Goal: Task Accomplishment & Management: Manage account settings

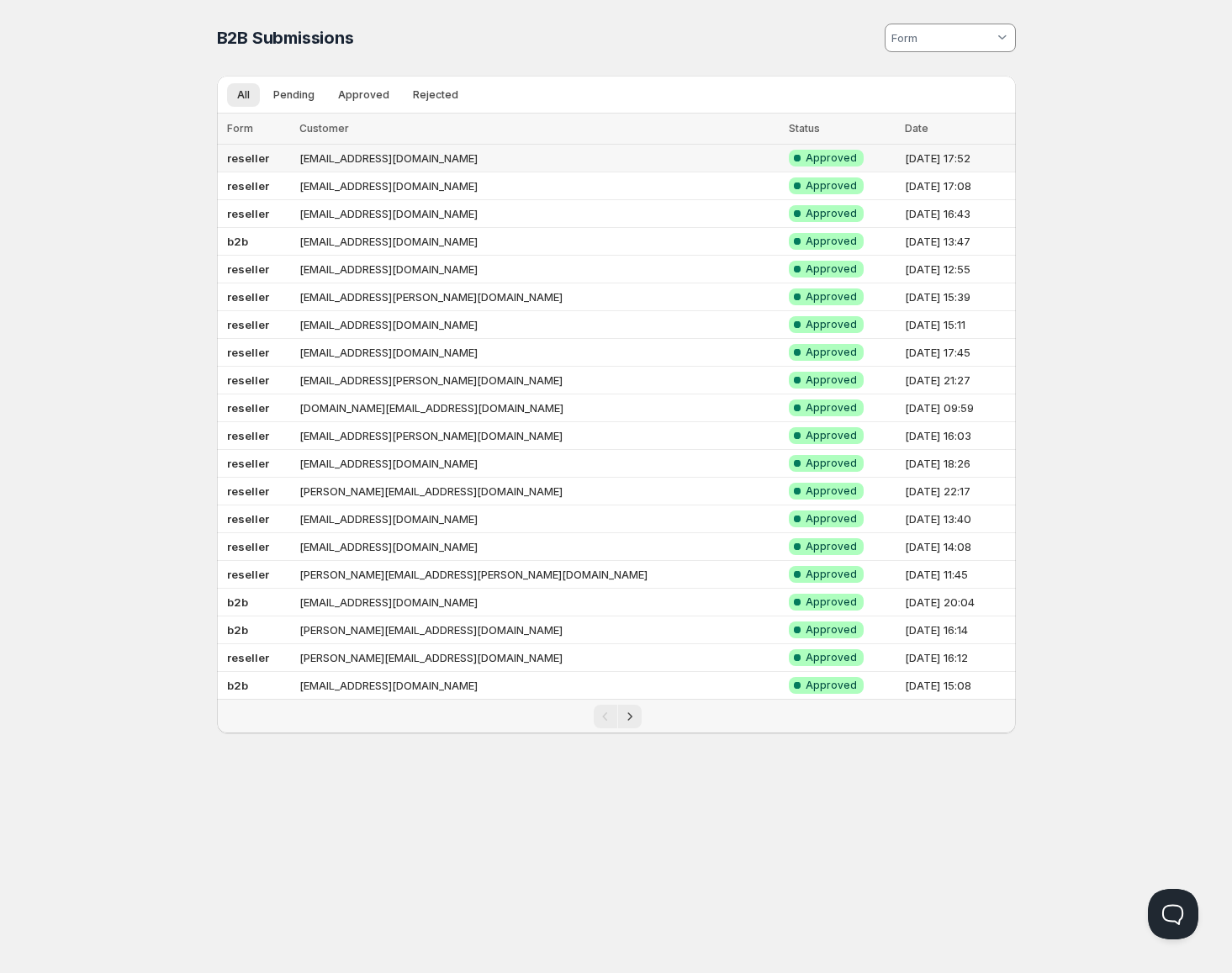
click at [446, 159] on td "[EMAIL_ADDRESS][DOMAIN_NAME]" at bounding box center [538, 159] width 489 height 28
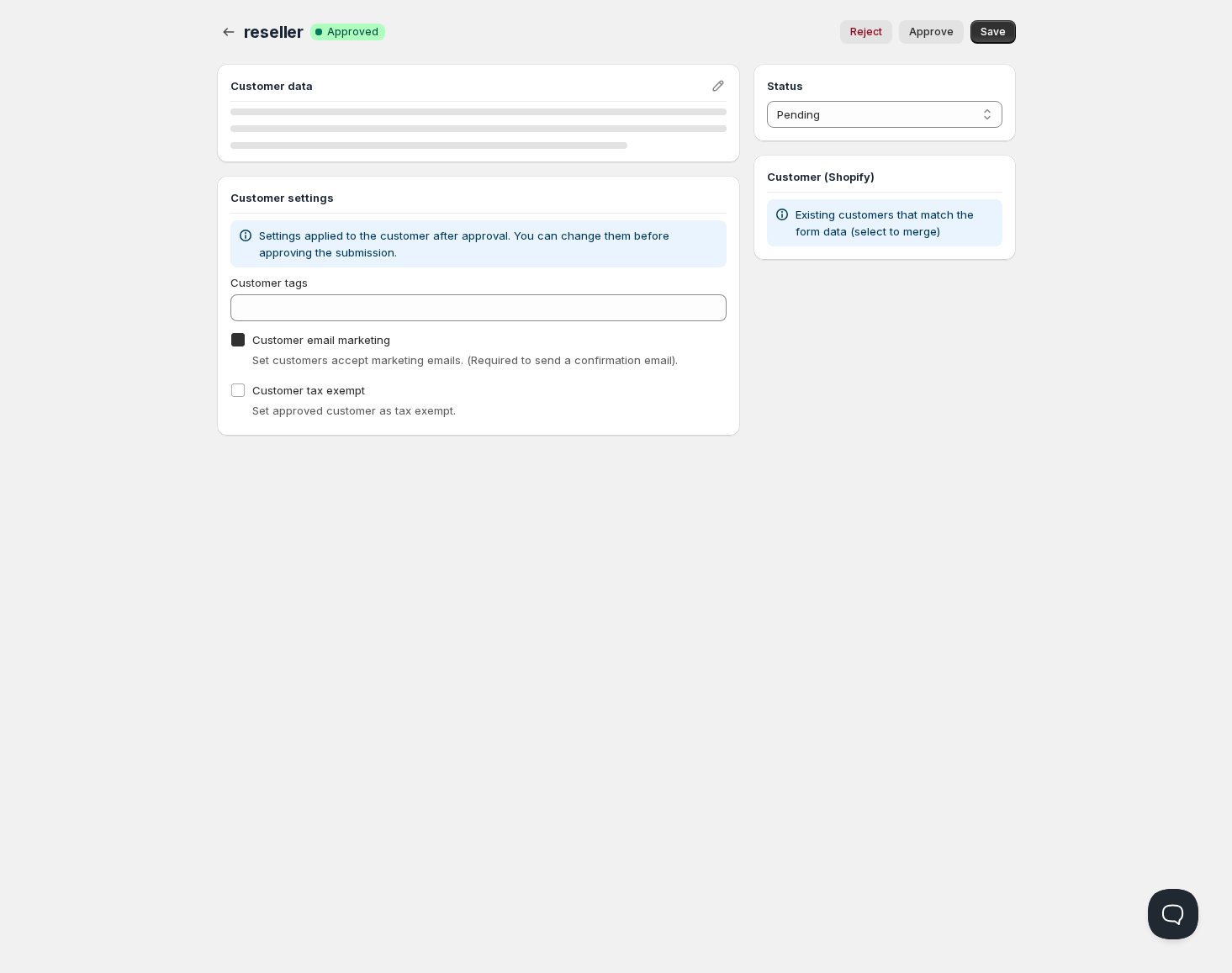
checkbox input "true"
select select "1"
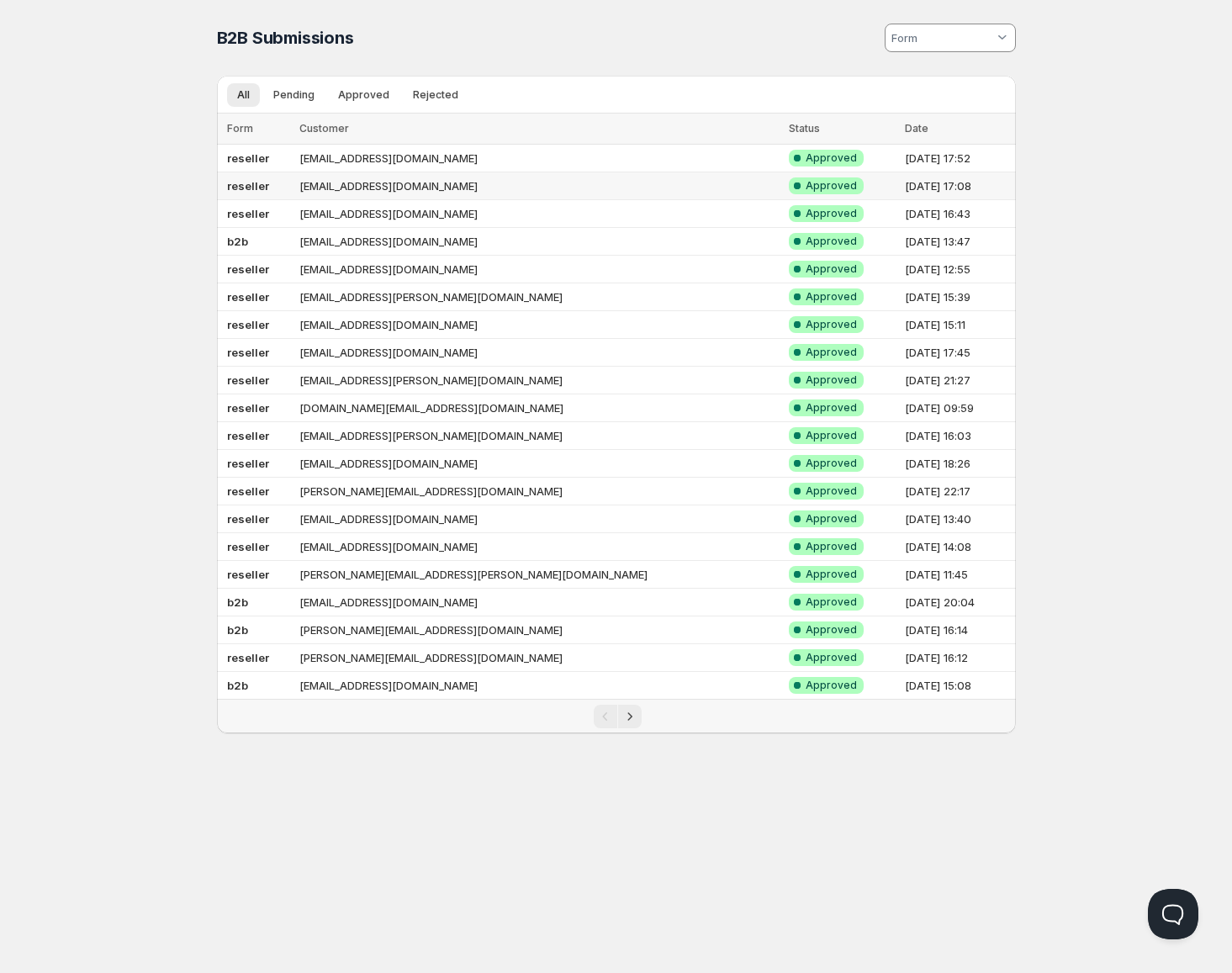
click at [409, 191] on td "[EMAIL_ADDRESS][DOMAIN_NAME]" at bounding box center [538, 186] width 489 height 28
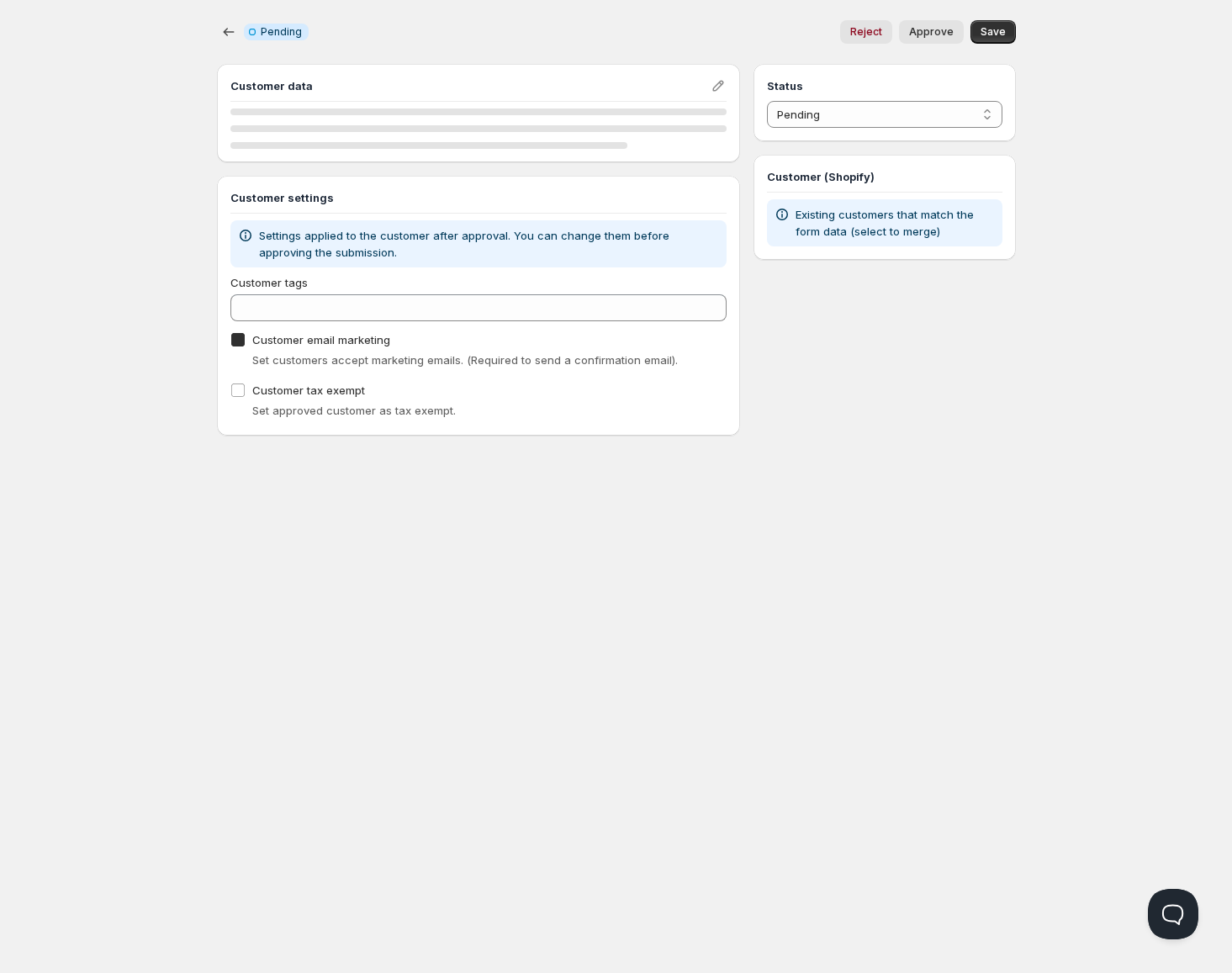
checkbox input "true"
select select "1"
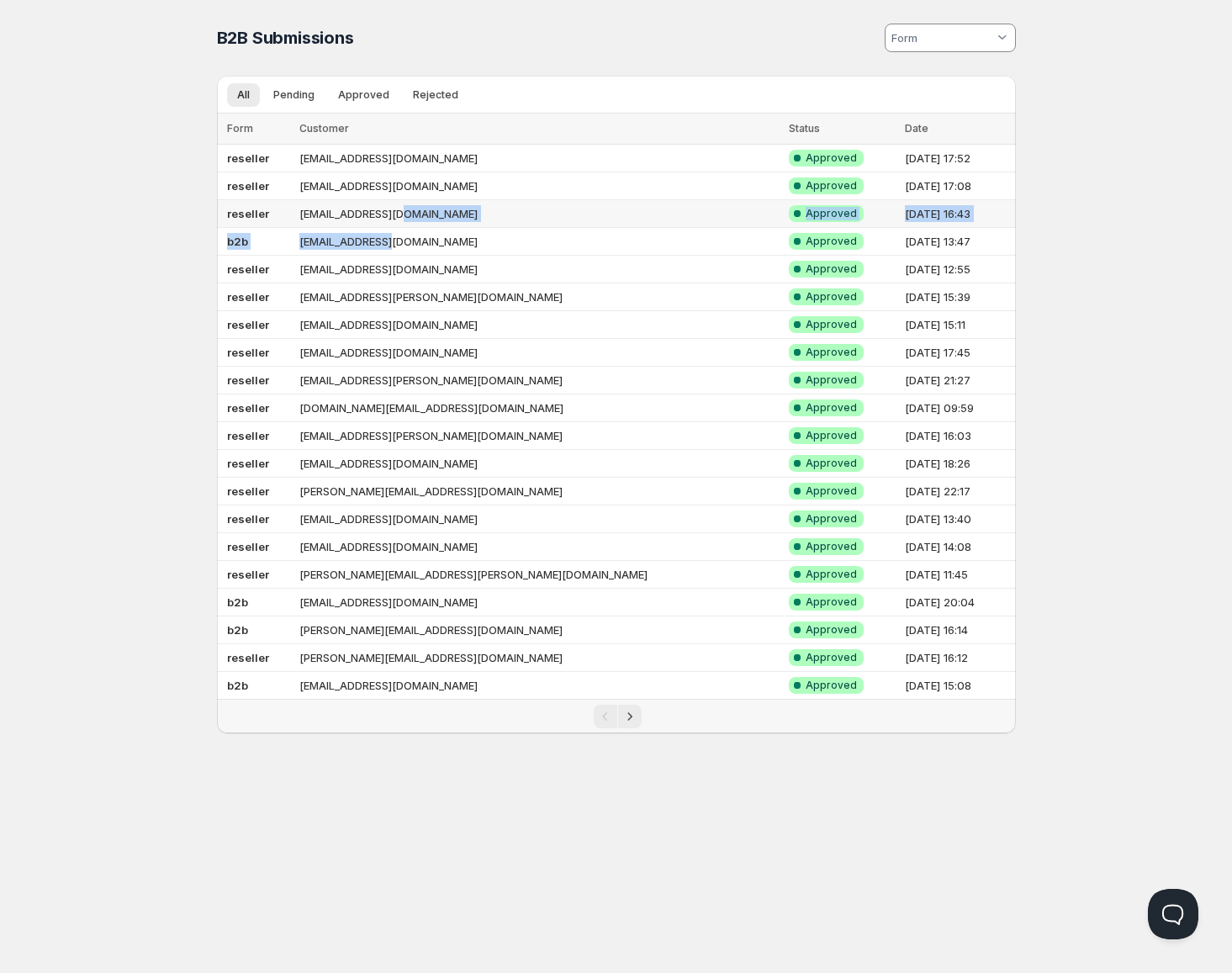
drag, startPoint x: 405, startPoint y: 235, endPoint x: 430, endPoint y: 213, distance: 33.3
click at [429, 213] on tbody "reseller info@fotodiekmann.de Success Complete Approved 10.10.2025, 17:52 resel…" at bounding box center [616, 422] width 799 height 555
click at [443, 213] on td "[EMAIL_ADDRESS][DOMAIN_NAME]" at bounding box center [538, 214] width 489 height 28
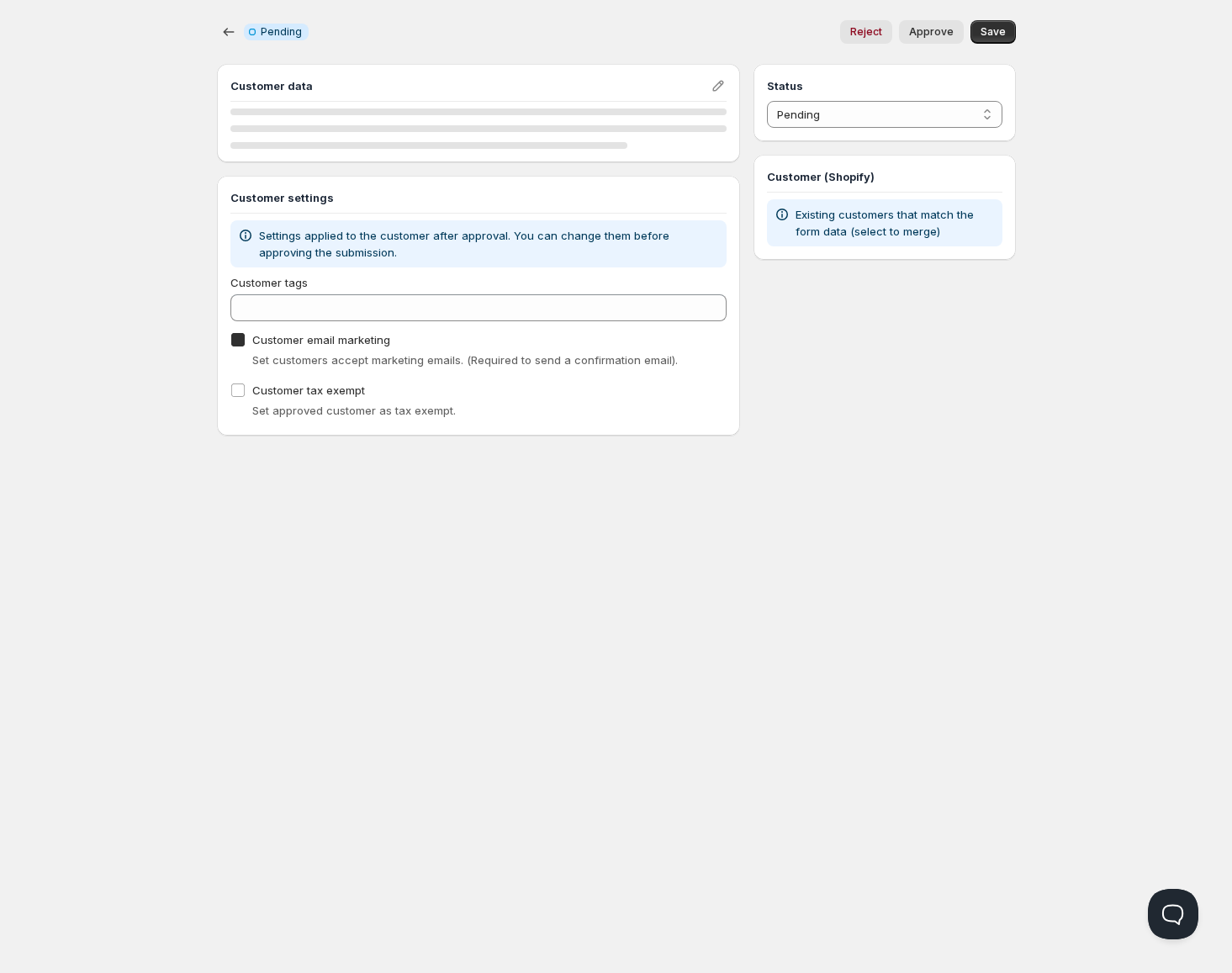
checkbox input "true"
select select "1"
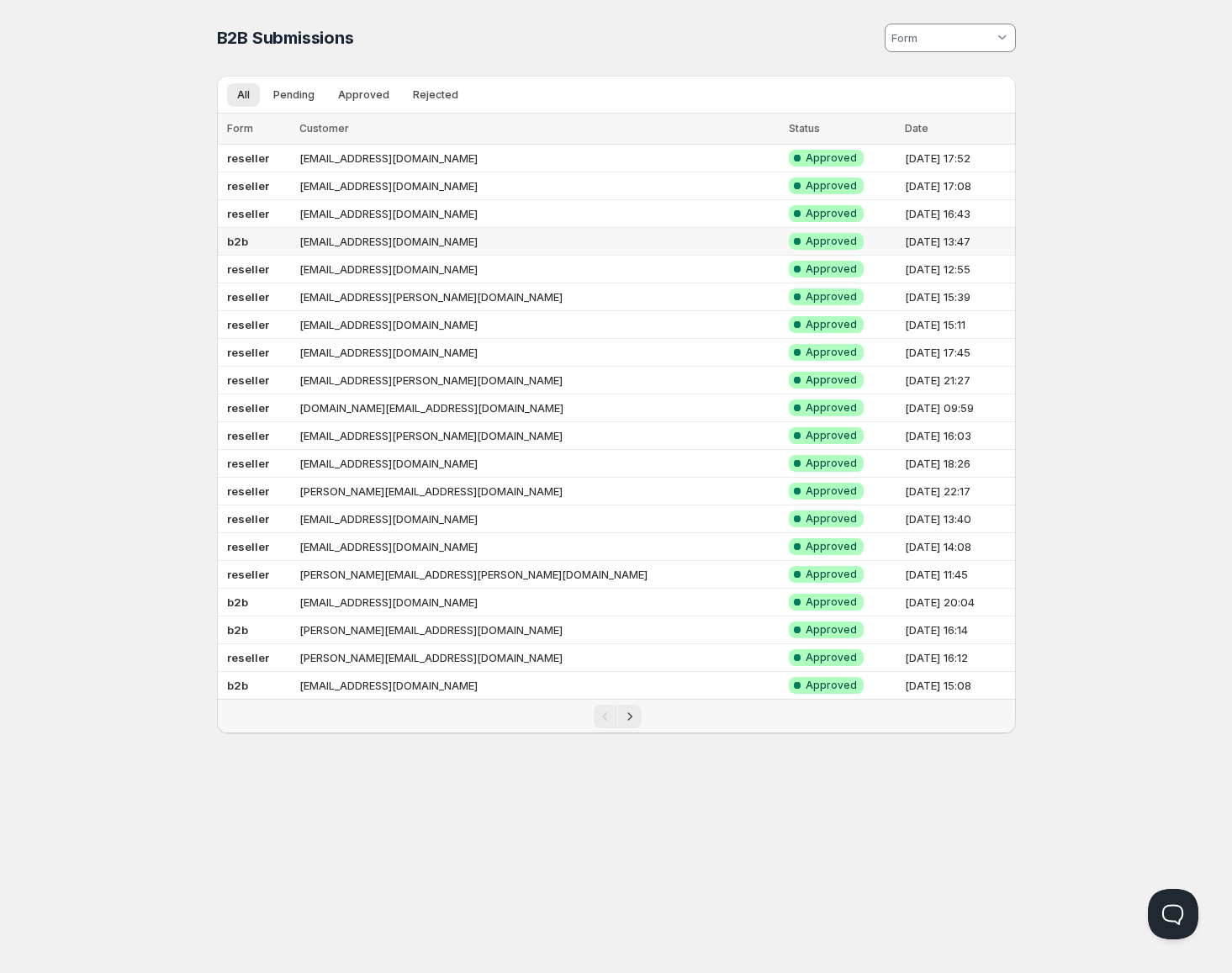
click at [441, 245] on td "[EMAIL_ADDRESS][DOMAIN_NAME]" at bounding box center [538, 242] width 489 height 28
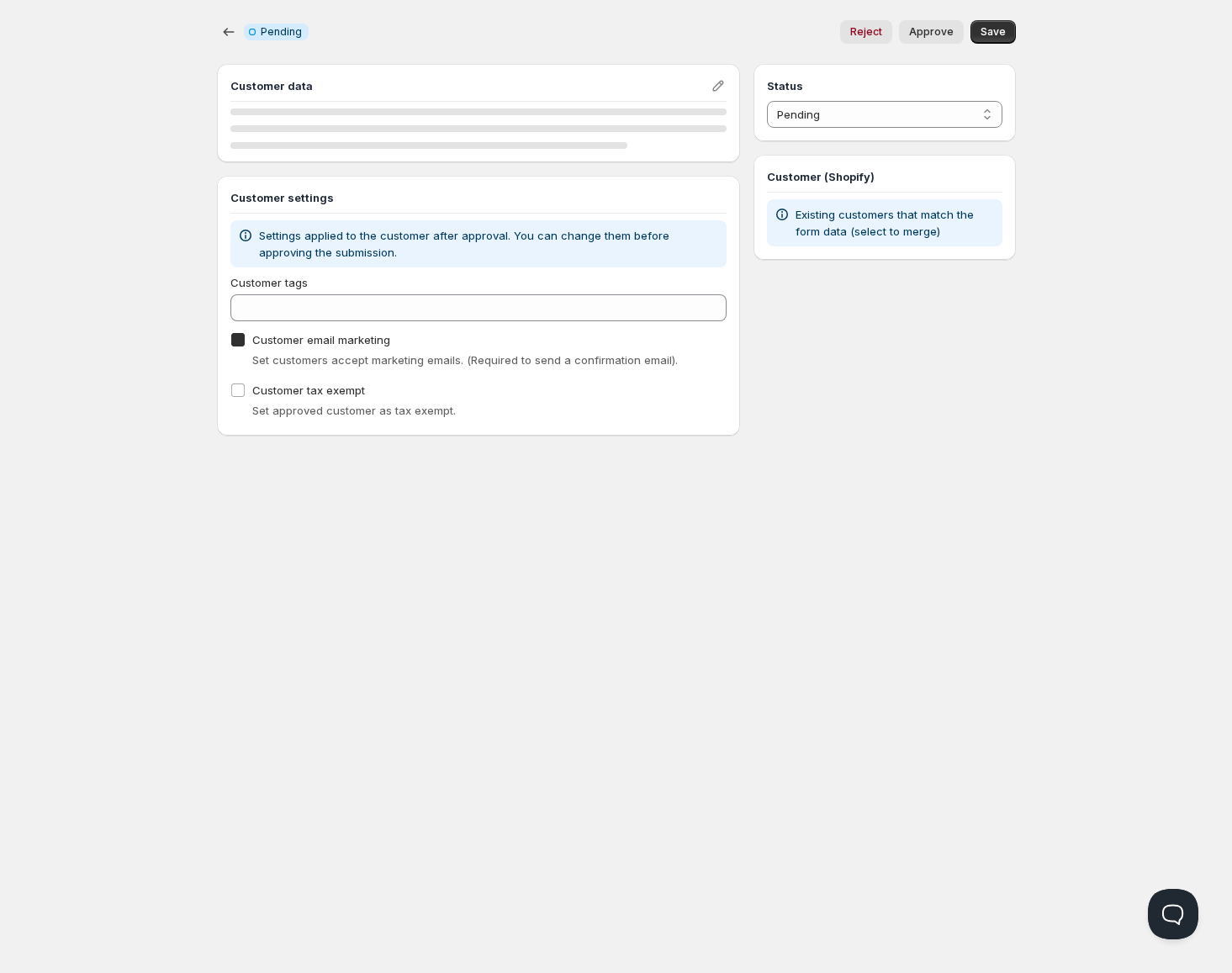
checkbox input "true"
select select "1"
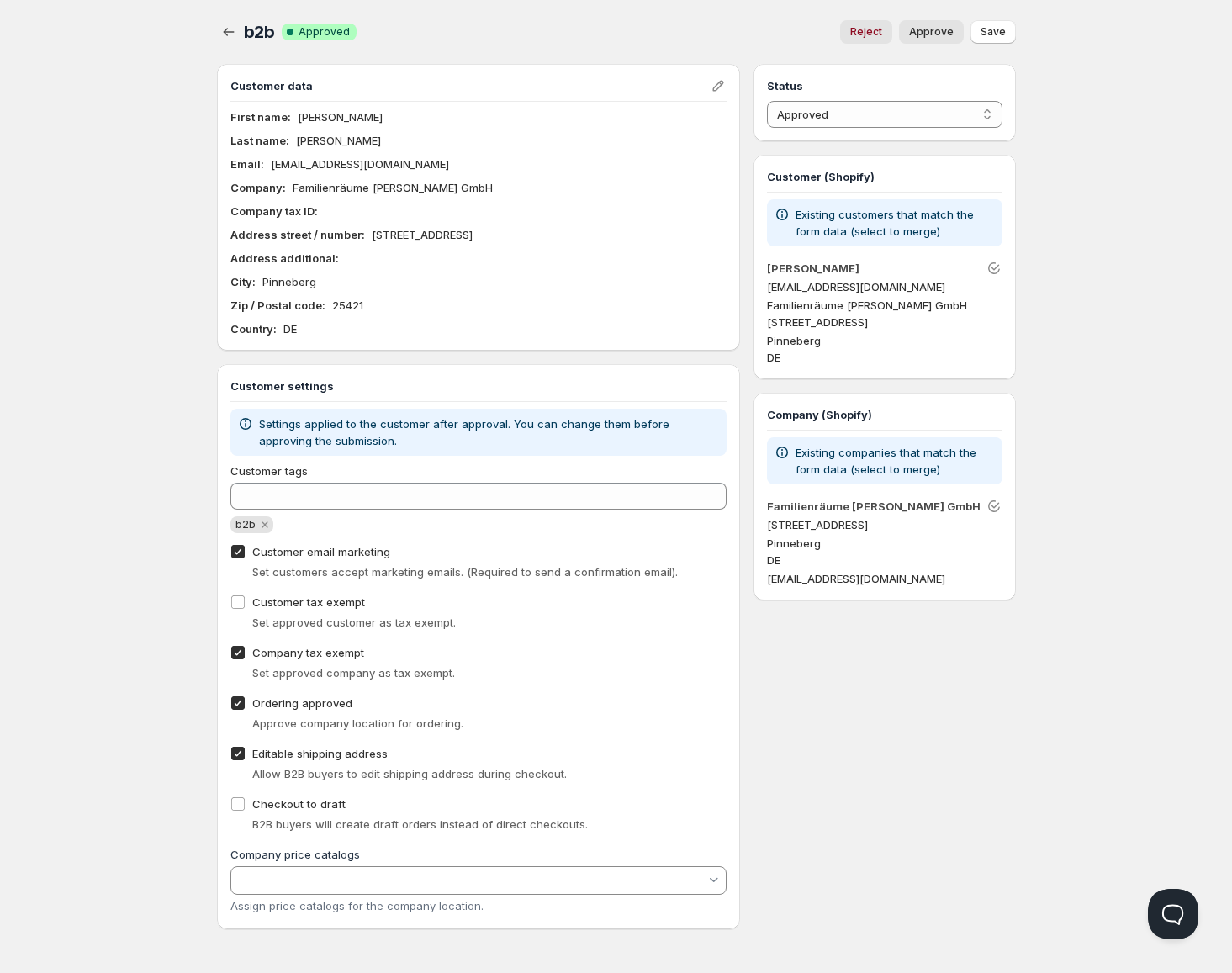
click at [324, 655] on span "Company tax exempt" at bounding box center [308, 652] width 112 height 13
click at [245, 655] on input "Company tax exempt" at bounding box center [237, 652] width 13 height 13
checkbox input "false"
click at [1000, 42] on button "Save" at bounding box center [993, 31] width 45 height 24
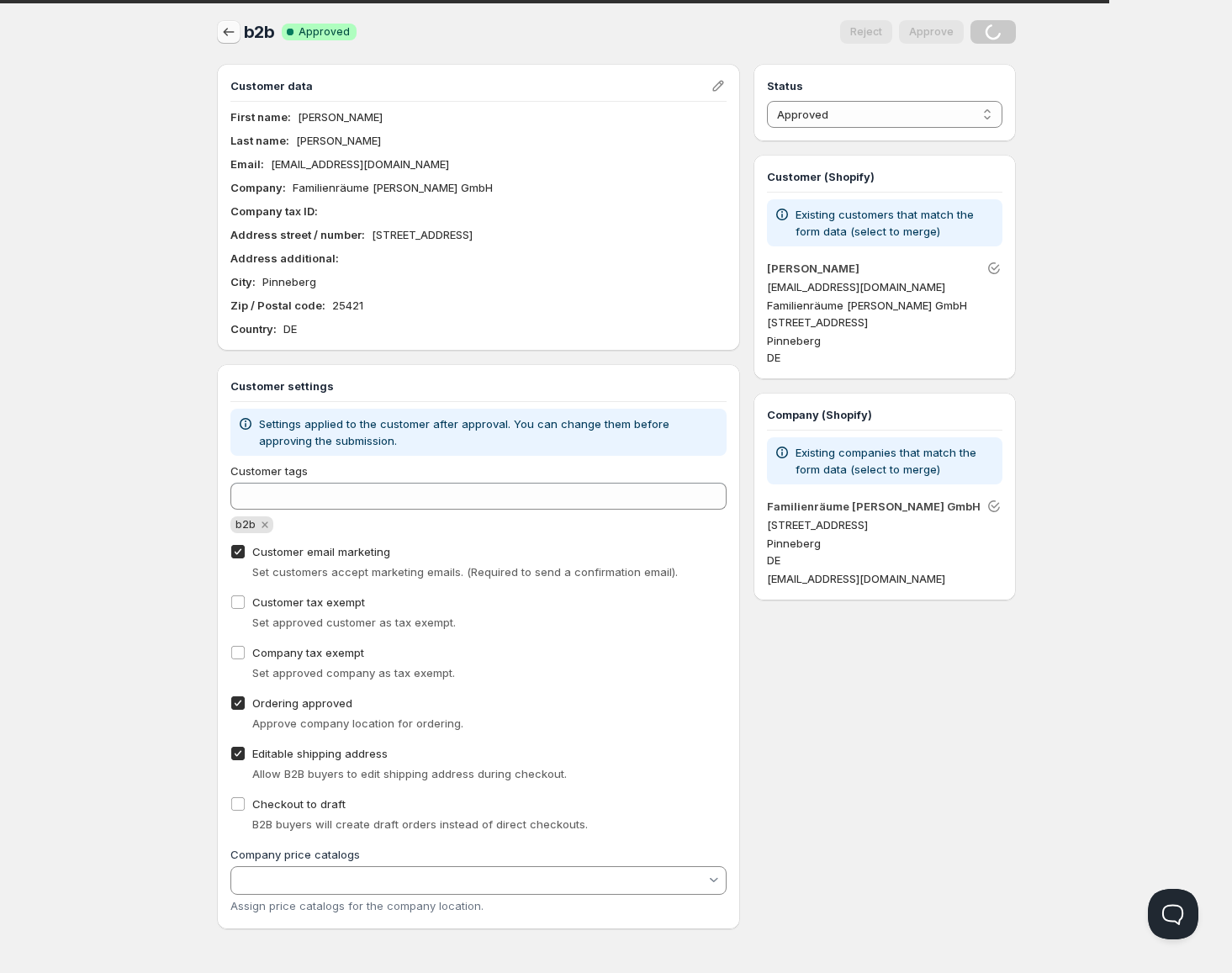
select select "0"
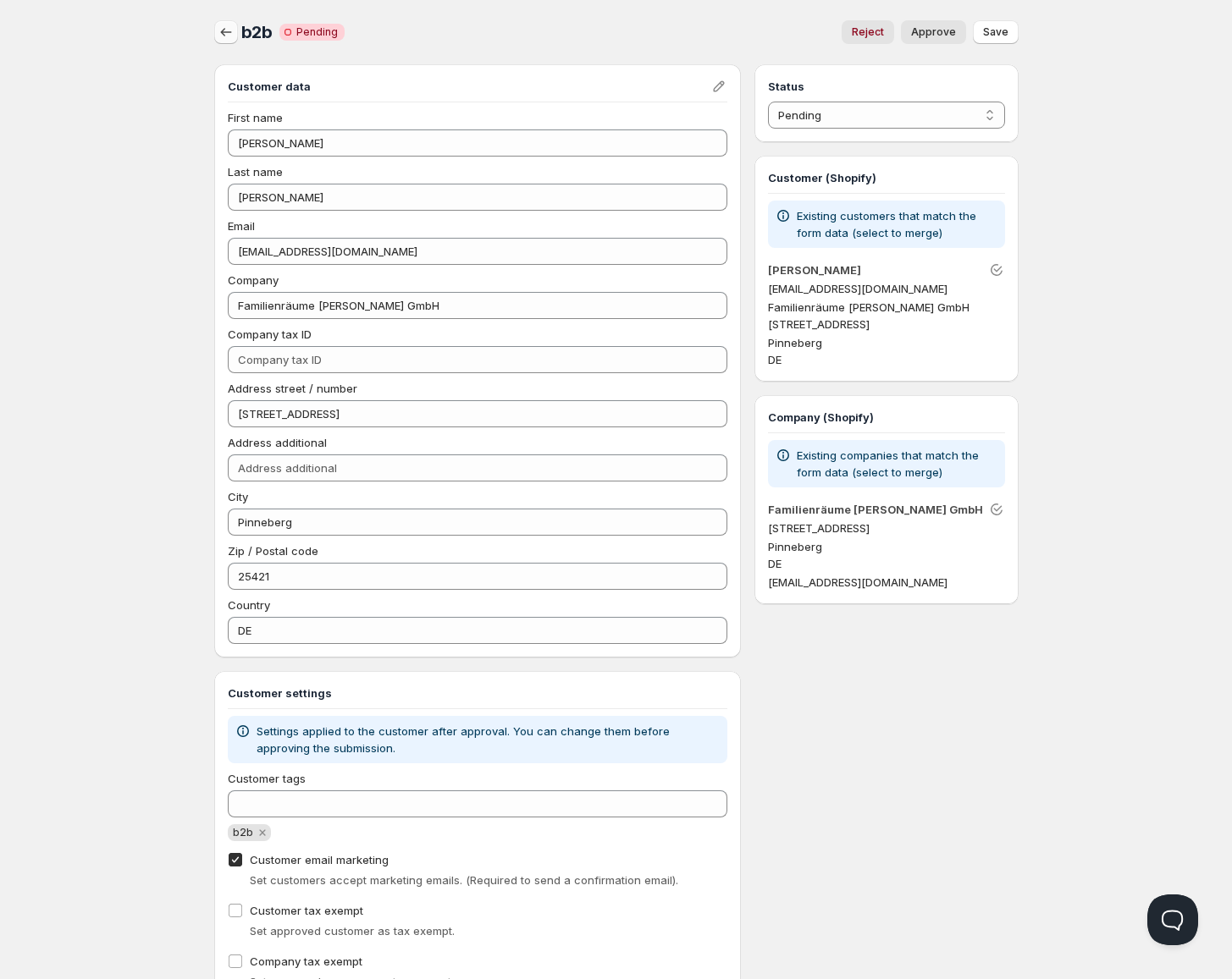
click at [231, 27] on icon "button" at bounding box center [225, 32] width 17 height 17
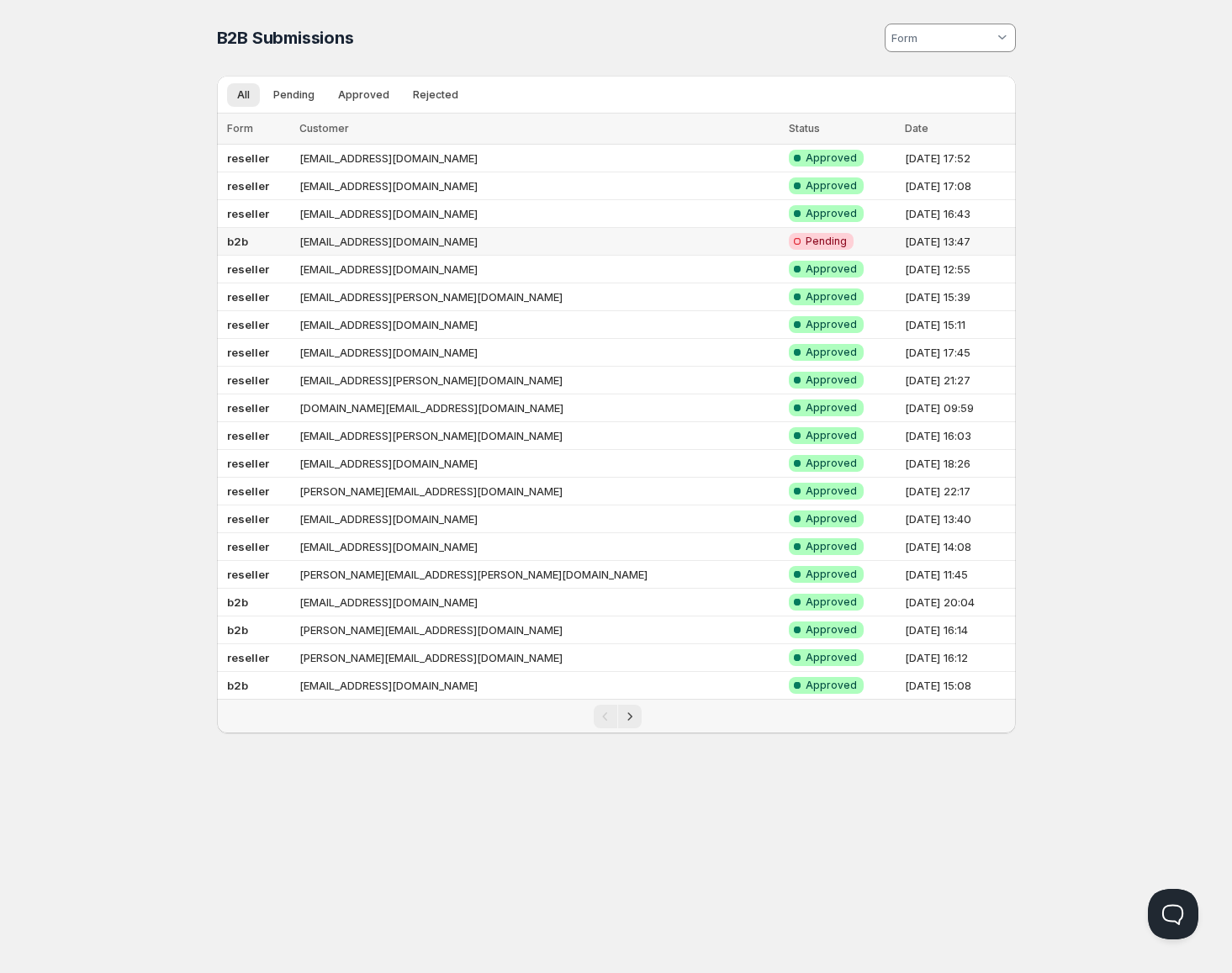
click at [371, 241] on td "[EMAIL_ADDRESS][DOMAIN_NAME]" at bounding box center [538, 242] width 489 height 28
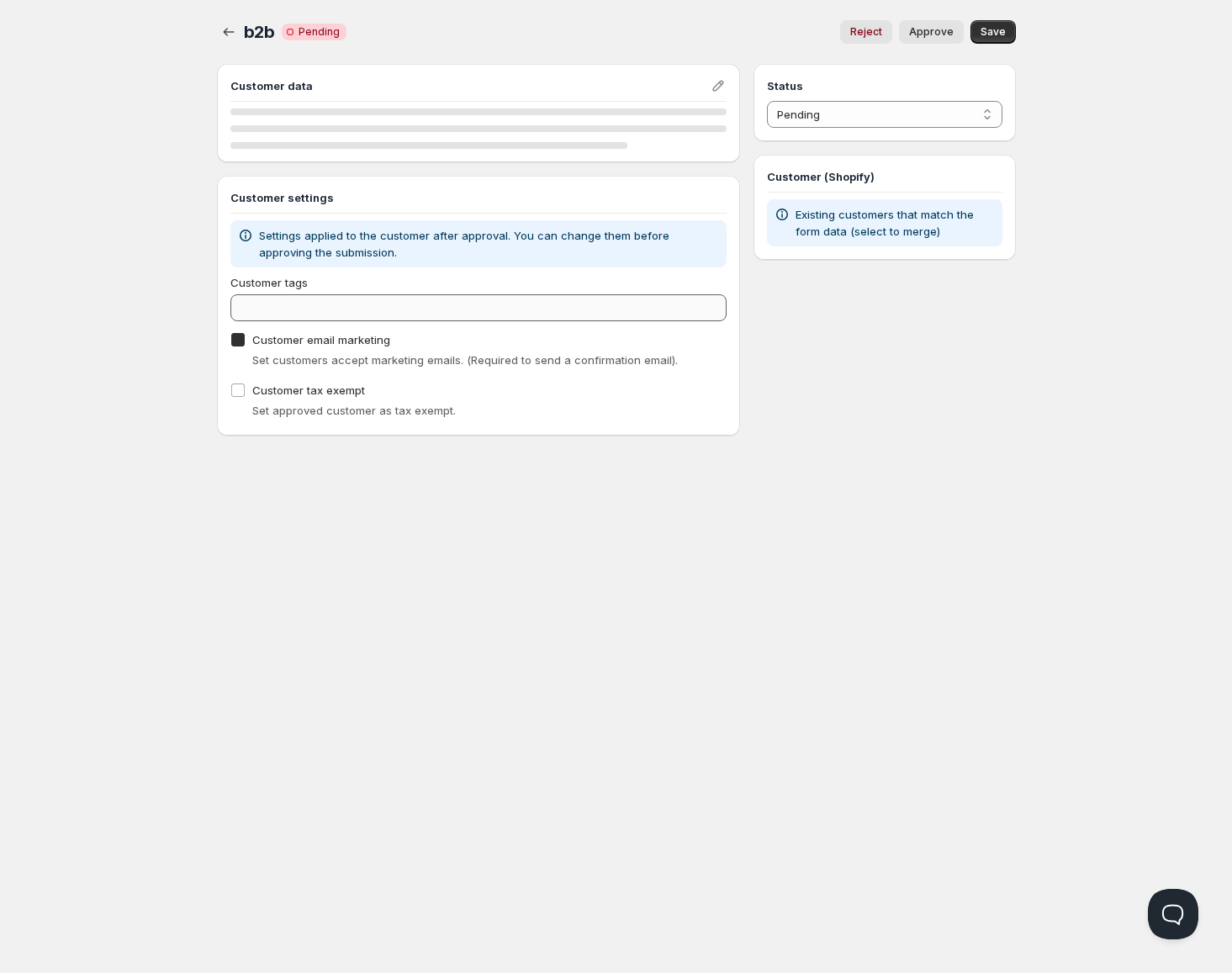
checkbox input "true"
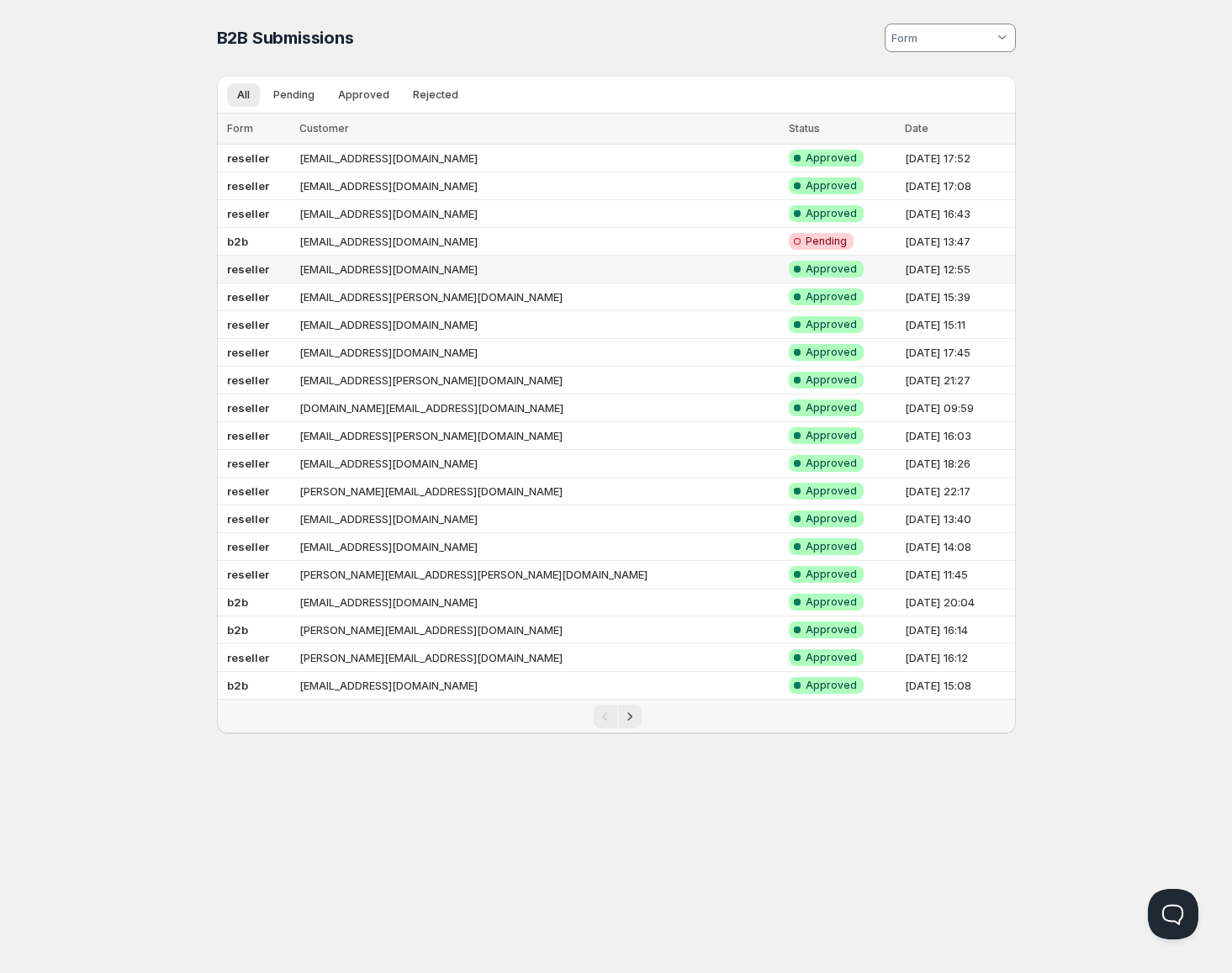
click at [421, 273] on td "[EMAIL_ADDRESS][DOMAIN_NAME]" at bounding box center [538, 269] width 489 height 28
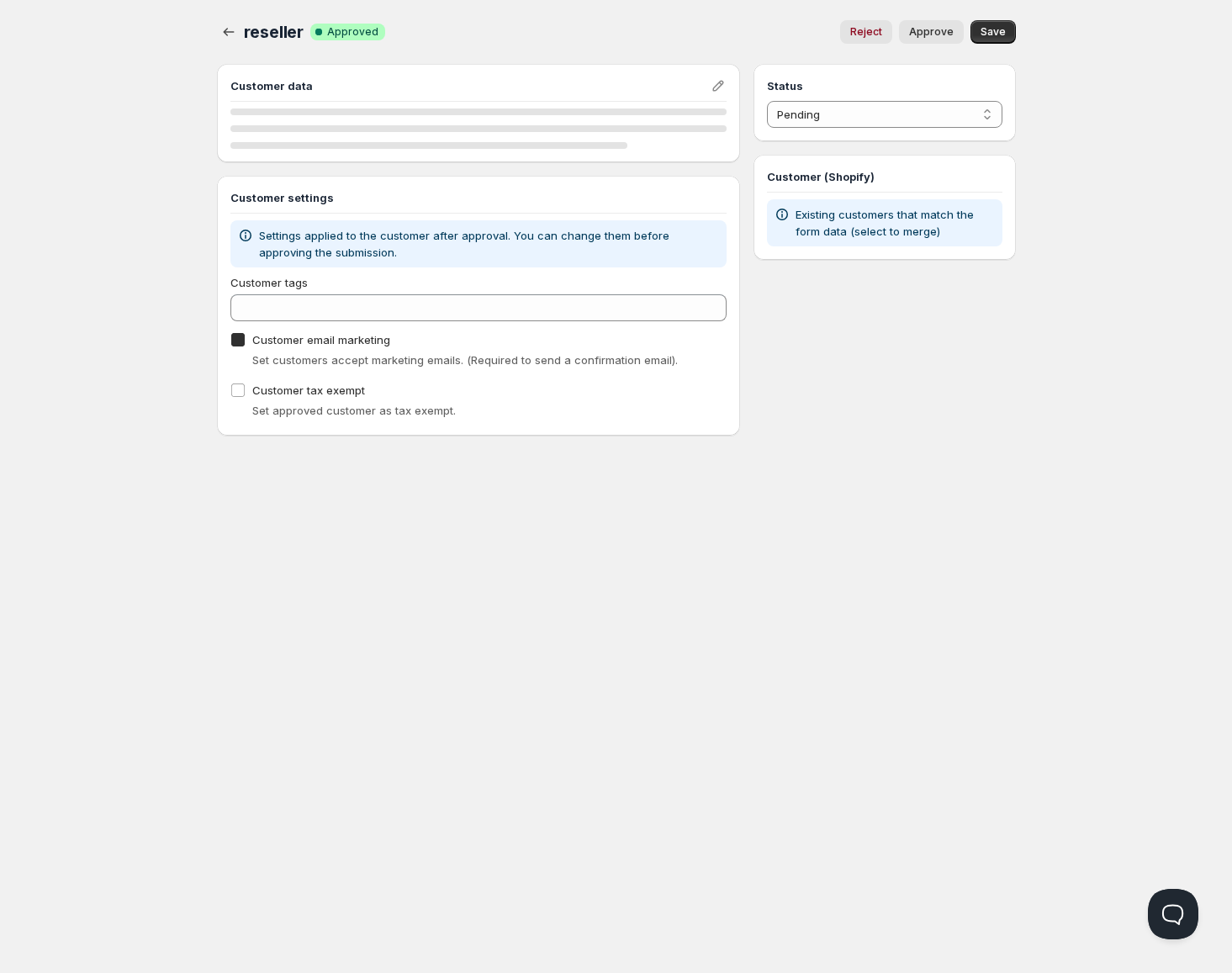
checkbox input "true"
select select "1"
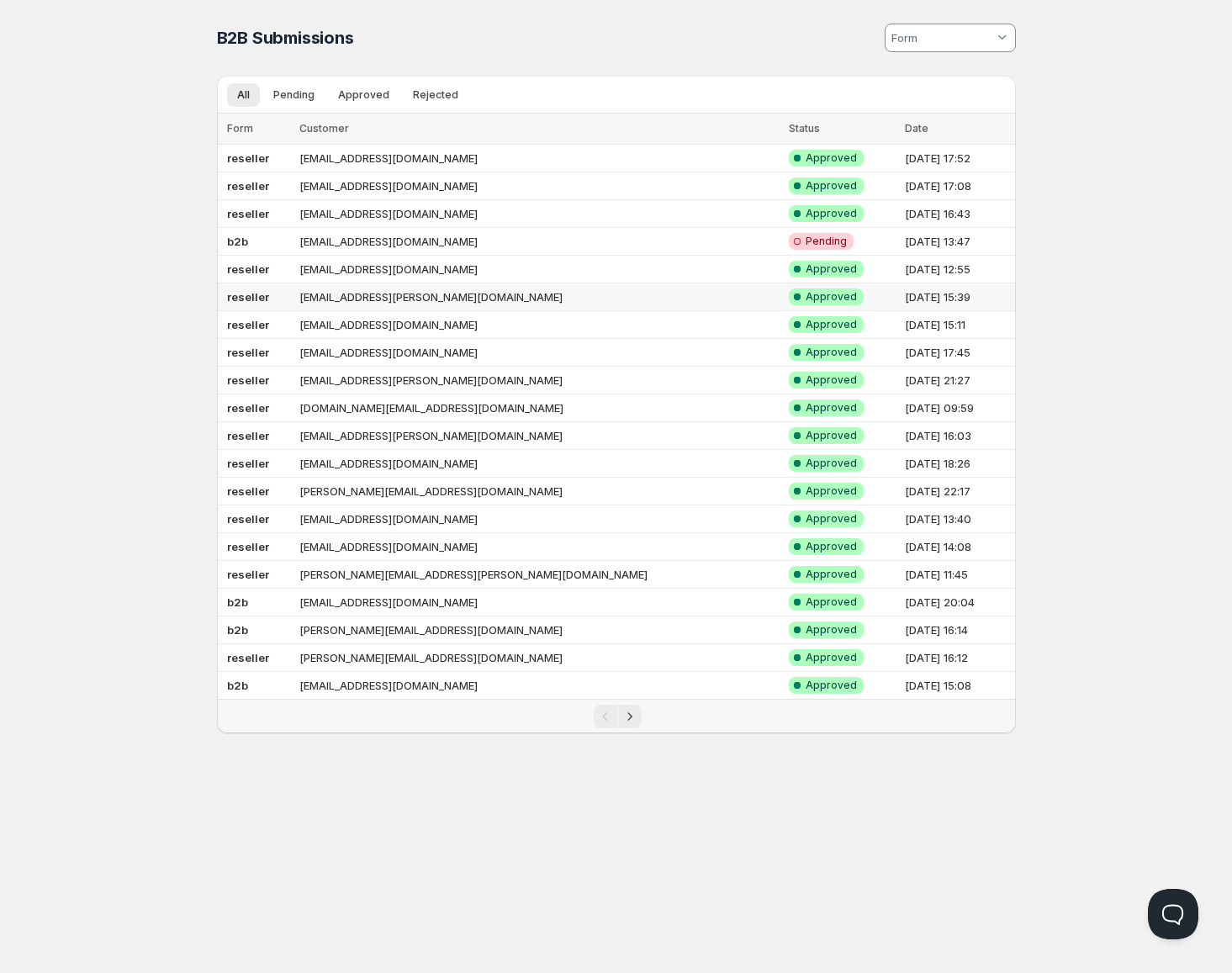
click at [401, 304] on td "[EMAIL_ADDRESS][PERSON_NAME][DOMAIN_NAME]" at bounding box center [538, 297] width 489 height 28
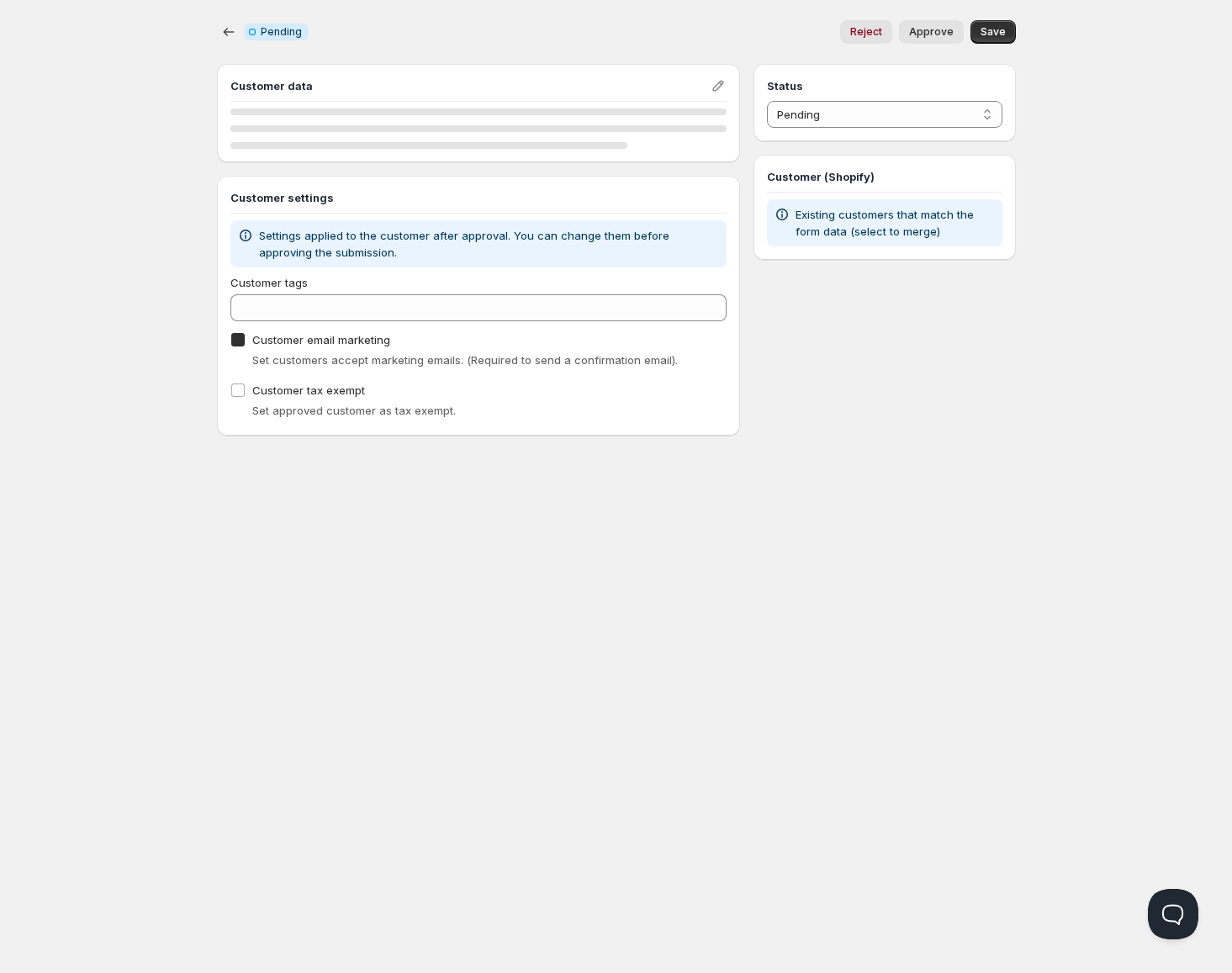
checkbox input "true"
select select "1"
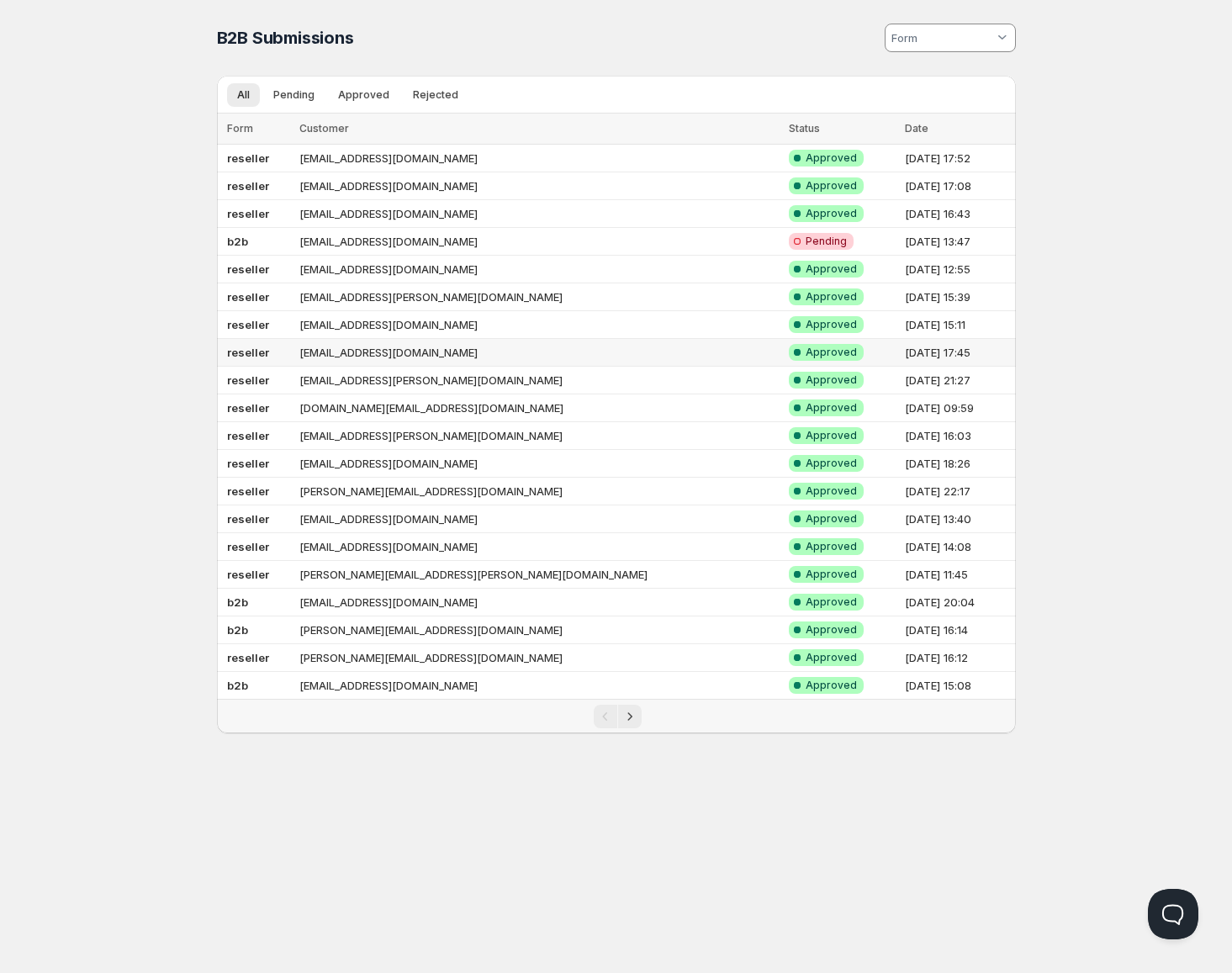
click at [403, 353] on td "[EMAIL_ADDRESS][DOMAIN_NAME]" at bounding box center [538, 353] width 489 height 28
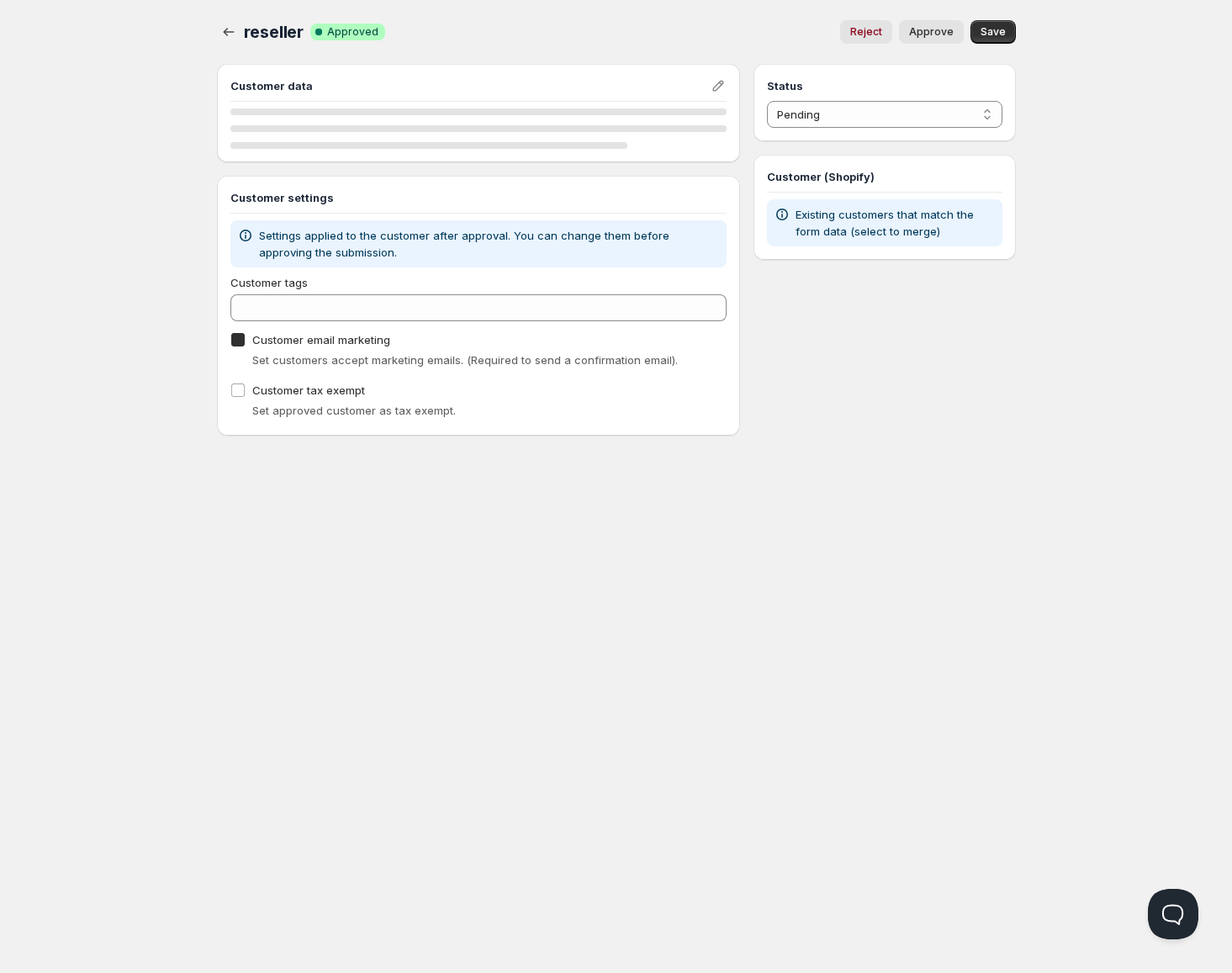
checkbox input "true"
select select "1"
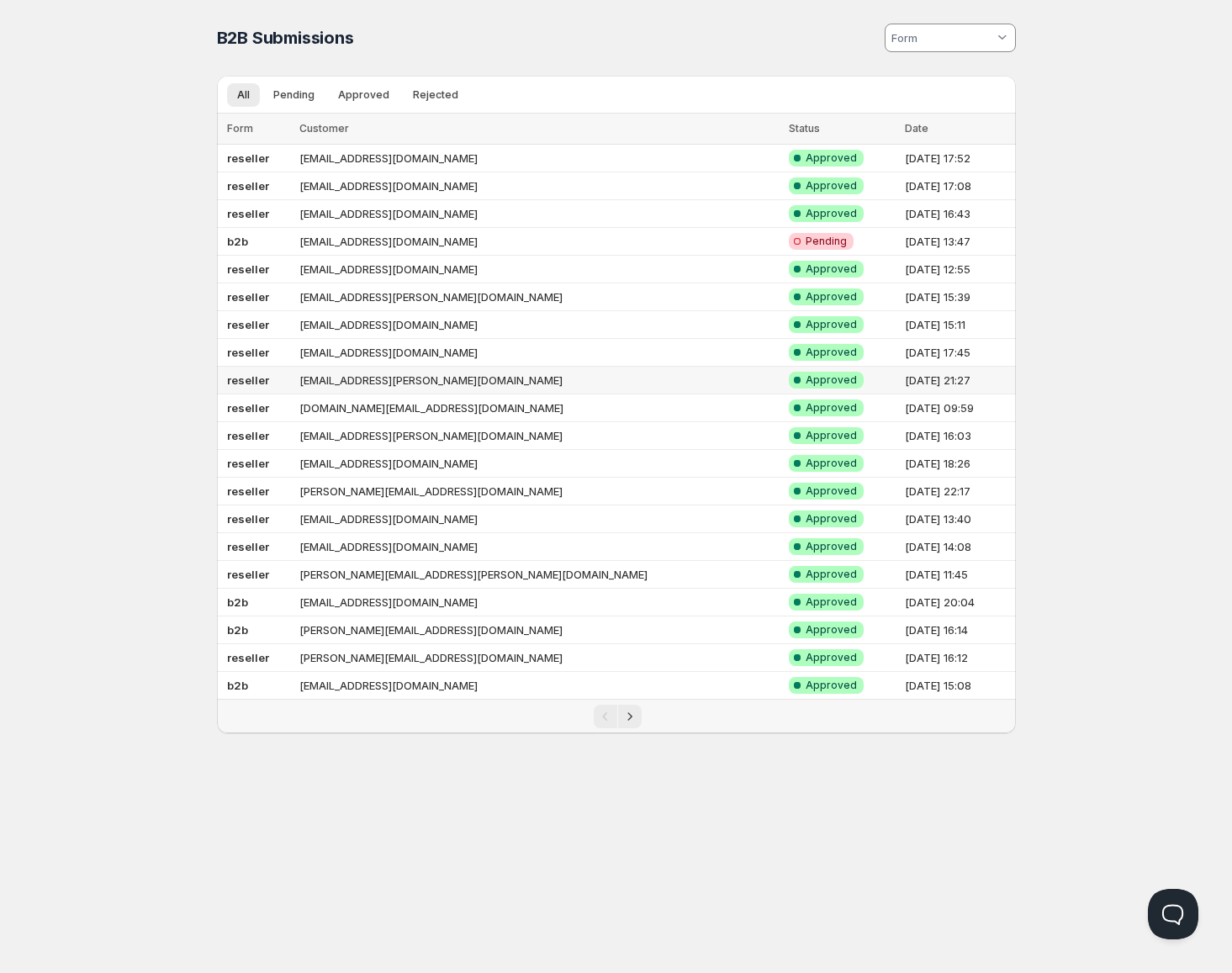
click at [403, 384] on td "[EMAIL_ADDRESS][PERSON_NAME][DOMAIN_NAME]" at bounding box center [538, 381] width 489 height 28
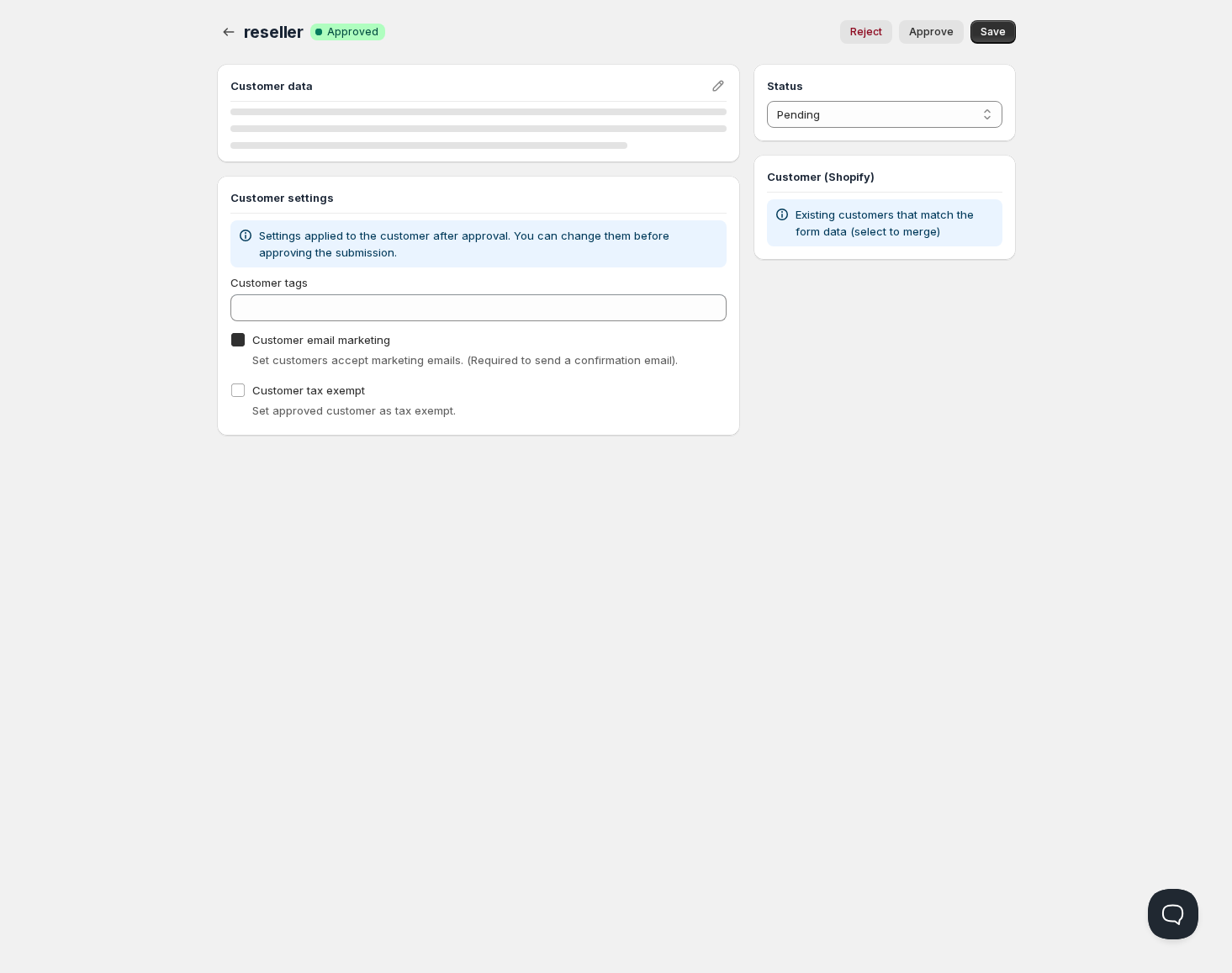
checkbox input "true"
select select "1"
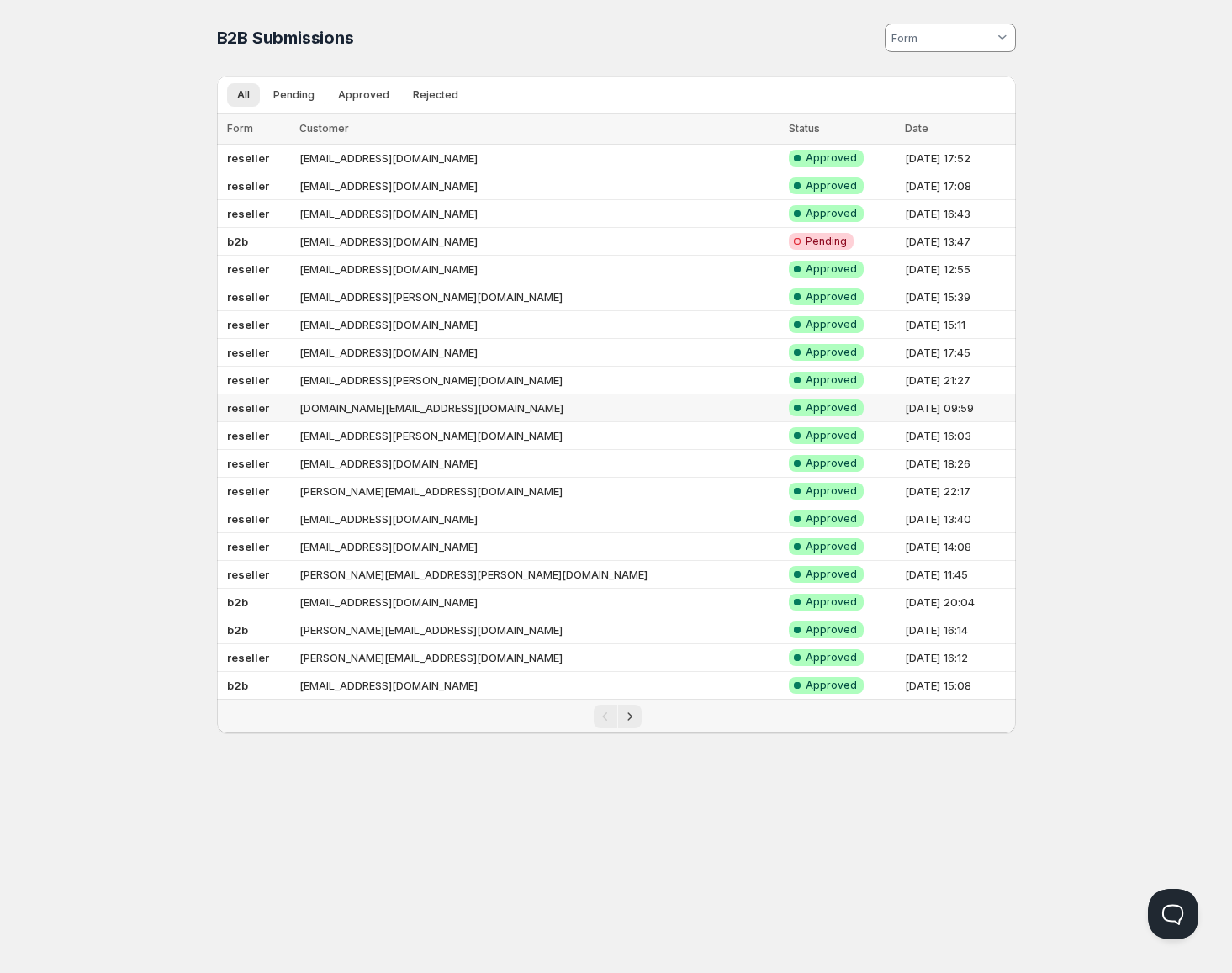
click at [403, 404] on td "[DOMAIN_NAME][EMAIL_ADDRESS][DOMAIN_NAME]" at bounding box center [538, 409] width 489 height 28
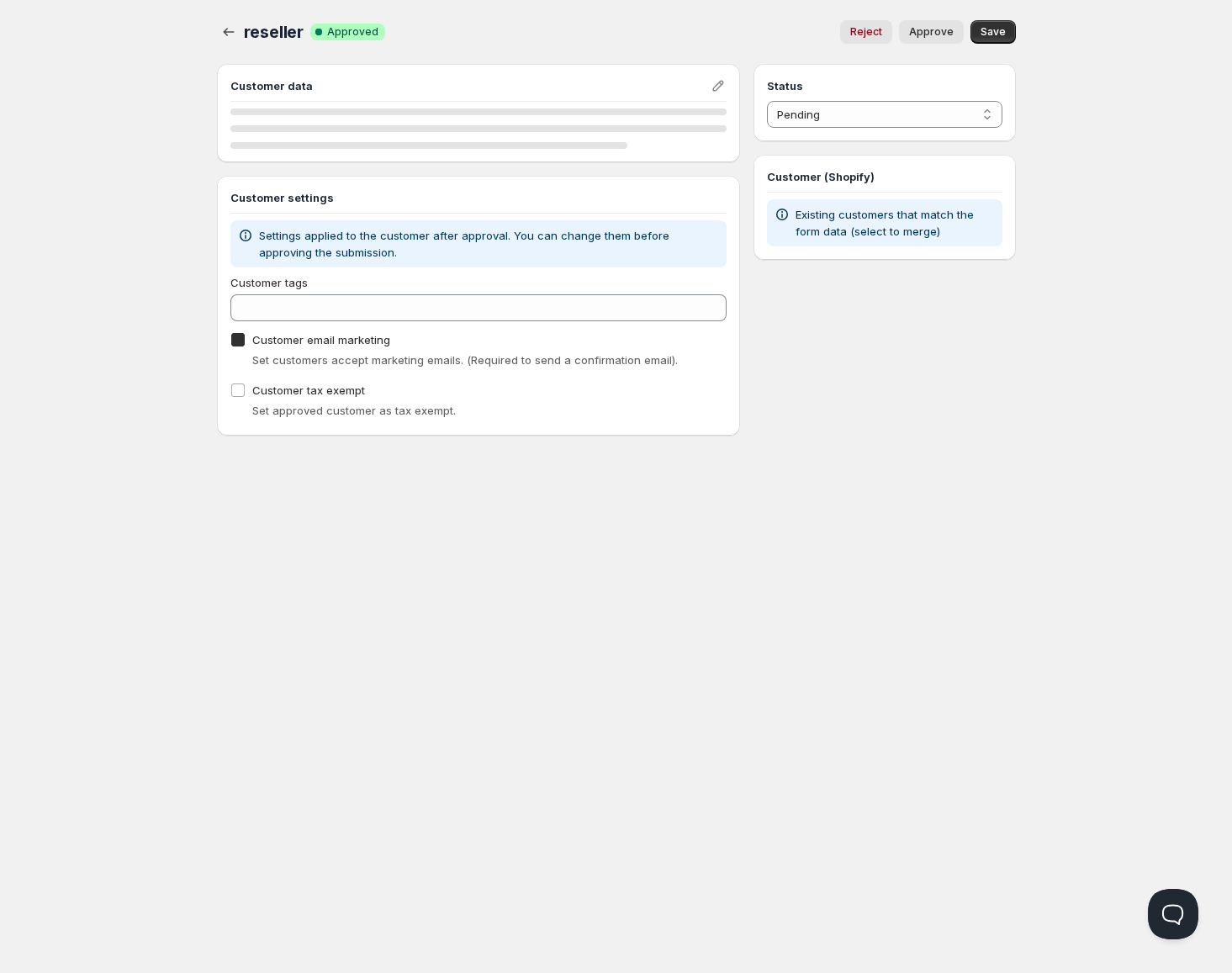
checkbox input "true"
select select "1"
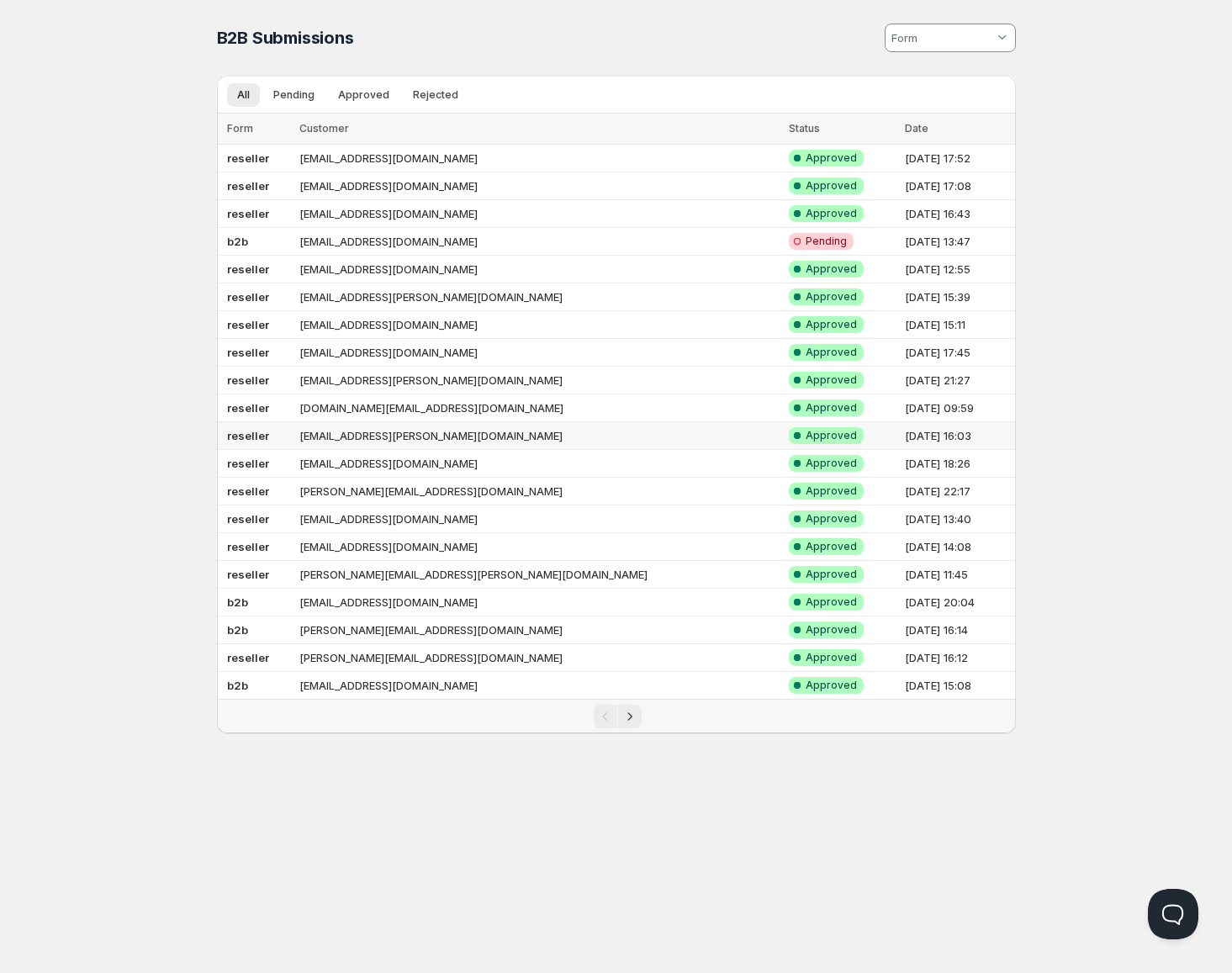
click at [400, 434] on td "[EMAIL_ADDRESS][PERSON_NAME][DOMAIN_NAME]" at bounding box center [538, 436] width 489 height 28
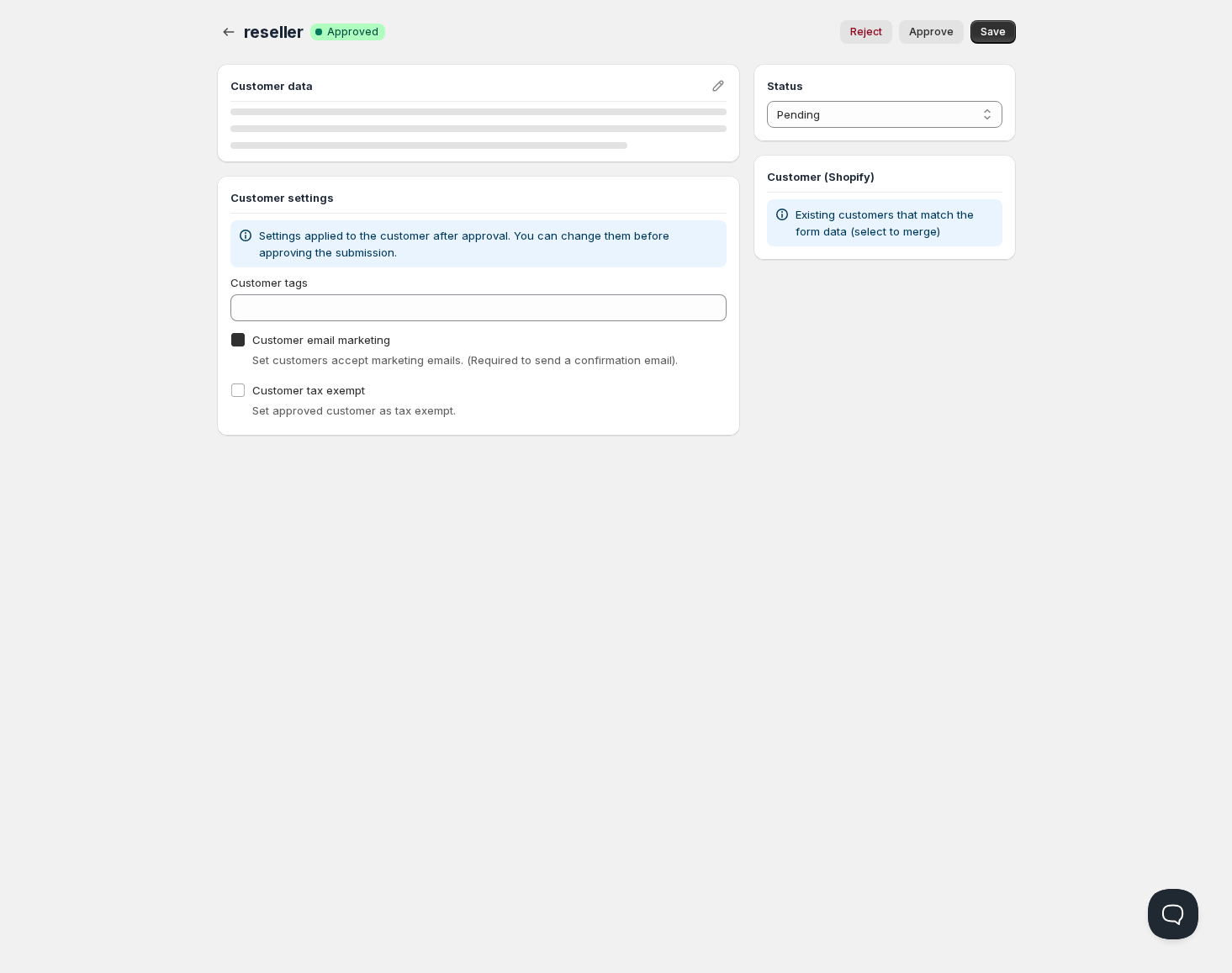
checkbox input "true"
select select "1"
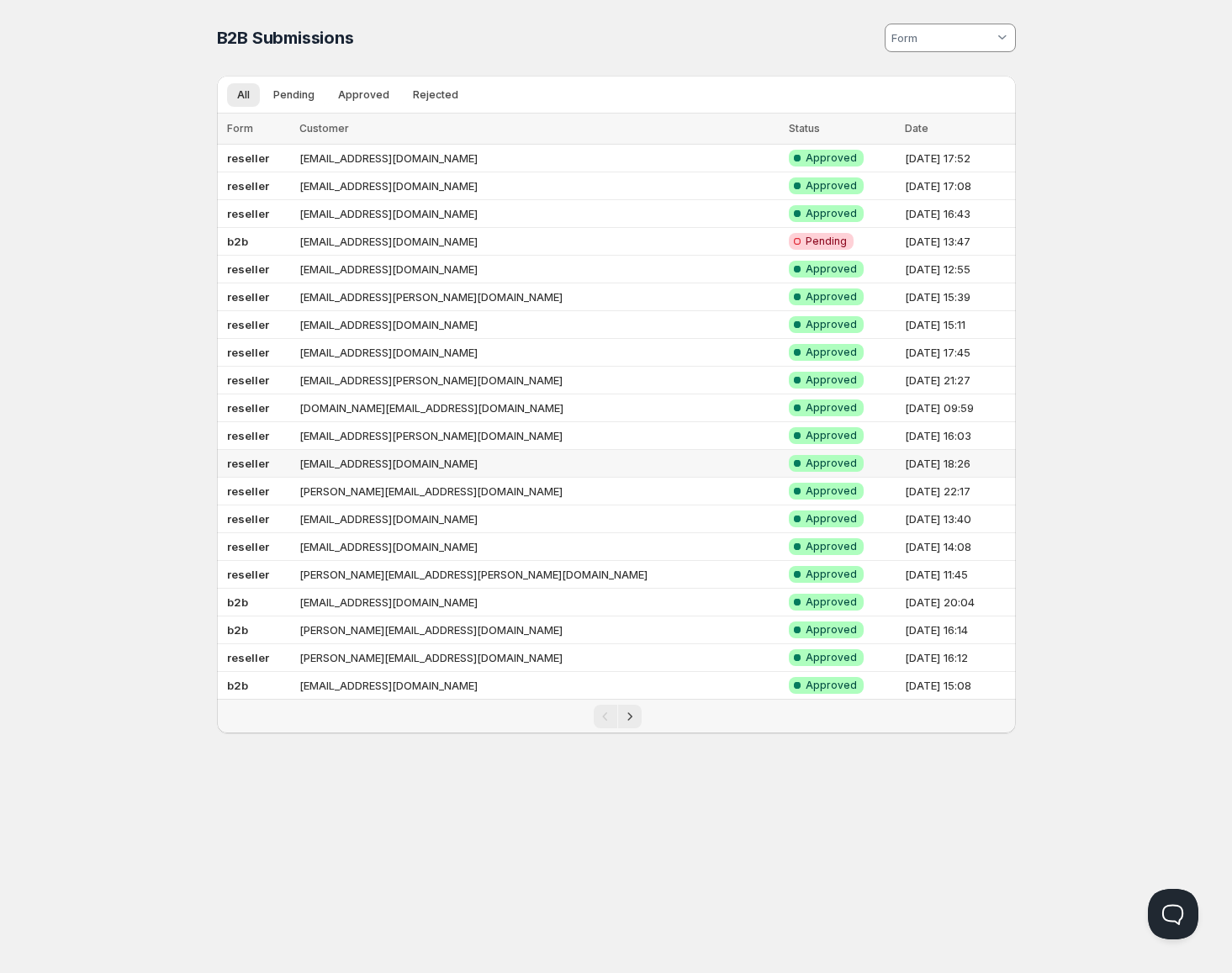
click at [395, 453] on td "[EMAIL_ADDRESS][DOMAIN_NAME]" at bounding box center [538, 463] width 489 height 28
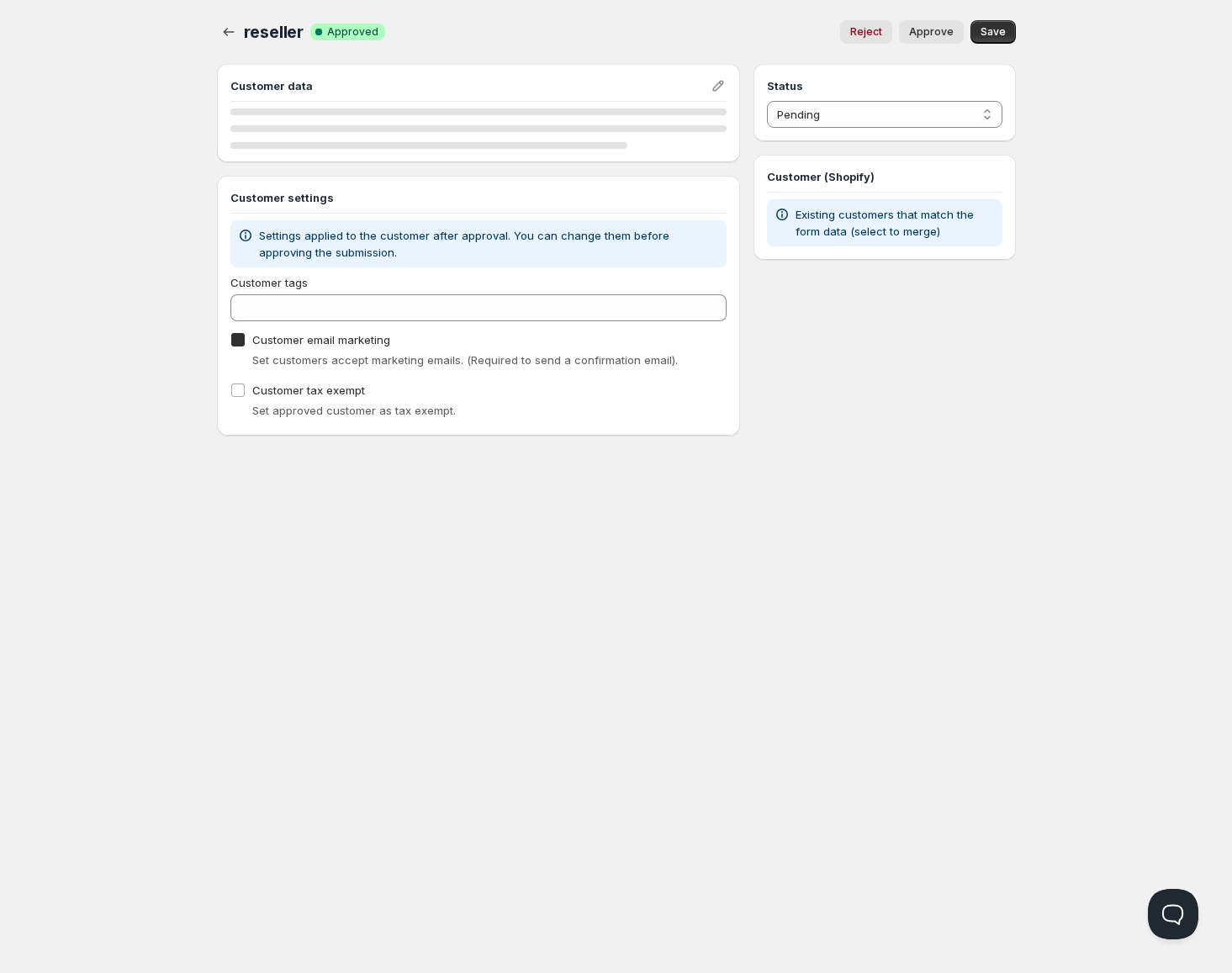
checkbox input "true"
select select "1"
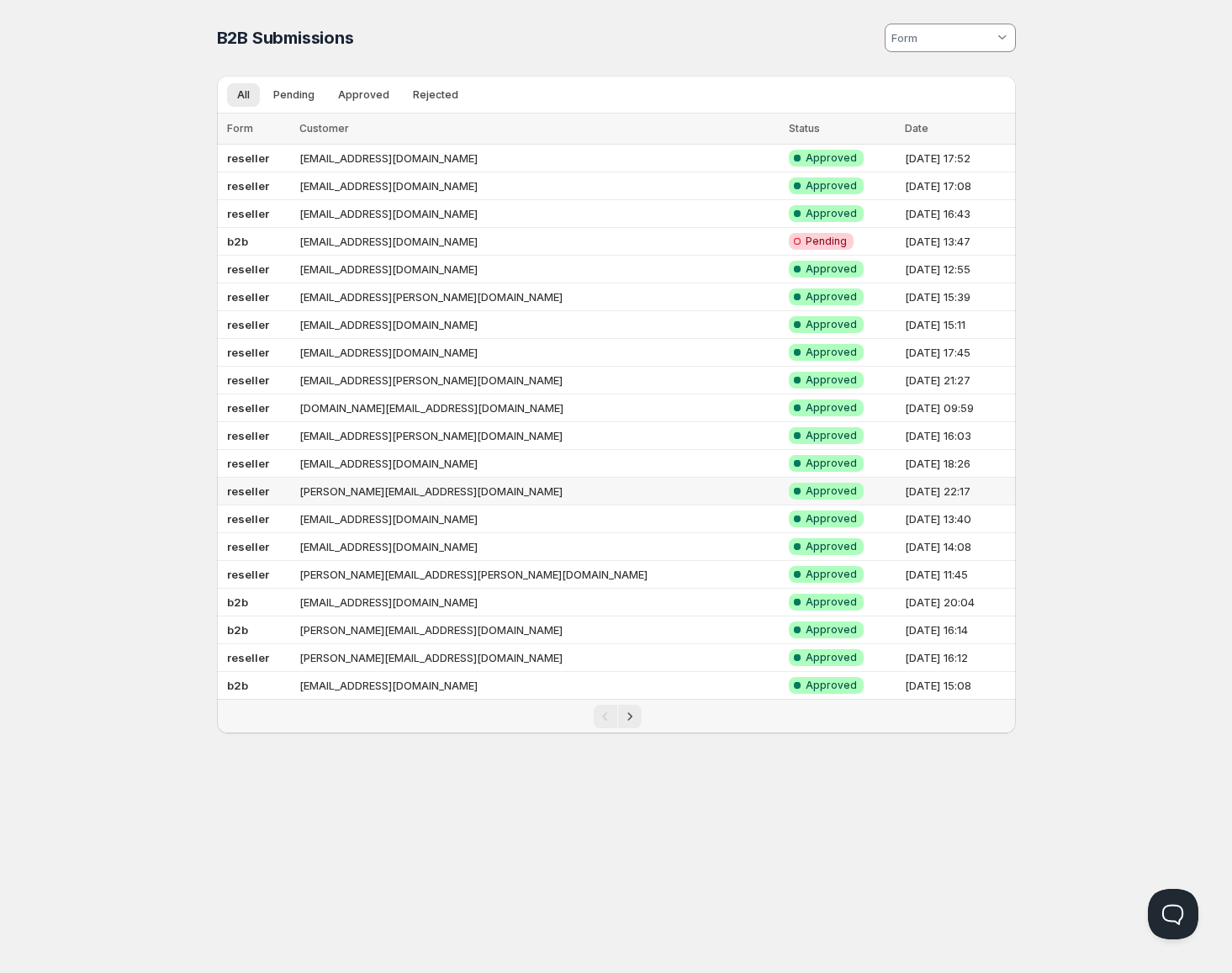
click at [391, 485] on td "[PERSON_NAME][EMAIL_ADDRESS][DOMAIN_NAME]" at bounding box center [538, 491] width 489 height 28
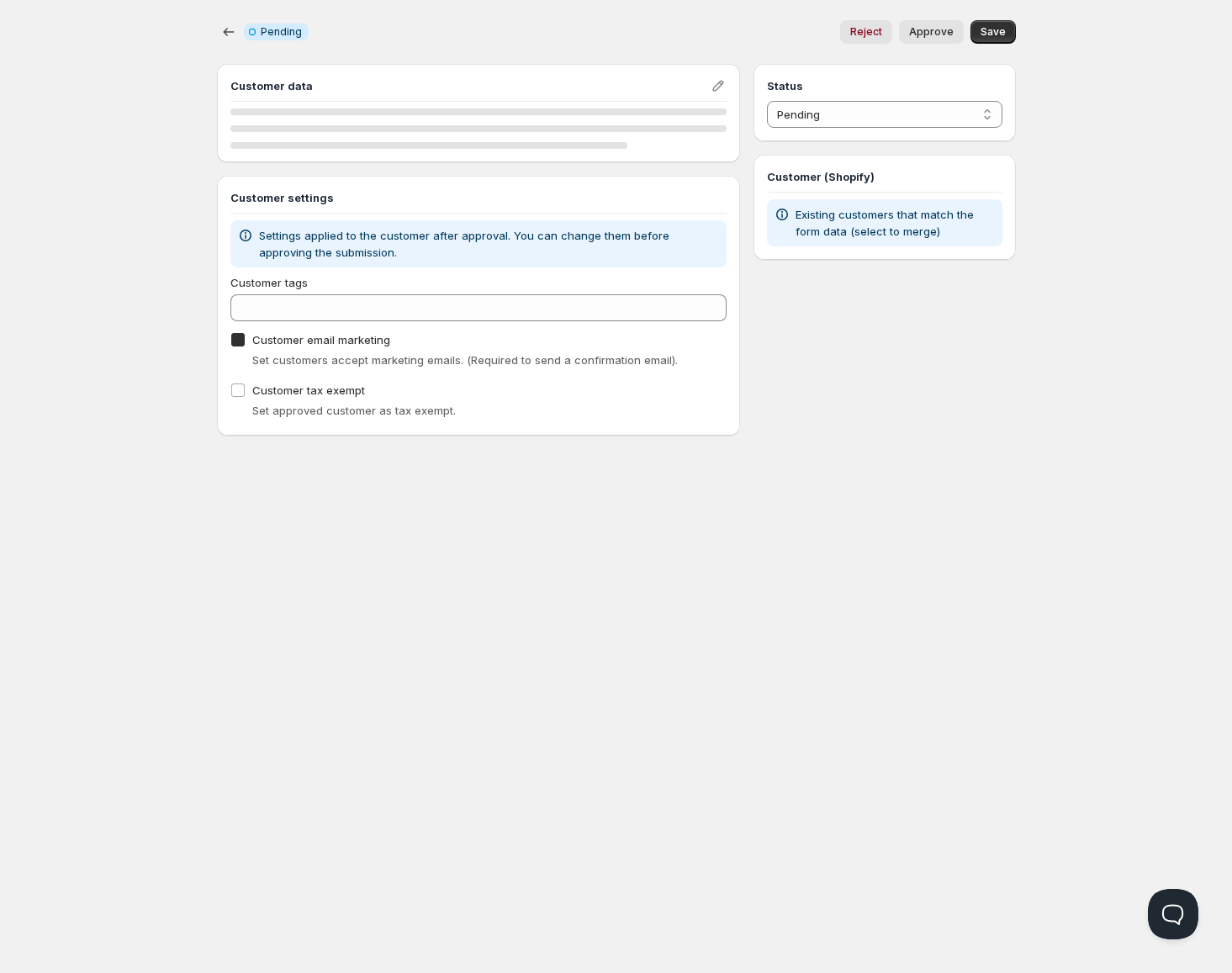
checkbox input "true"
select select "1"
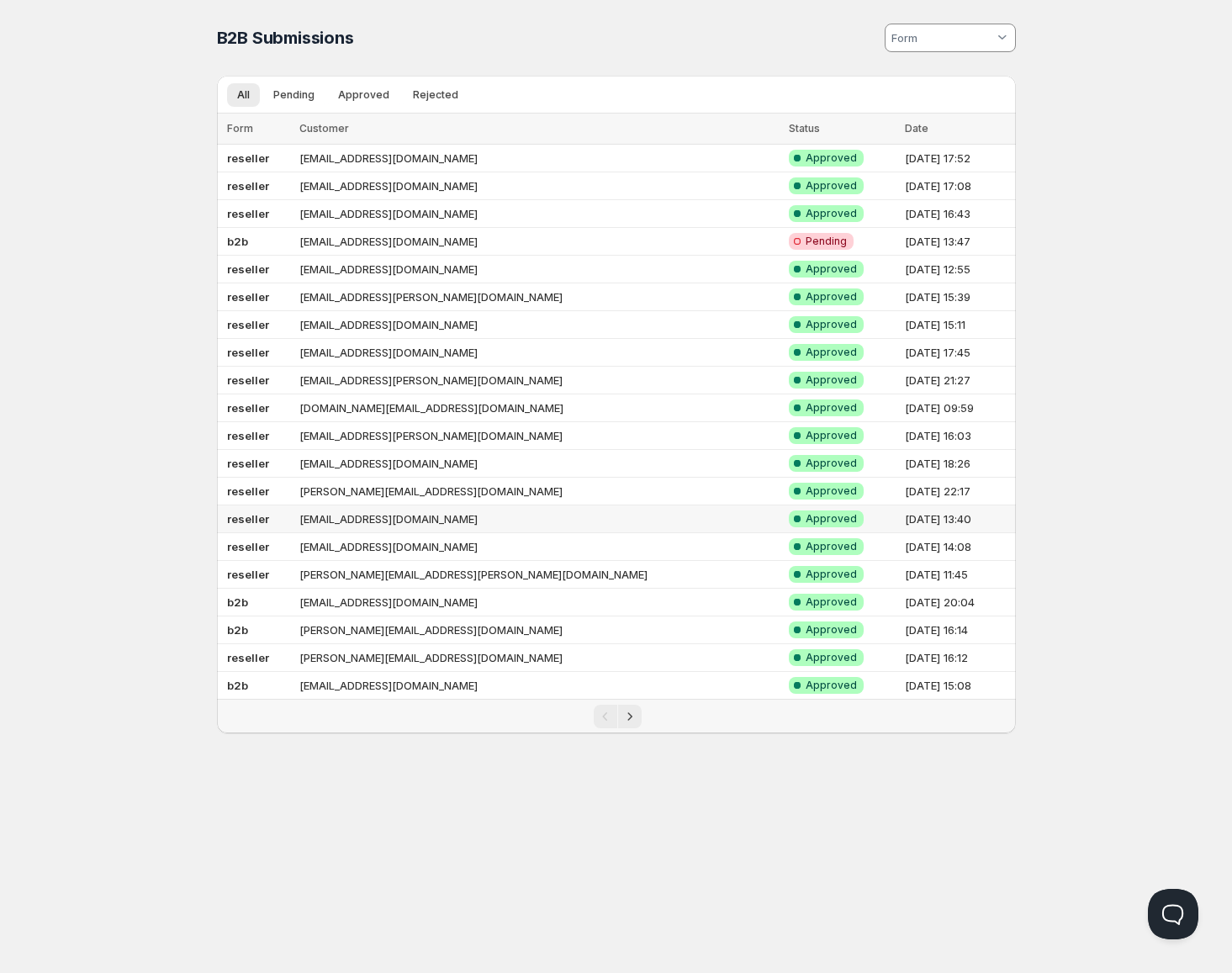
click at [389, 510] on td "[EMAIL_ADDRESS][DOMAIN_NAME]" at bounding box center [538, 519] width 489 height 28
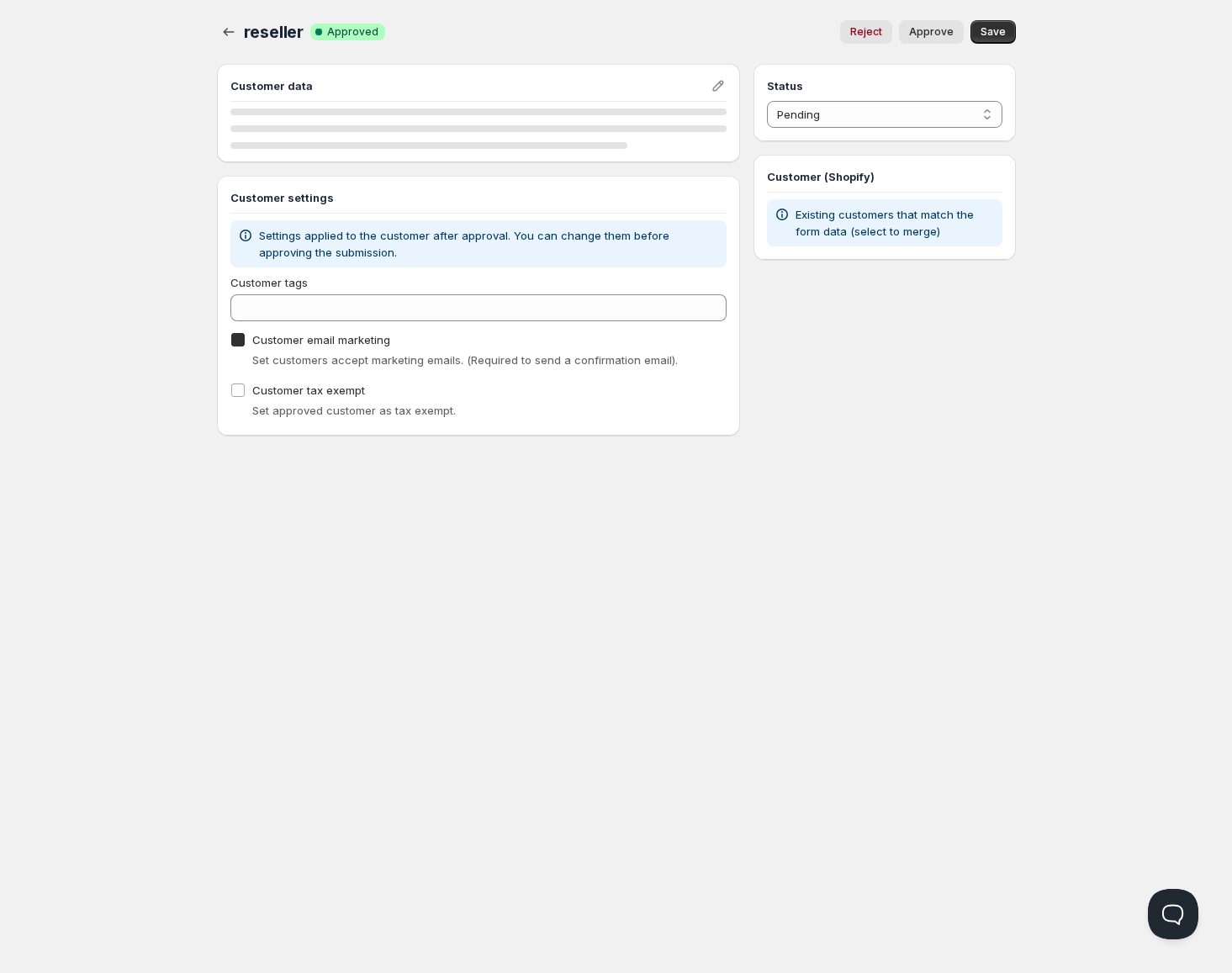
checkbox input "true"
select select "1"
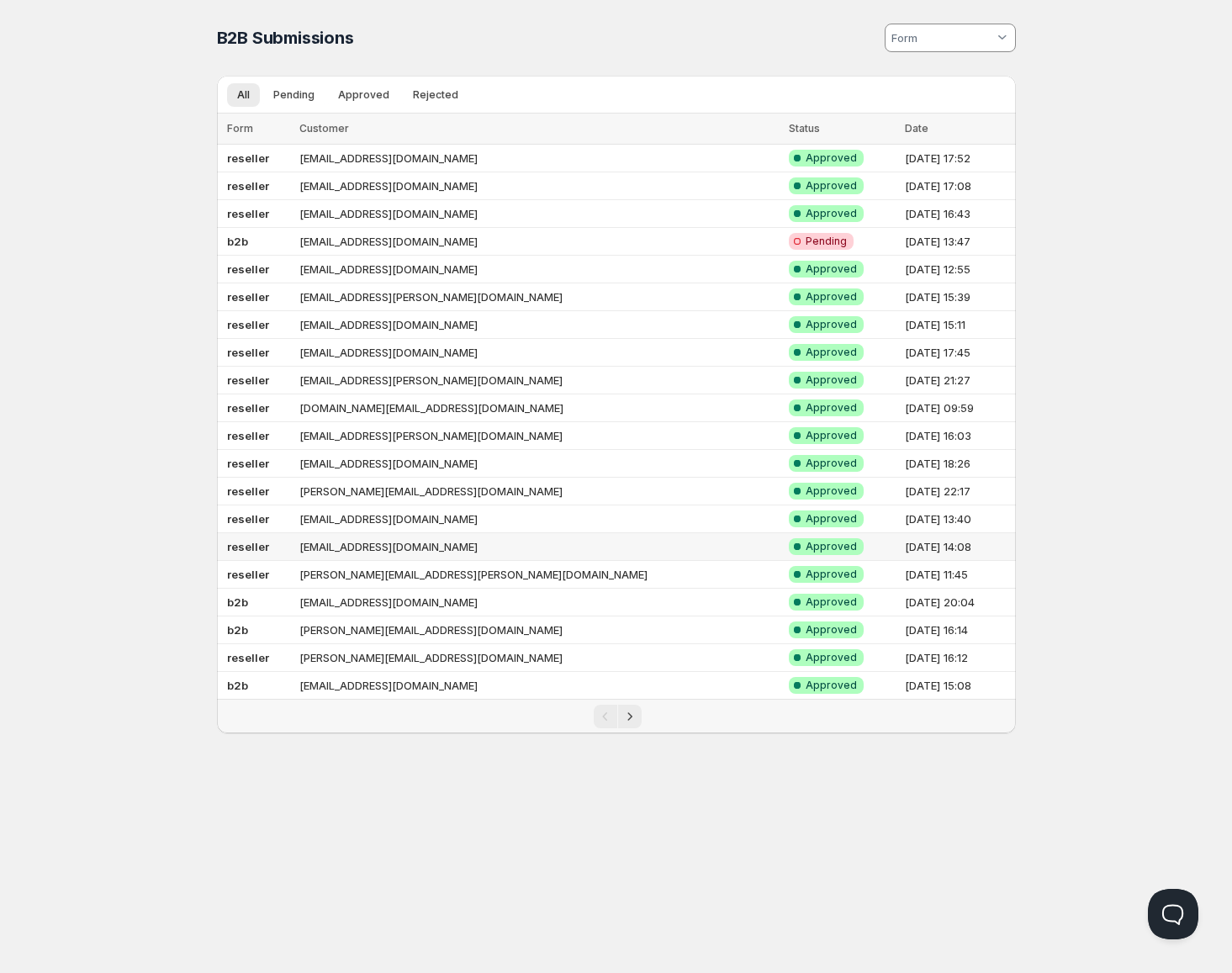
click at [391, 541] on td "[EMAIL_ADDRESS][DOMAIN_NAME]" at bounding box center [538, 547] width 489 height 28
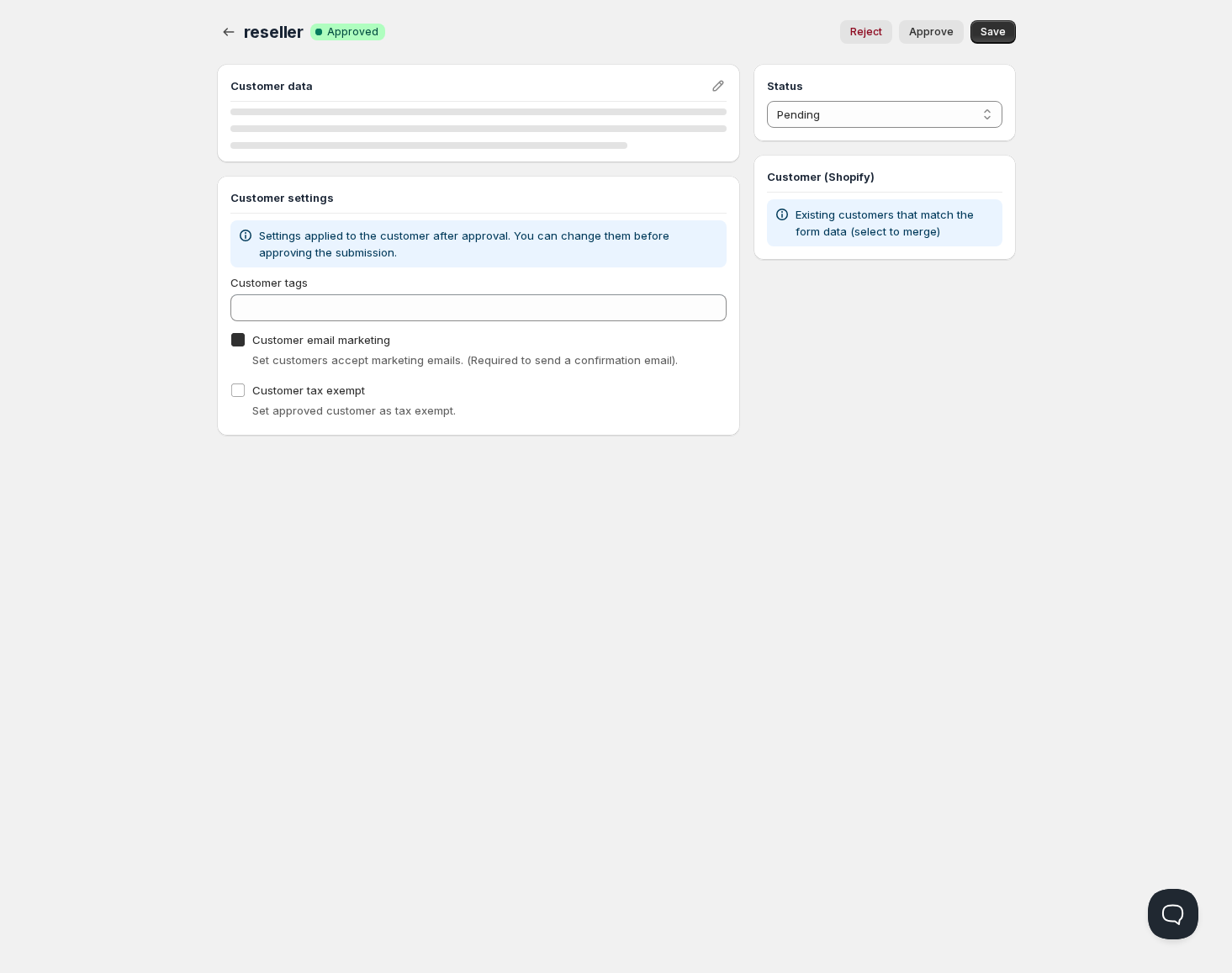
checkbox input "true"
select select "1"
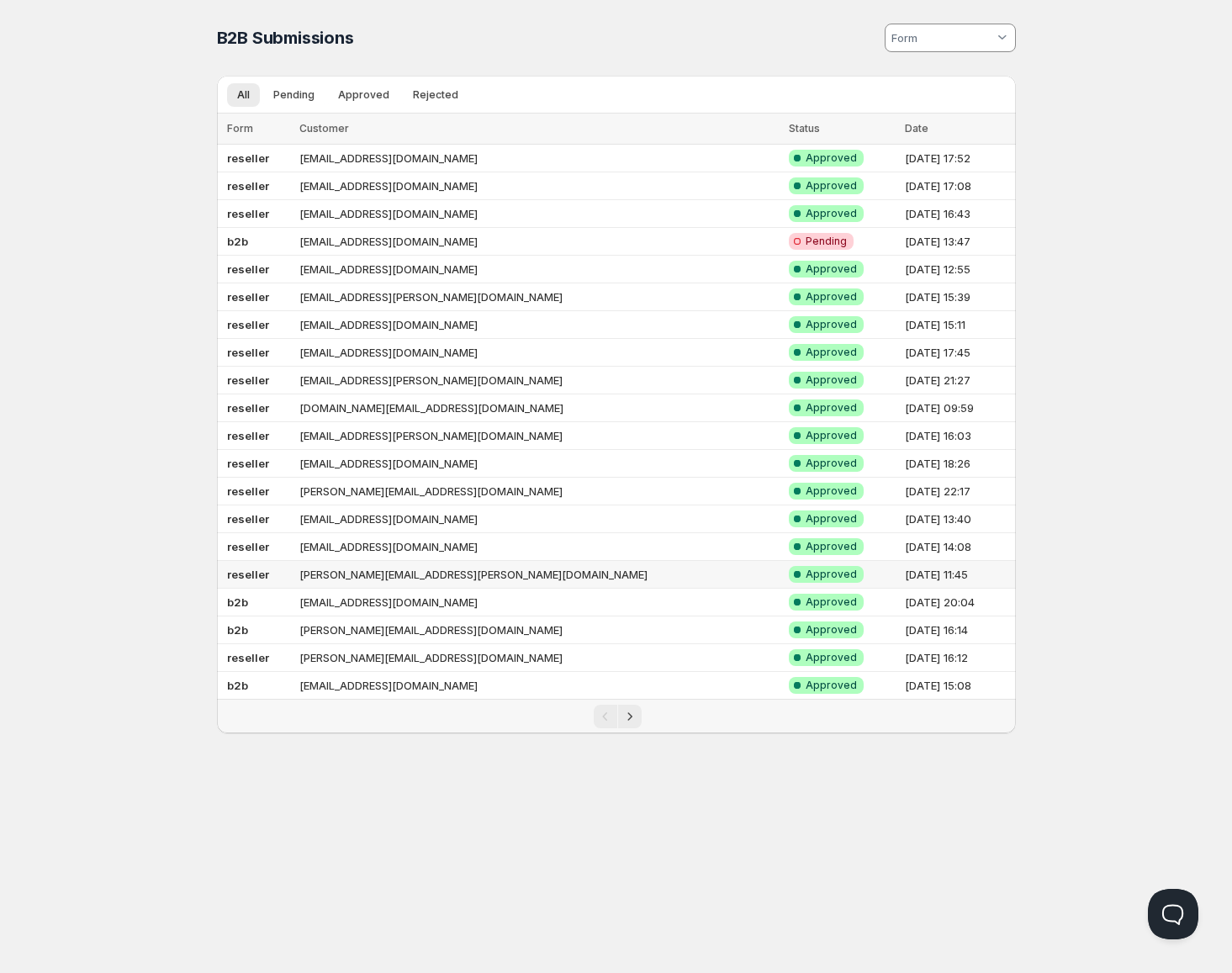
click at [391, 564] on td "[PERSON_NAME][EMAIL_ADDRESS][PERSON_NAME][DOMAIN_NAME]" at bounding box center [538, 575] width 489 height 28
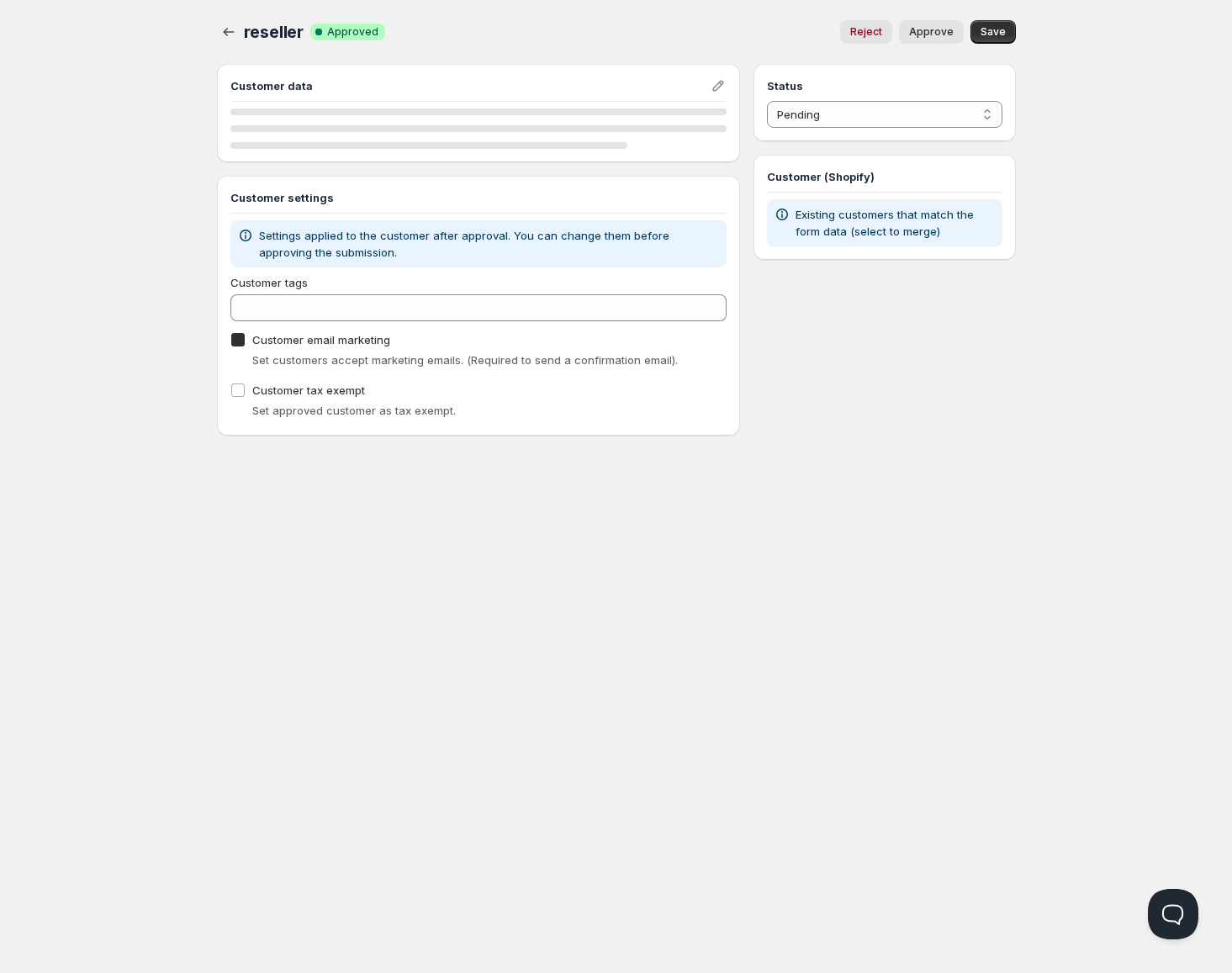
checkbox input "true"
select select "1"
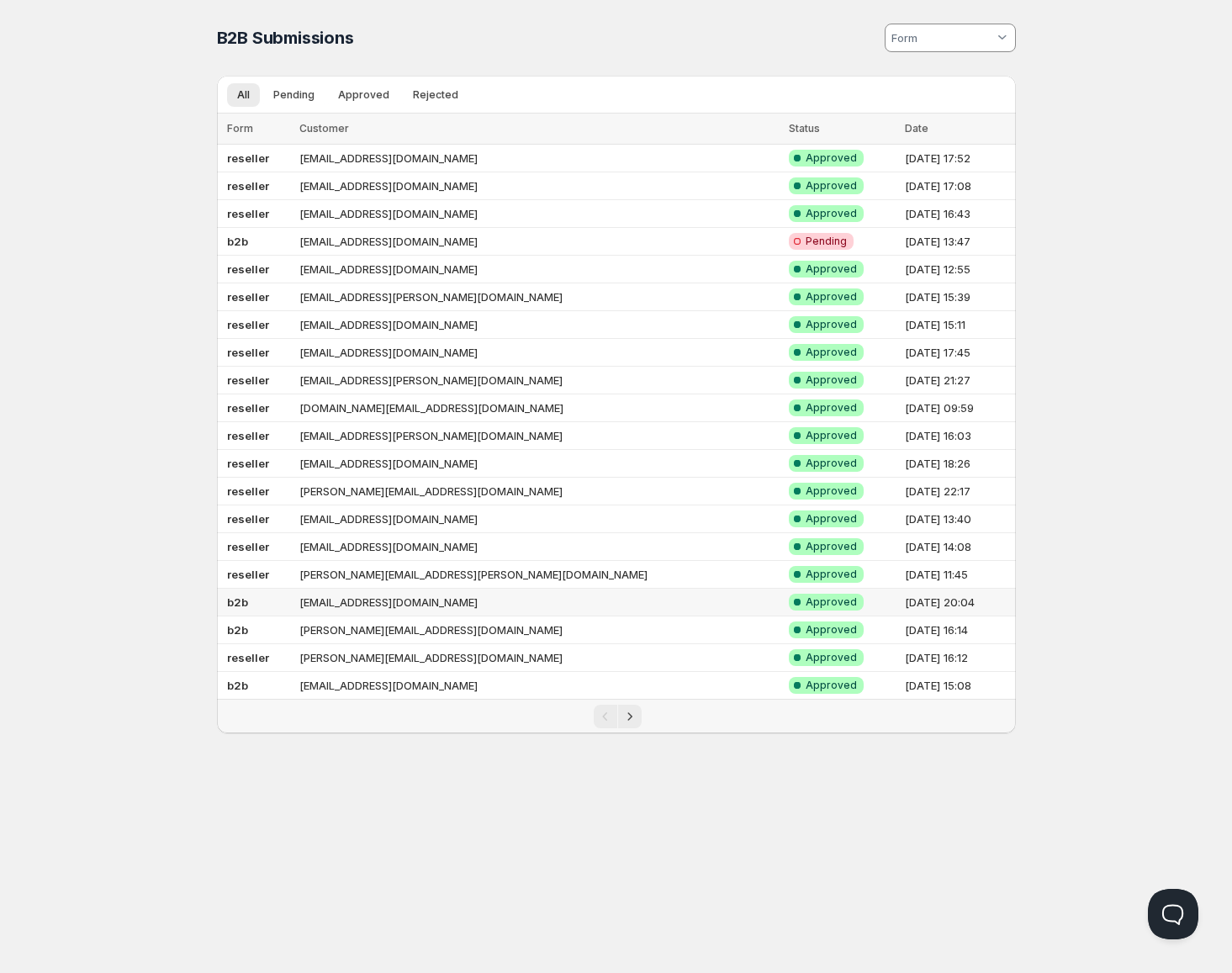
click at [398, 605] on td "[EMAIL_ADDRESS][DOMAIN_NAME]" at bounding box center [538, 603] width 489 height 28
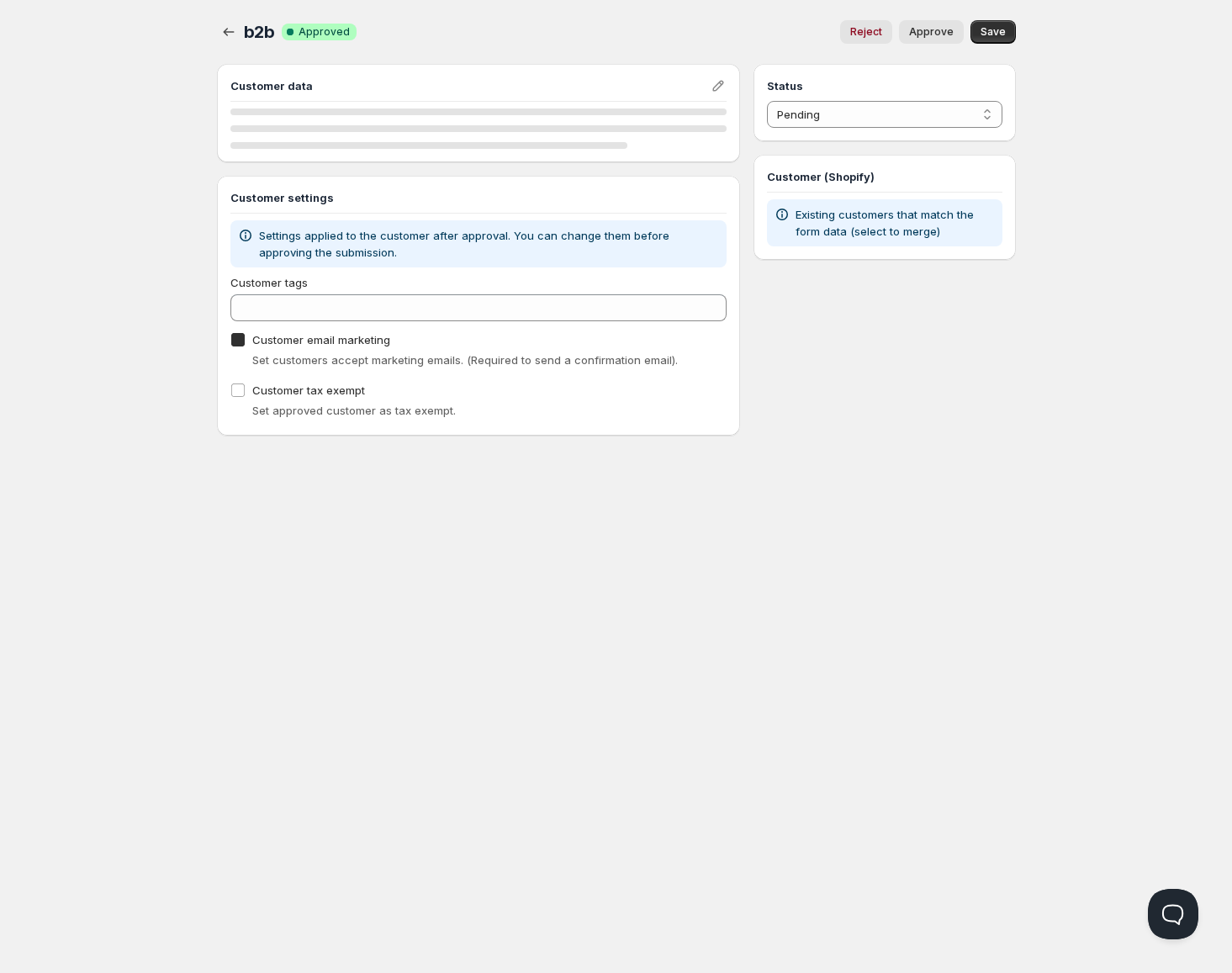
checkbox input "true"
select select "1"
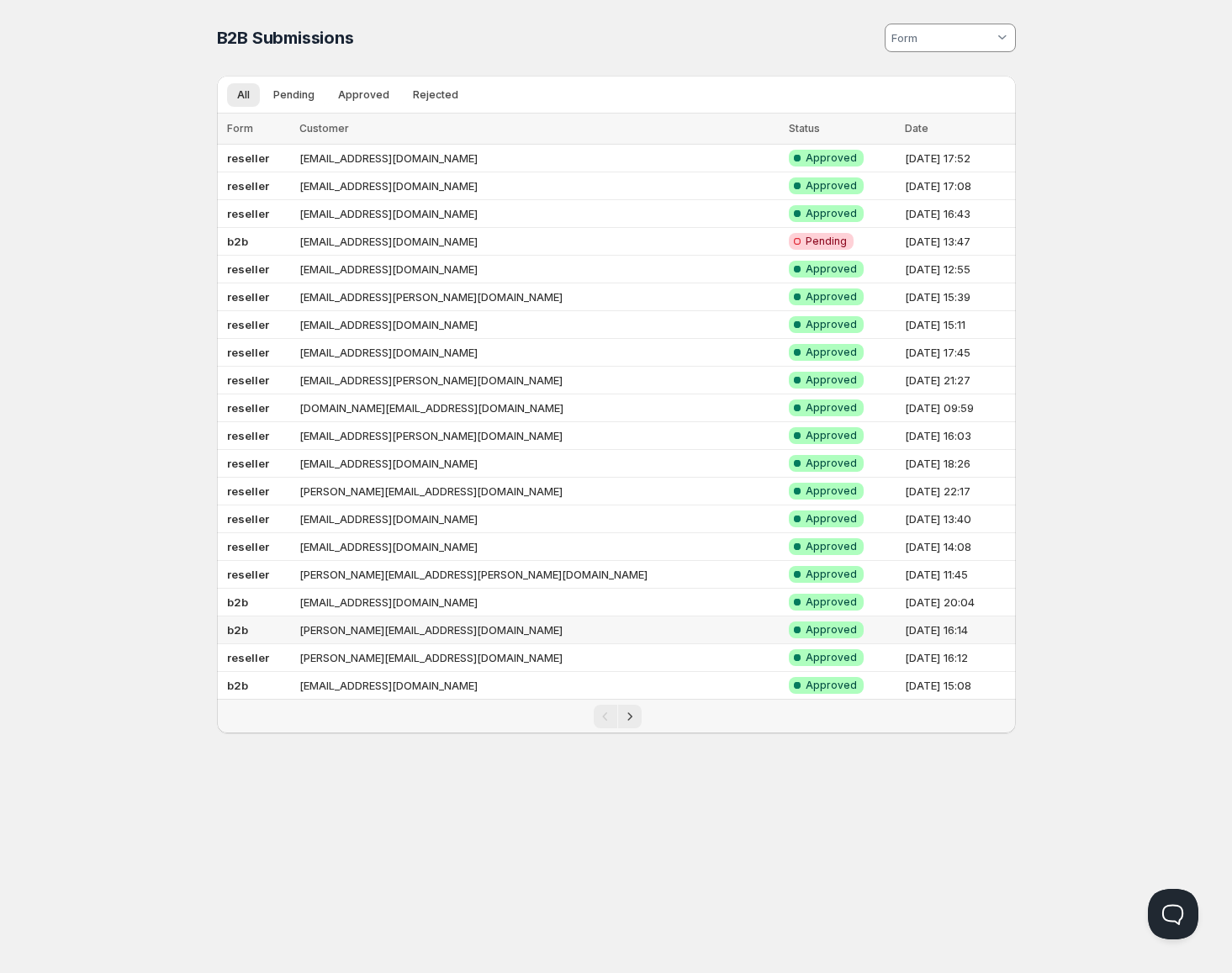
click at [402, 625] on td "[PERSON_NAME][EMAIL_ADDRESS][DOMAIN_NAME]" at bounding box center [538, 631] width 489 height 28
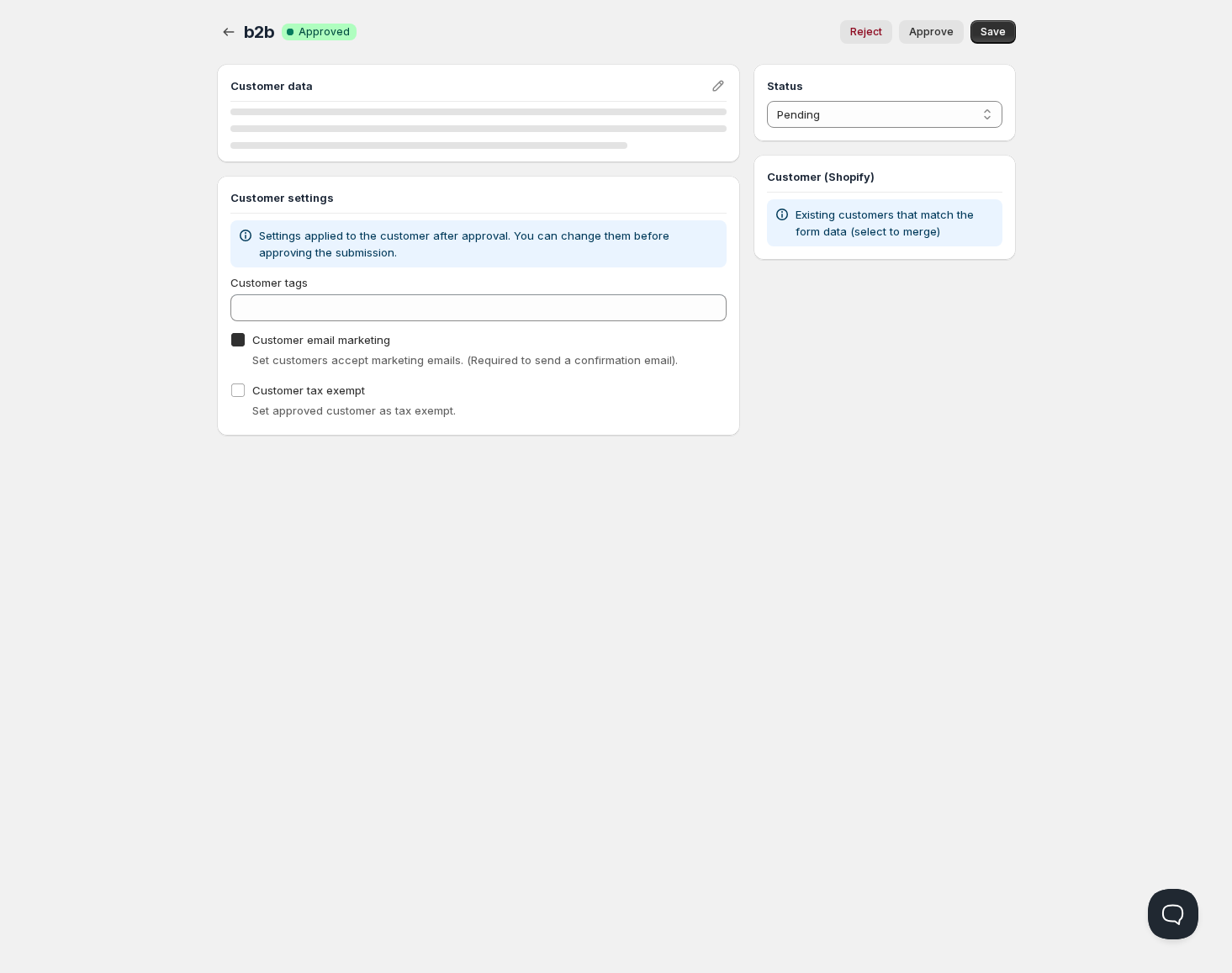
checkbox input "true"
select select "1"
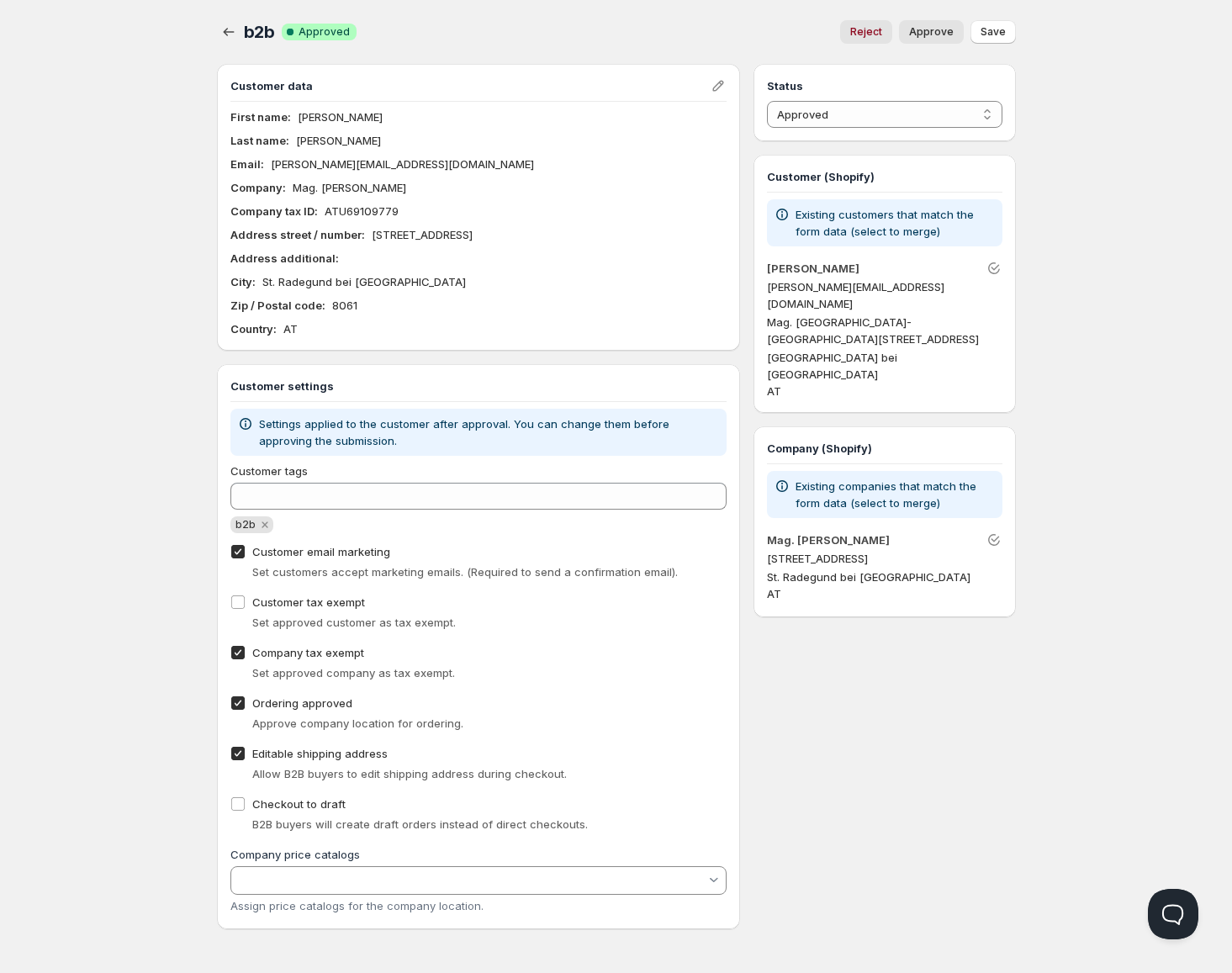
click at [319, 651] on span "Company tax exempt" at bounding box center [308, 652] width 112 height 13
click at [245, 651] on input "Company tax exempt" at bounding box center [237, 652] width 13 height 13
checkbox input "false"
click at [998, 28] on span "Save" at bounding box center [993, 31] width 25 height 13
click at [167, 151] on div "Home Pricing Price lists Checkout Forms Submissions Settings Features Plans b2b…" at bounding box center [616, 486] width 1232 height 973
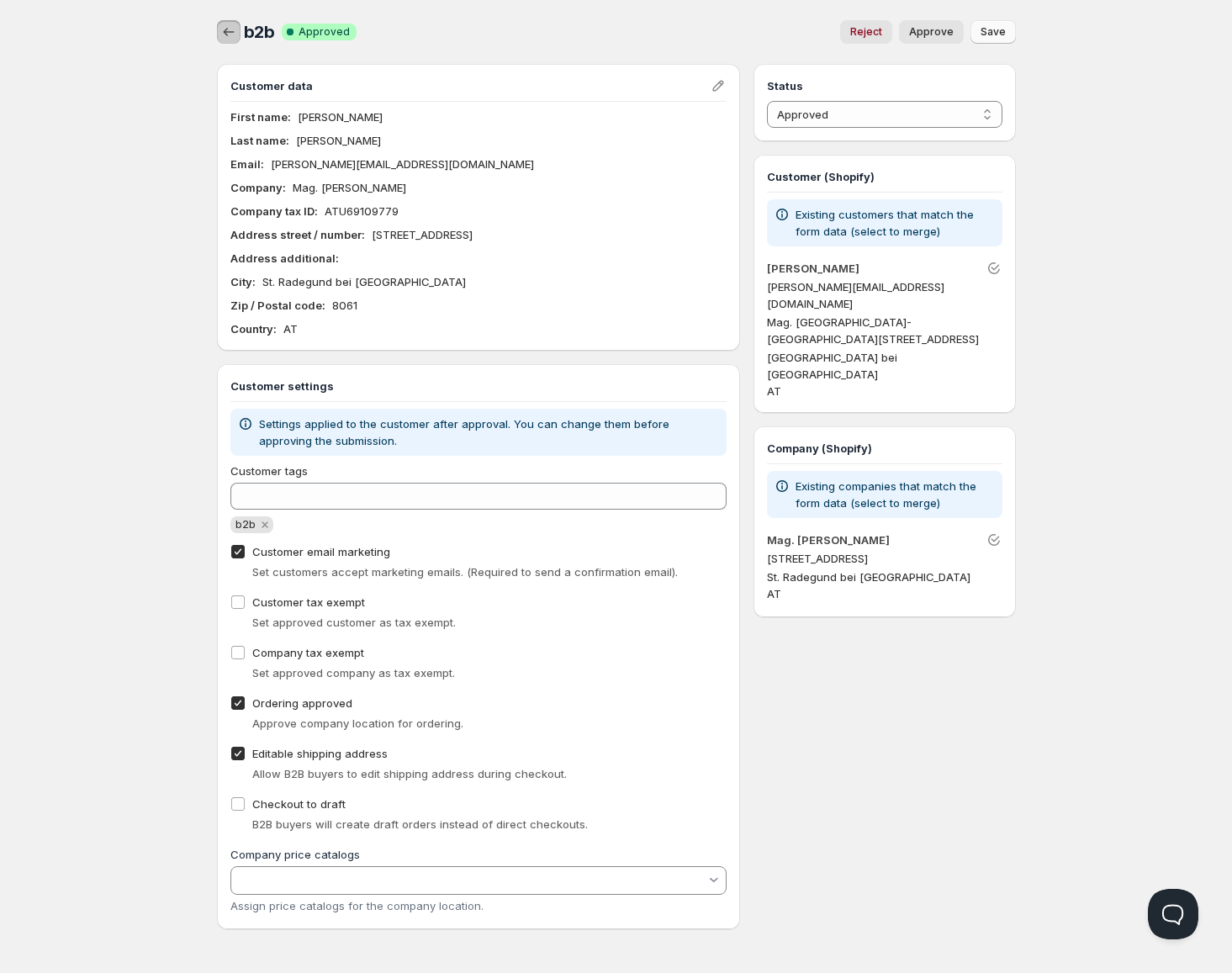
click at [234, 35] on icon "button" at bounding box center [228, 31] width 17 height 17
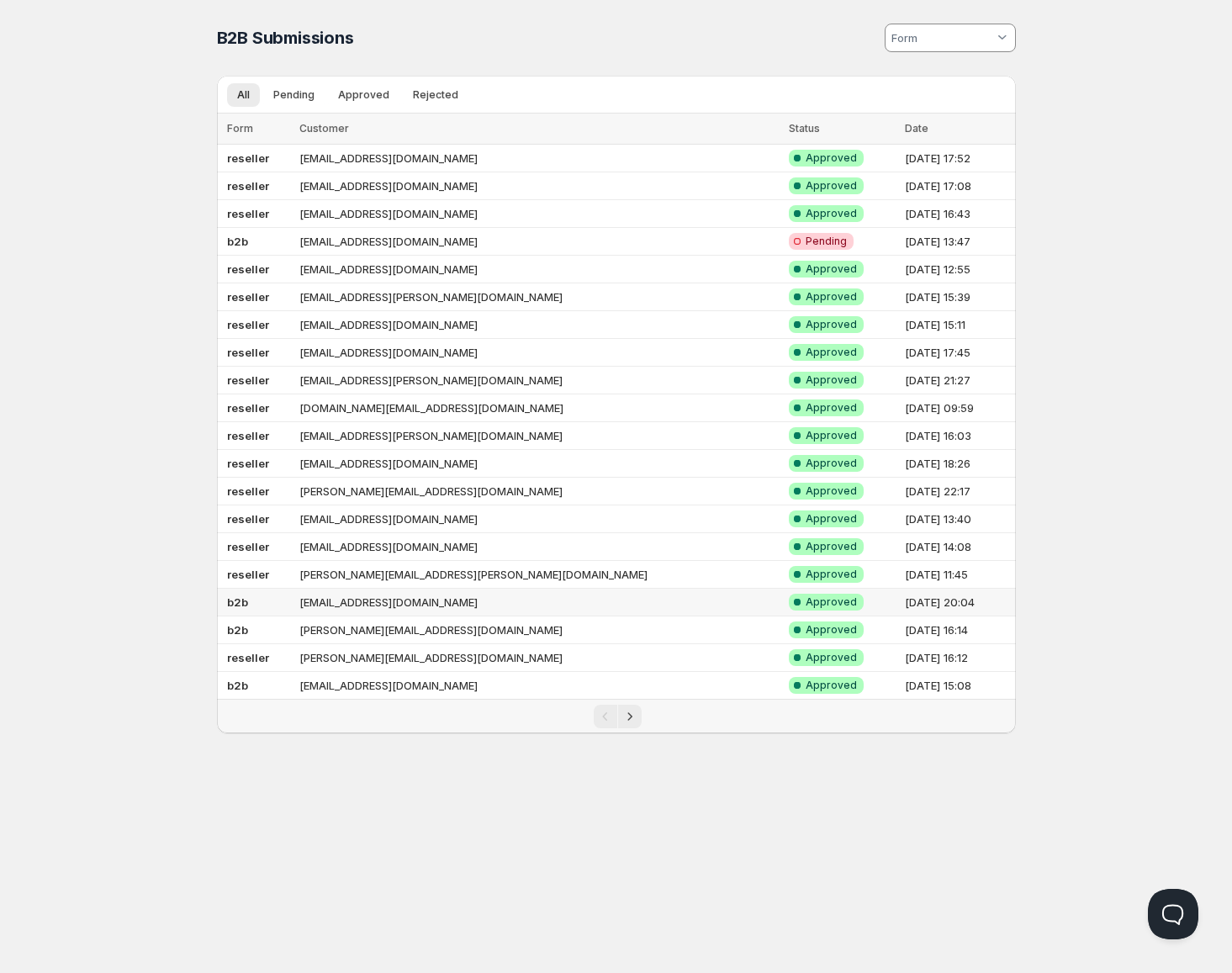
click at [459, 603] on td "[EMAIL_ADDRESS][DOMAIN_NAME]" at bounding box center [538, 603] width 489 height 28
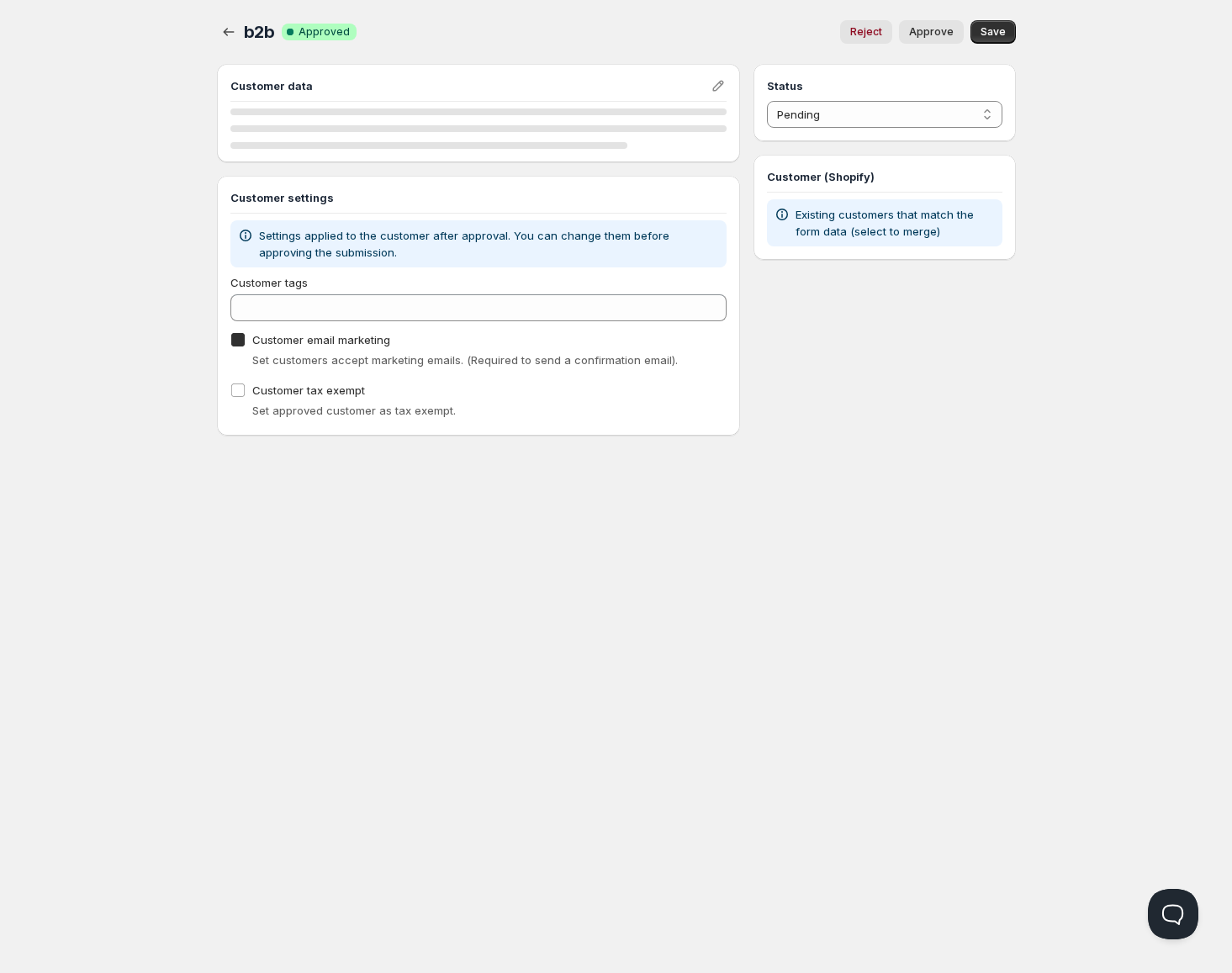
checkbox input "true"
select select "1"
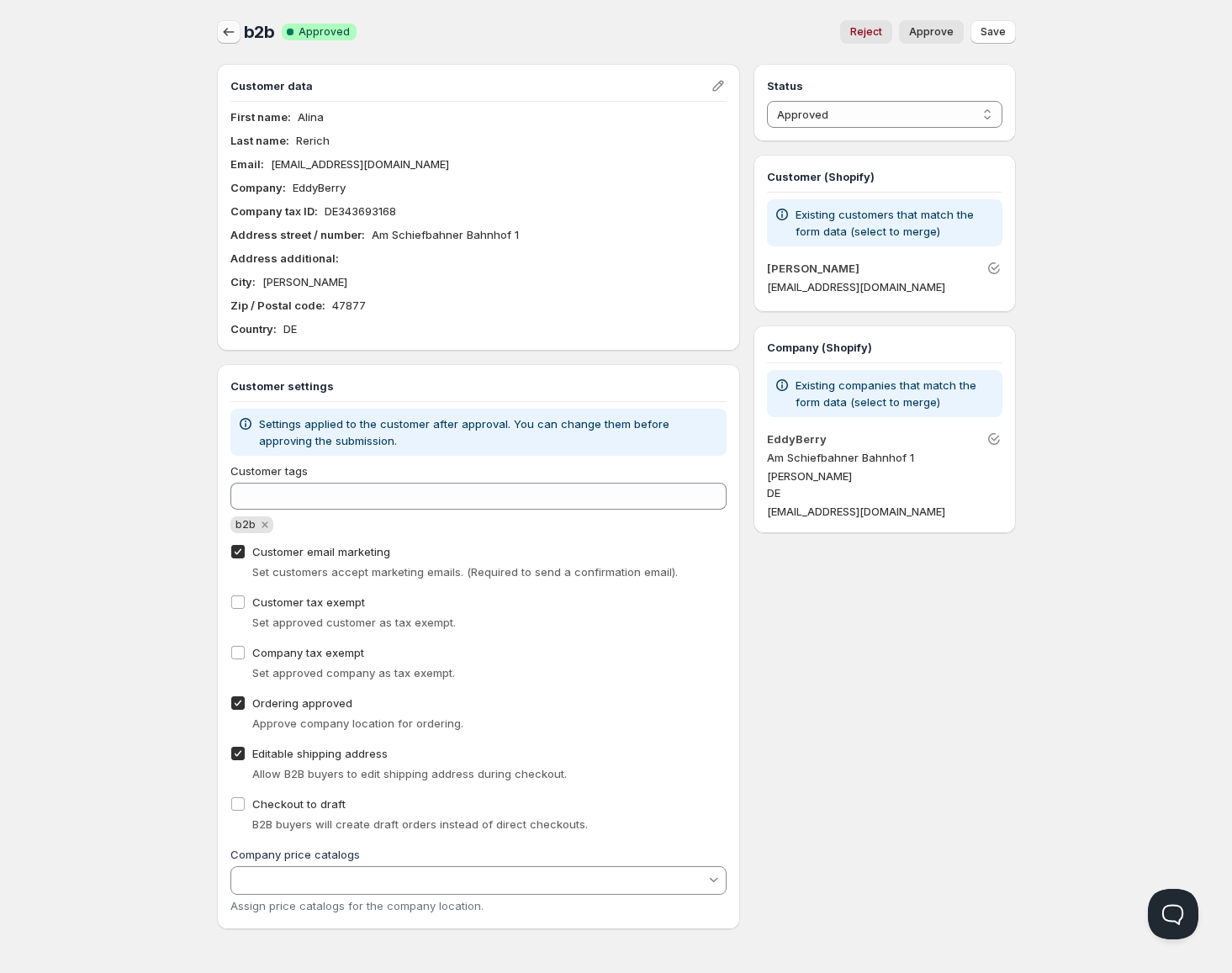
click at [233, 30] on icon "button" at bounding box center [228, 31] width 17 height 17
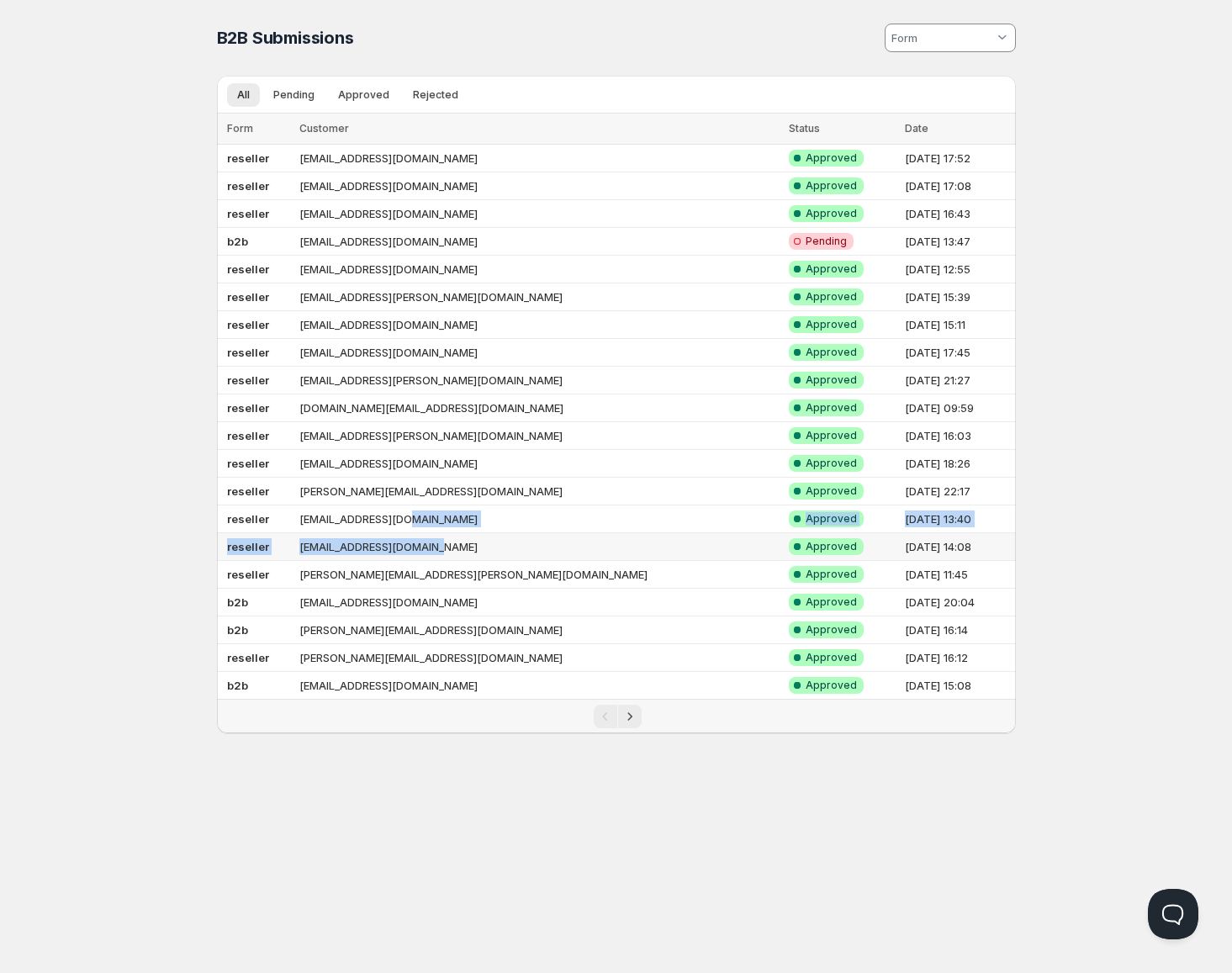
click at [484, 537] on tbody "reseller info@fotodiekmann.de Success Complete Approved 10.10.2025, 17:52 resel…" at bounding box center [616, 422] width 799 height 555
click at [504, 523] on td "[EMAIL_ADDRESS][DOMAIN_NAME]" at bounding box center [538, 519] width 489 height 28
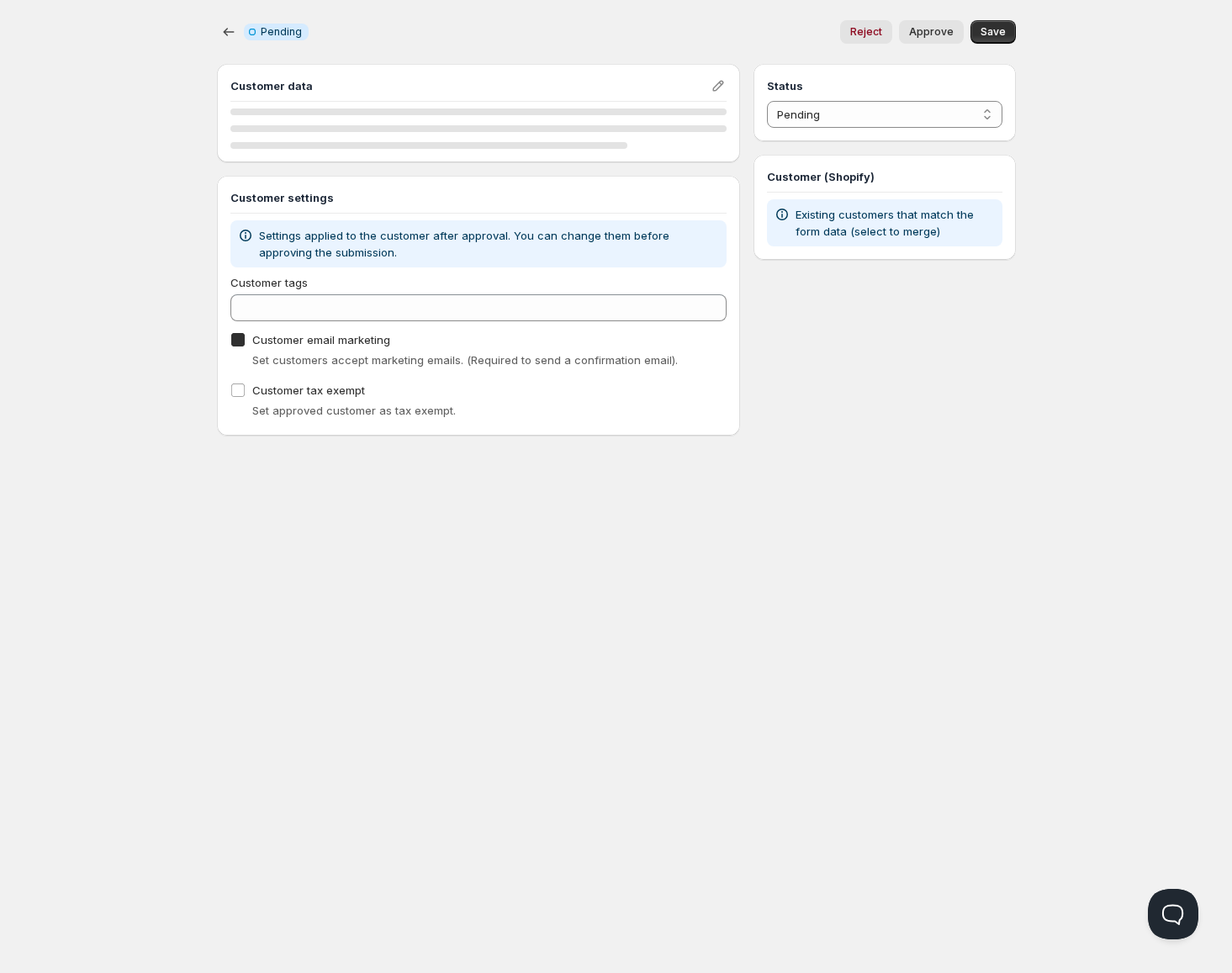
checkbox input "true"
select select "1"
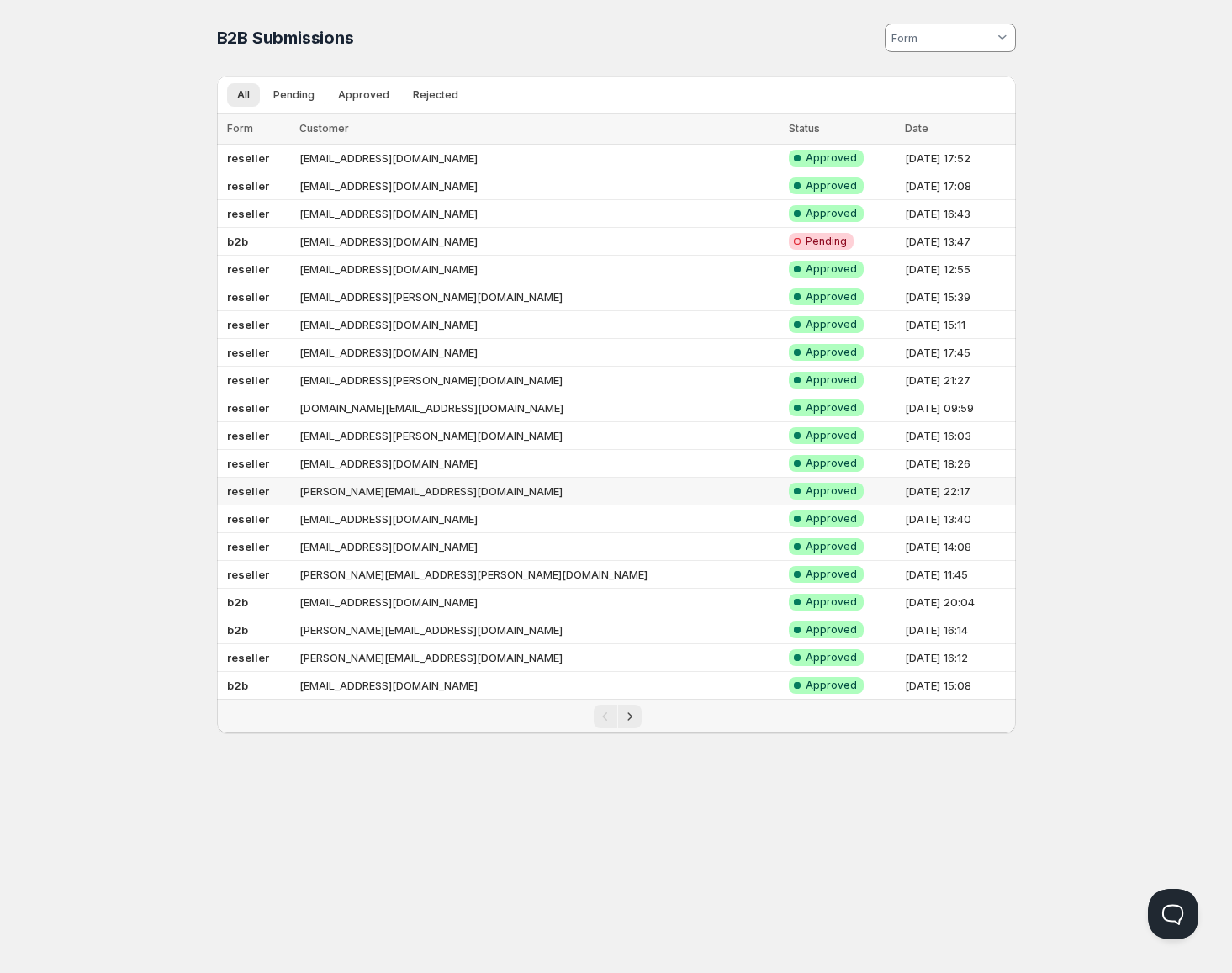
click at [524, 496] on td "[PERSON_NAME][EMAIL_ADDRESS][DOMAIN_NAME]" at bounding box center [538, 491] width 489 height 28
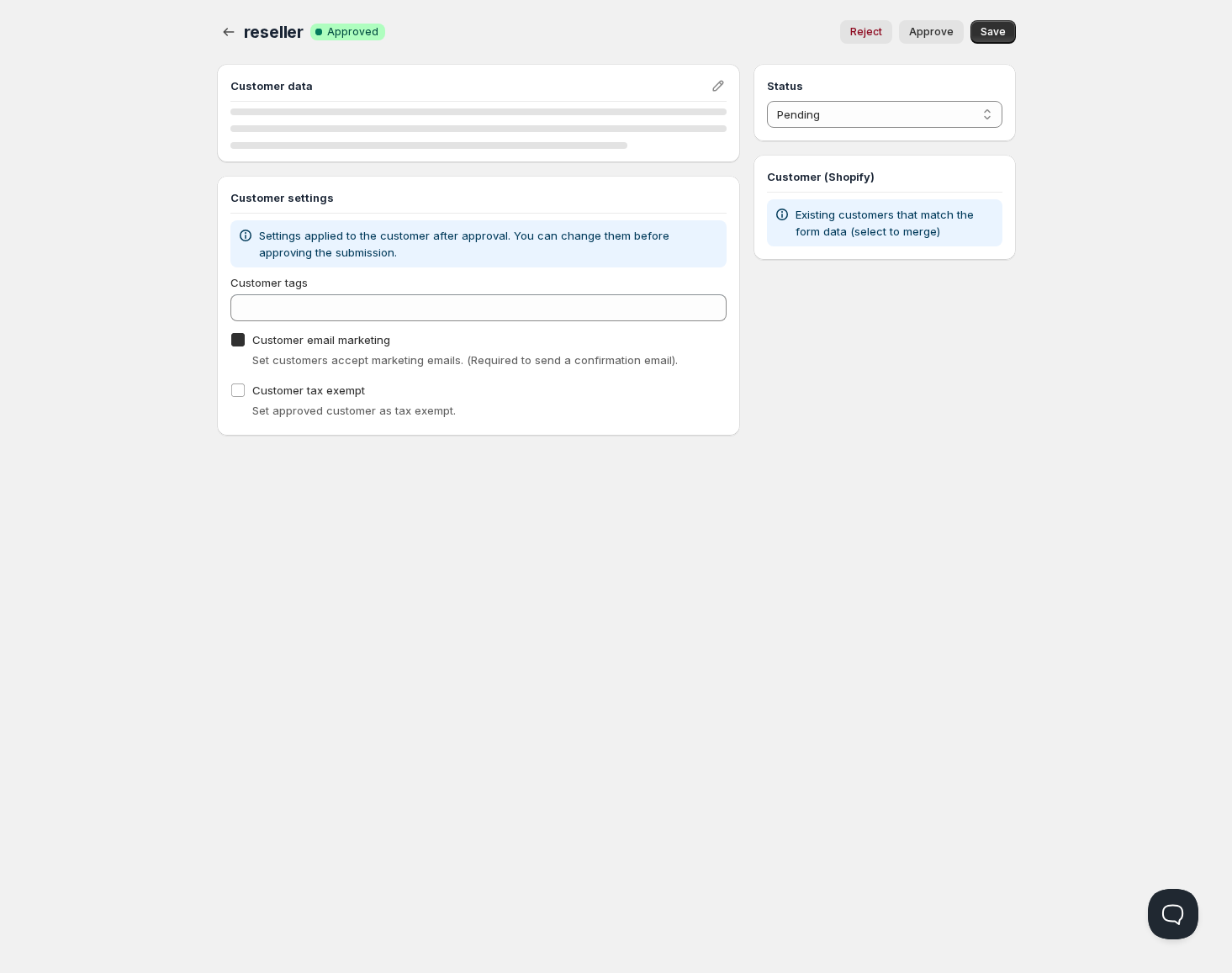
checkbox input "true"
select select "1"
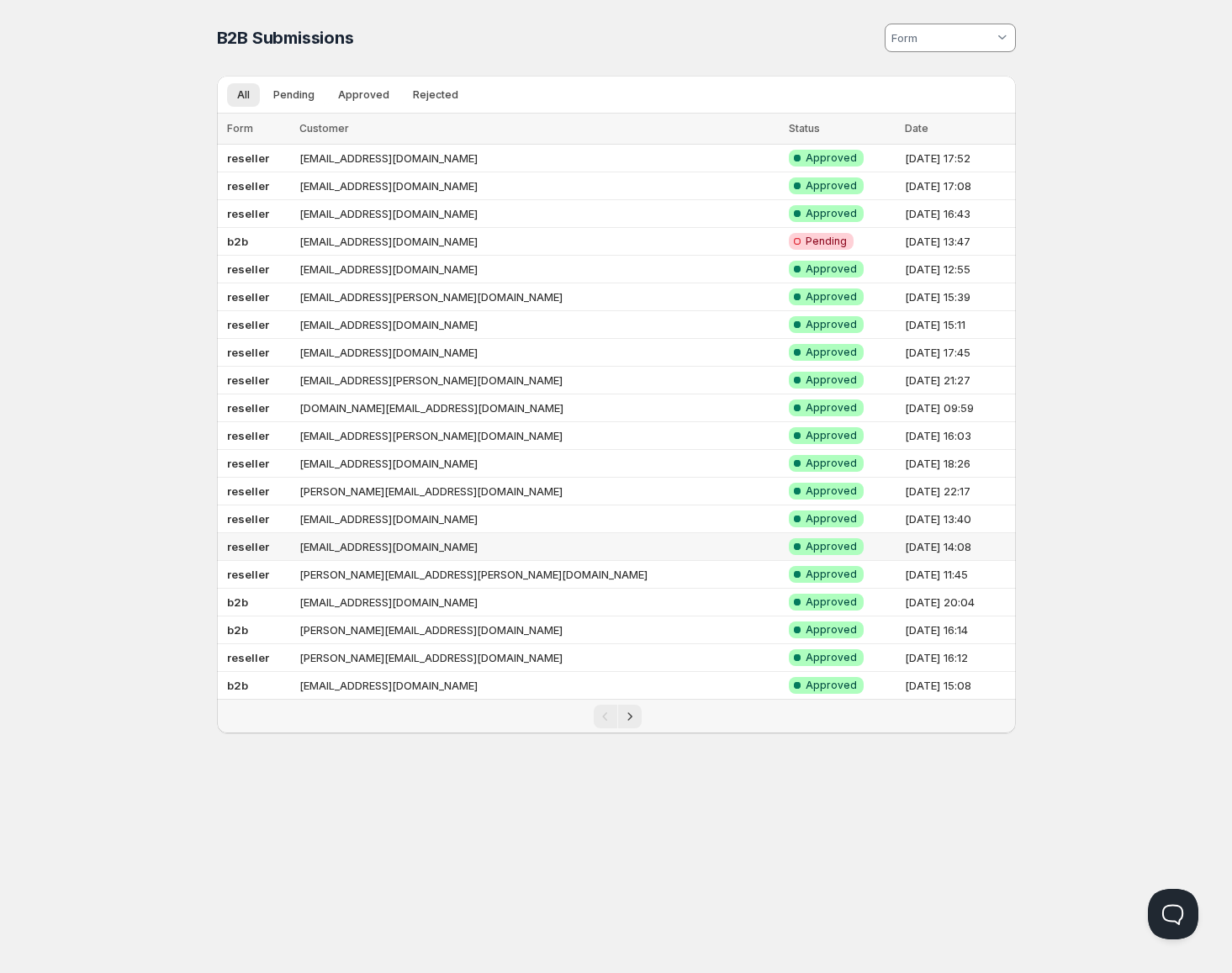
click at [516, 544] on td "[EMAIL_ADDRESS][DOMAIN_NAME]" at bounding box center [538, 547] width 489 height 28
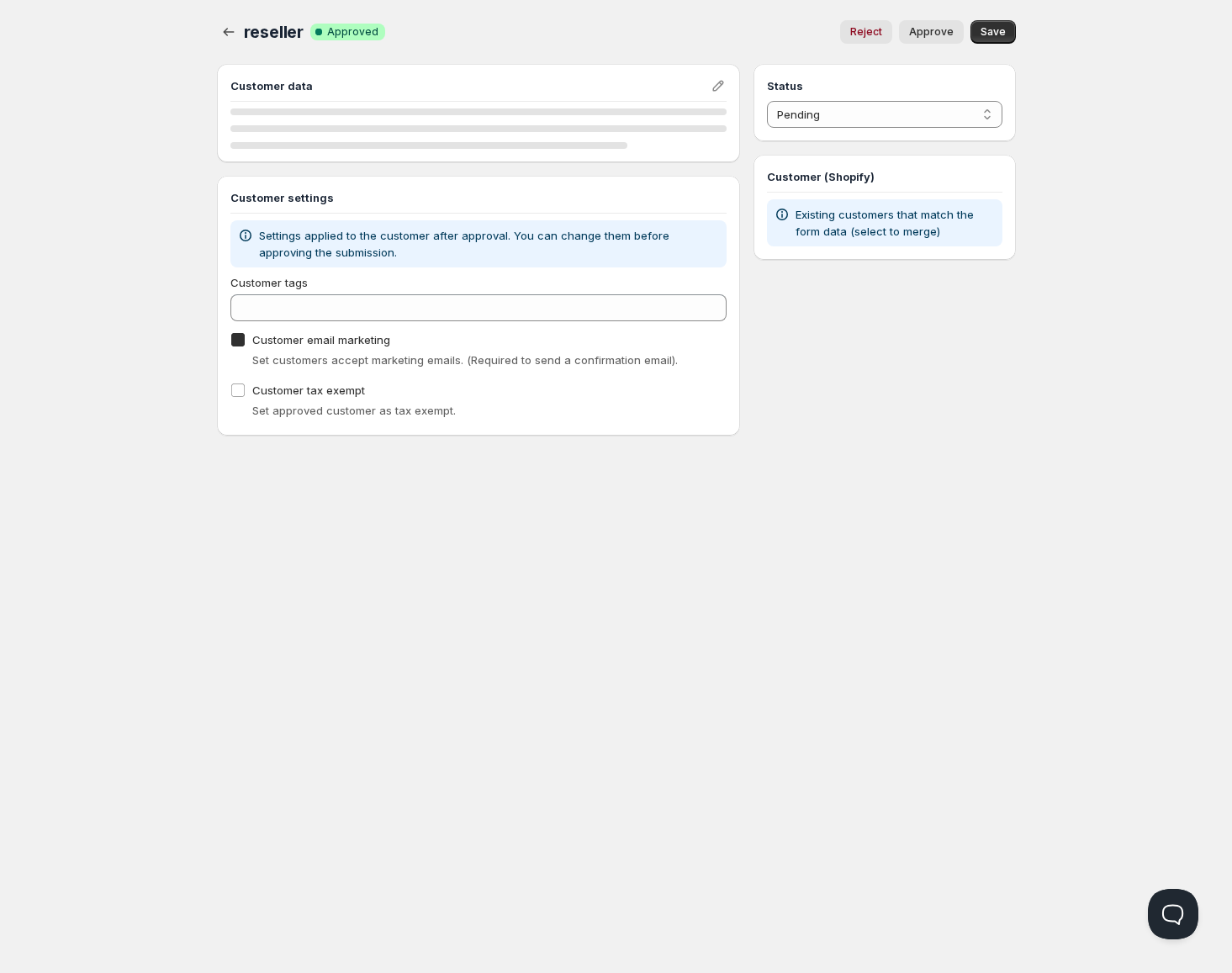
checkbox input "true"
select select "1"
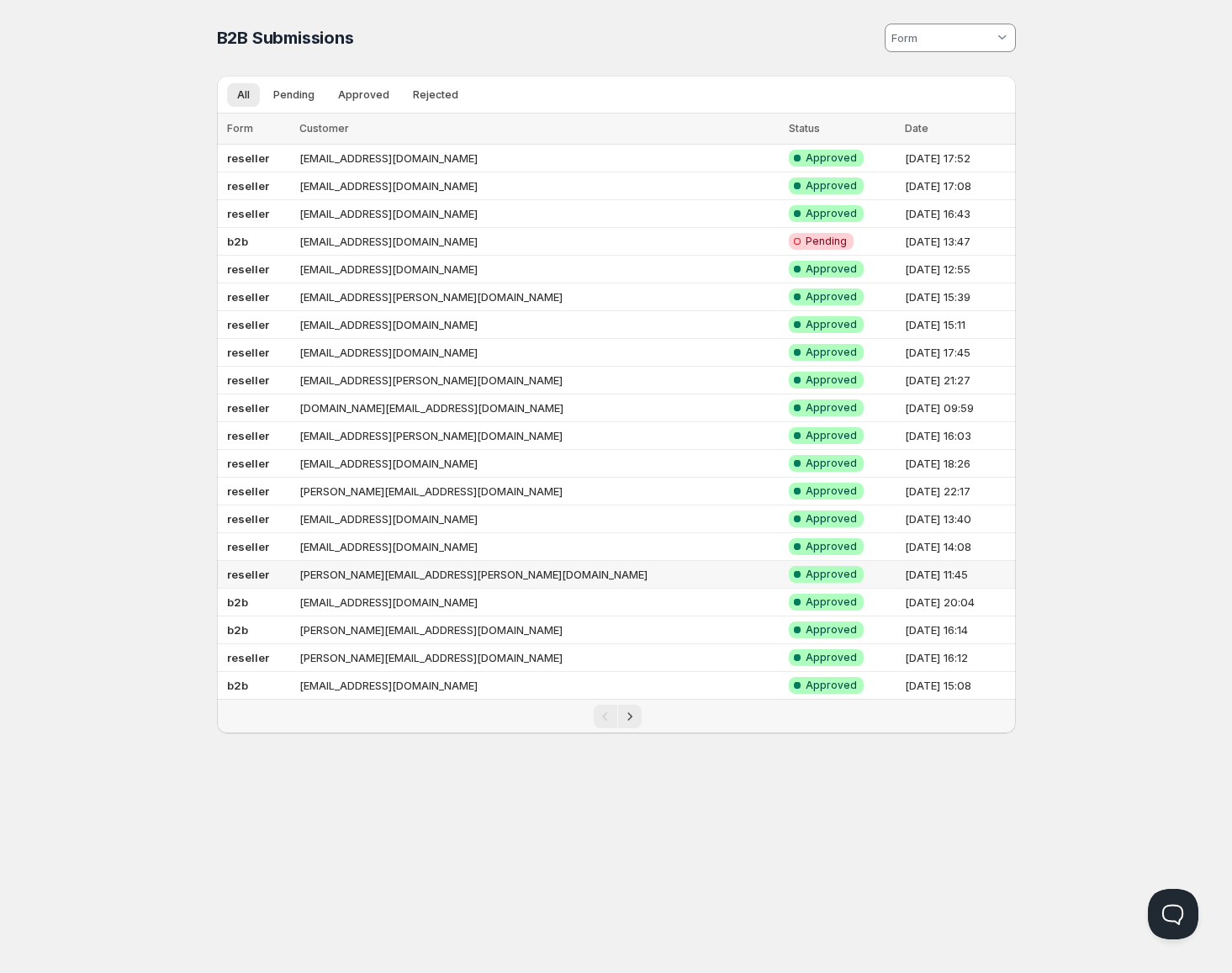
click at [514, 582] on td "[PERSON_NAME][EMAIL_ADDRESS][PERSON_NAME][DOMAIN_NAME]" at bounding box center [538, 575] width 489 height 28
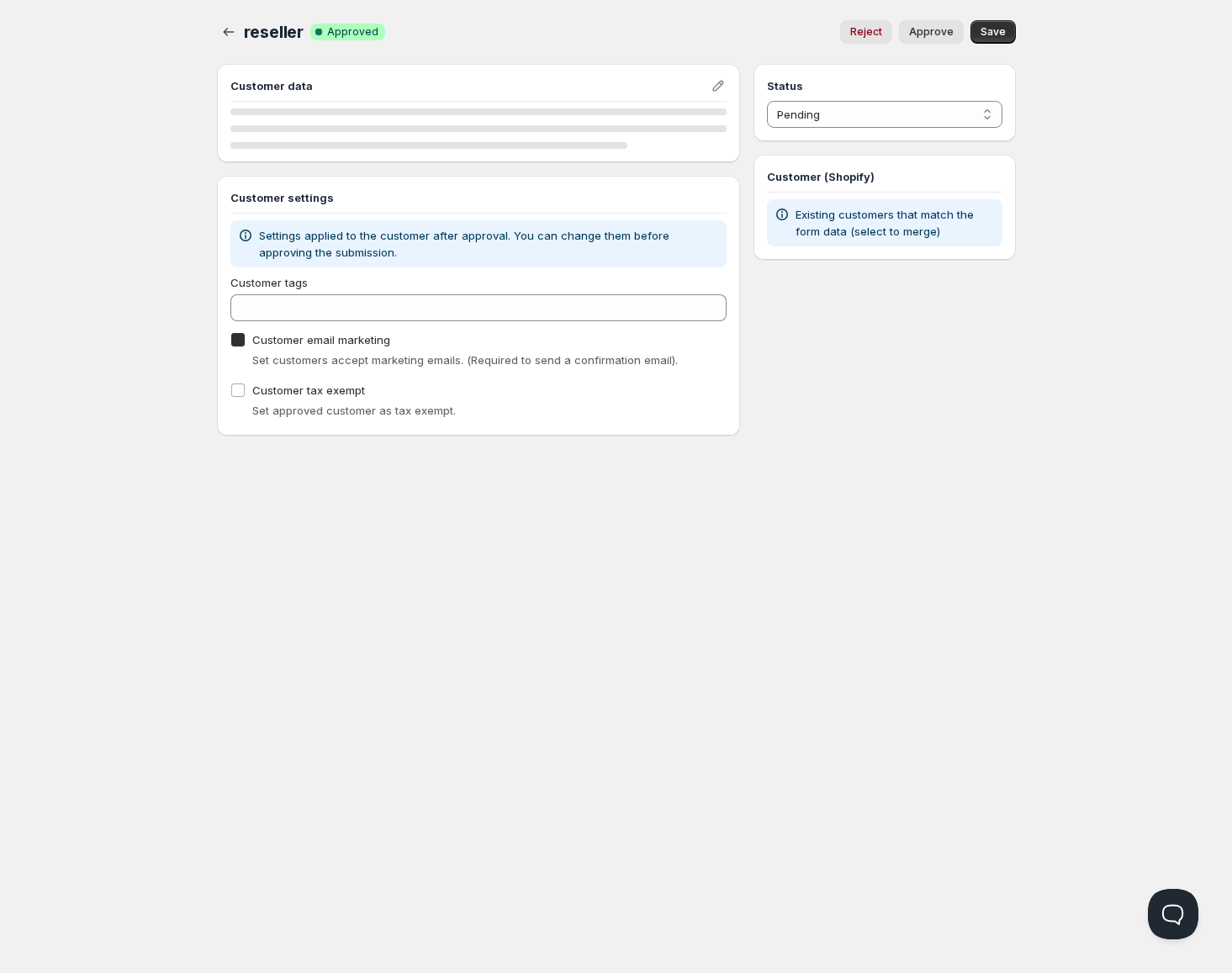
checkbox input "true"
select select "1"
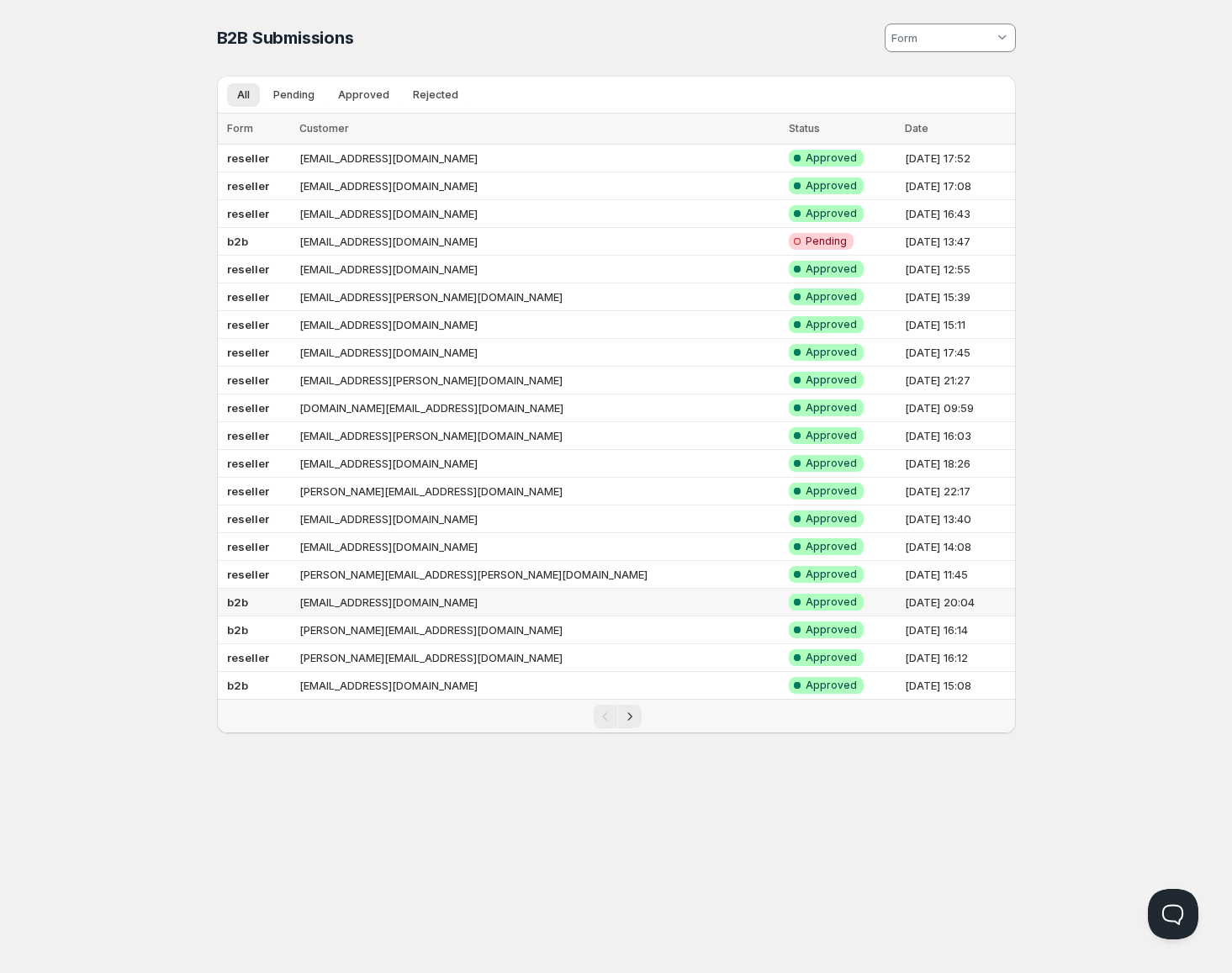
click at [509, 603] on td "[EMAIL_ADDRESS][DOMAIN_NAME]" at bounding box center [538, 603] width 489 height 28
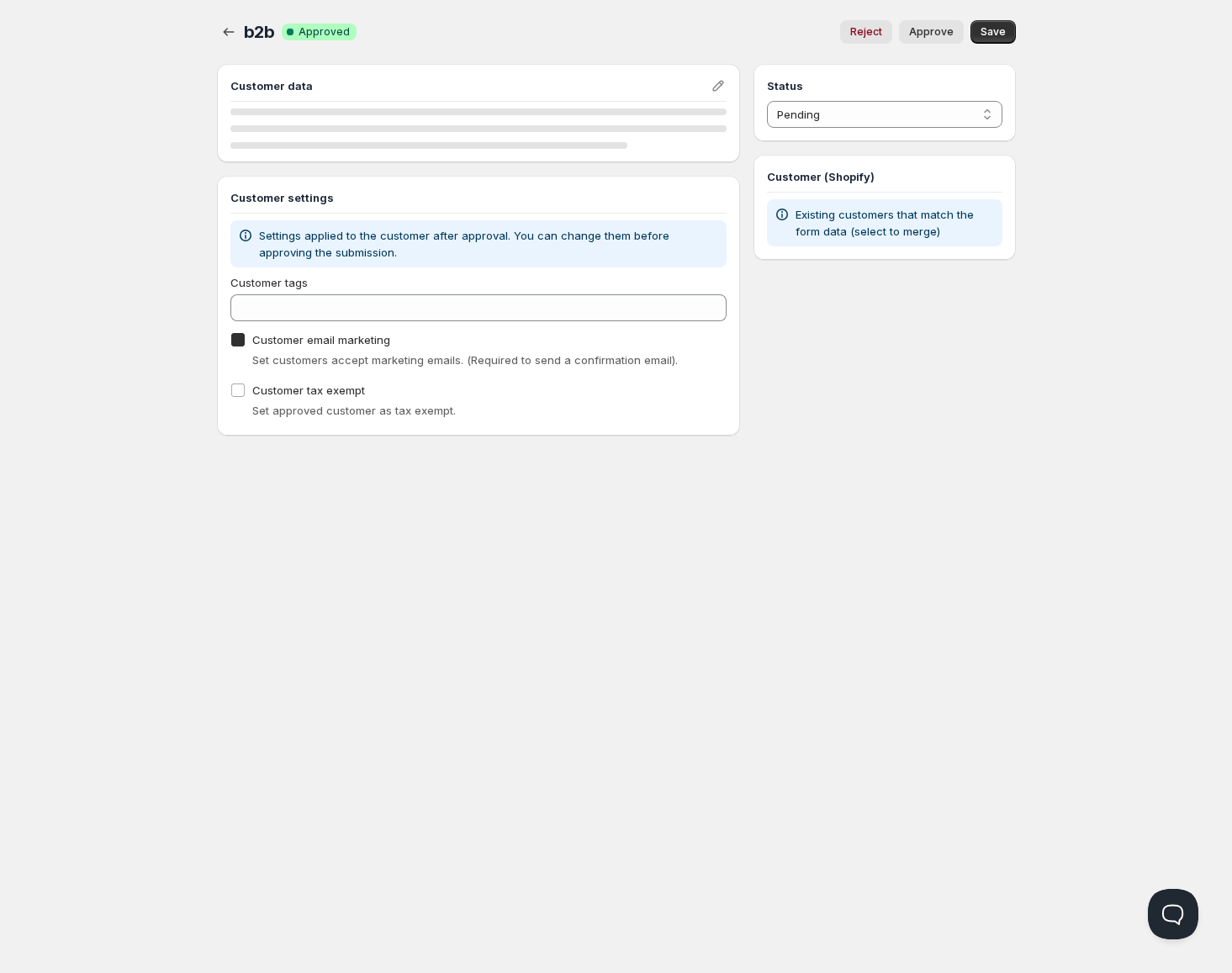
checkbox input "true"
select select "1"
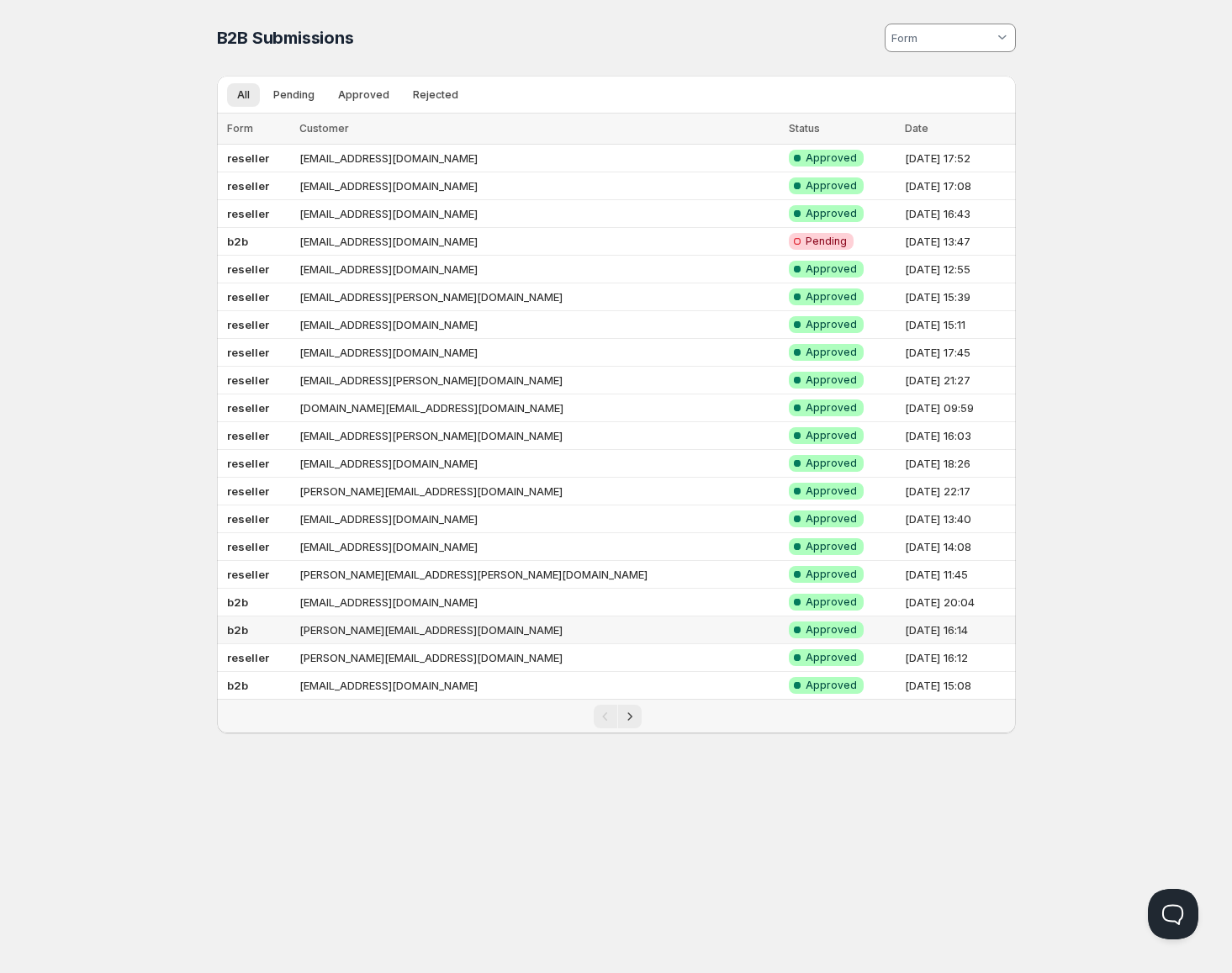
click at [508, 632] on td "[PERSON_NAME][EMAIL_ADDRESS][DOMAIN_NAME]" at bounding box center [538, 631] width 489 height 28
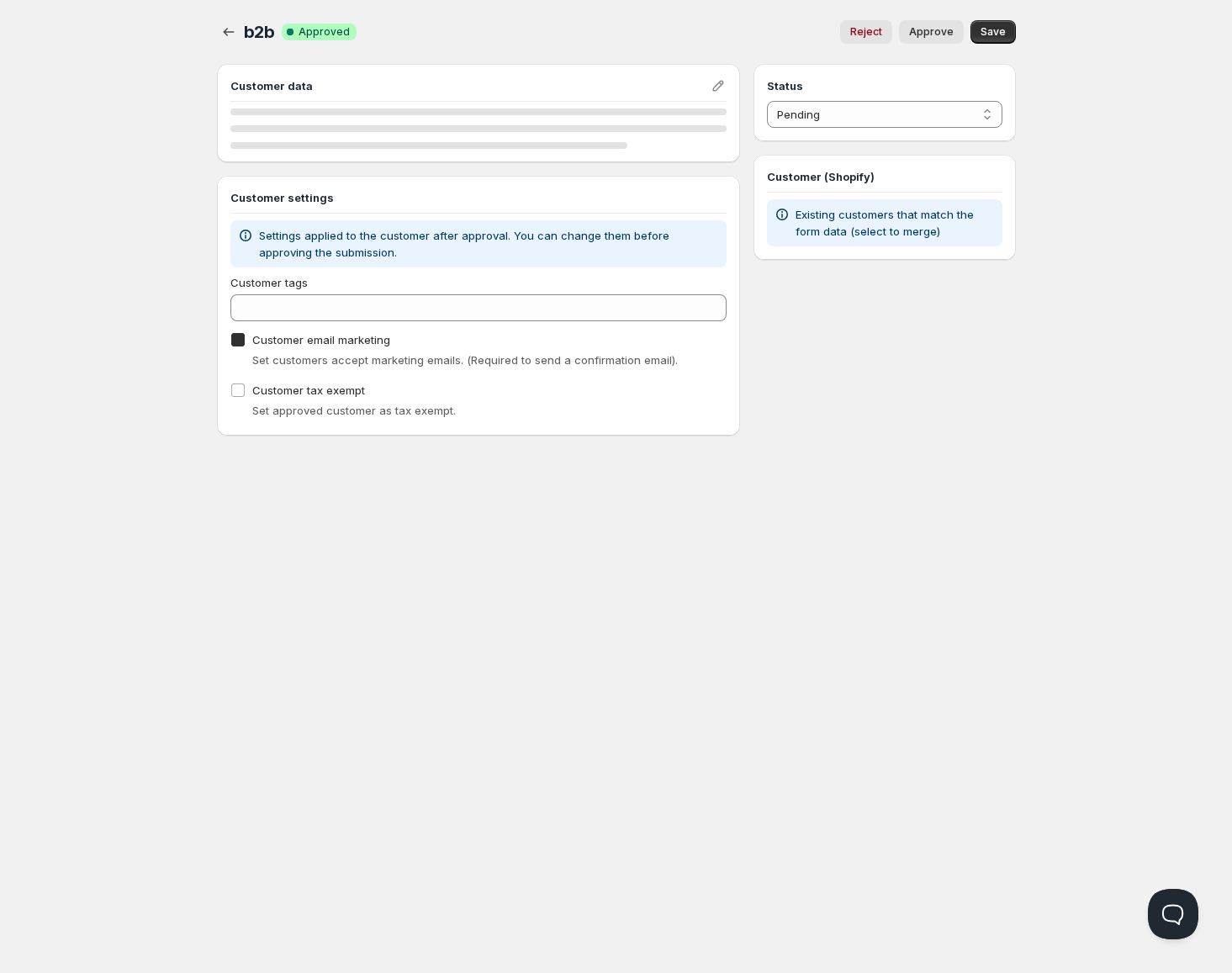
checkbox input "true"
select select "1"
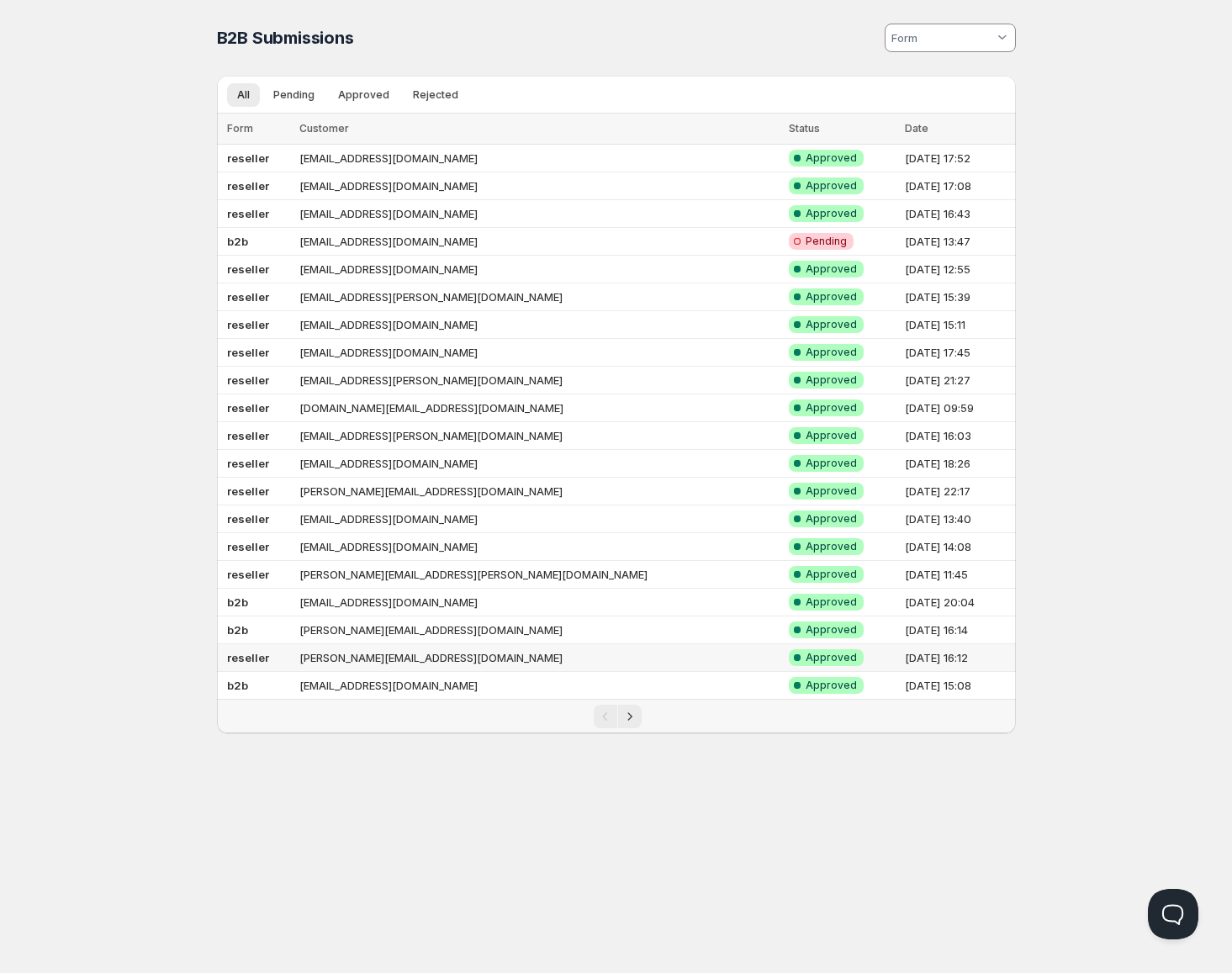
click at [511, 659] on td "[PERSON_NAME][EMAIL_ADDRESS][DOMAIN_NAME]" at bounding box center [538, 658] width 489 height 28
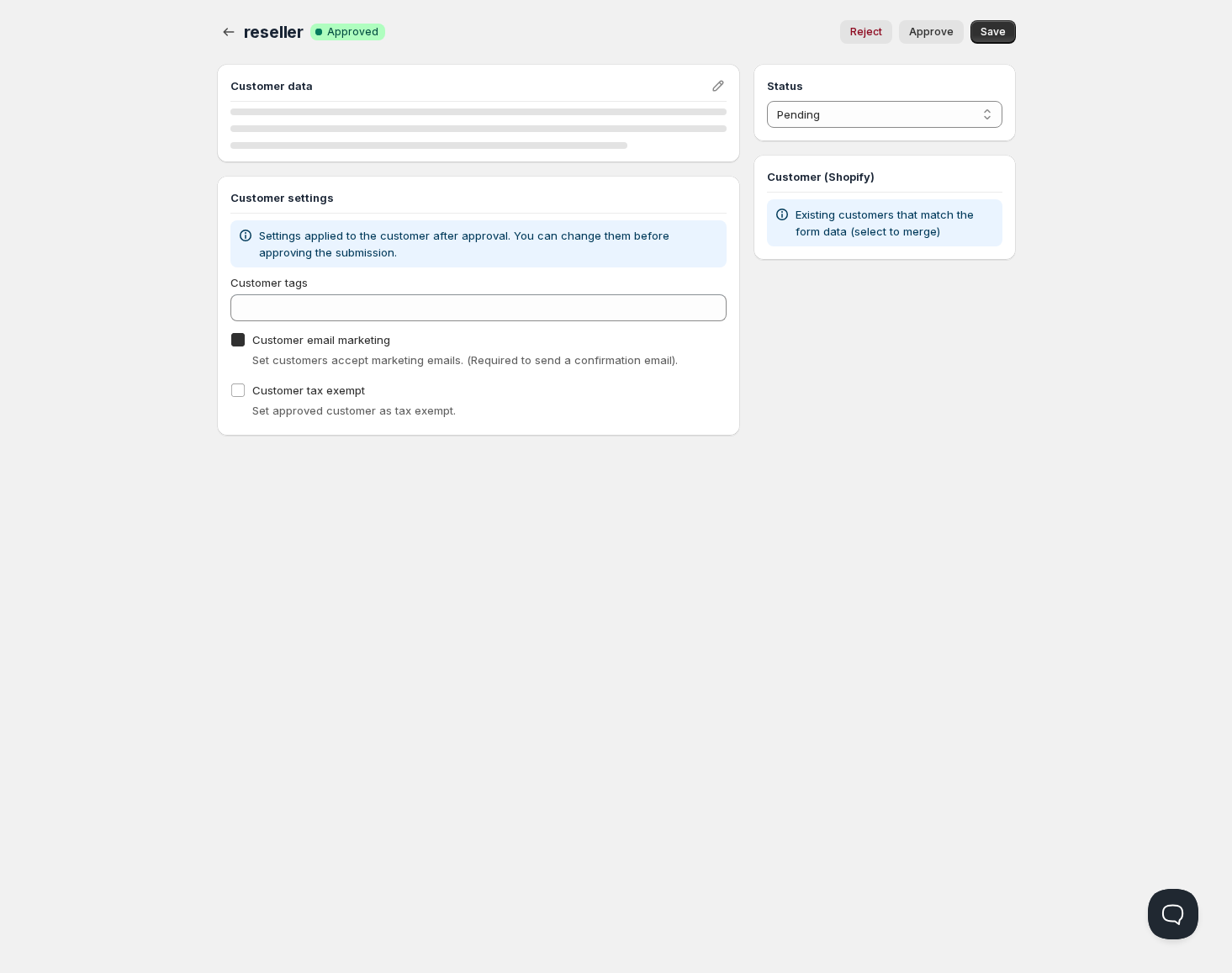
checkbox input "true"
select select "1"
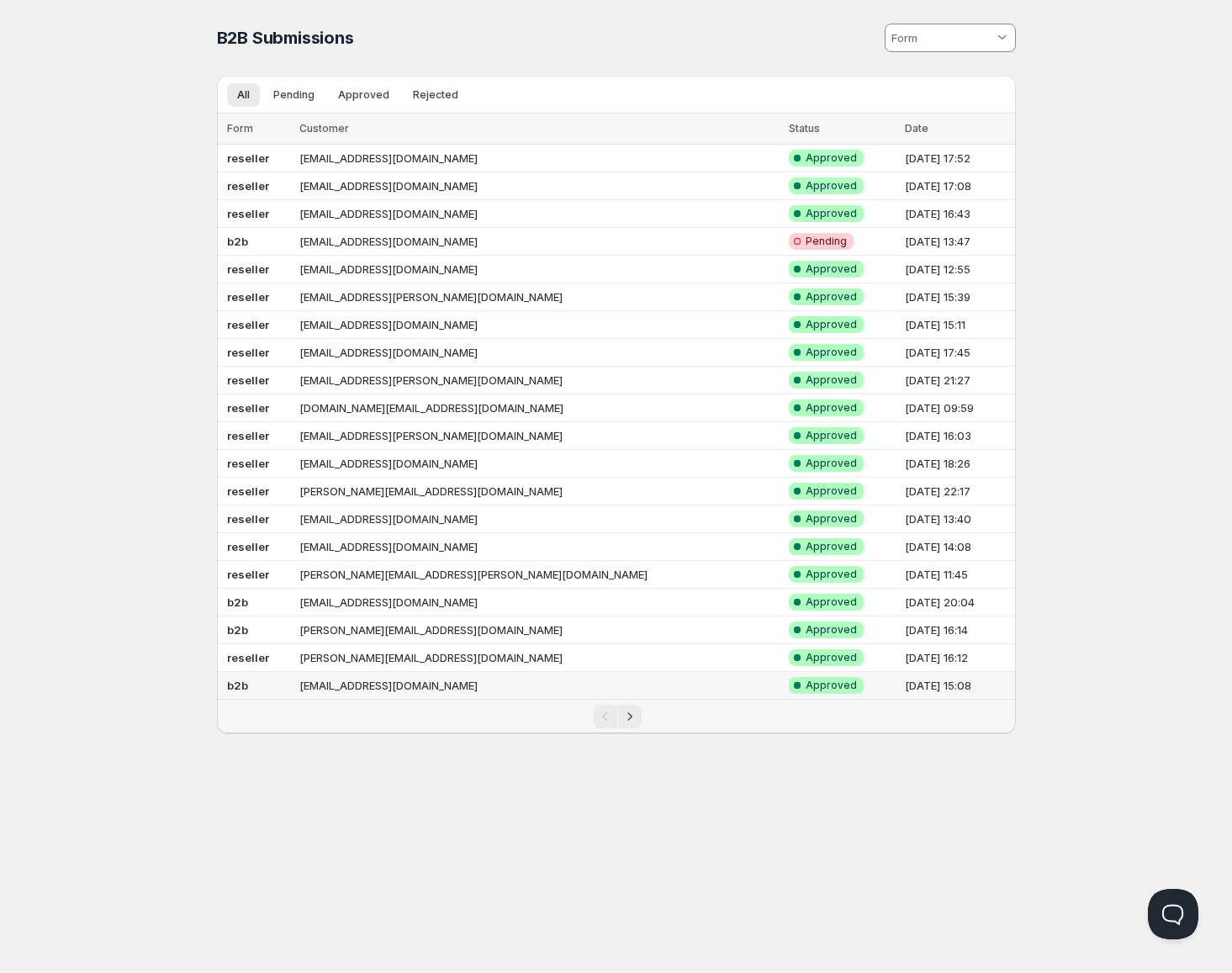
click at [504, 692] on td "[EMAIL_ADDRESS][DOMAIN_NAME]" at bounding box center [538, 686] width 489 height 28
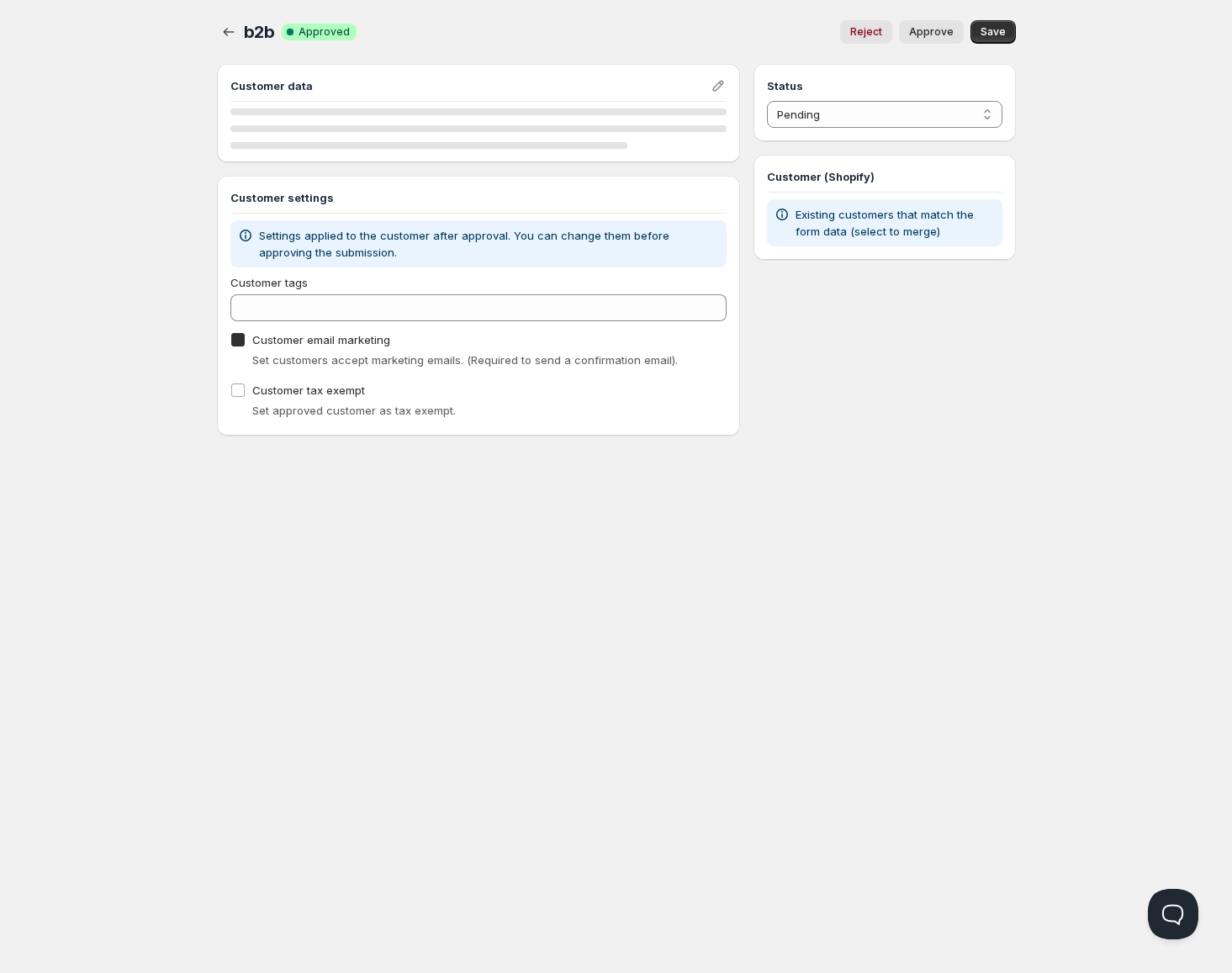
checkbox input "true"
select select "1"
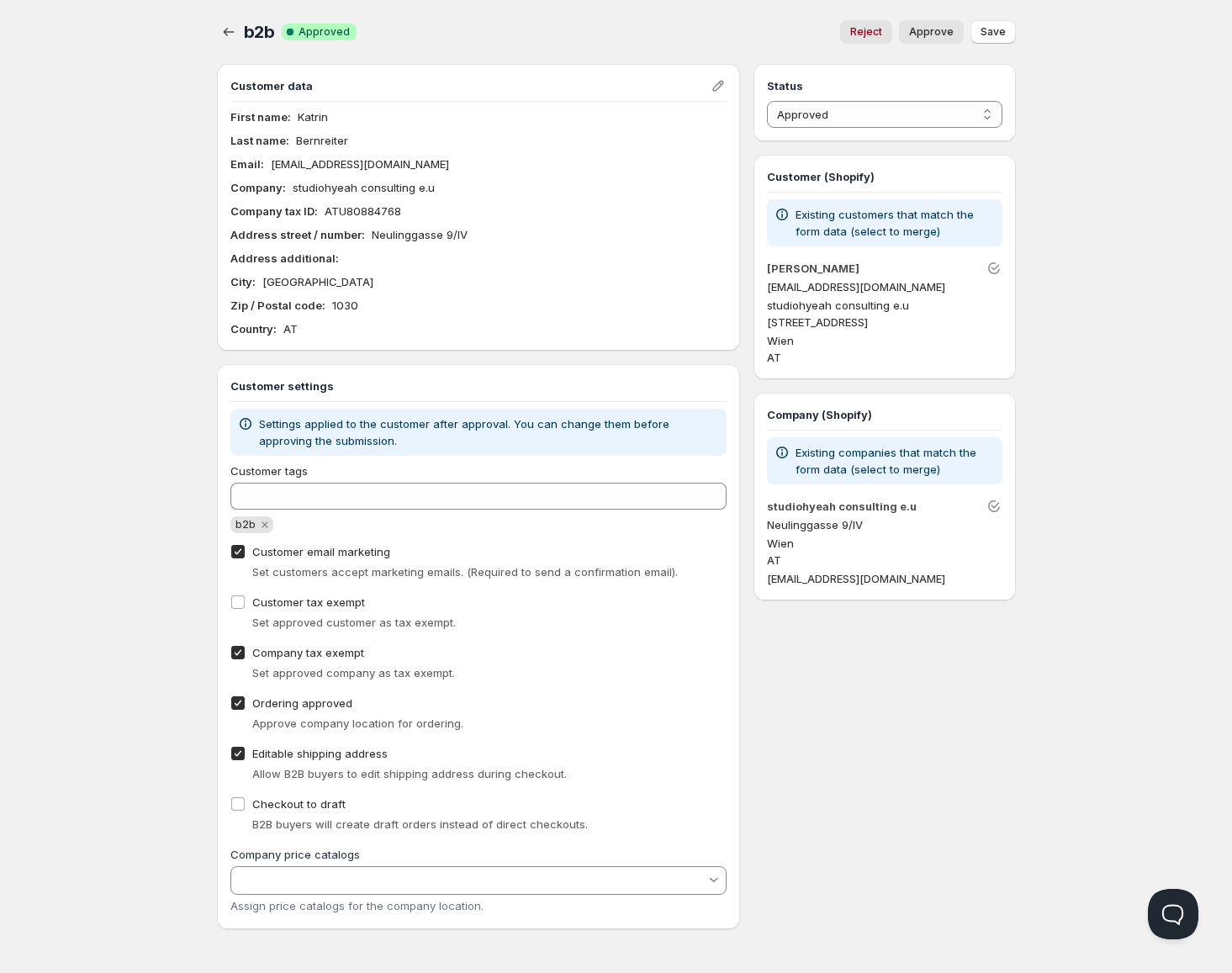
click at [319, 655] on span "Company tax exempt" at bounding box center [308, 652] width 112 height 13
click at [245, 655] on input "Company tax exempt" at bounding box center [237, 652] width 13 height 13
checkbox input "false"
click at [992, 20] on div "b2b. This page is ready b2b Success Complete Approved Reject Approve More actio…" at bounding box center [616, 31] width 799 height 64
click at [990, 30] on span "Save" at bounding box center [993, 31] width 25 height 13
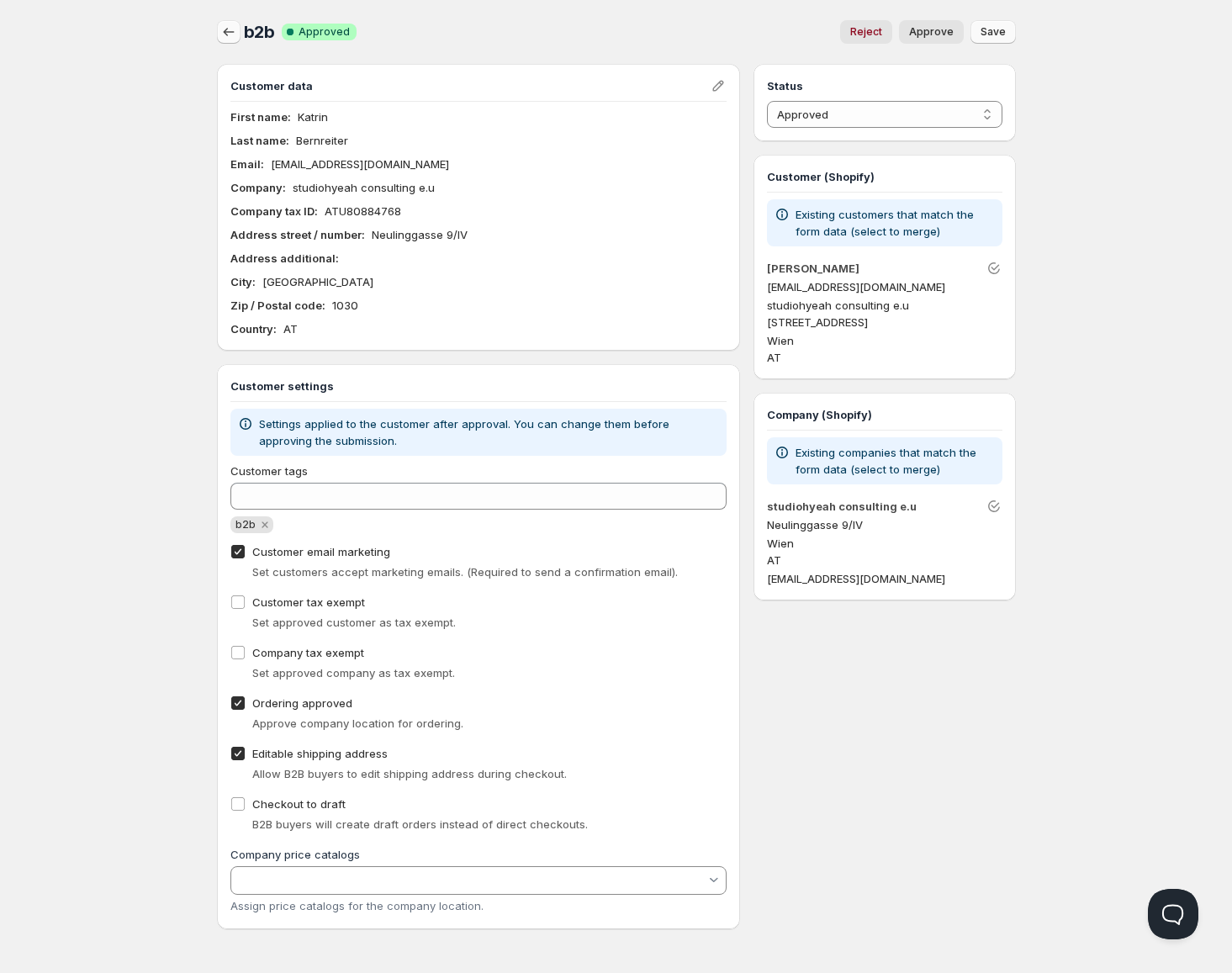
click at [234, 26] on icon "button" at bounding box center [228, 31] width 17 height 17
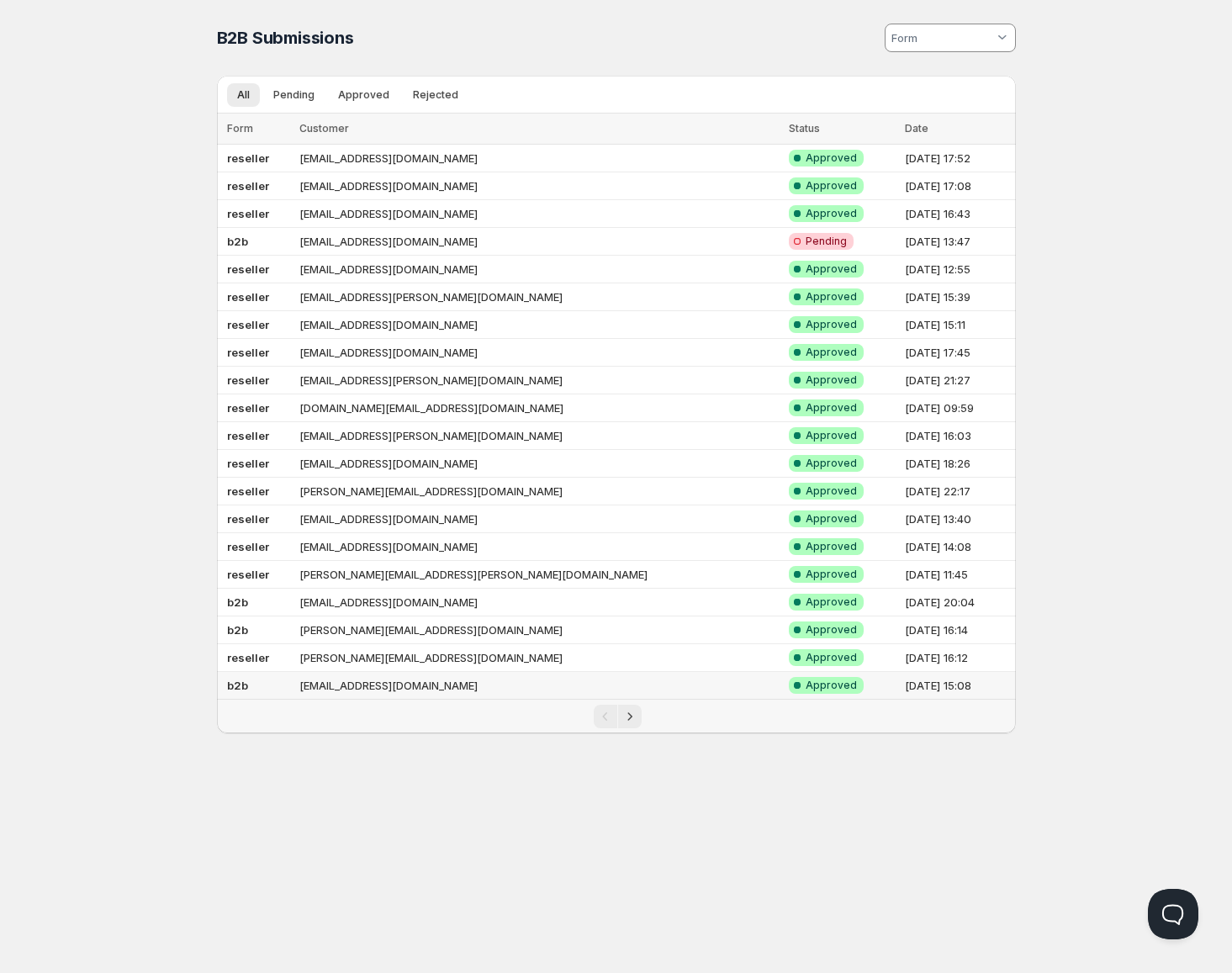
click at [440, 682] on td "[EMAIL_ADDRESS][DOMAIN_NAME]" at bounding box center [538, 686] width 489 height 28
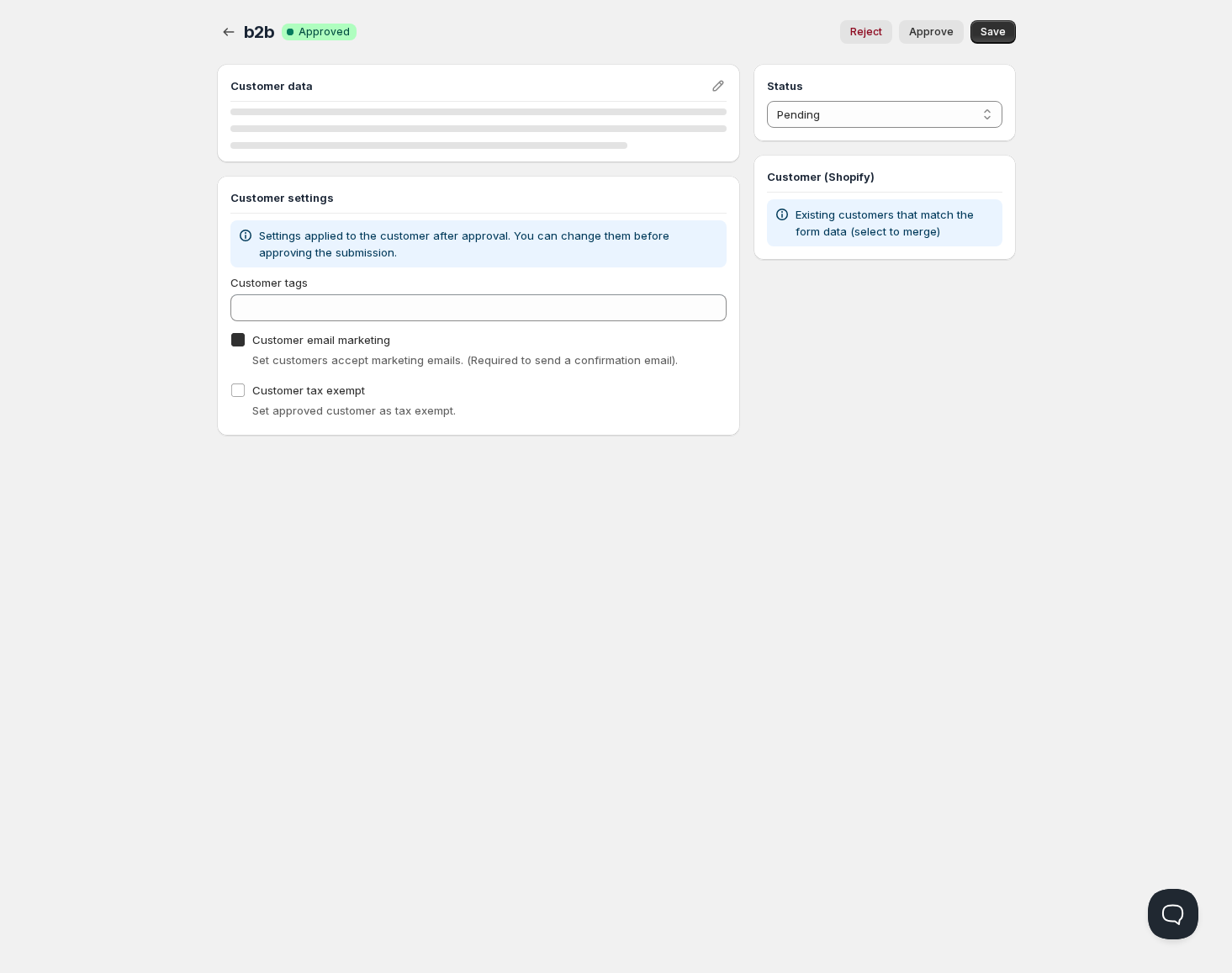
checkbox input "true"
select select "1"
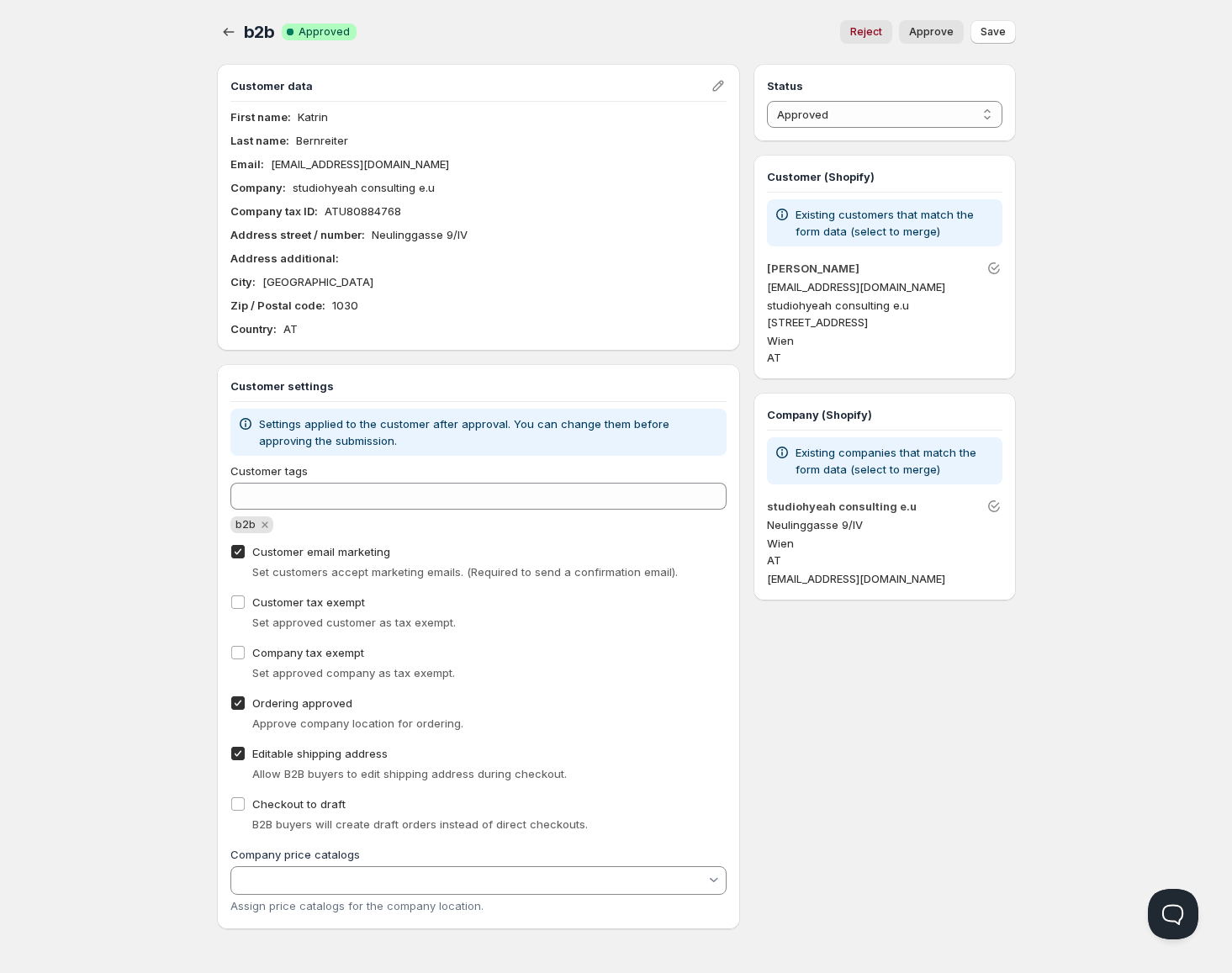
click at [179, 575] on div "Home Pricing Price lists Checkout Forms Submissions Settings Features Plans b2b…" at bounding box center [616, 486] width 1232 height 973
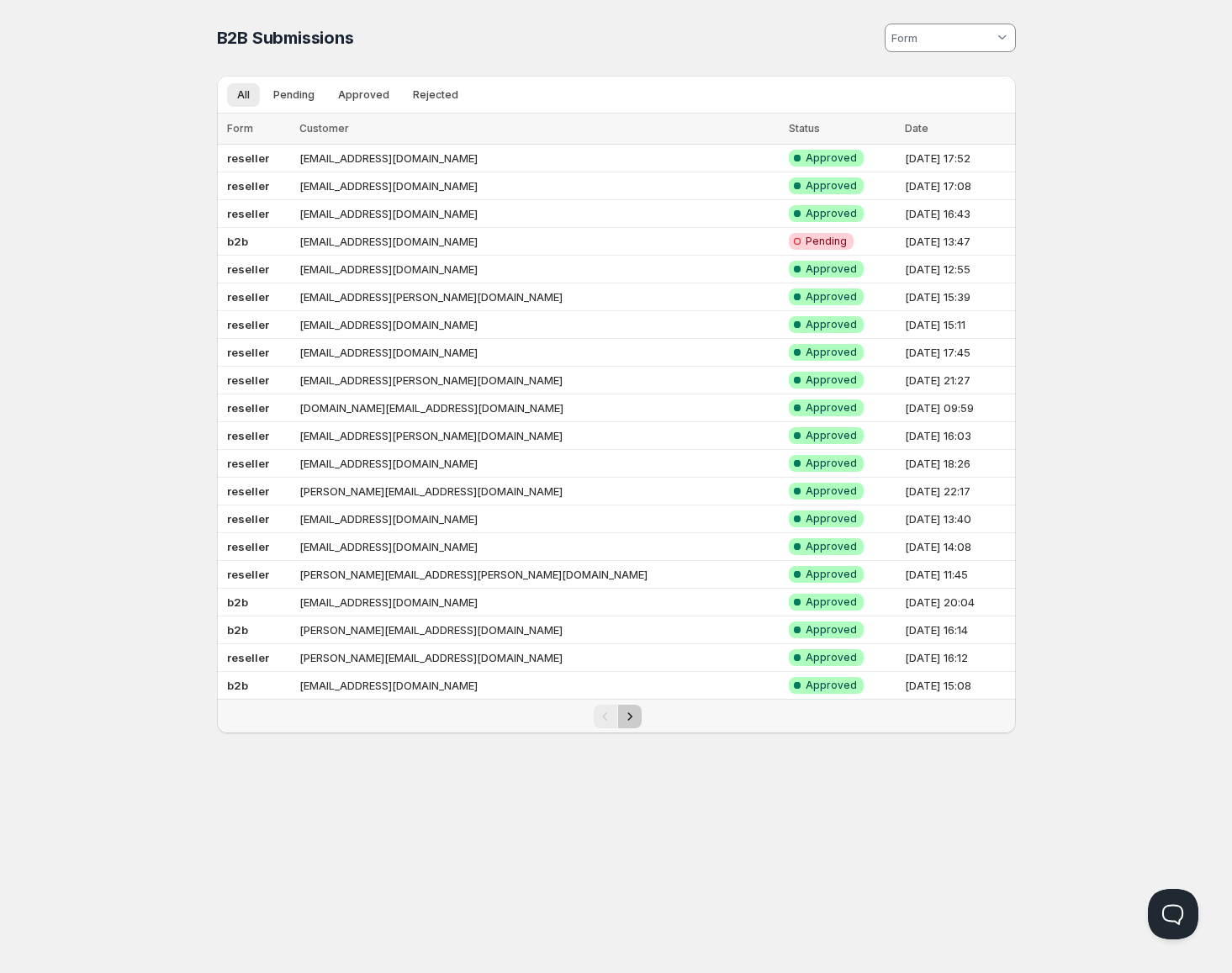
click at [629, 717] on icon "Next" at bounding box center [629, 716] width 17 height 17
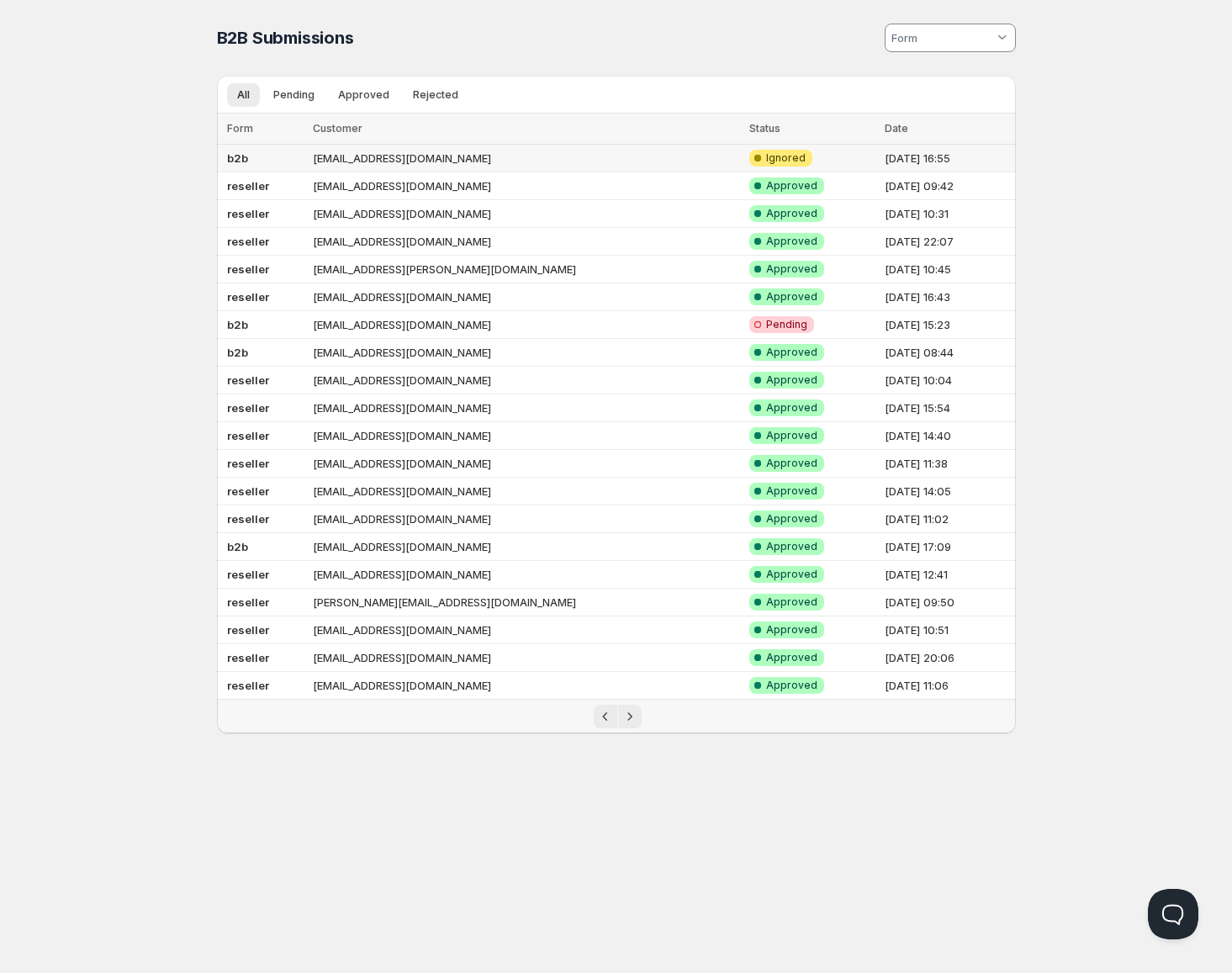
click at [492, 166] on td "[EMAIL_ADDRESS][DOMAIN_NAME]" at bounding box center [525, 159] width 437 height 28
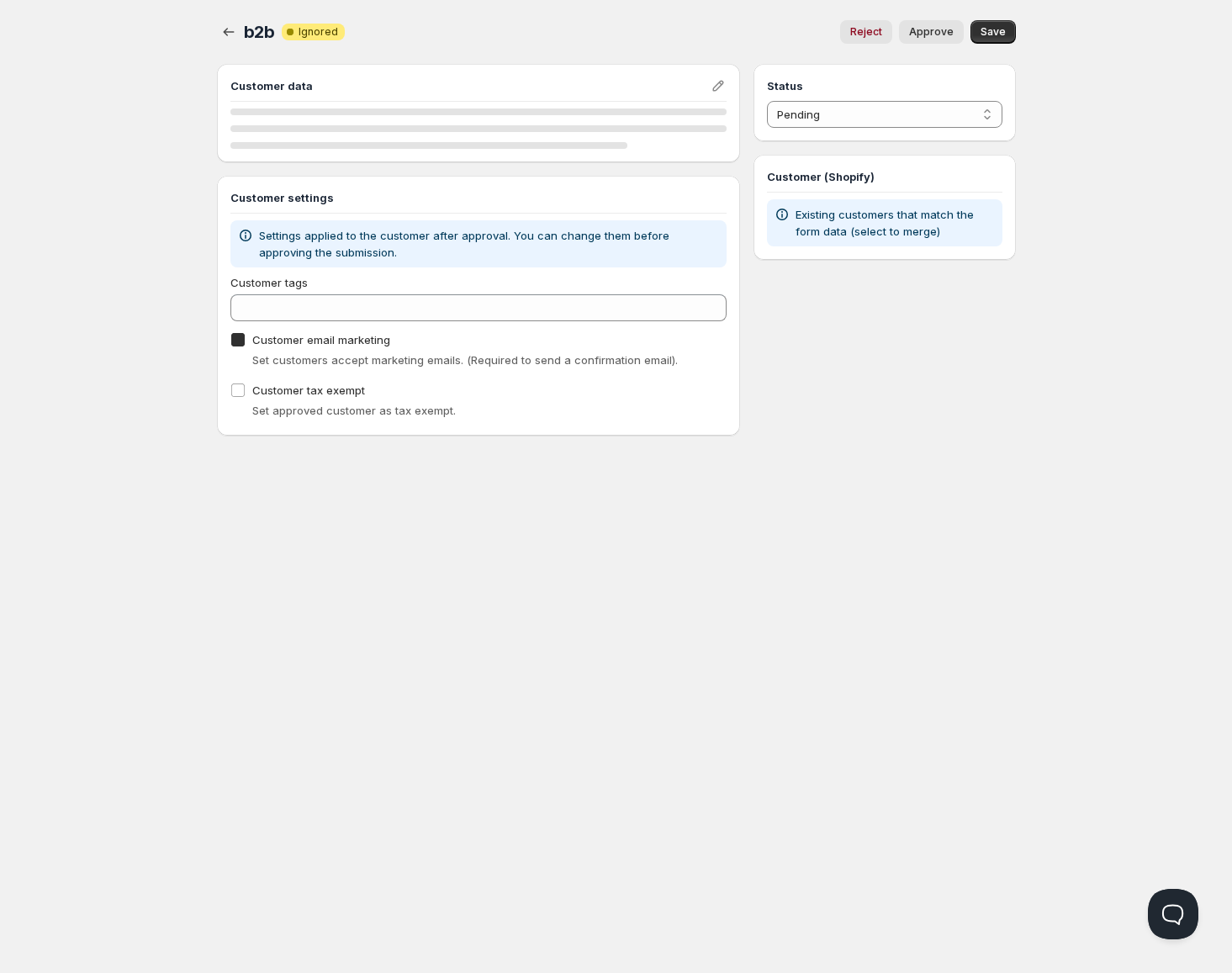
checkbox input "true"
select select "3"
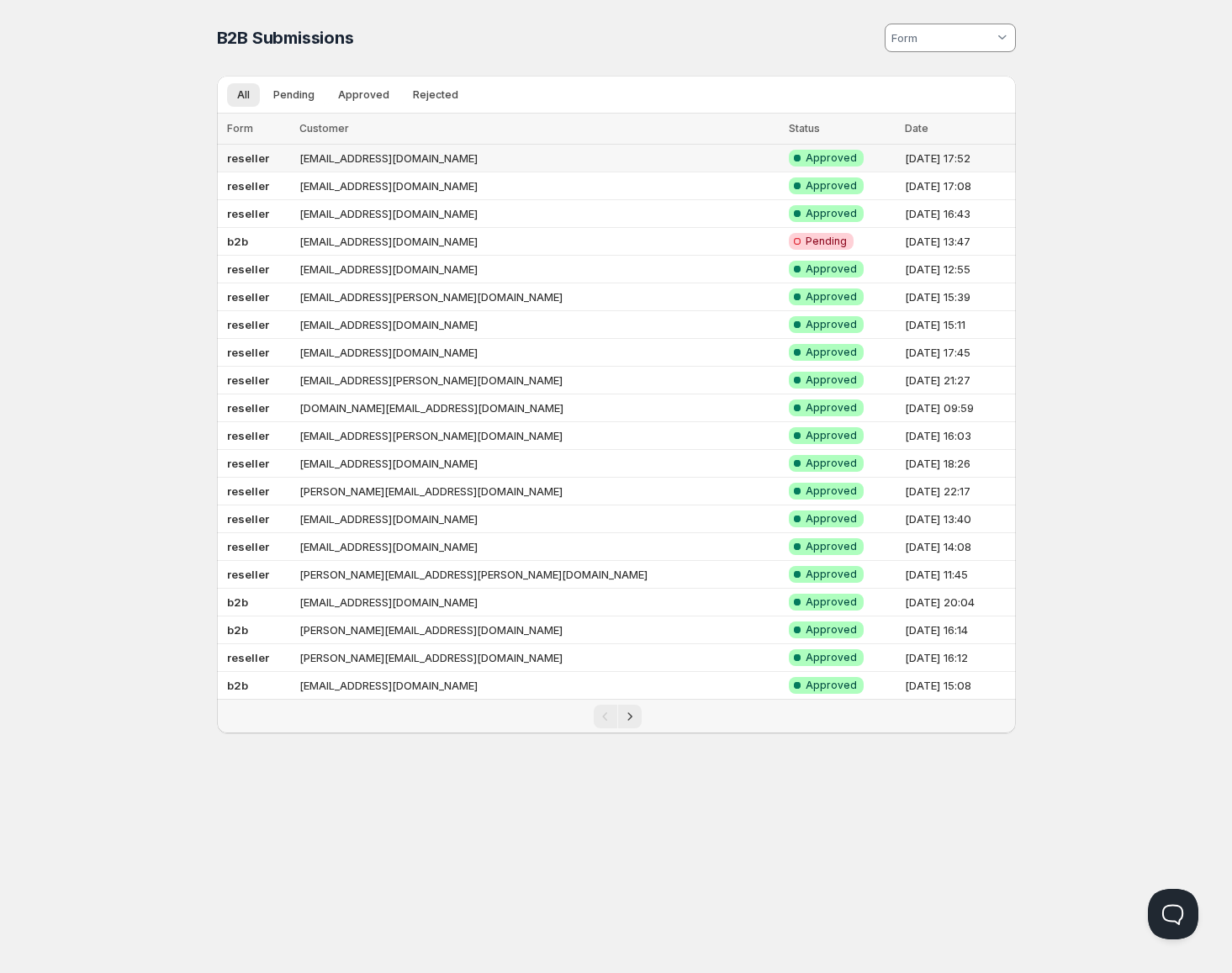
click at [478, 163] on td "[EMAIL_ADDRESS][DOMAIN_NAME]" at bounding box center [538, 159] width 489 height 28
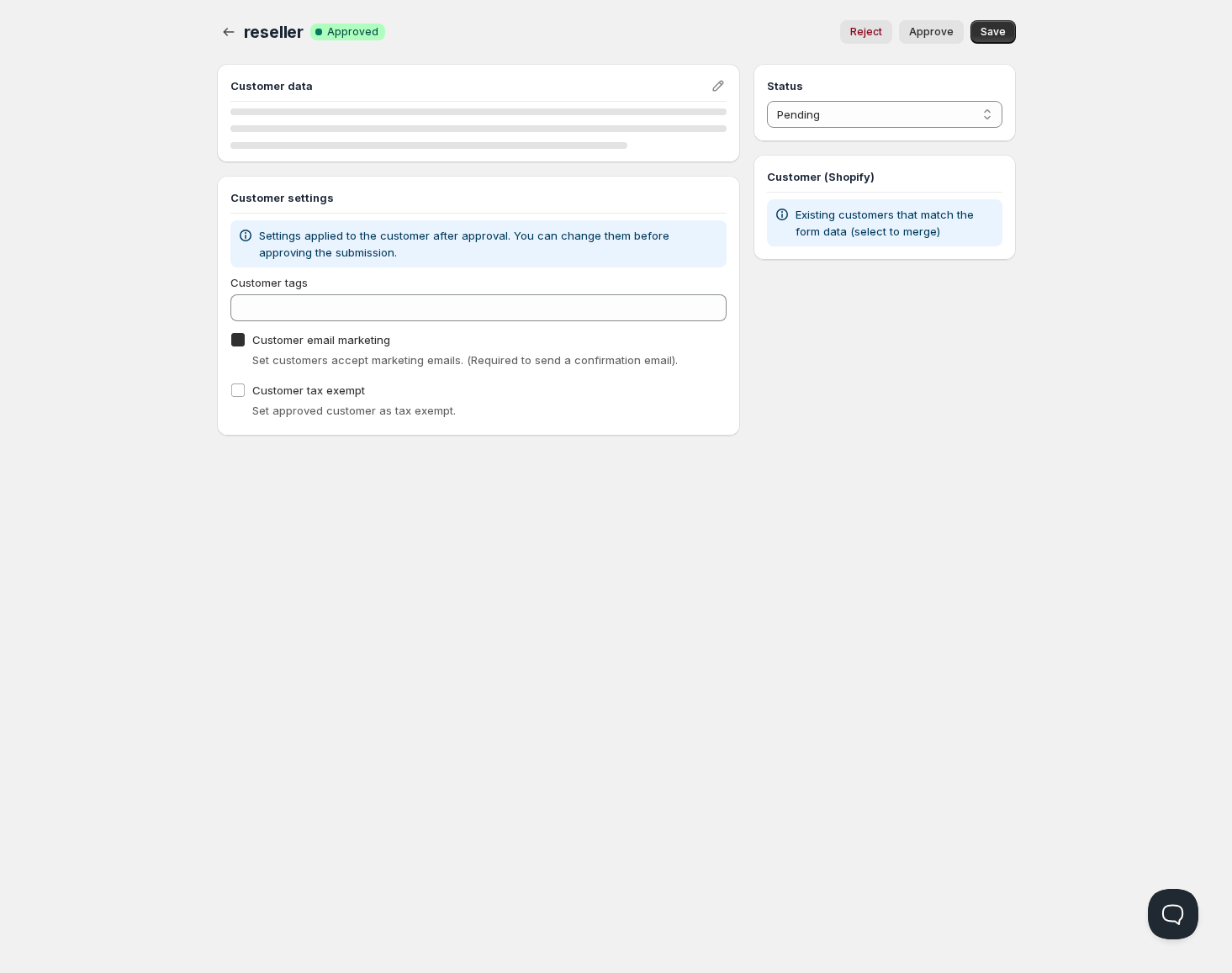
checkbox input "true"
select select "1"
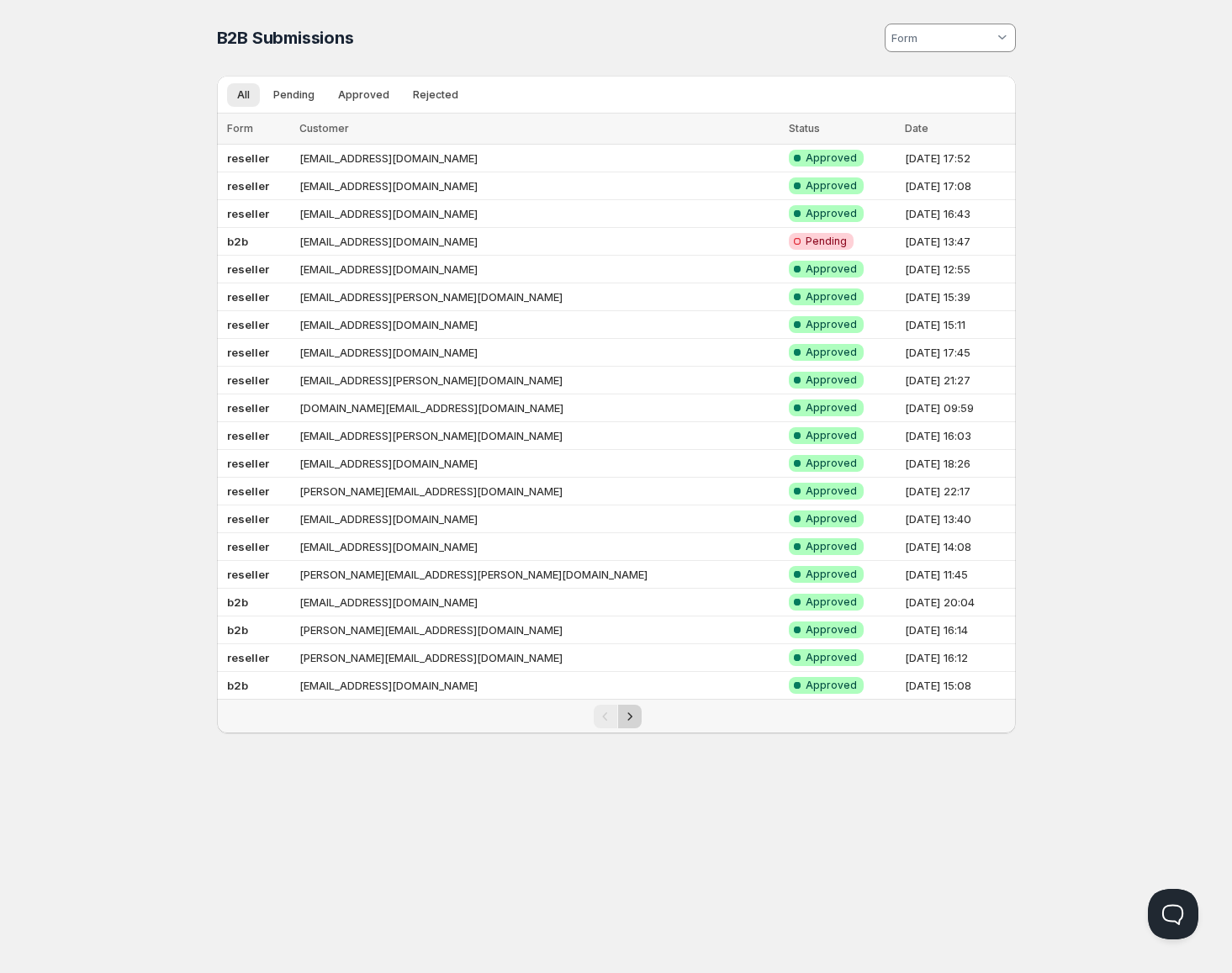
click at [633, 712] on icon "Next" at bounding box center [629, 716] width 17 height 17
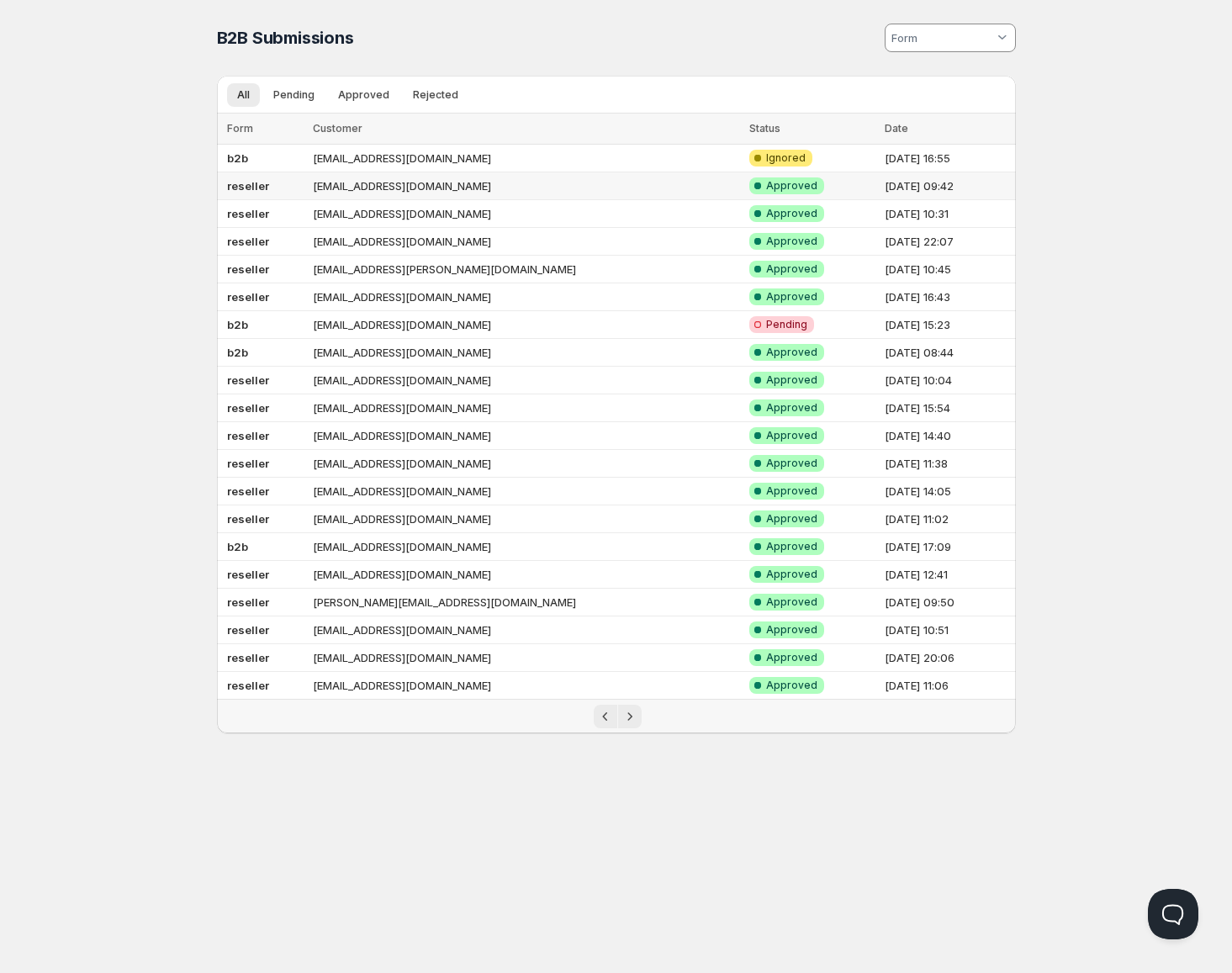
click at [393, 188] on td "[EMAIL_ADDRESS][DOMAIN_NAME]" at bounding box center [525, 186] width 437 height 28
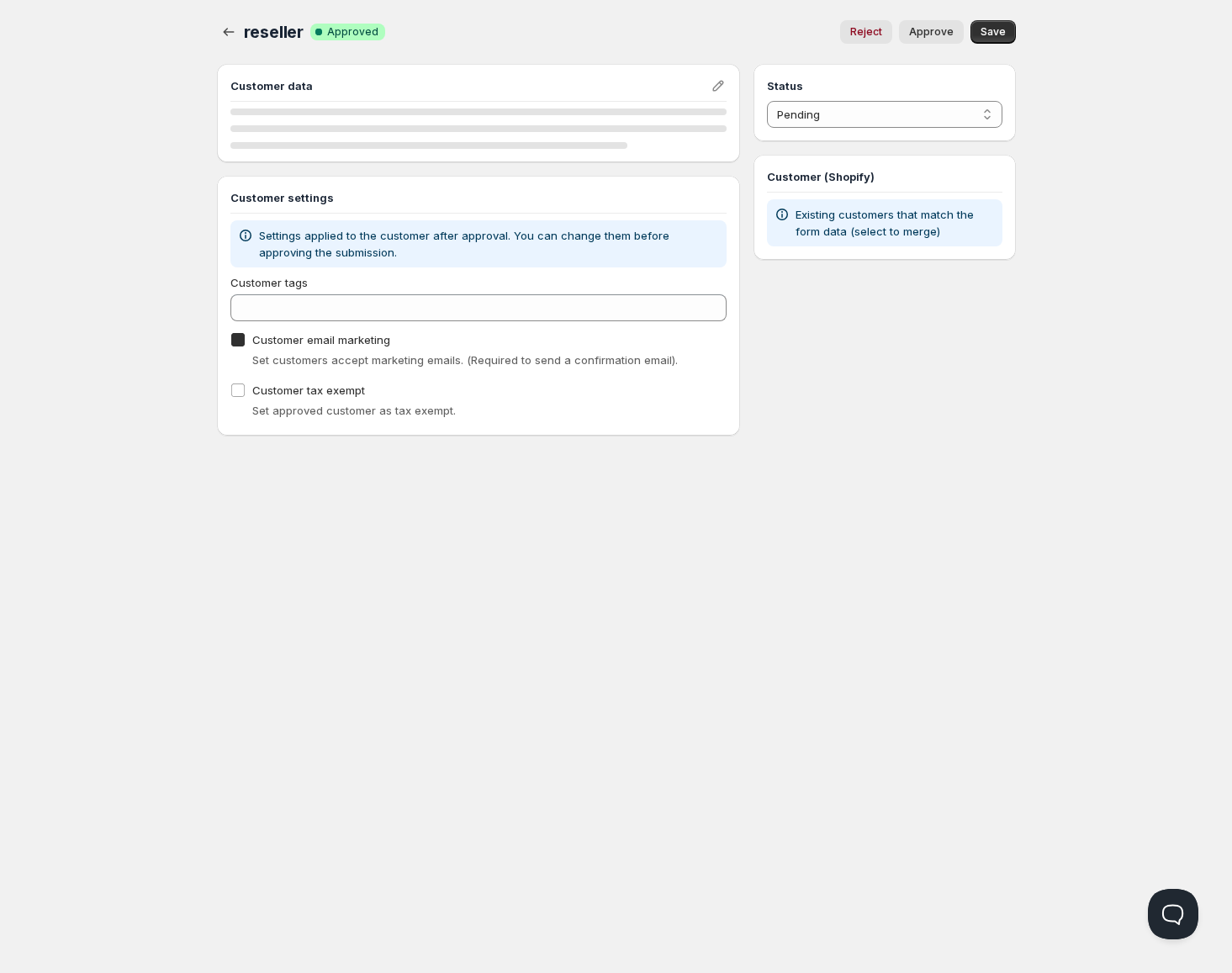
checkbox input "true"
select select "1"
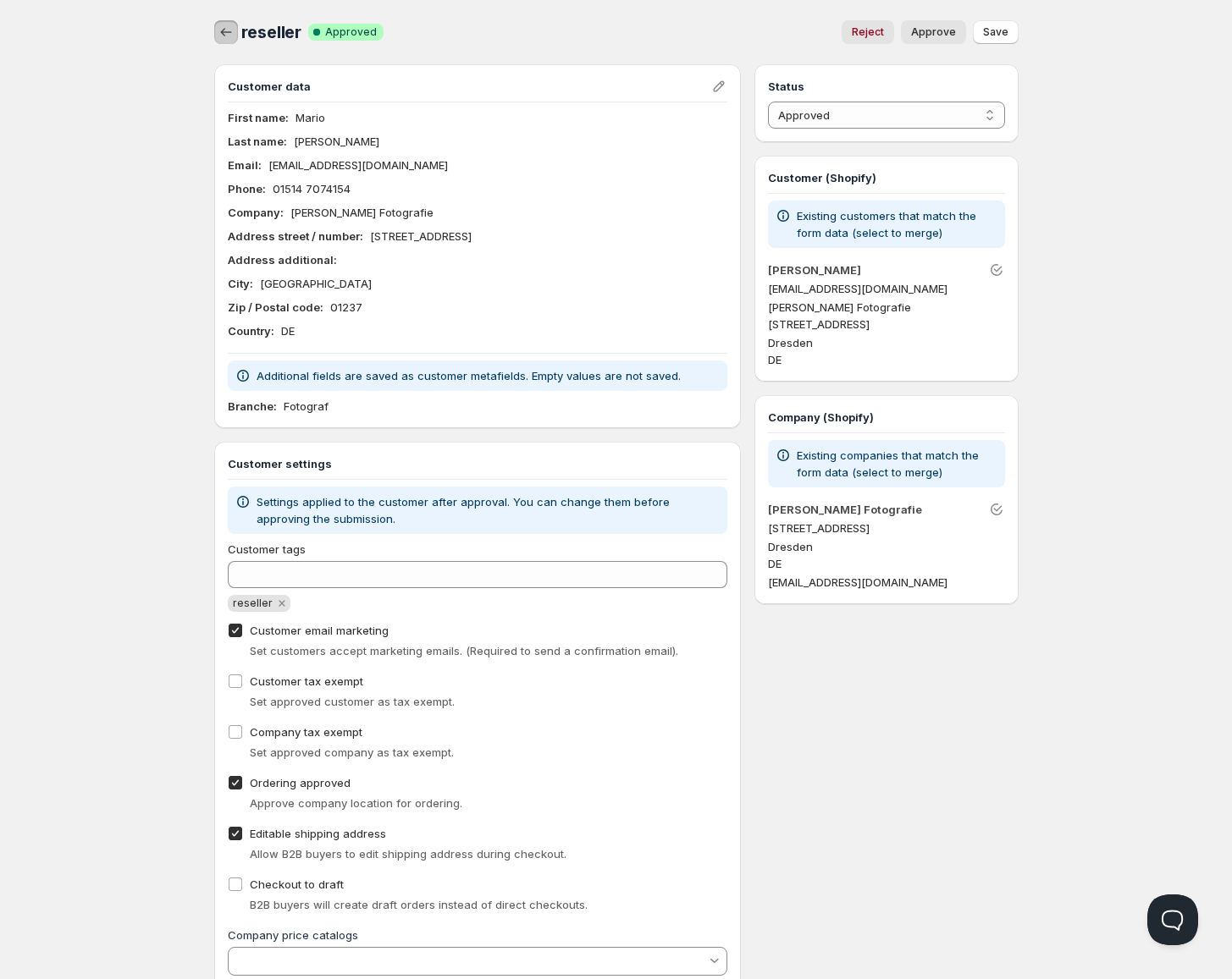
click at [227, 35] on icon "button" at bounding box center [225, 32] width 17 height 17
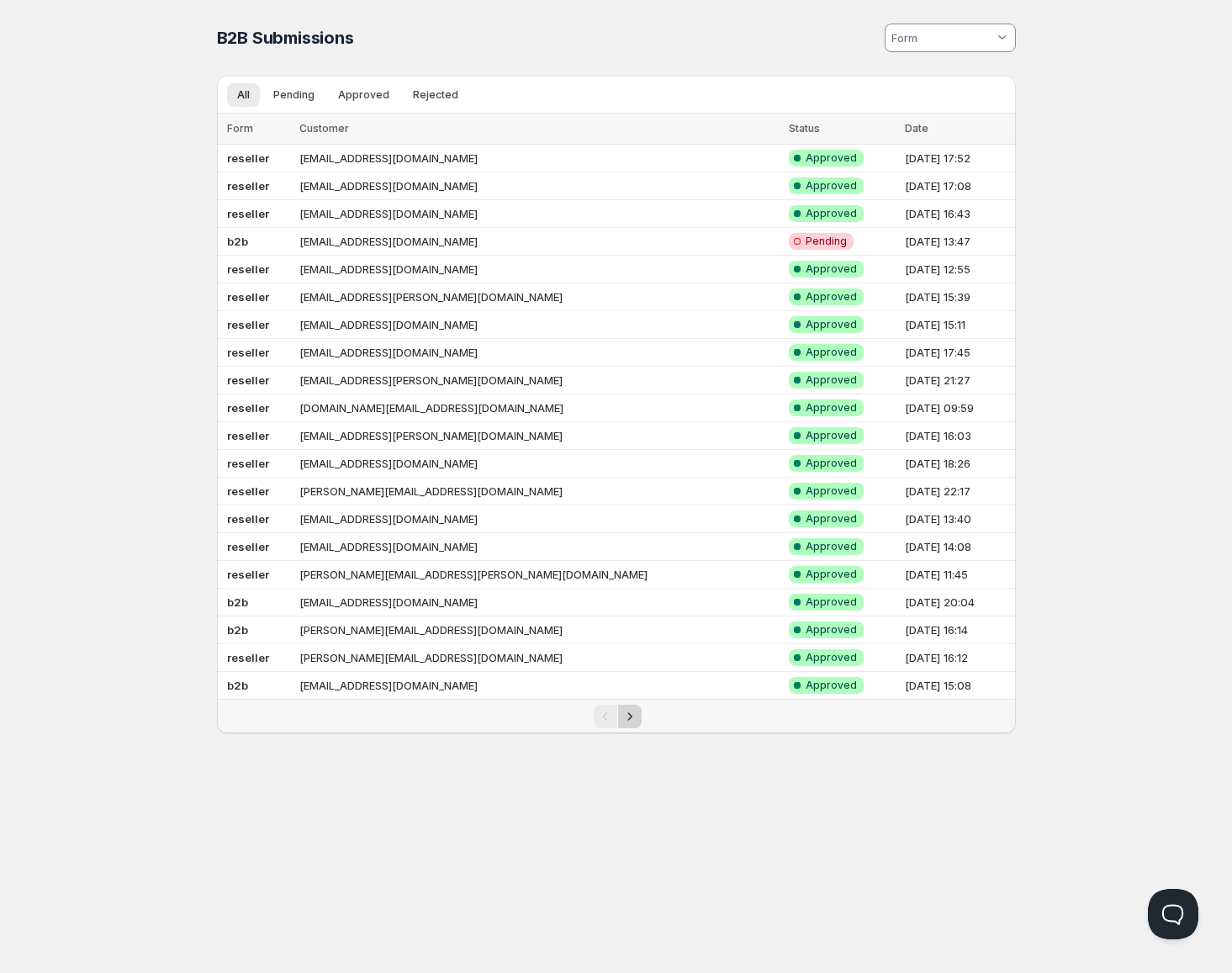
click at [620, 711] on button "Next" at bounding box center [630, 716] width 24 height 24
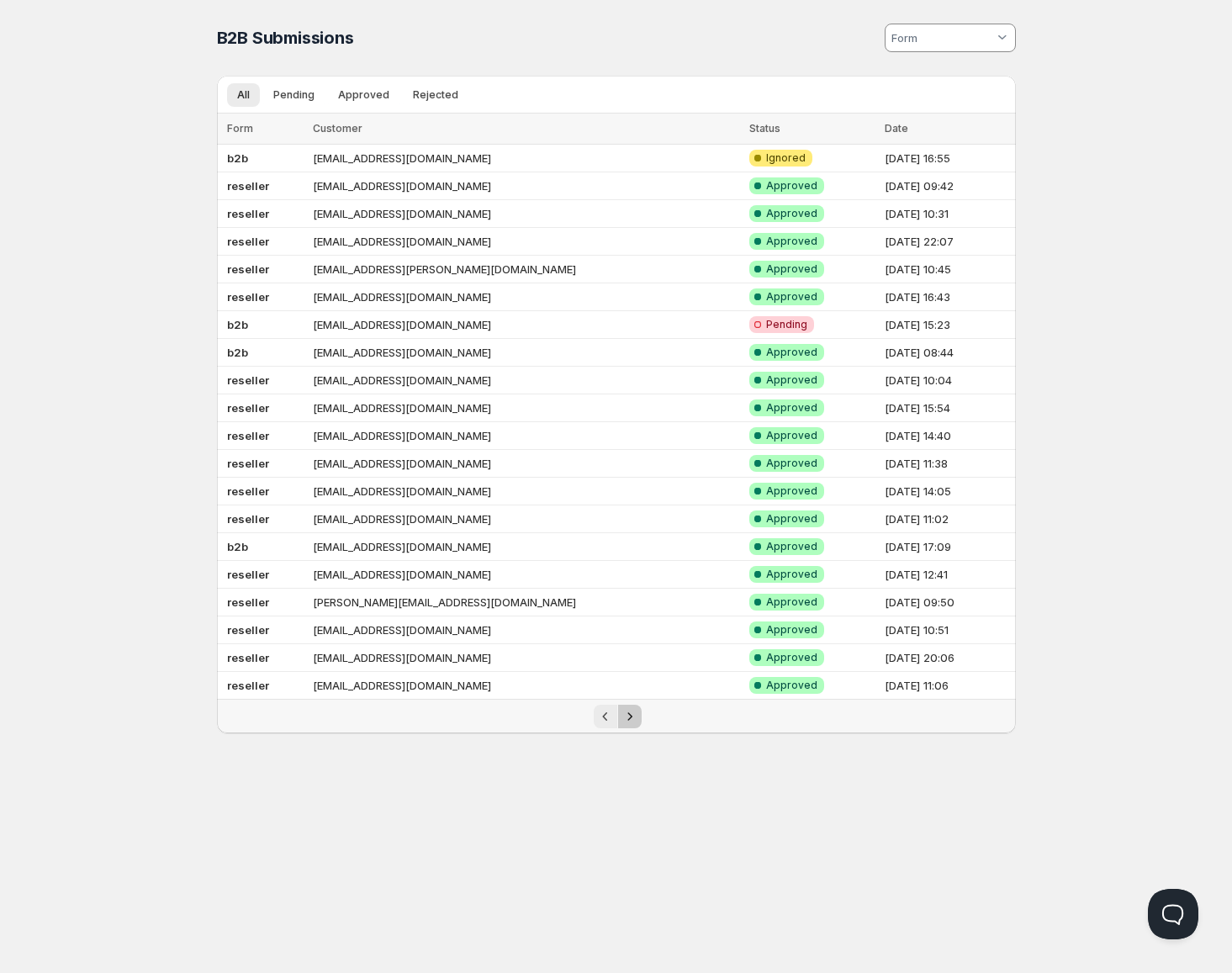
click at [629, 718] on icon "Next" at bounding box center [629, 716] width 17 height 17
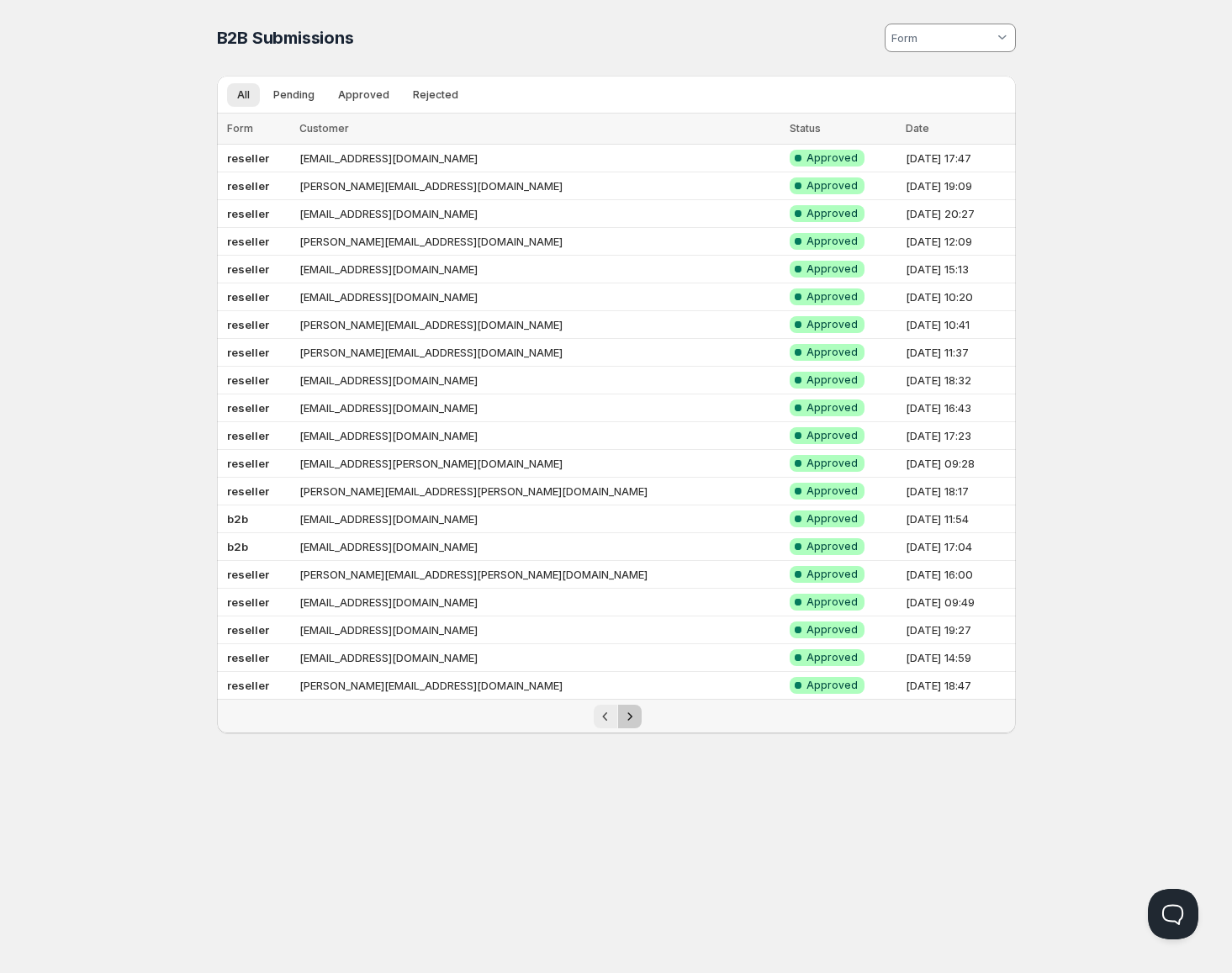
click at [632, 721] on icon "Next" at bounding box center [629, 716] width 17 height 17
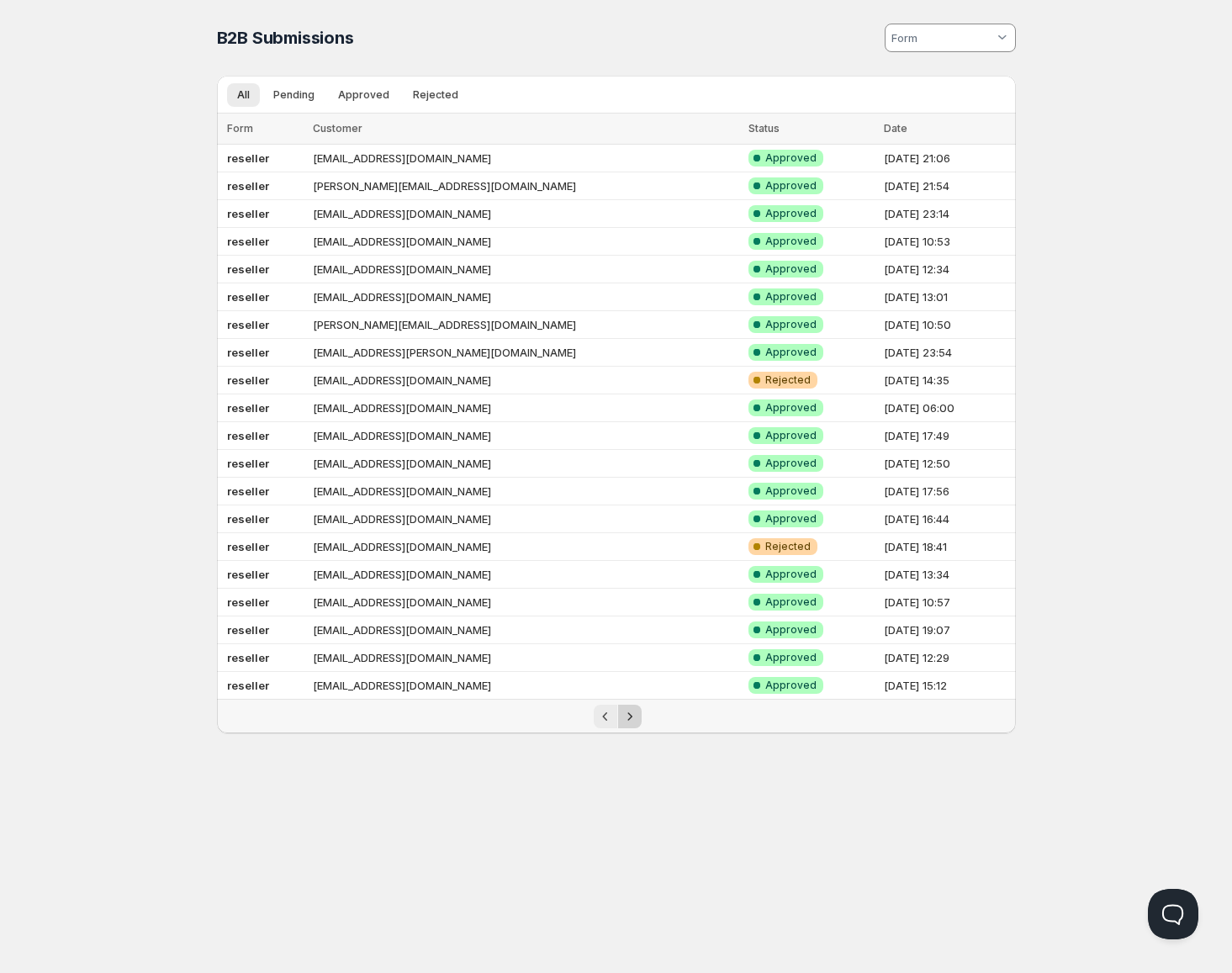
click at [634, 723] on icon "Next" at bounding box center [629, 716] width 17 height 17
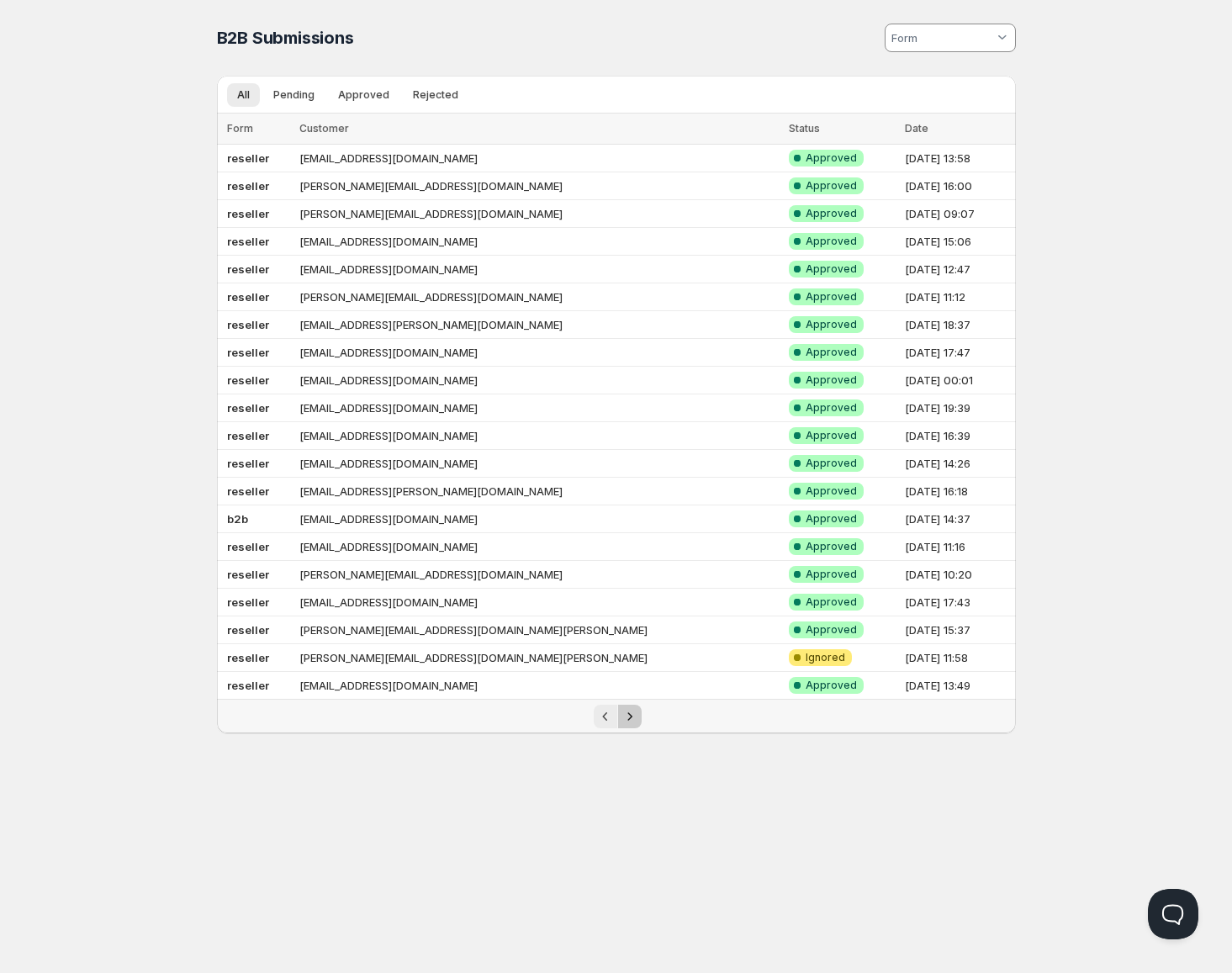
click at [635, 723] on icon "Next" at bounding box center [629, 716] width 17 height 17
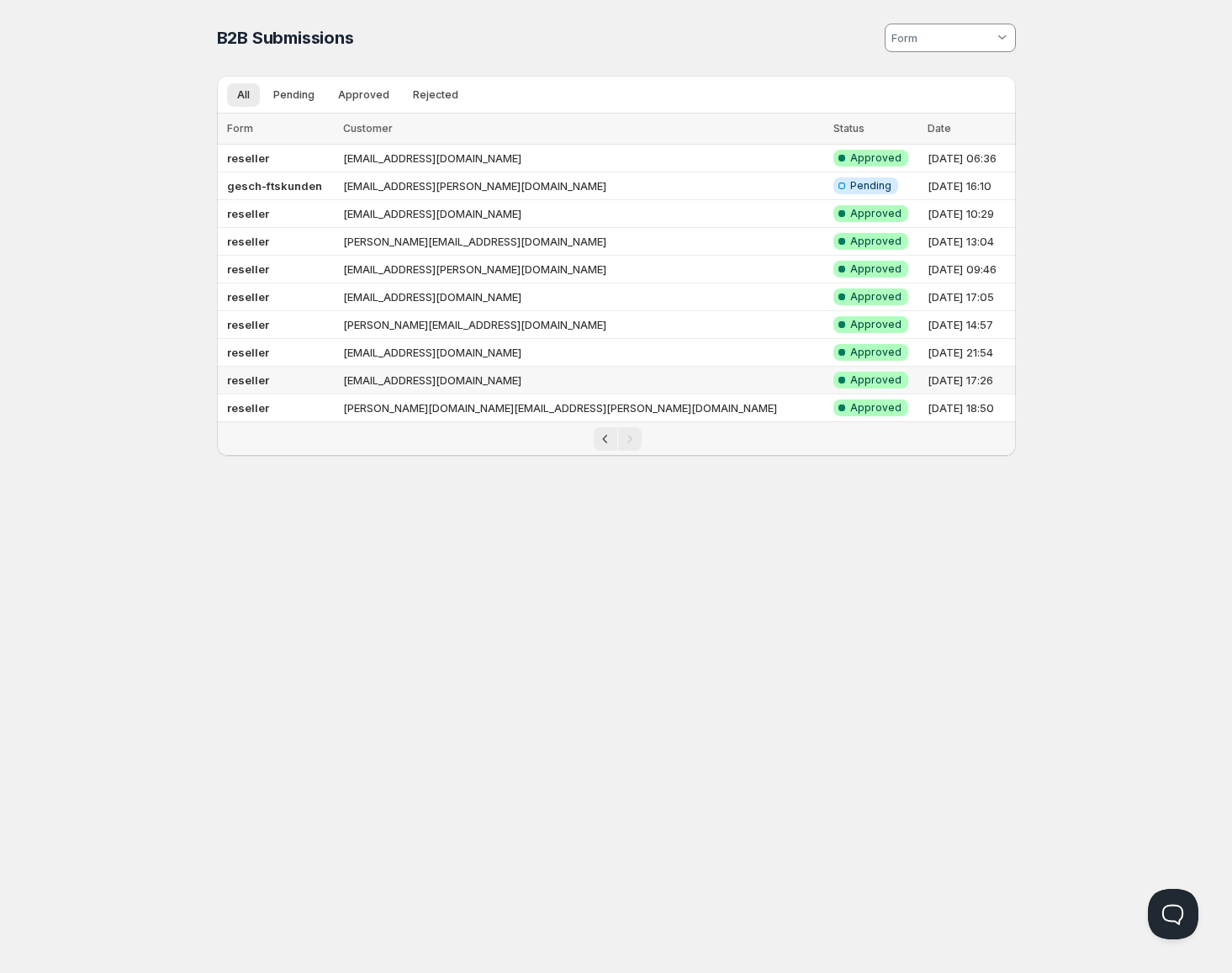
click at [545, 381] on td "fotoschoenherr@t-online.de" at bounding box center [583, 381] width 491 height 28
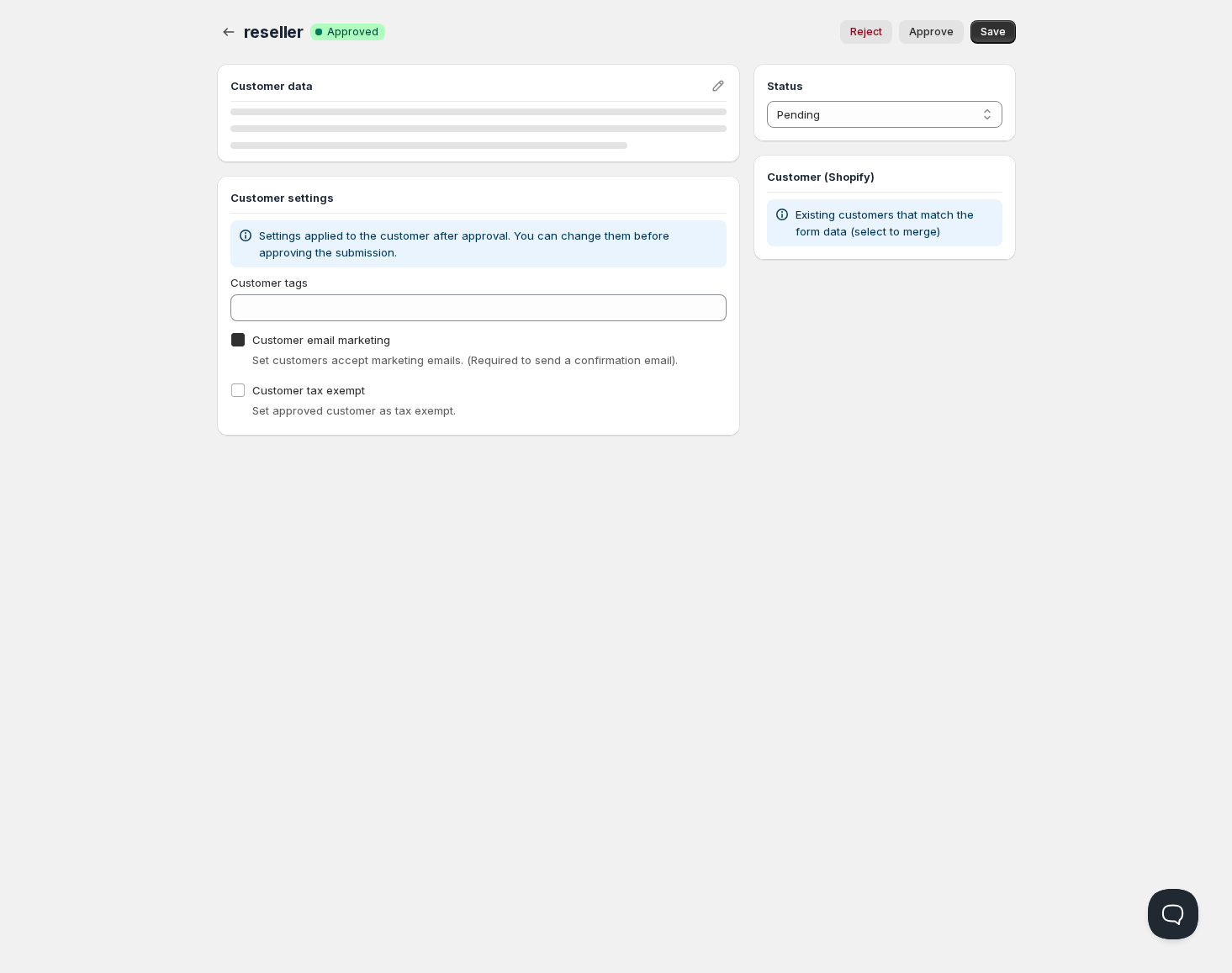
checkbox input "true"
select select "1"
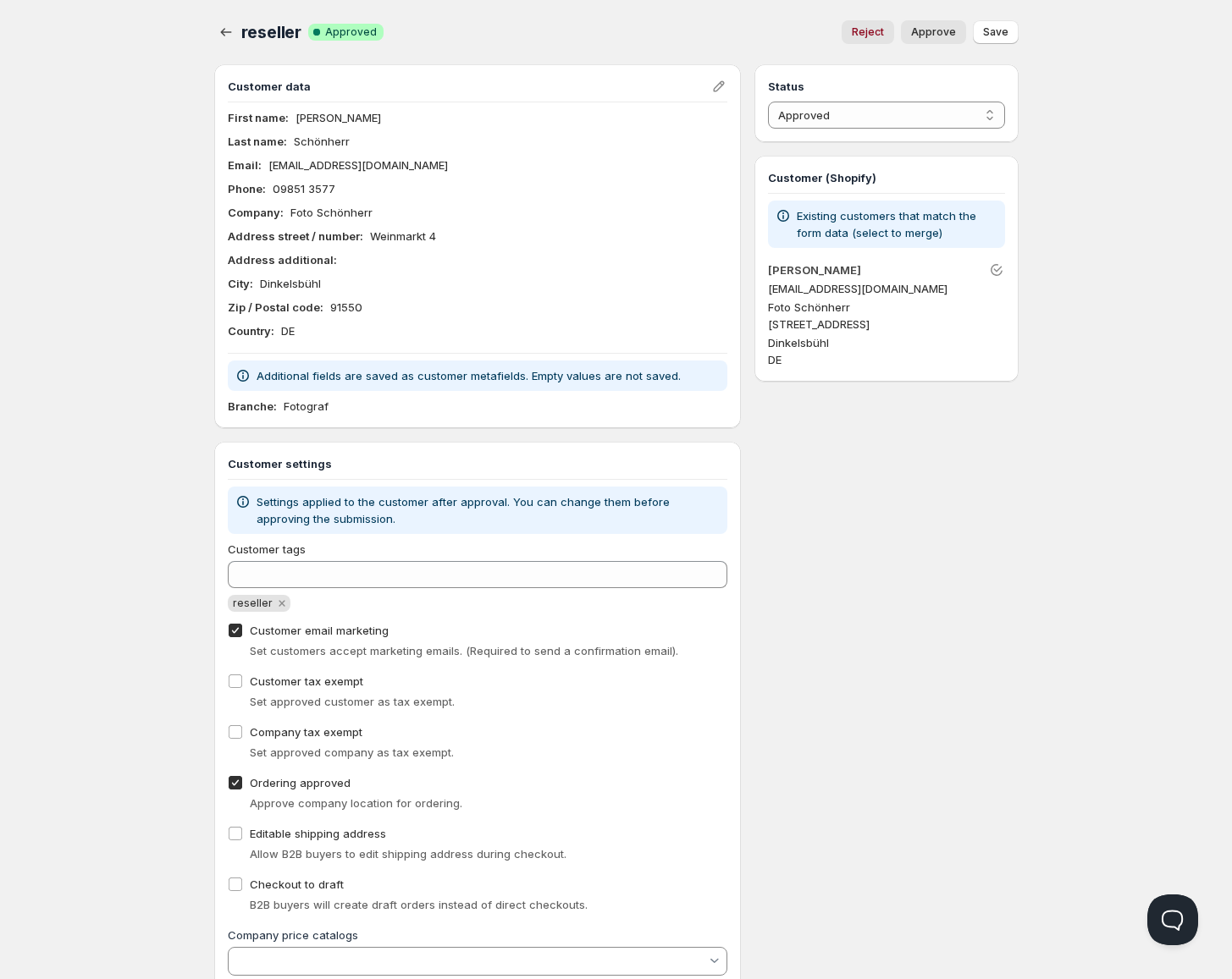
click at [892, 632] on div "Status Pending Approved Rejected Ignored Spam Approved Customer (Shopify) Exist…" at bounding box center [886, 536] width 263 height 946
click at [232, 24] on button "button" at bounding box center [225, 32] width 24 height 24
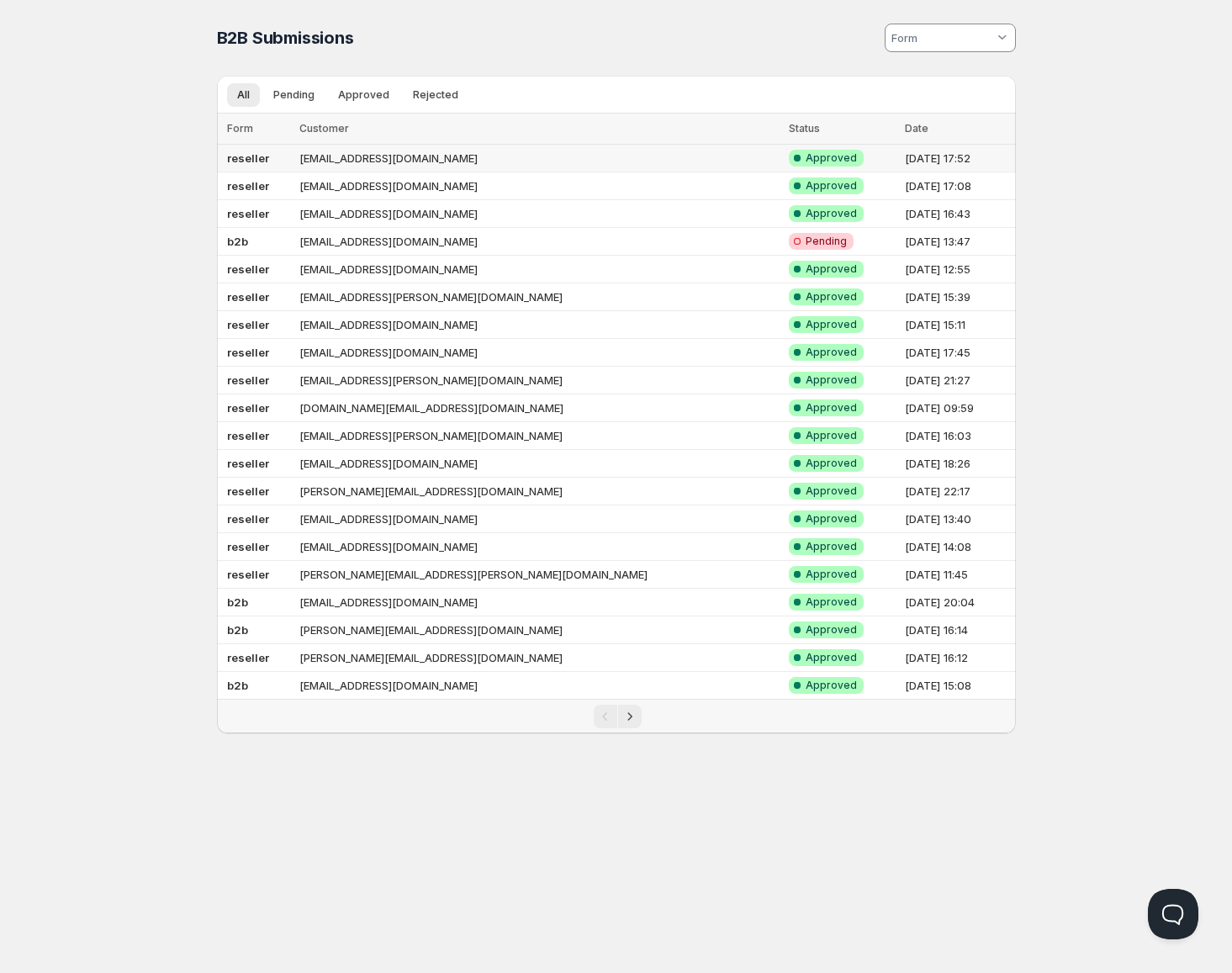
click at [482, 166] on td "[EMAIL_ADDRESS][DOMAIN_NAME]" at bounding box center [538, 159] width 489 height 28
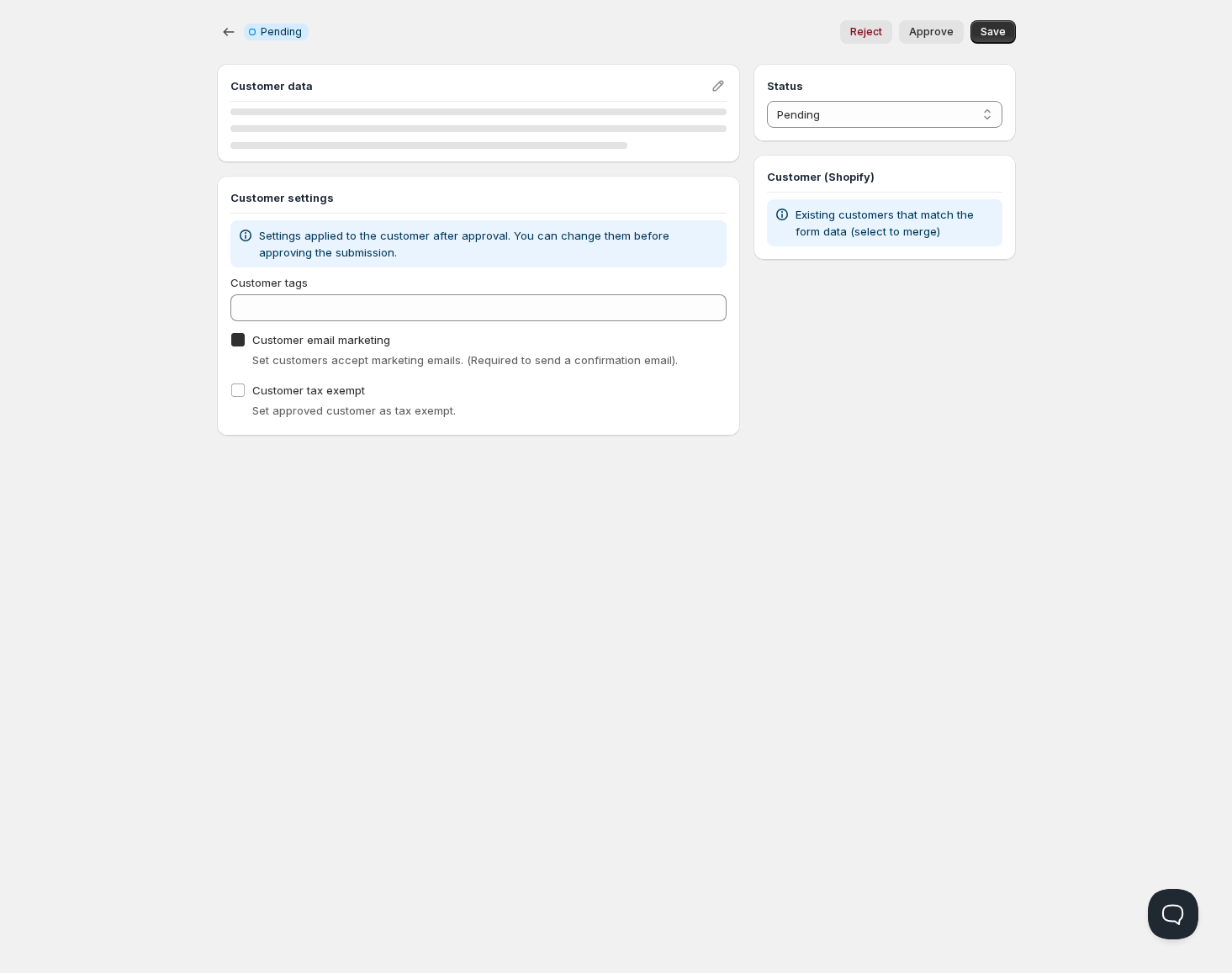
checkbox input "true"
select select "1"
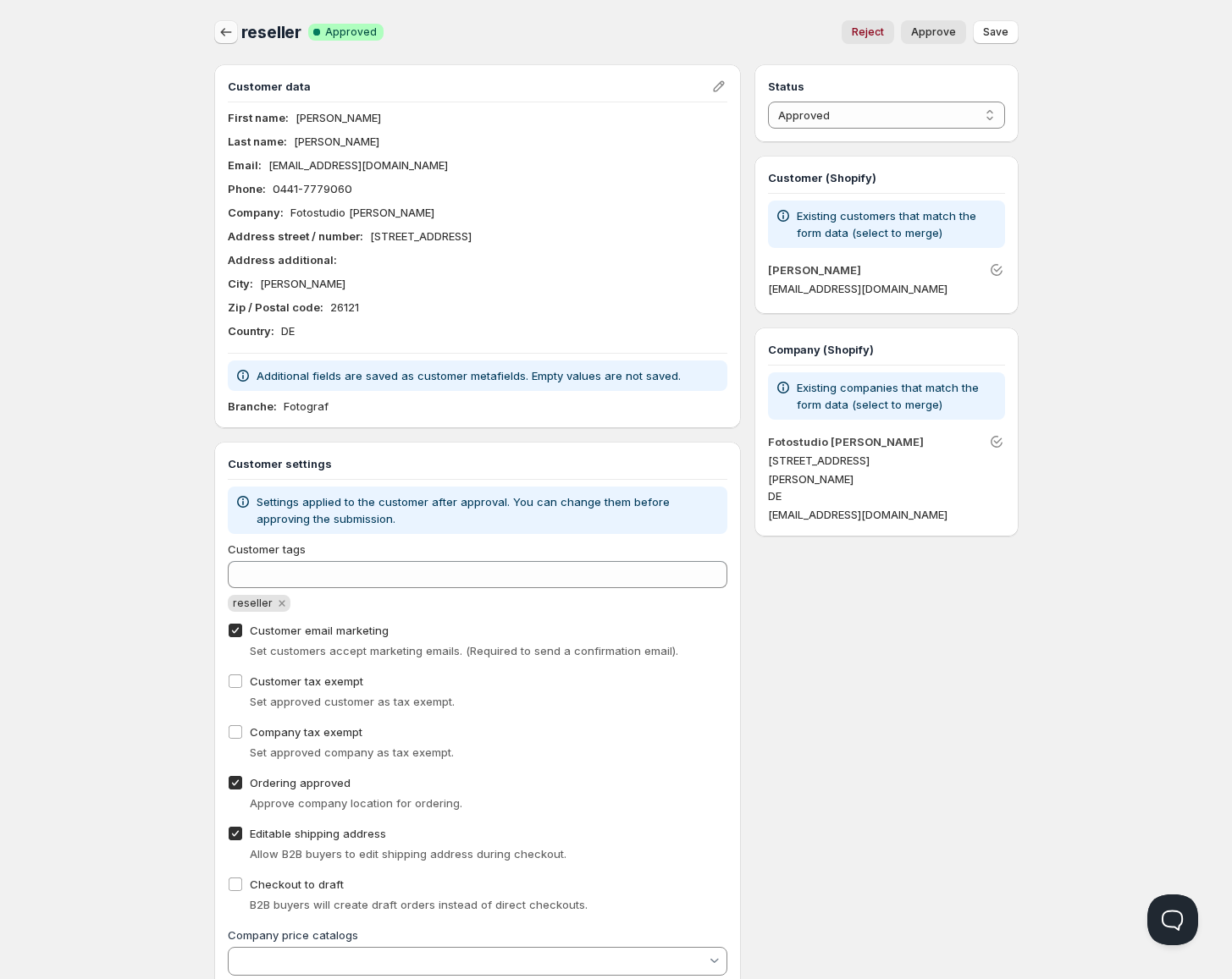
click at [228, 39] on icon "button" at bounding box center [225, 32] width 17 height 17
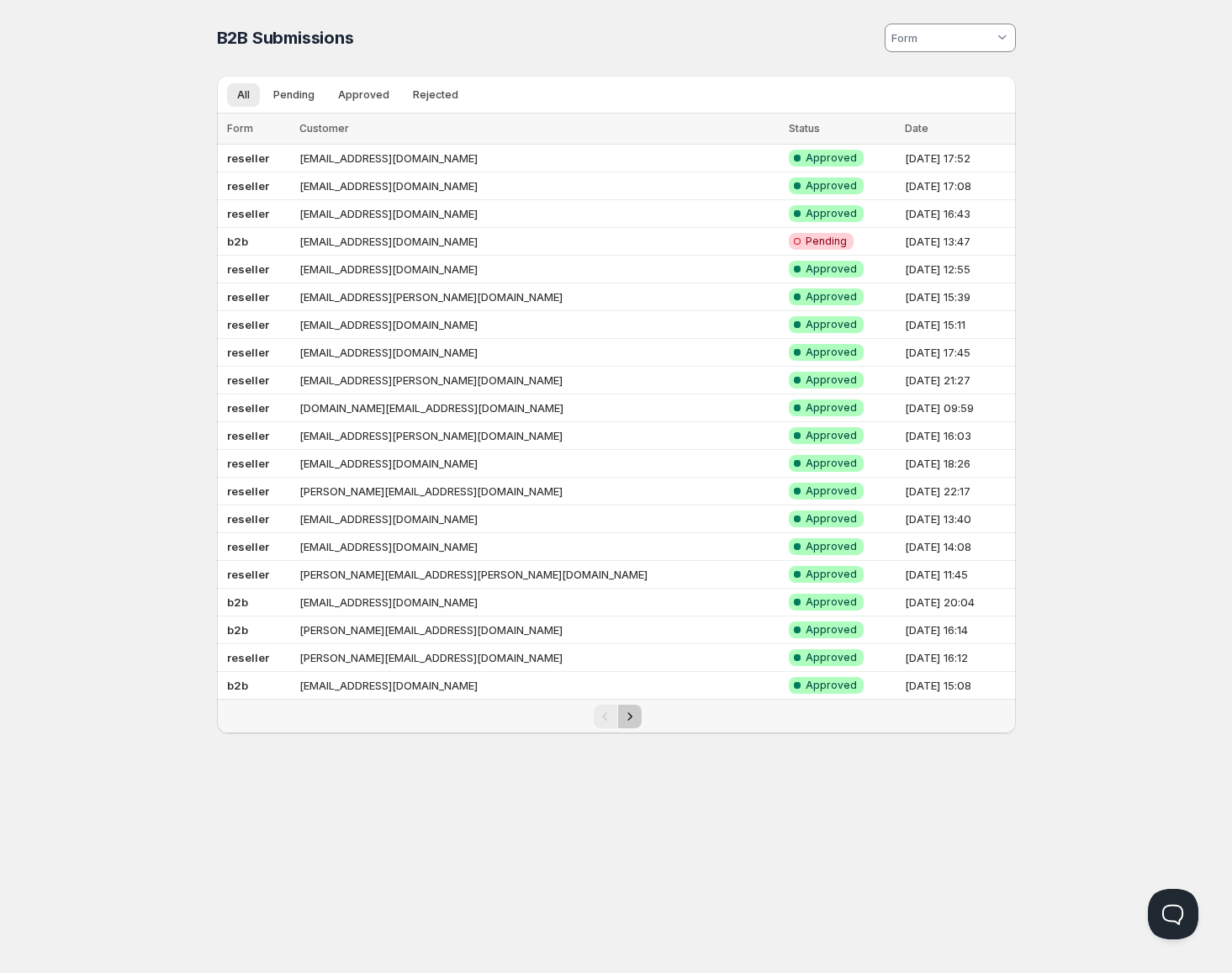
click at [636, 717] on icon "Next" at bounding box center [629, 716] width 17 height 17
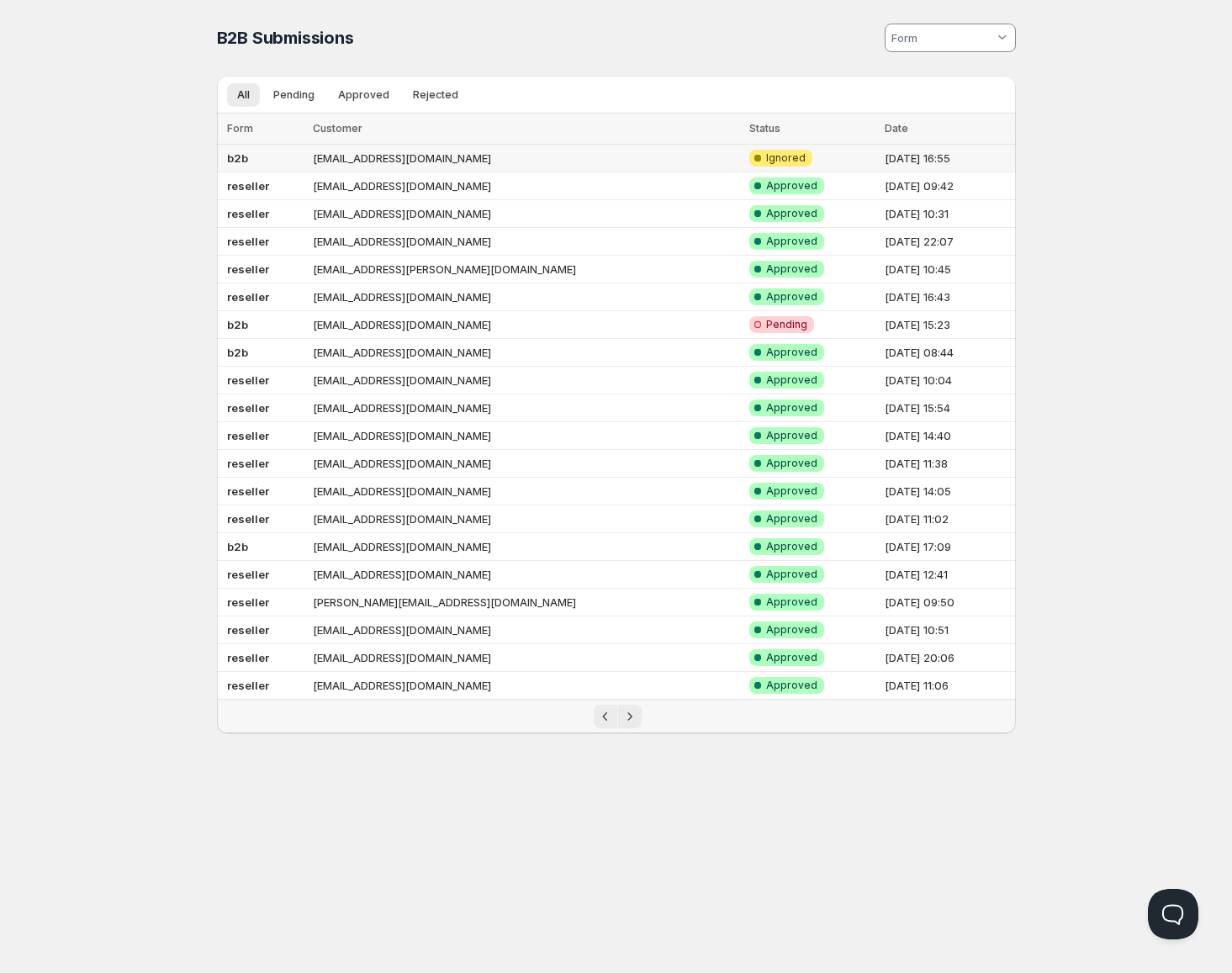
click at [174, 169] on div "Home Pricing Price lists Checkout Forms Submissions Settings Features Plans B2B…" at bounding box center [616, 486] width 1232 height 973
drag, startPoint x: 355, startPoint y: 156, endPoint x: 193, endPoint y: 168, distance: 162.4
click at [176, 168] on div "Home Pricing Price lists Checkout Forms Submissions Settings Features Plans B2B…" at bounding box center [616, 486] width 1232 height 973
click at [638, 713] on icon "Next" at bounding box center [629, 716] width 17 height 17
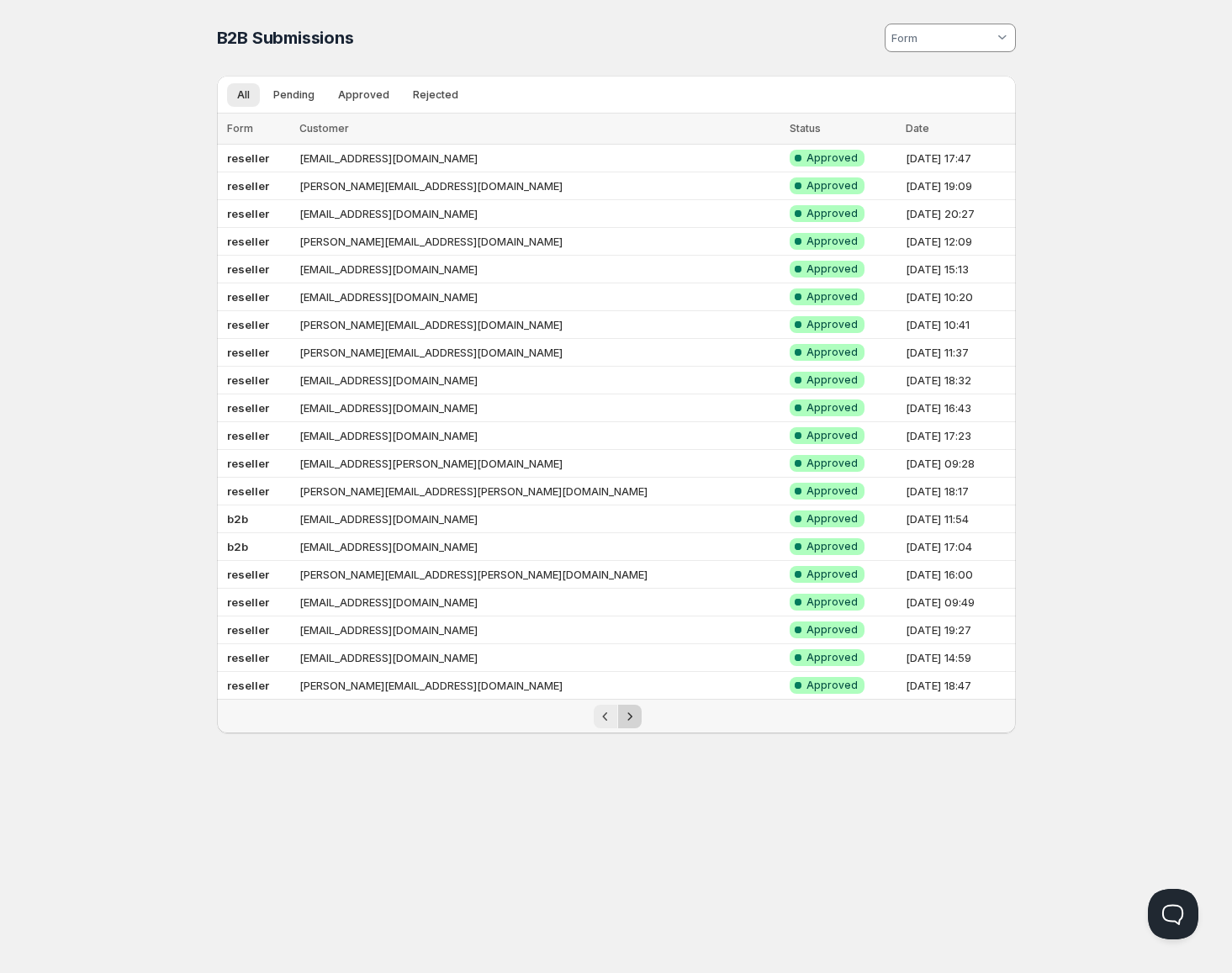
click at [637, 723] on icon "Next" at bounding box center [629, 716] width 17 height 17
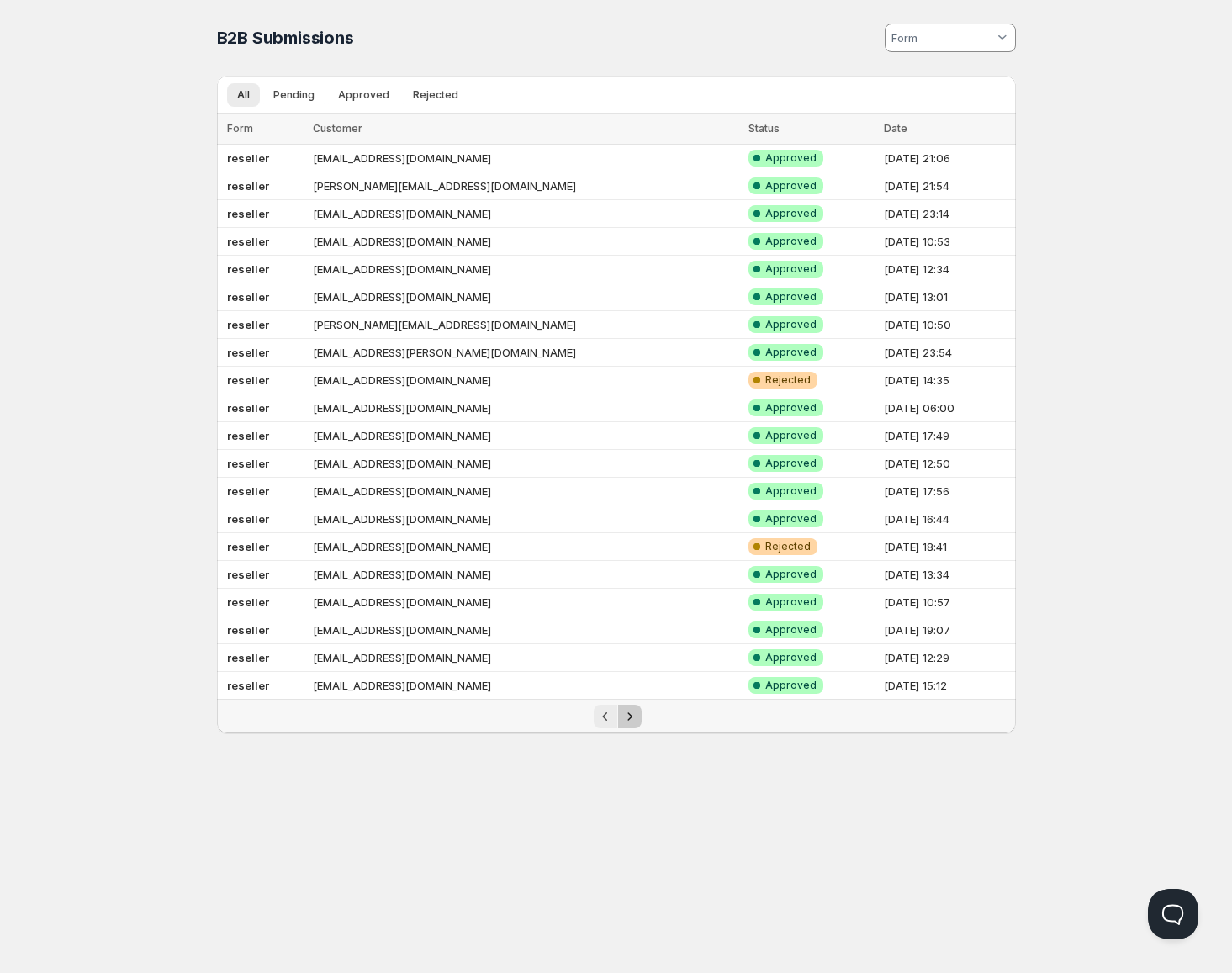
click at [637, 723] on icon "Next" at bounding box center [629, 716] width 17 height 17
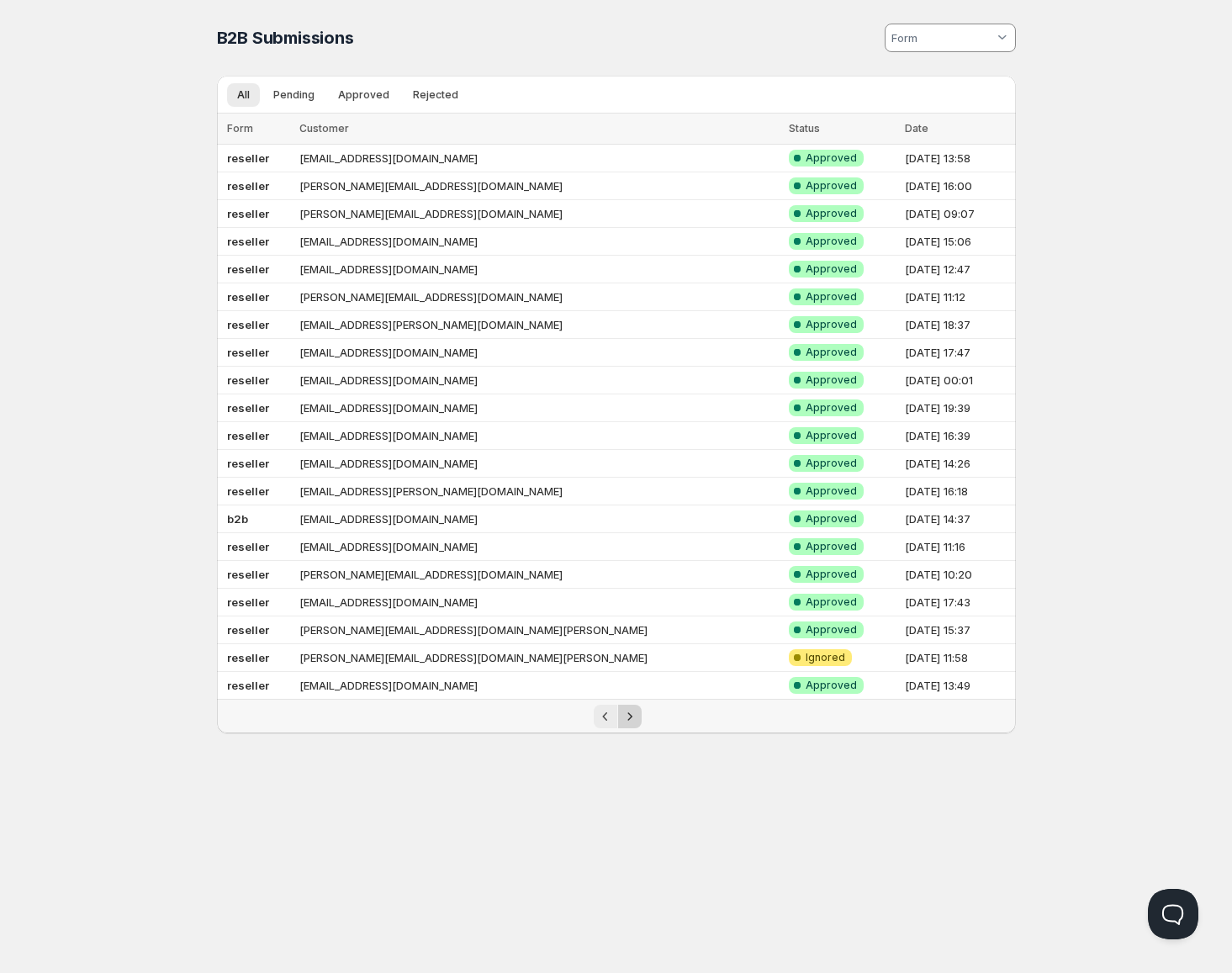
click at [636, 723] on icon "Next" at bounding box center [629, 716] width 17 height 17
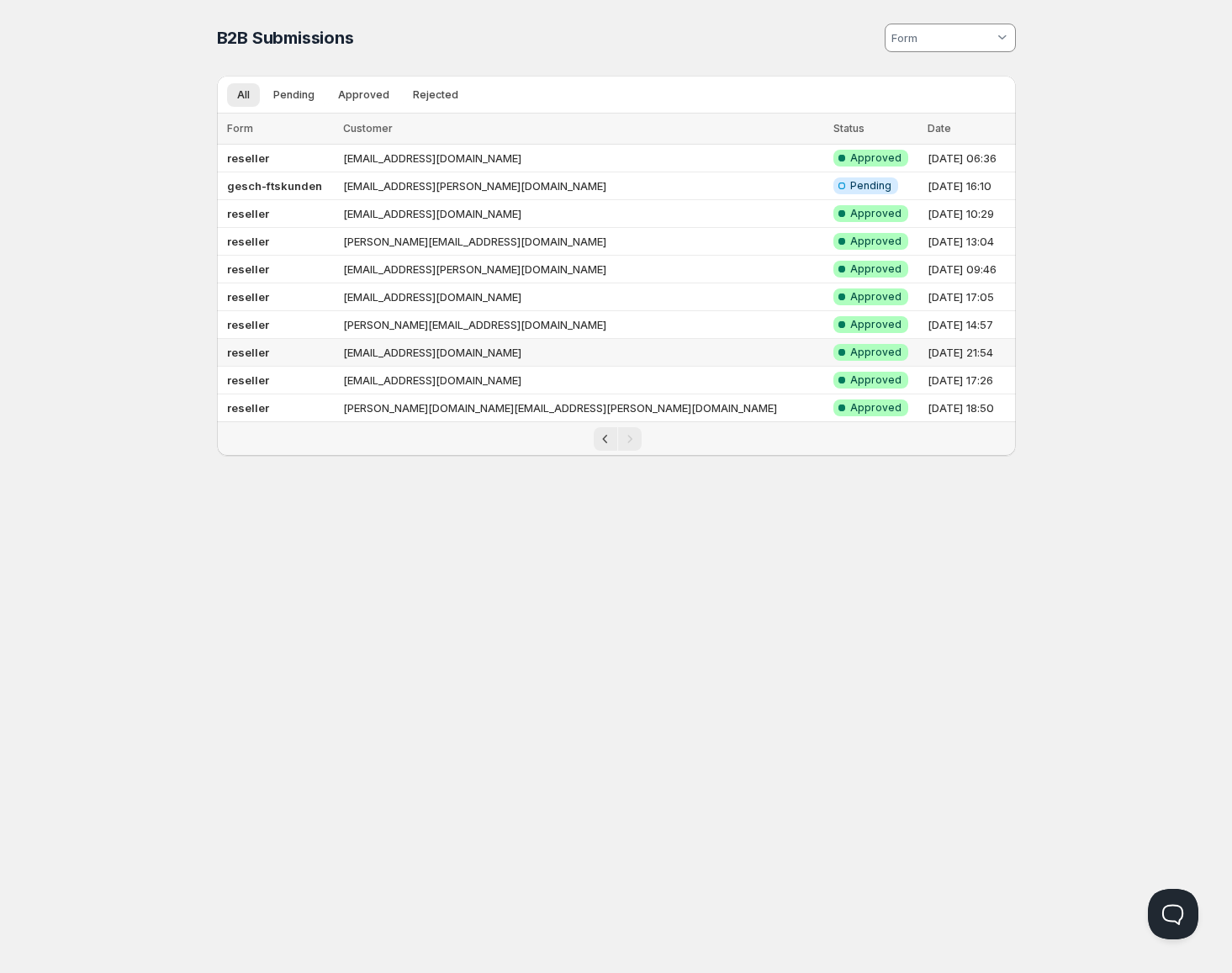
click at [520, 347] on td "info@seeigelphoto.de" at bounding box center [583, 353] width 491 height 28
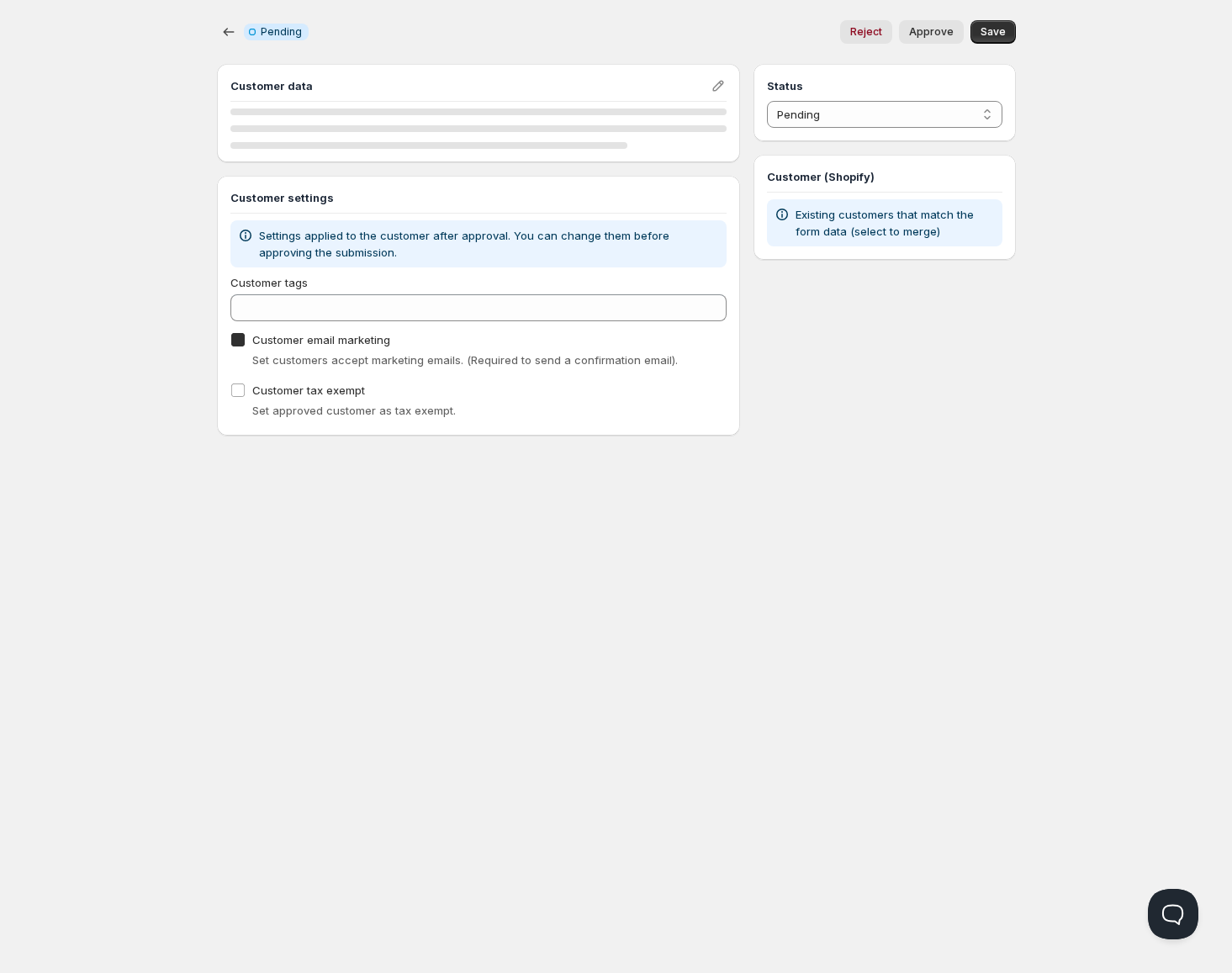
checkbox input "true"
select select "1"
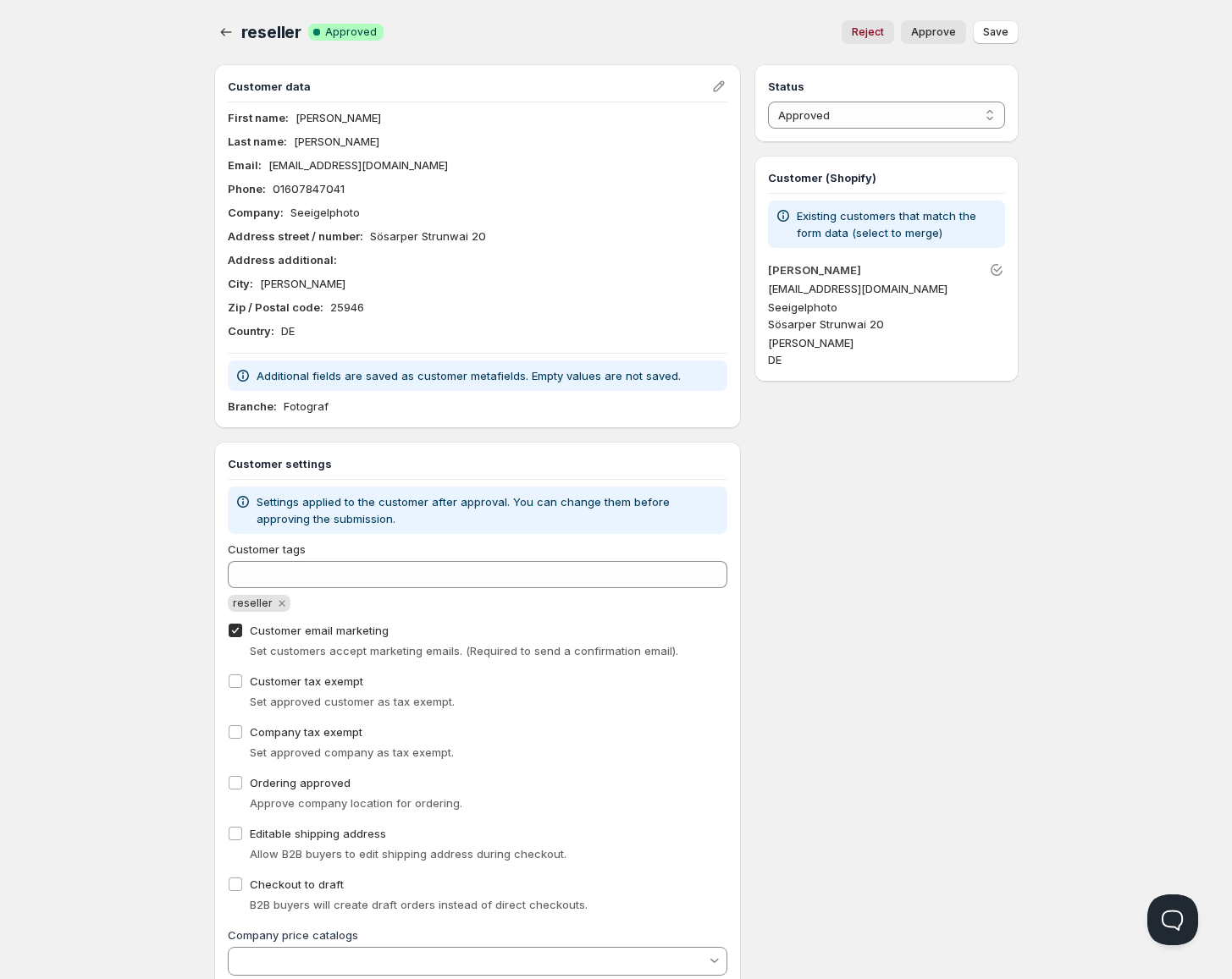
click at [150, 564] on div "Home Pricing Price lists Checkout Forms Submissions Settings Features Plans res…" at bounding box center [616, 526] width 1232 height 1053
click at [224, 39] on icon "button" at bounding box center [225, 32] width 17 height 17
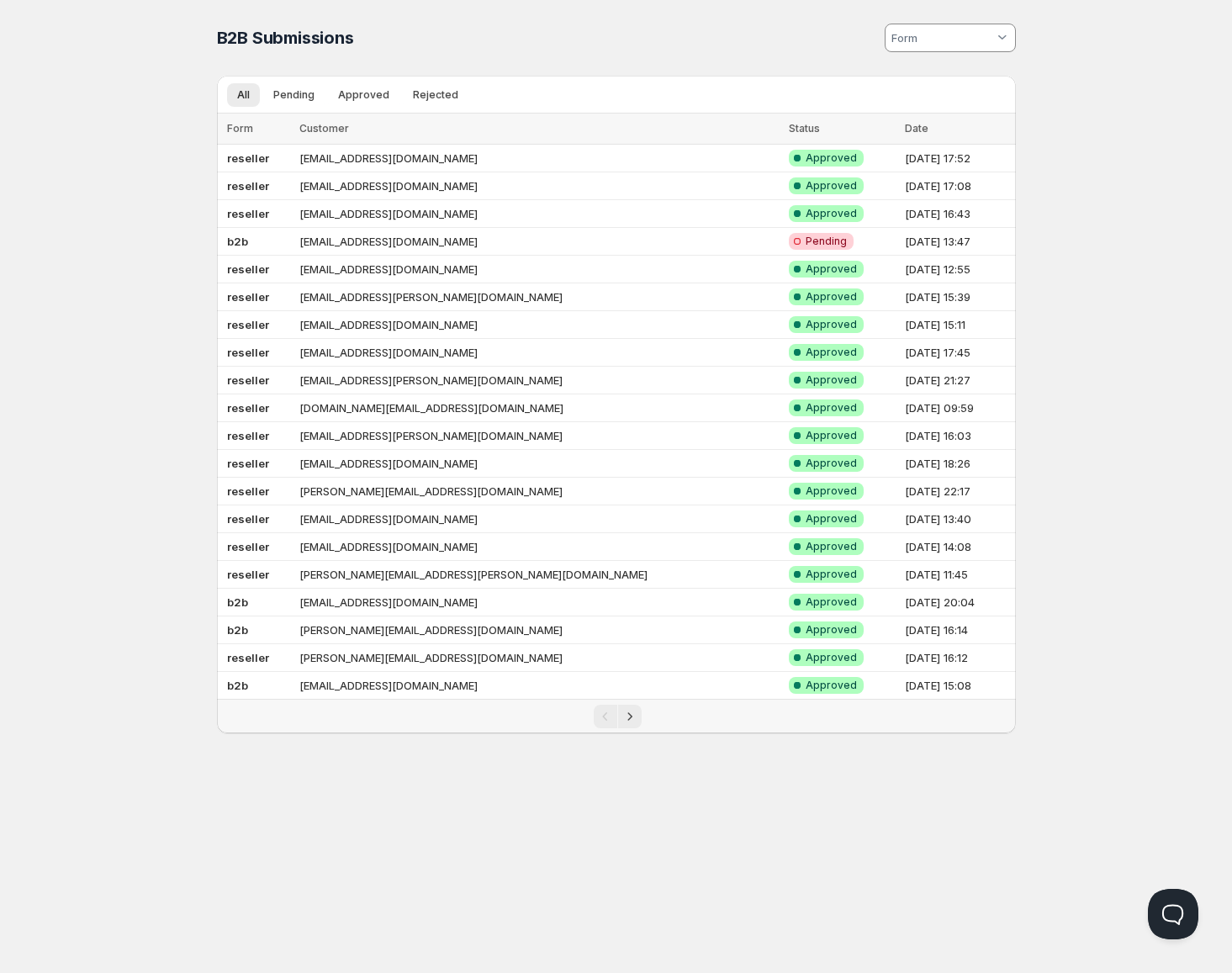
click at [895, 29] on input at bounding box center [941, 37] width 105 height 27
click at [598, 42] on html "Home Pricing Price lists Checkout Forms Submissions Settings Features Plans B2B…" at bounding box center [616, 486] width 1232 height 973
click at [638, 713] on icon "Next" at bounding box center [629, 716] width 17 height 17
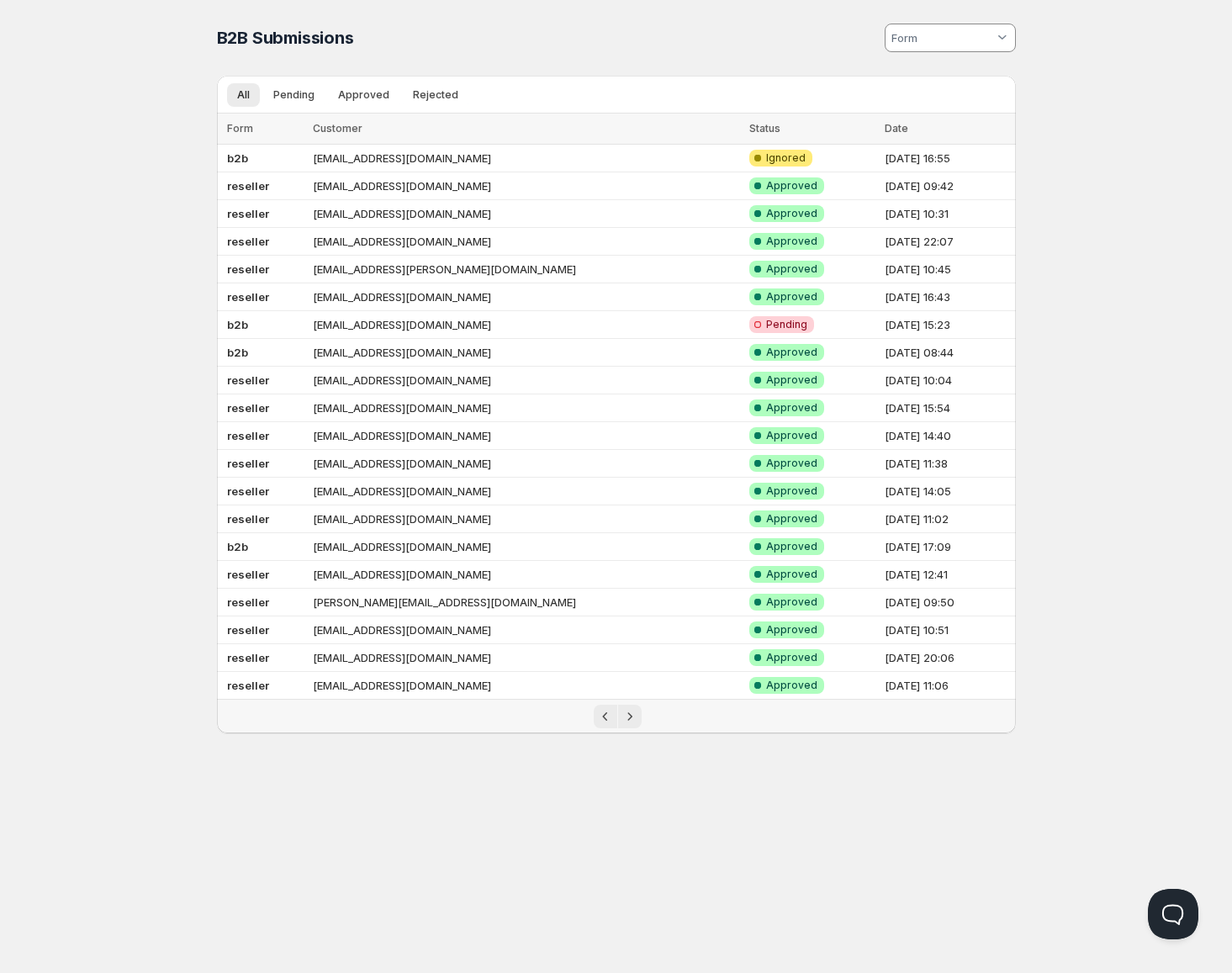
click at [682, 846] on div "Home Pricing Price lists Checkout Forms Submissions Settings Features Plans B2B…" at bounding box center [616, 486] width 1232 height 973
click at [626, 712] on icon "Next" at bounding box center [629, 716] width 17 height 17
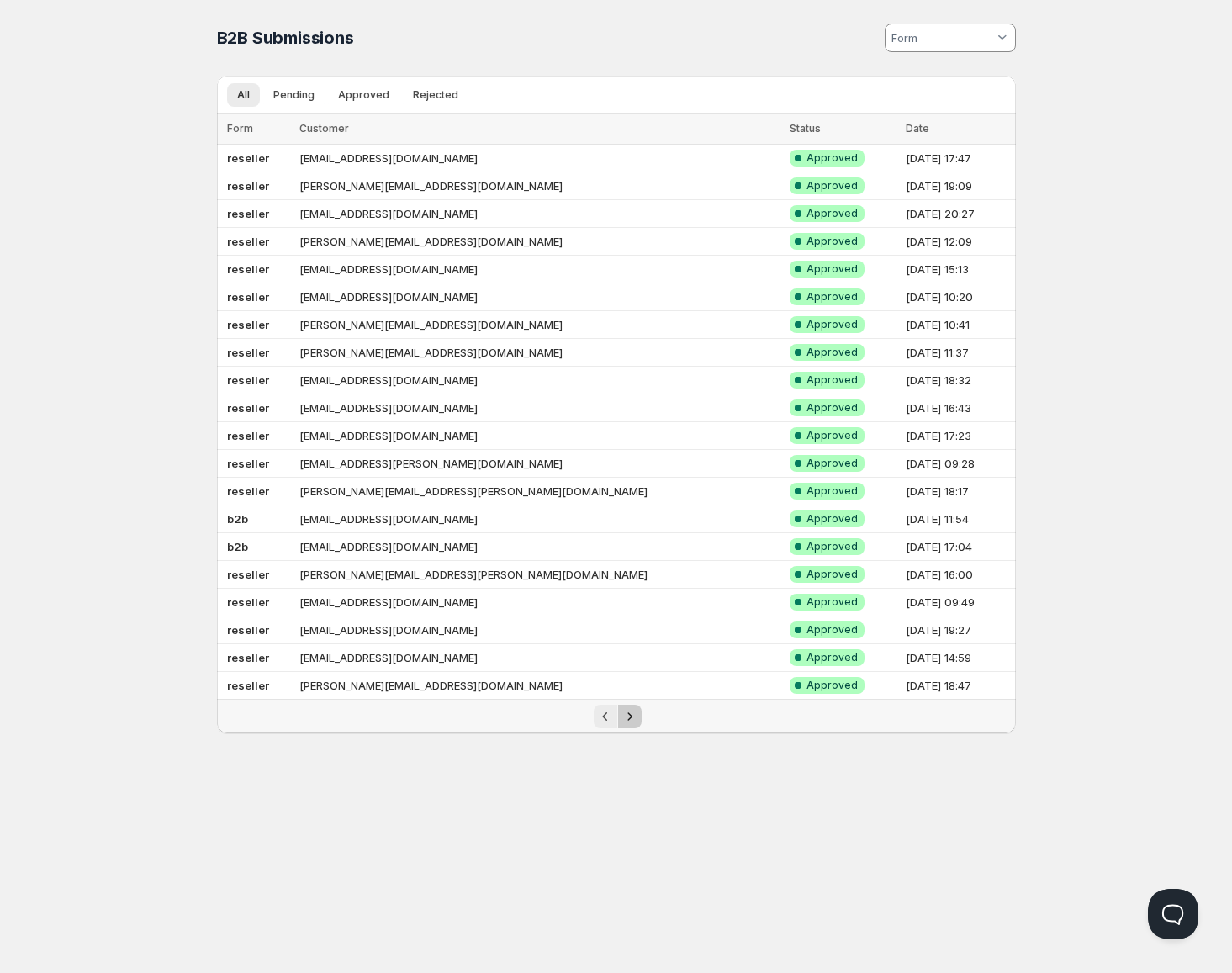
click at [626, 712] on icon "Next" at bounding box center [629, 716] width 17 height 17
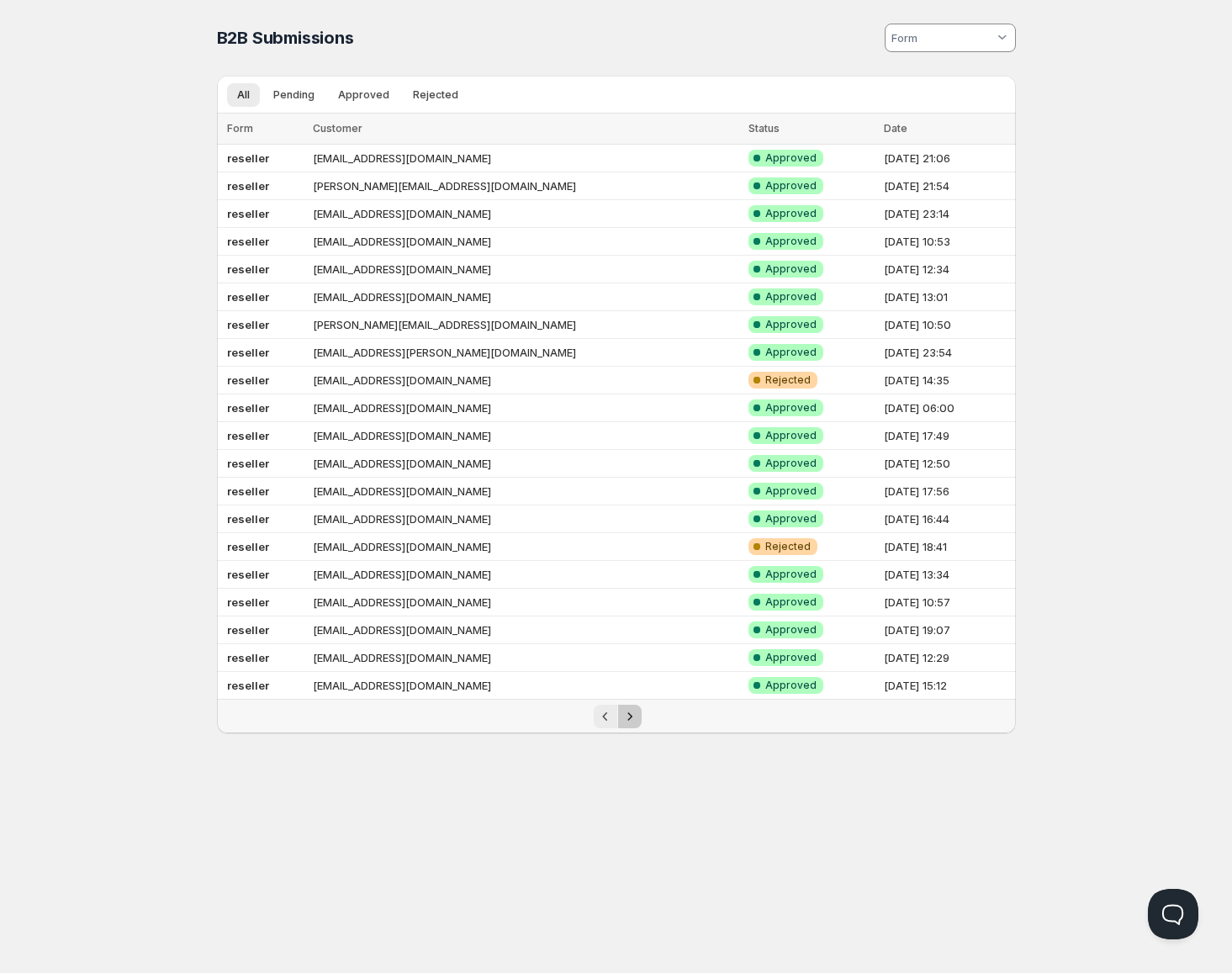
click at [626, 707] on button "Next" at bounding box center [630, 716] width 24 height 24
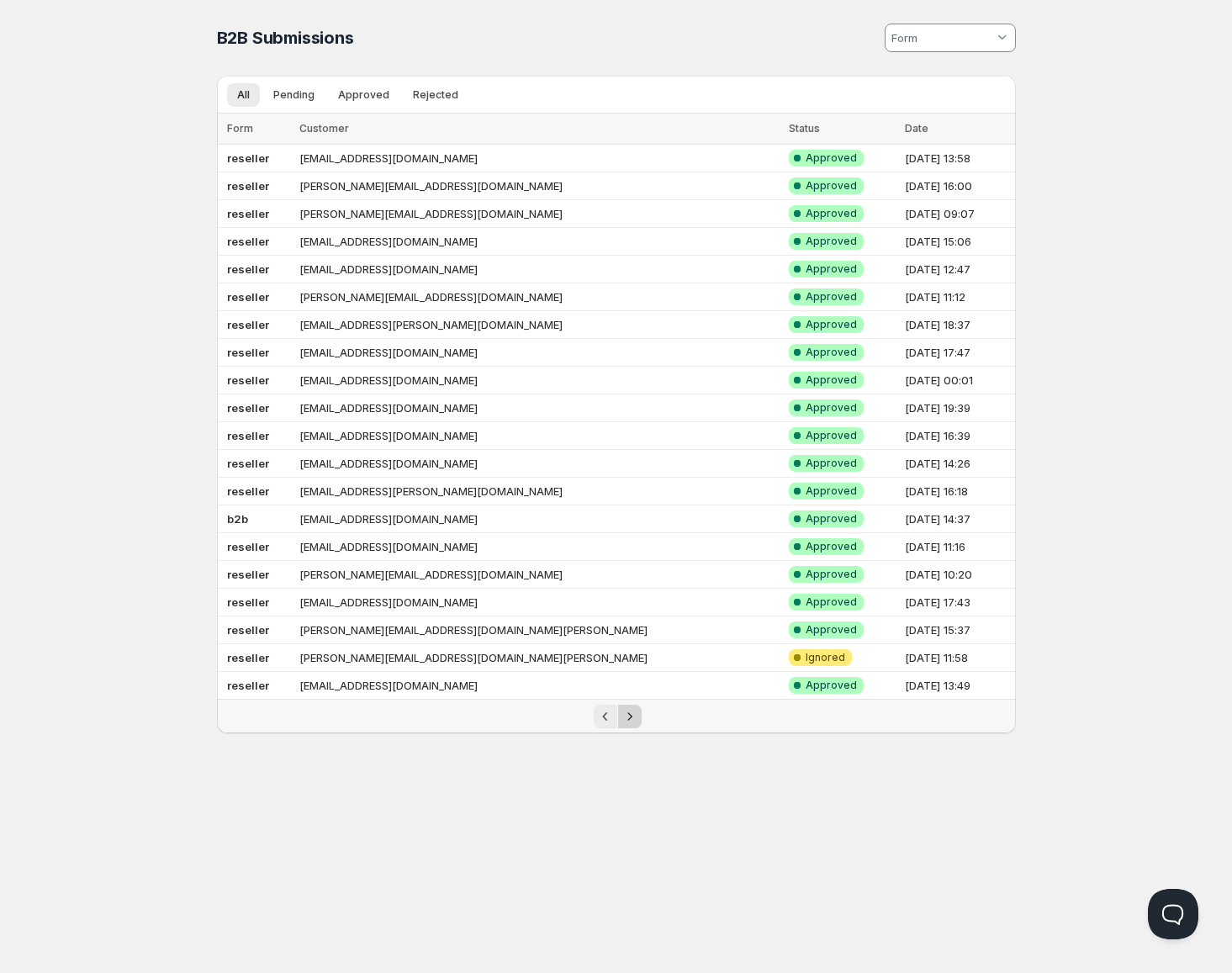
click at [626, 707] on button "Next" at bounding box center [630, 716] width 24 height 24
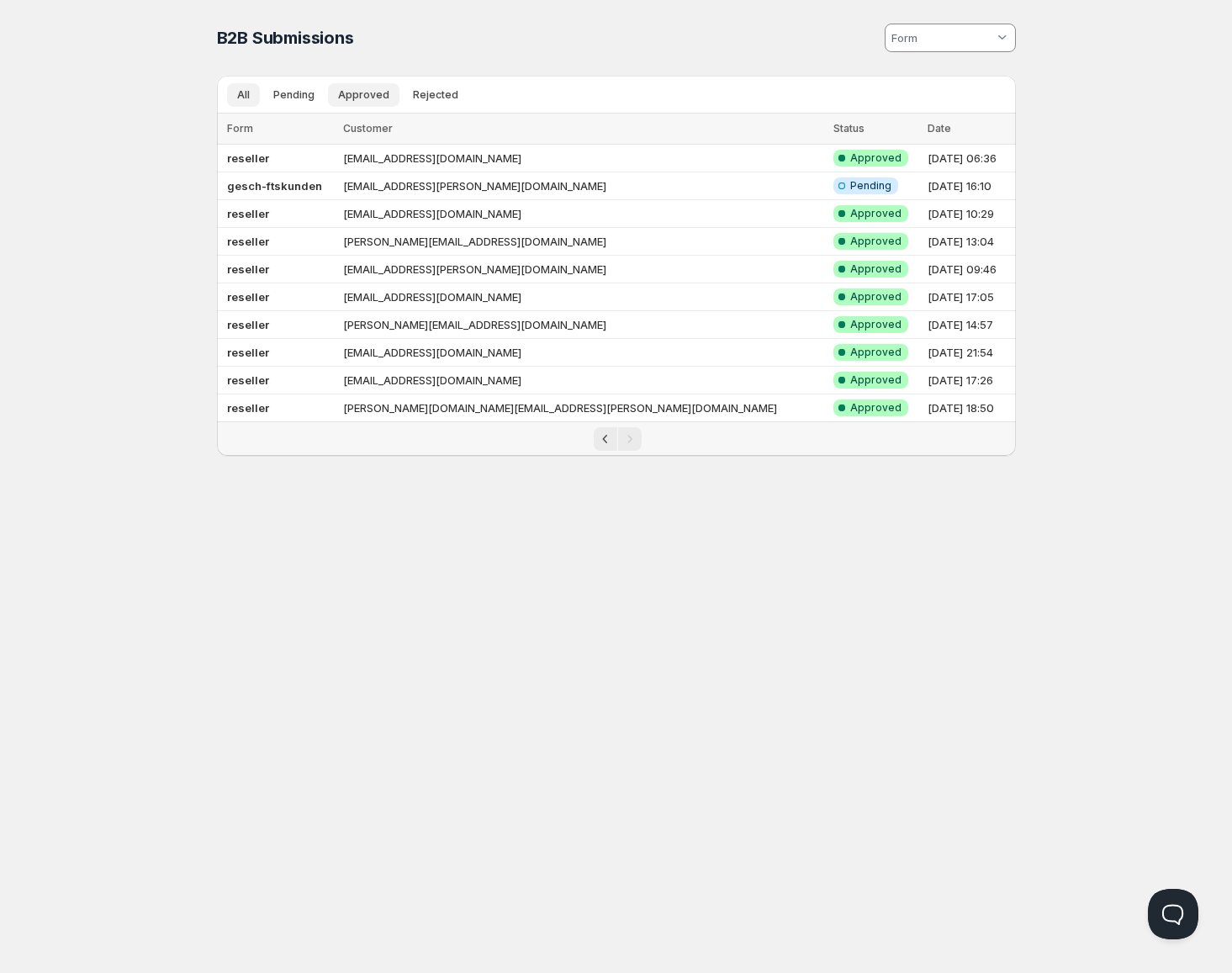
click at [361, 99] on span "Approved" at bounding box center [363, 94] width 51 height 13
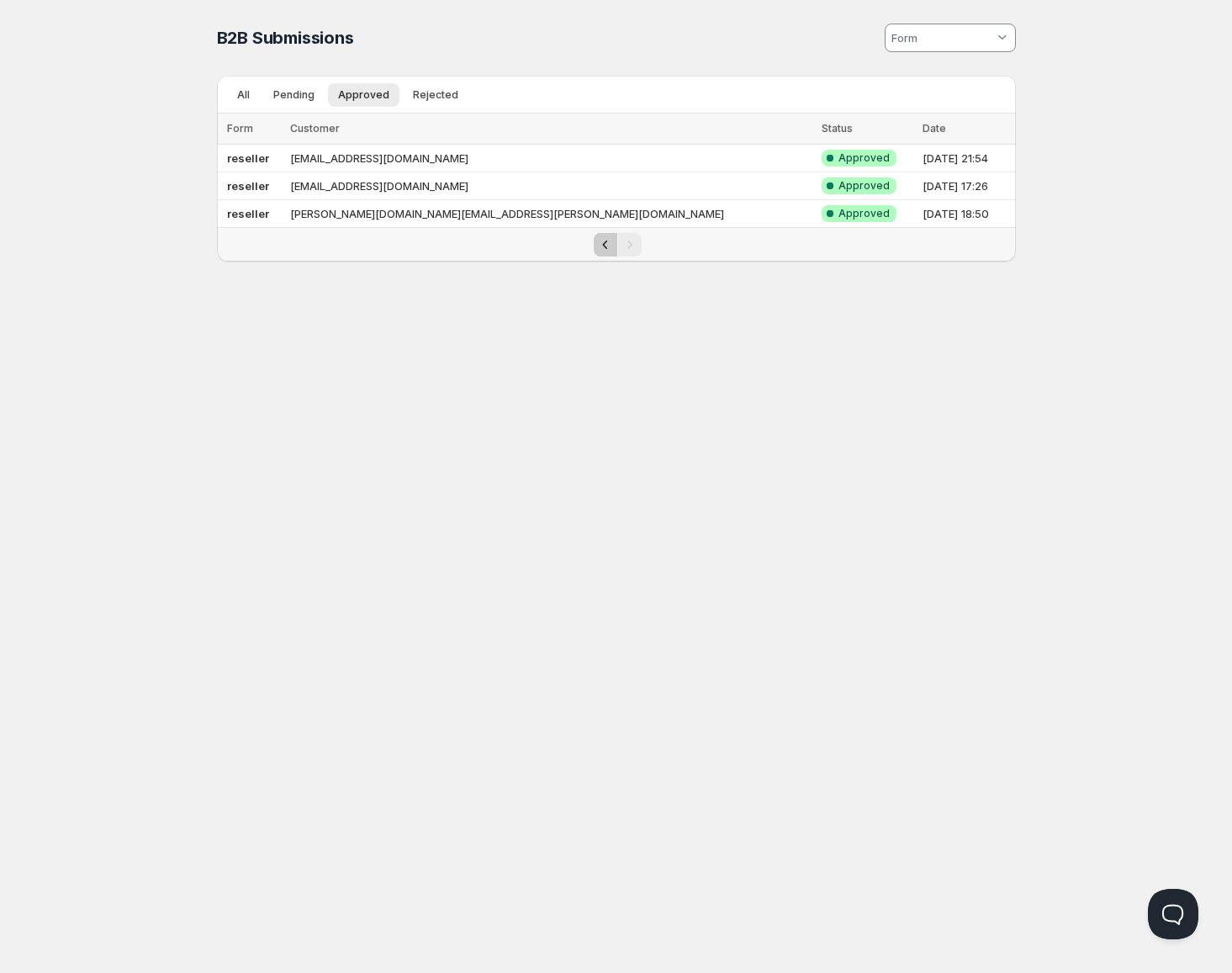
click at [608, 241] on icon "Previous" at bounding box center [605, 244] width 17 height 17
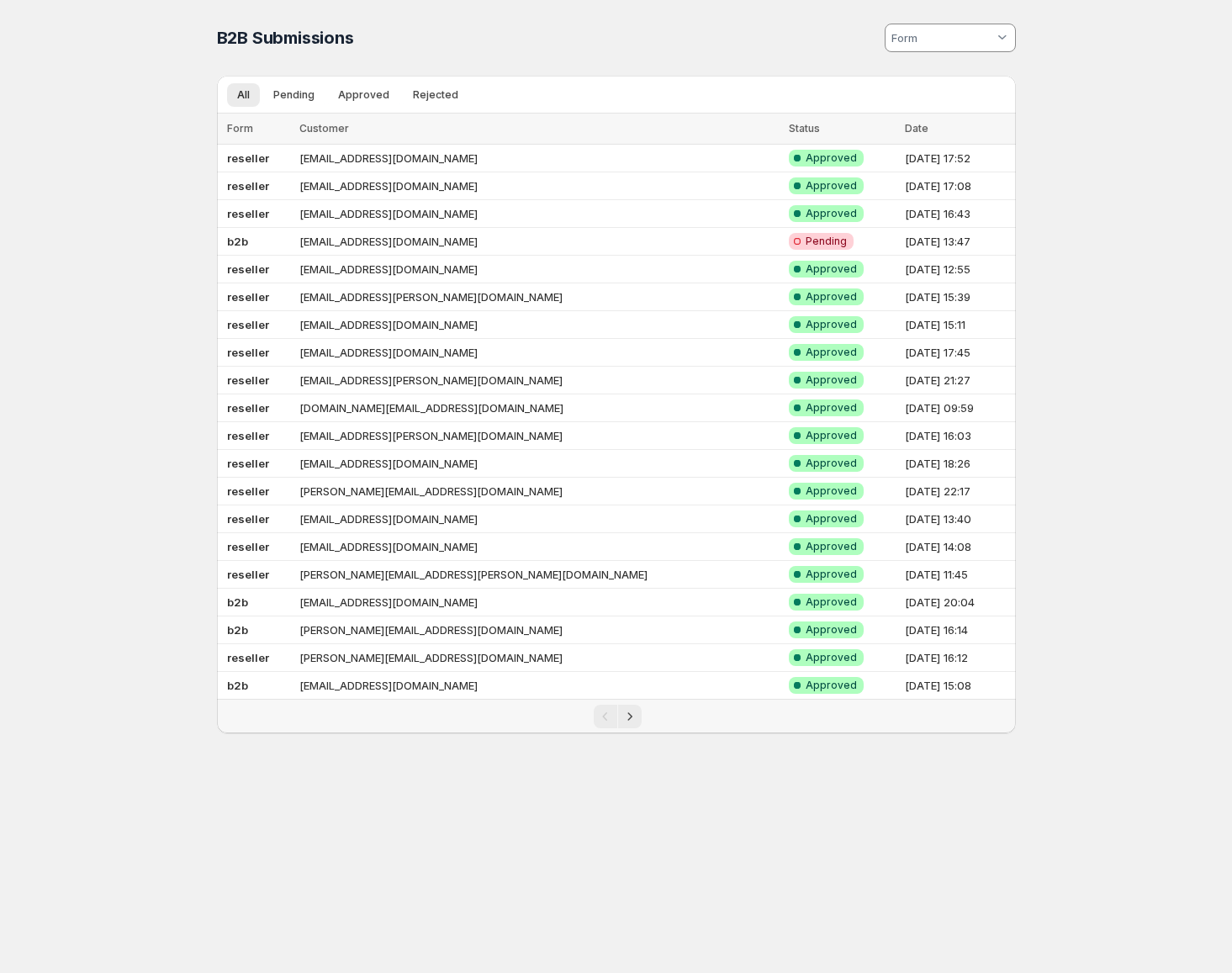
click at [183, 624] on div "Home Pricing Price lists Checkout Forms Submissions Settings Features Plans B2B…" at bounding box center [616, 486] width 1232 height 973
click at [625, 716] on icon "Next" at bounding box center [629, 716] width 17 height 17
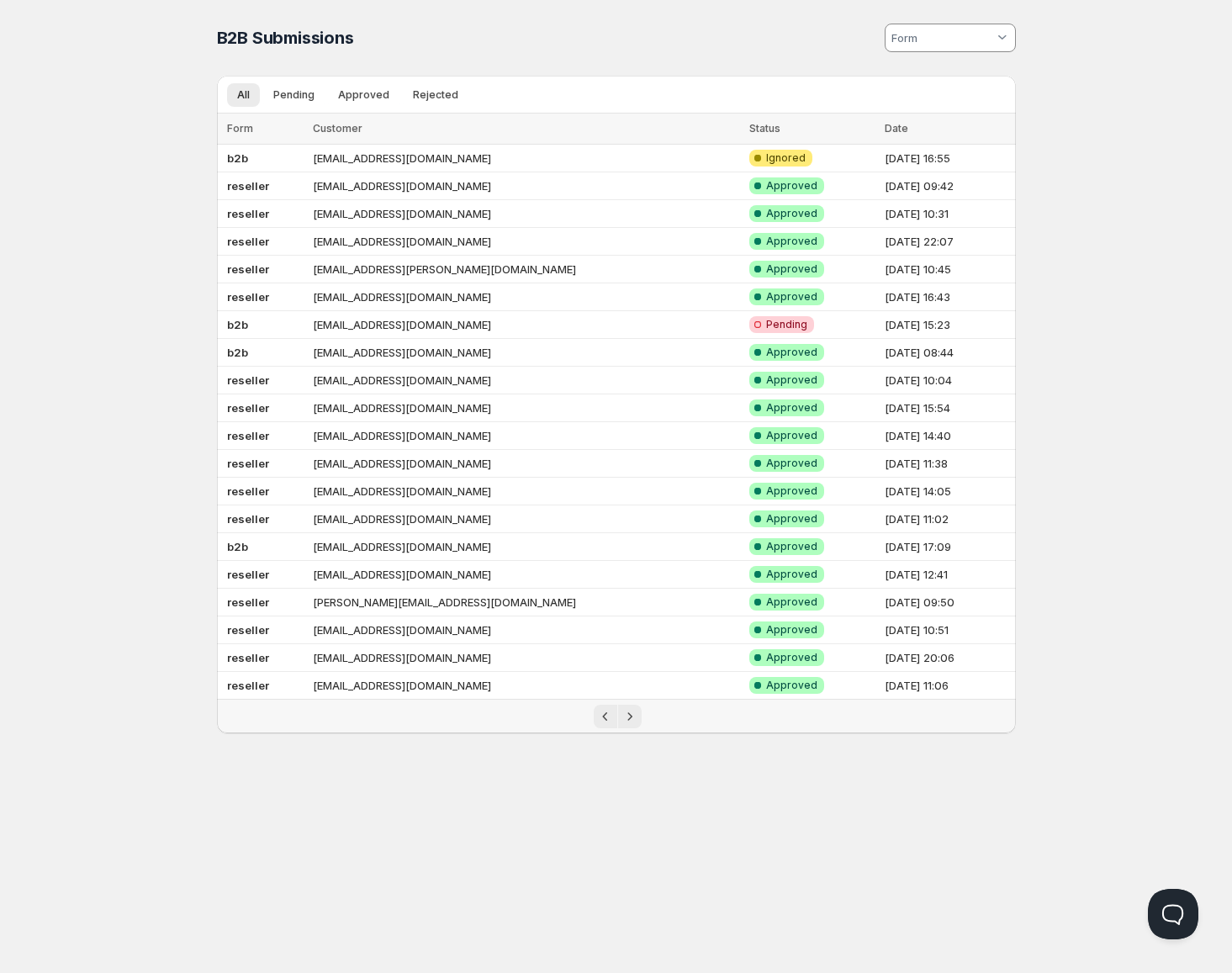
click at [113, 489] on div "Home Pricing Price lists Checkout Forms Submissions Settings Features Plans B2B…" at bounding box center [616, 486] width 1232 height 973
click at [345, 521] on td "[EMAIL_ADDRESS][DOMAIN_NAME]" at bounding box center [525, 519] width 437 height 28
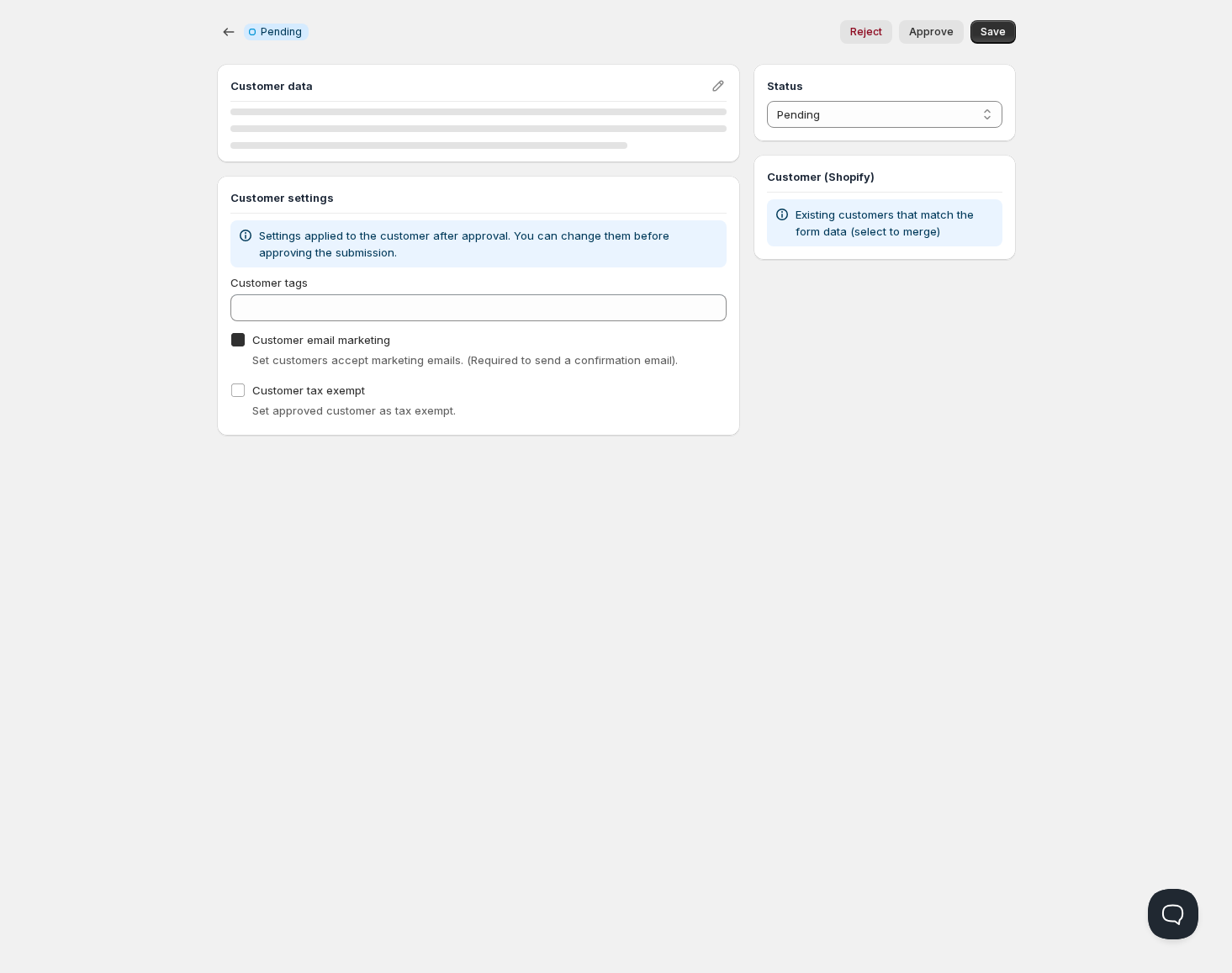
checkbox input "true"
select select "1"
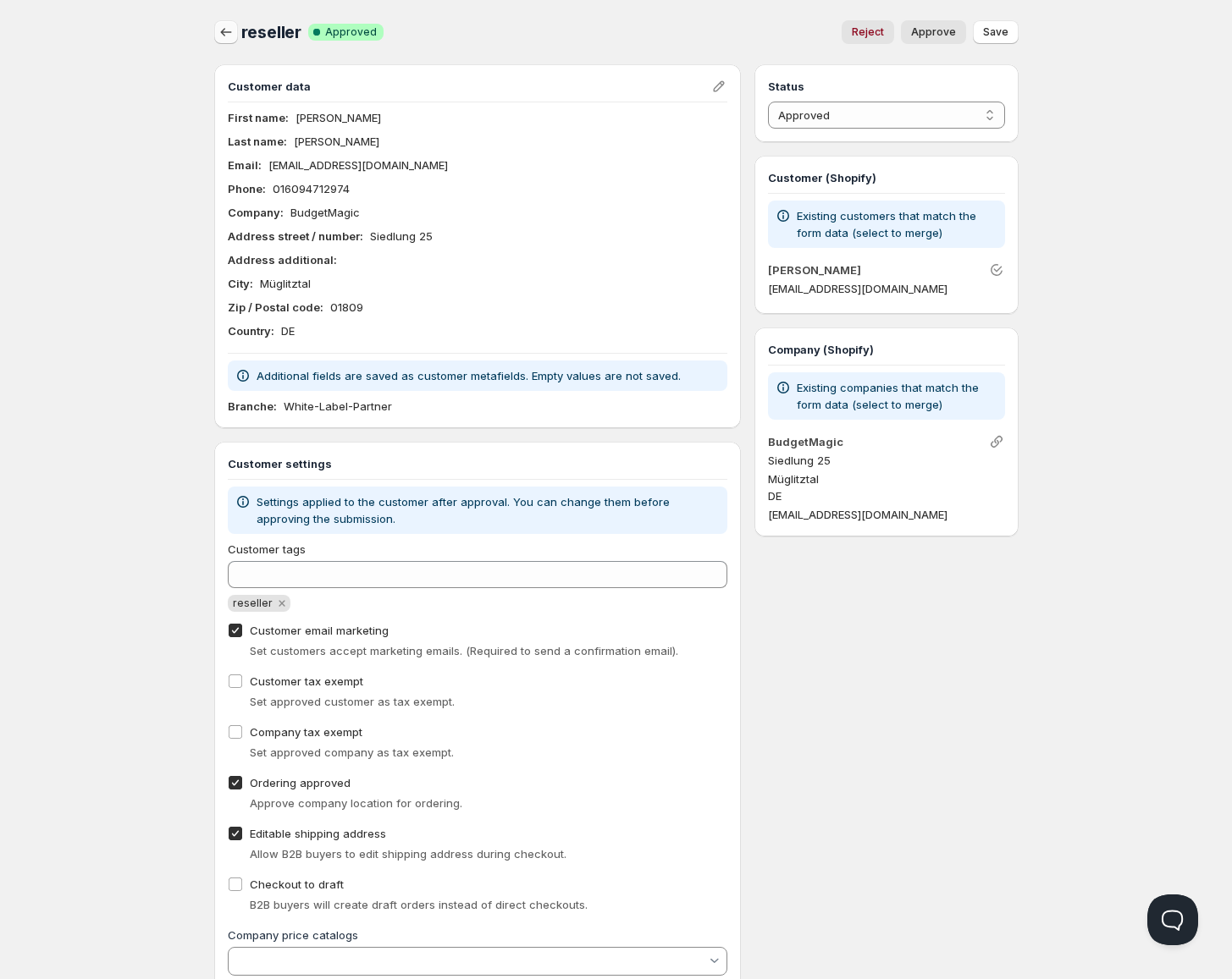
click at [221, 37] on icon "button" at bounding box center [225, 32] width 17 height 17
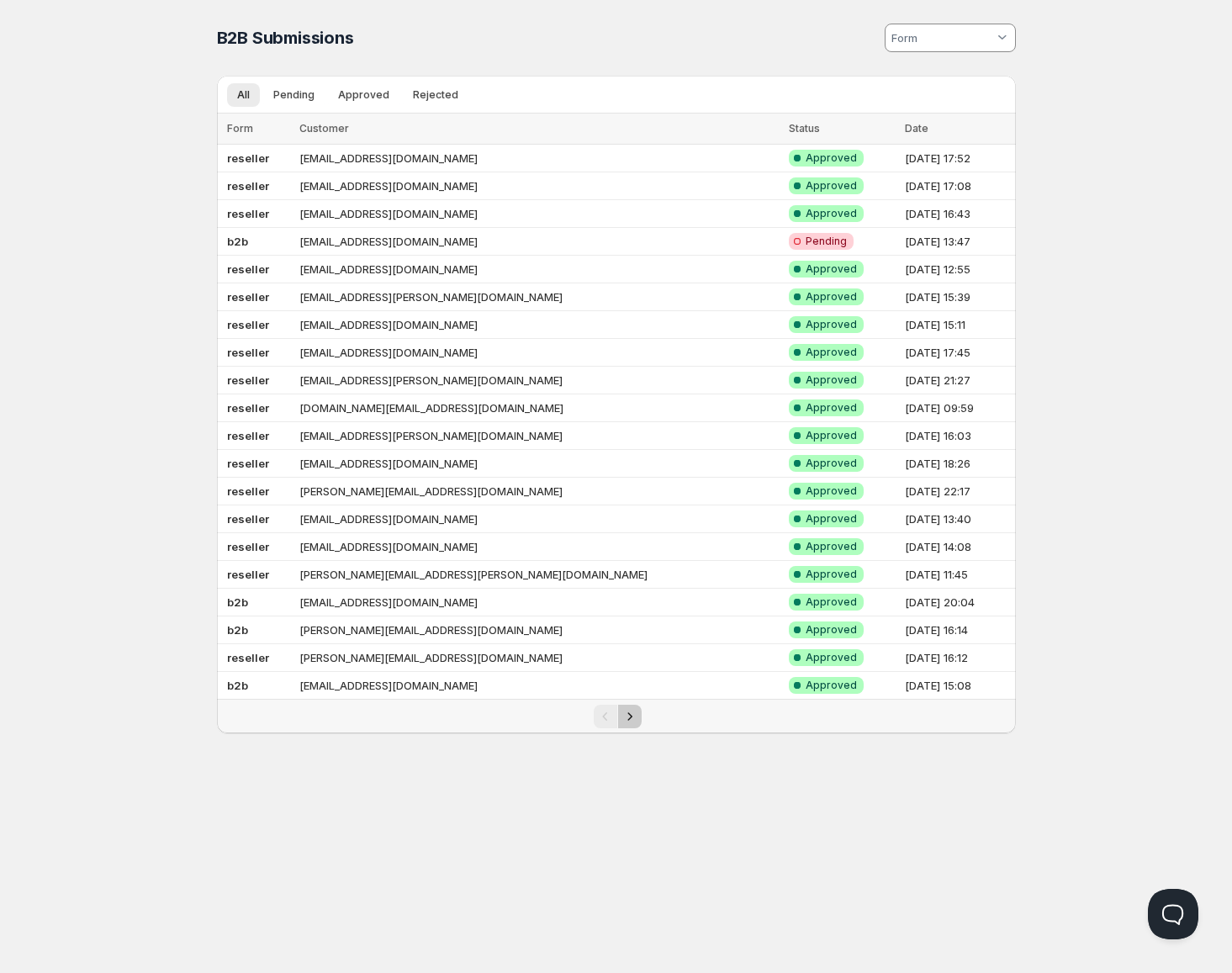
click at [638, 715] on button "Next" at bounding box center [630, 716] width 24 height 24
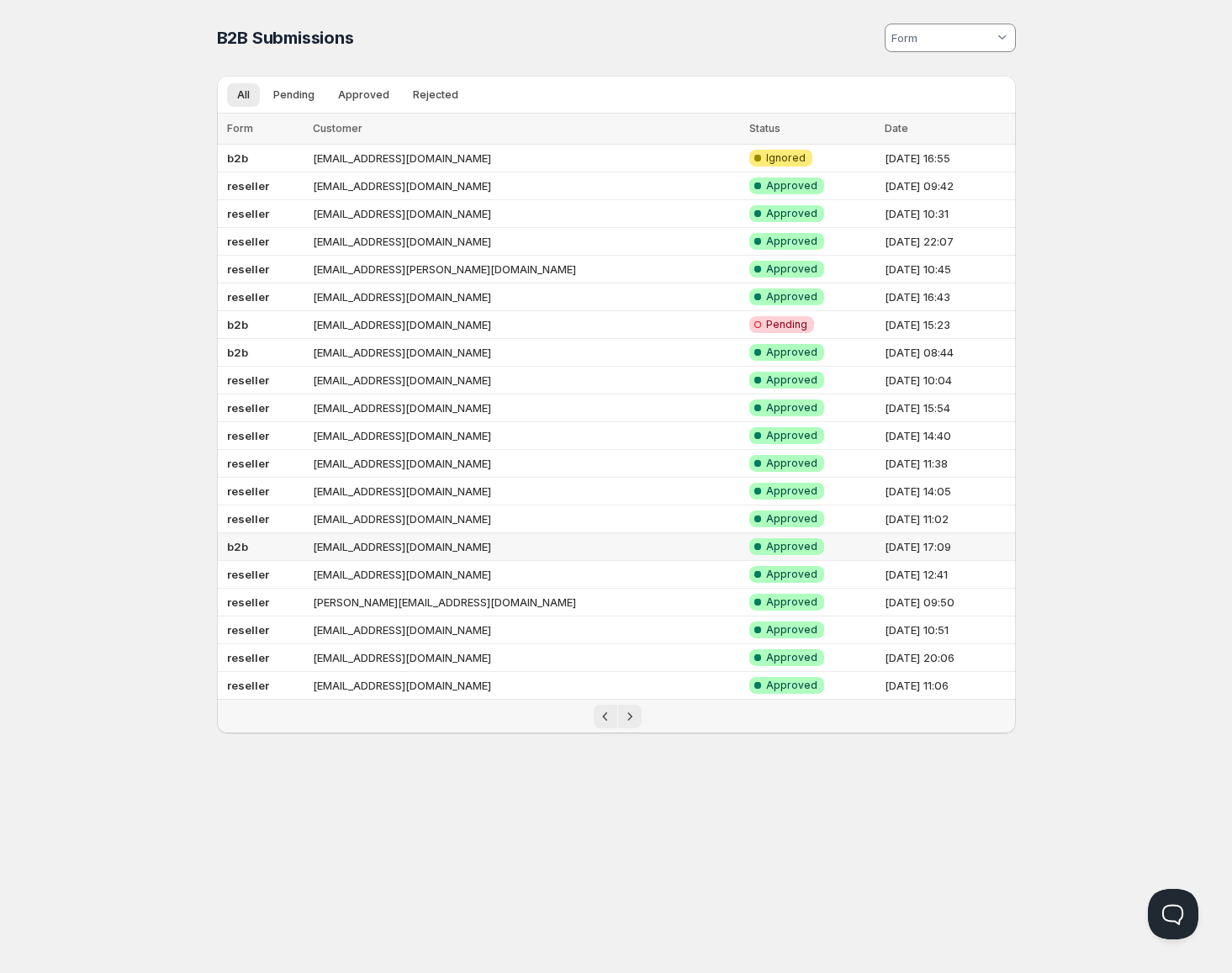
click at [240, 544] on b "b2b" at bounding box center [238, 546] width 21 height 13
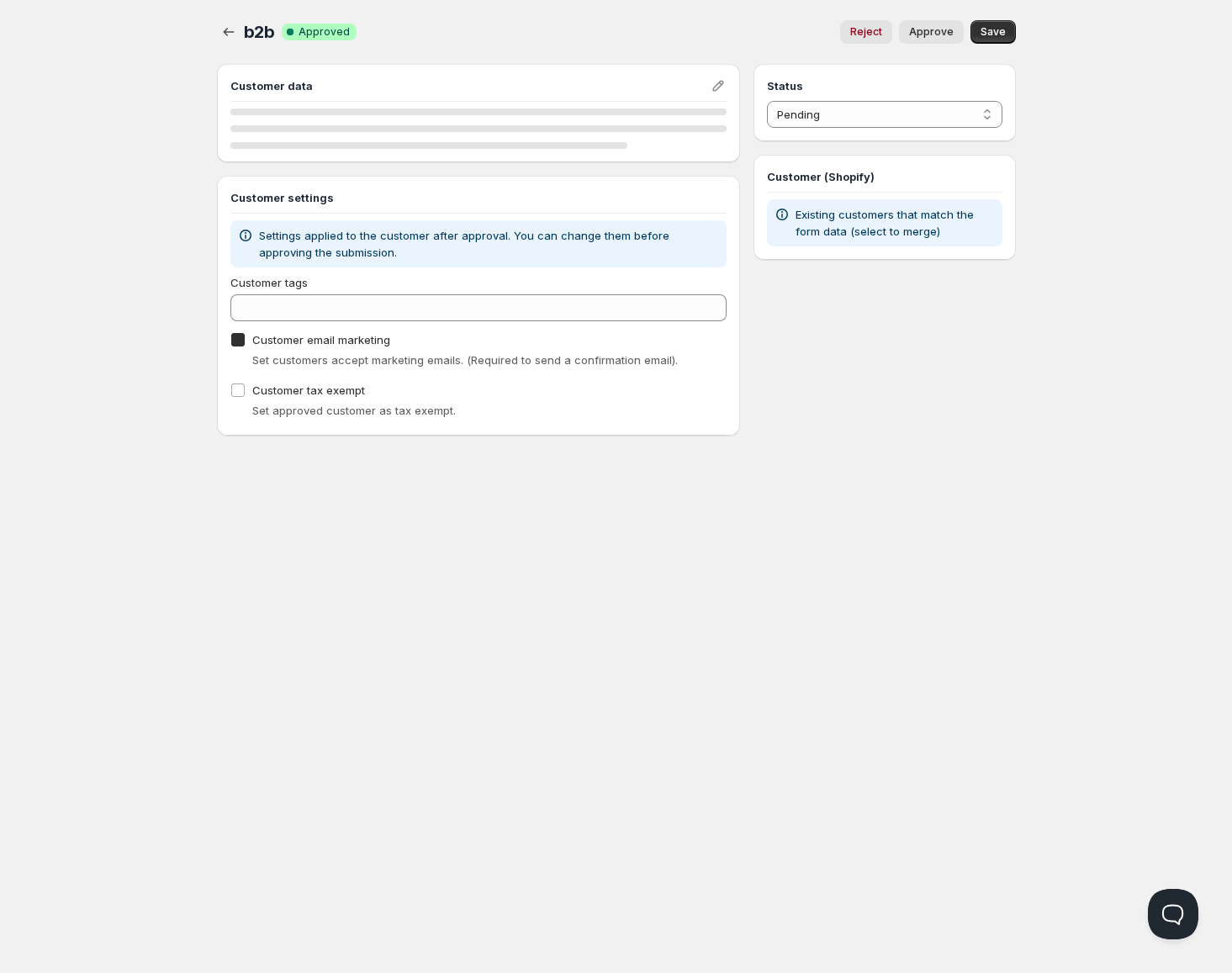
checkbox input "true"
select select "1"
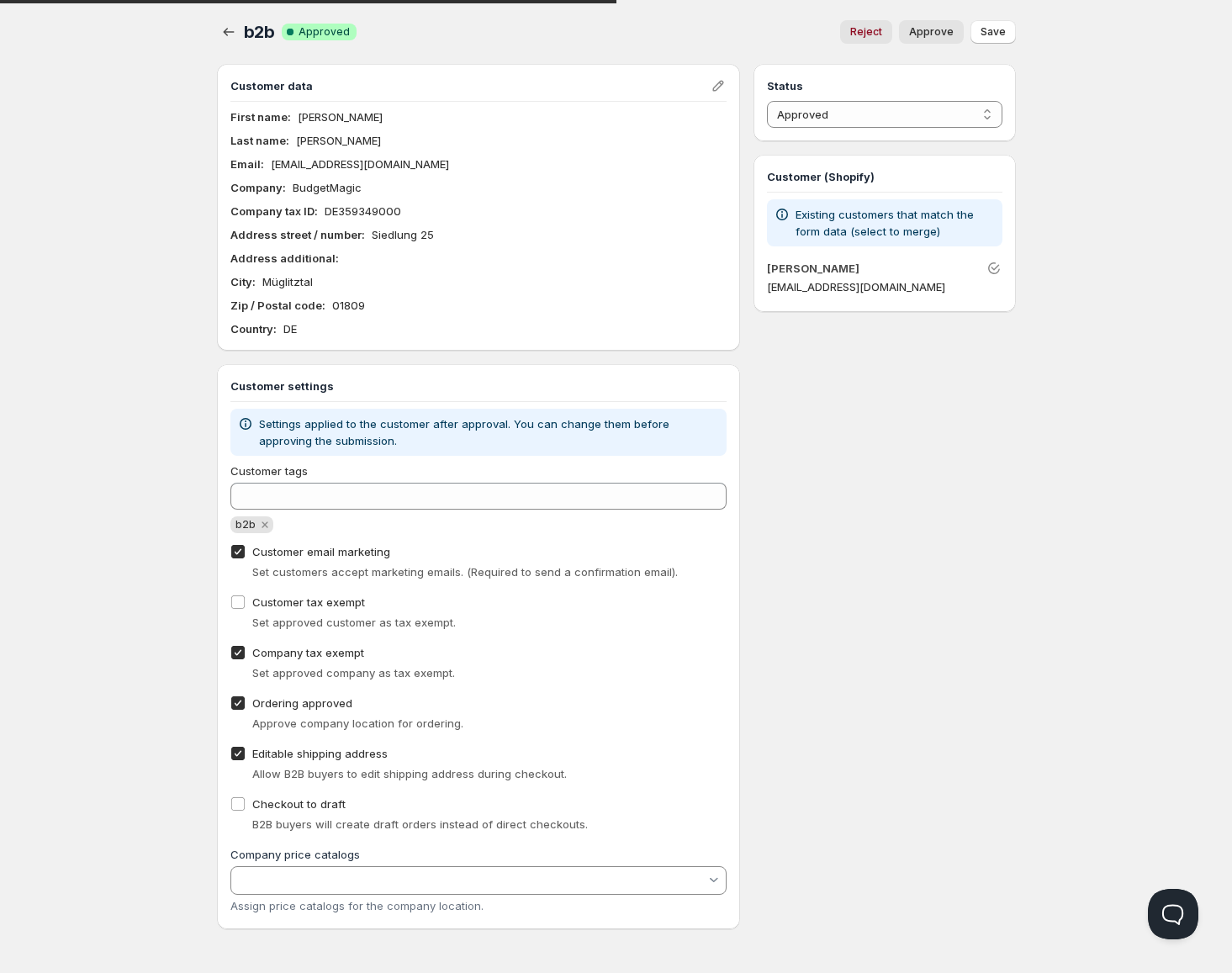
click at [286, 651] on span "Company tax exempt" at bounding box center [308, 652] width 112 height 13
click at [245, 651] on input "Company tax exempt" at bounding box center [237, 652] width 13 height 13
checkbox input "false"
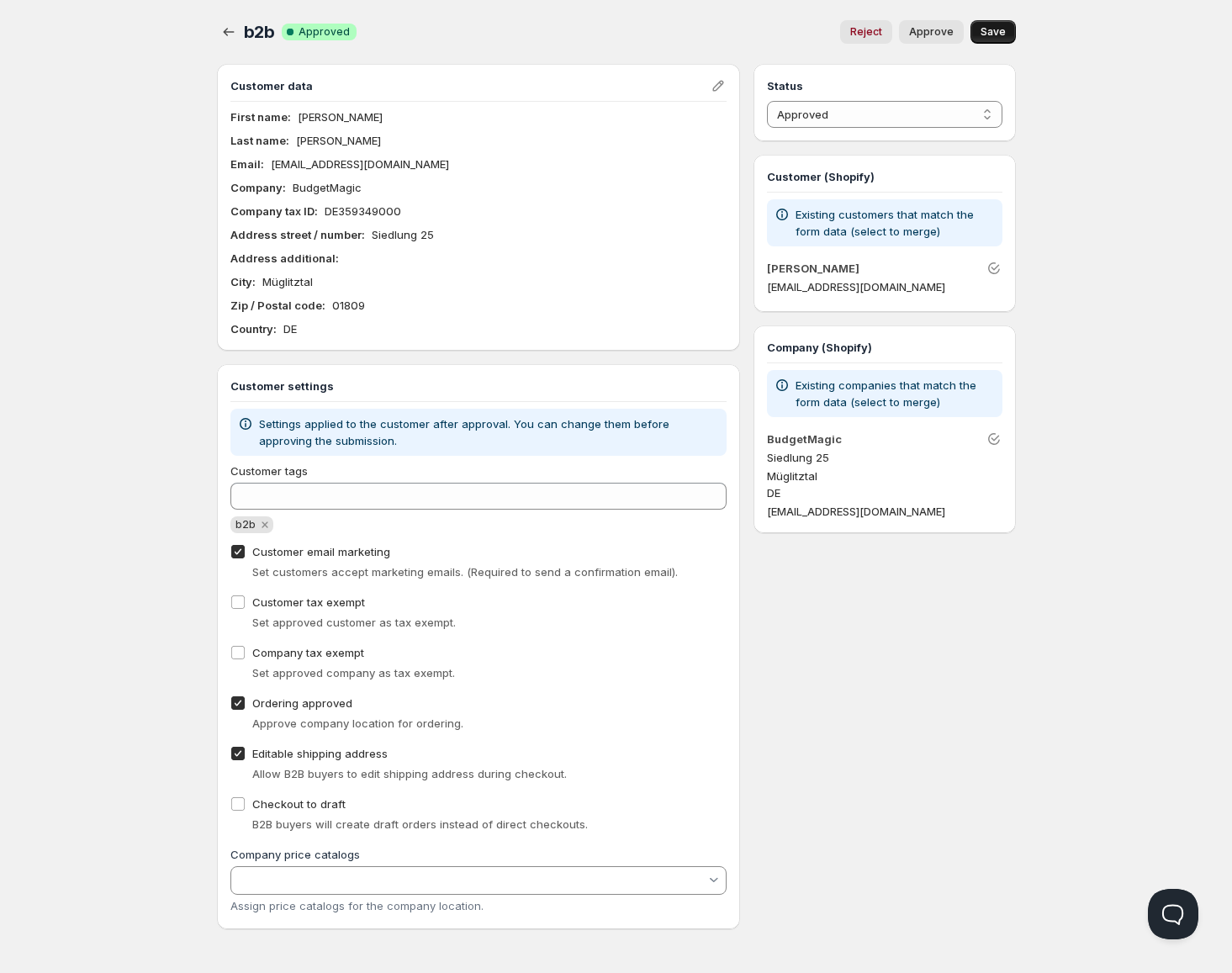
click at [985, 30] on span "Save" at bounding box center [993, 31] width 25 height 13
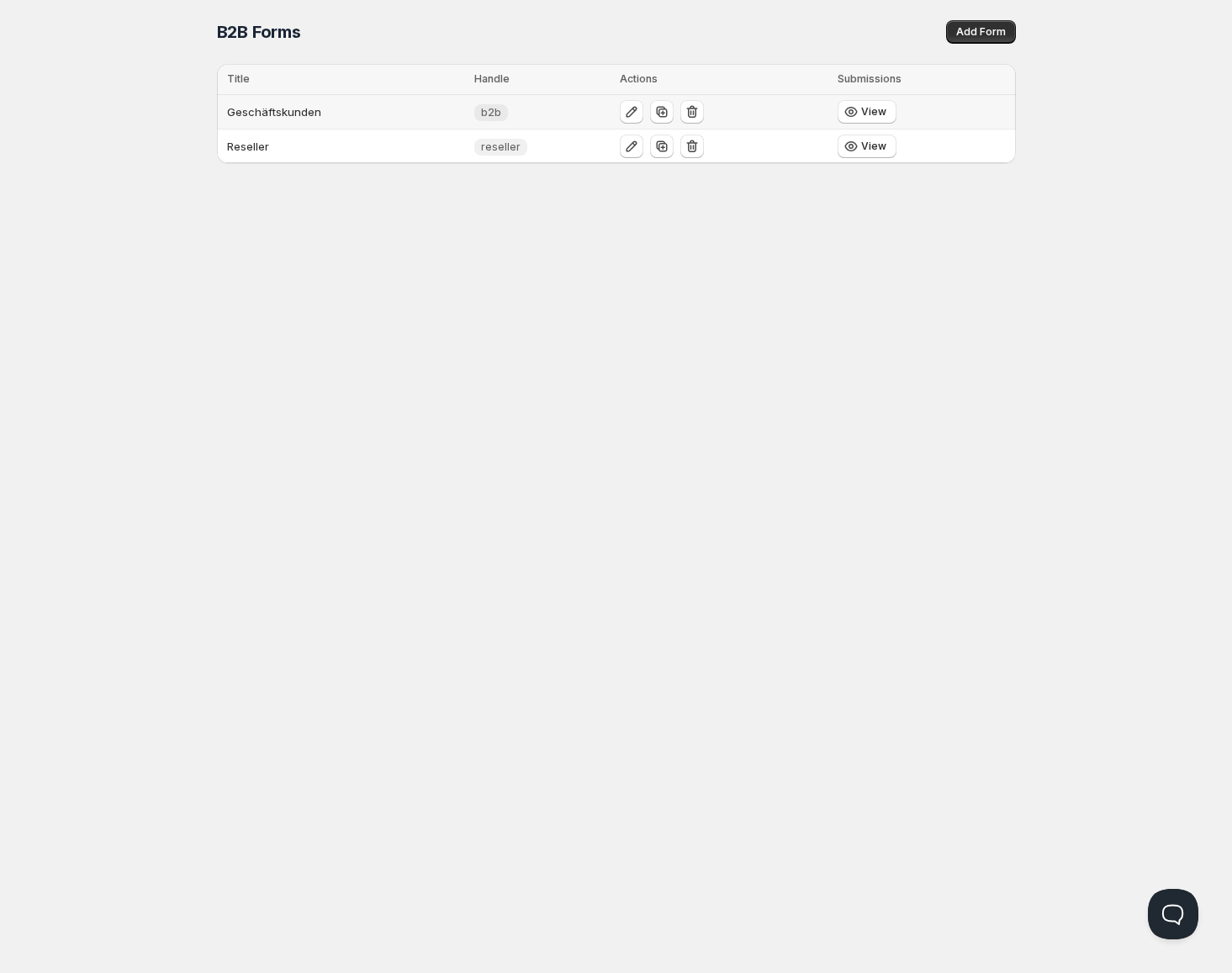
click at [361, 118] on td "Geschäftskunden" at bounding box center [343, 112] width 253 height 35
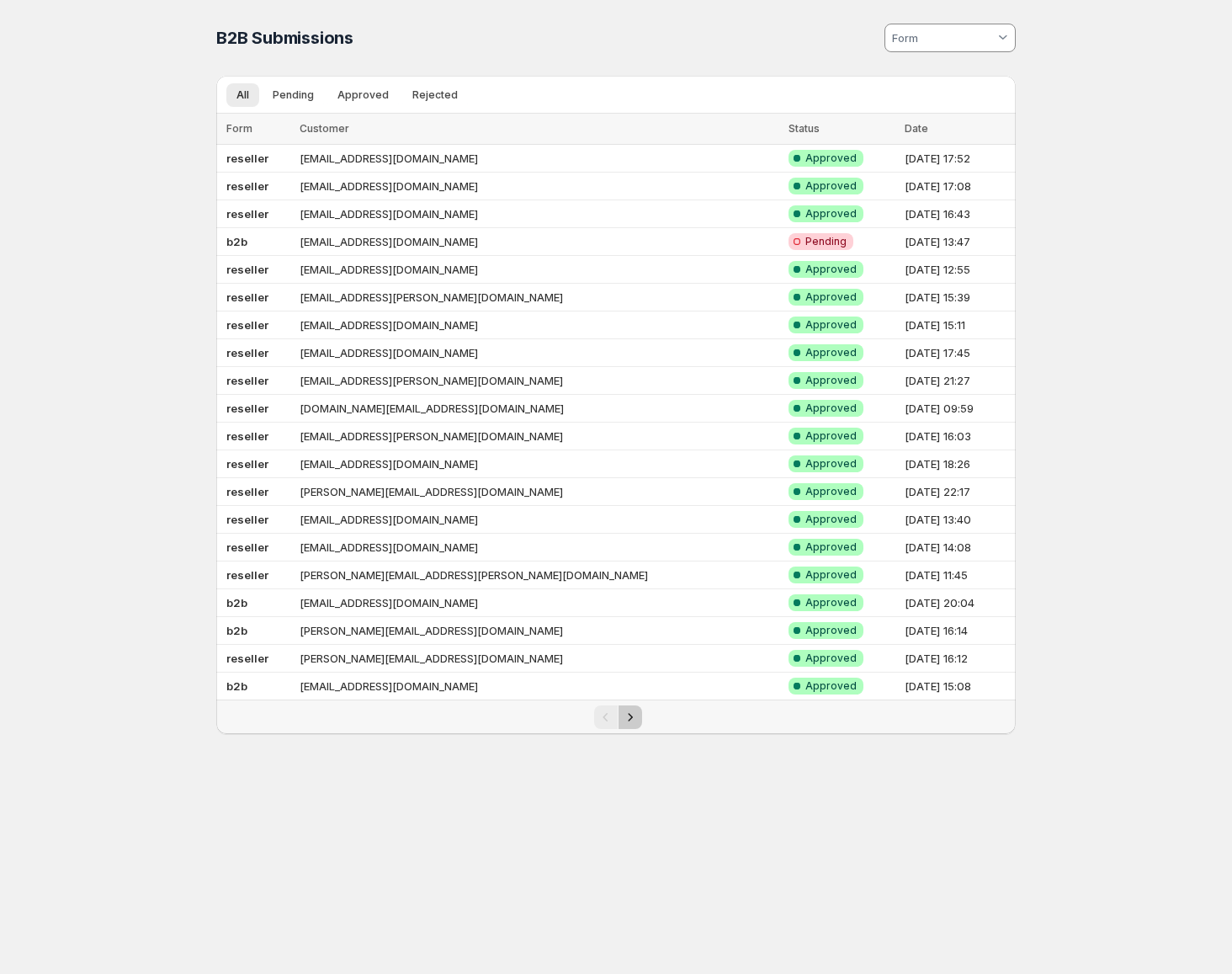
drag, startPoint x: 627, startPoint y: 723, endPoint x: 619, endPoint y: 712, distance: 13.6
click at [628, 723] on icon "Next" at bounding box center [630, 717] width 17 height 17
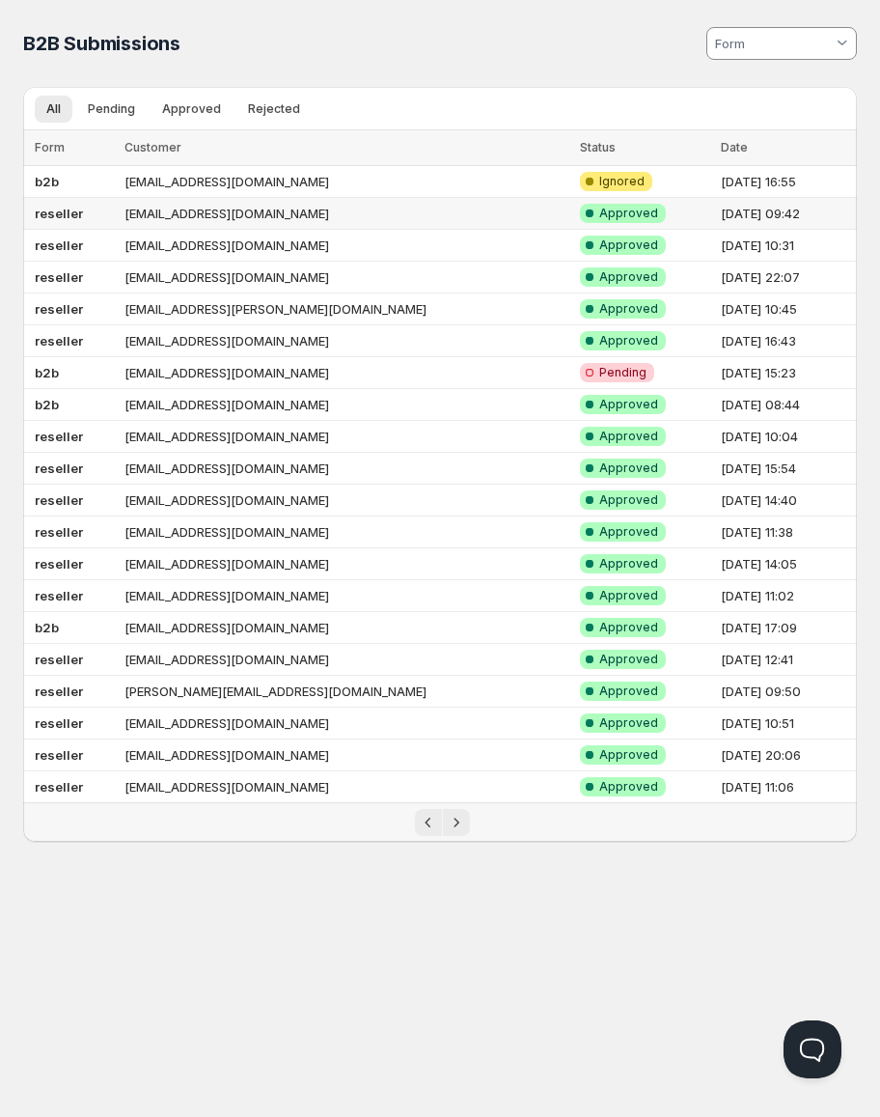
click at [202, 209] on td "[EMAIL_ADDRESS][DOMAIN_NAME]" at bounding box center [347, 214] width 456 height 32
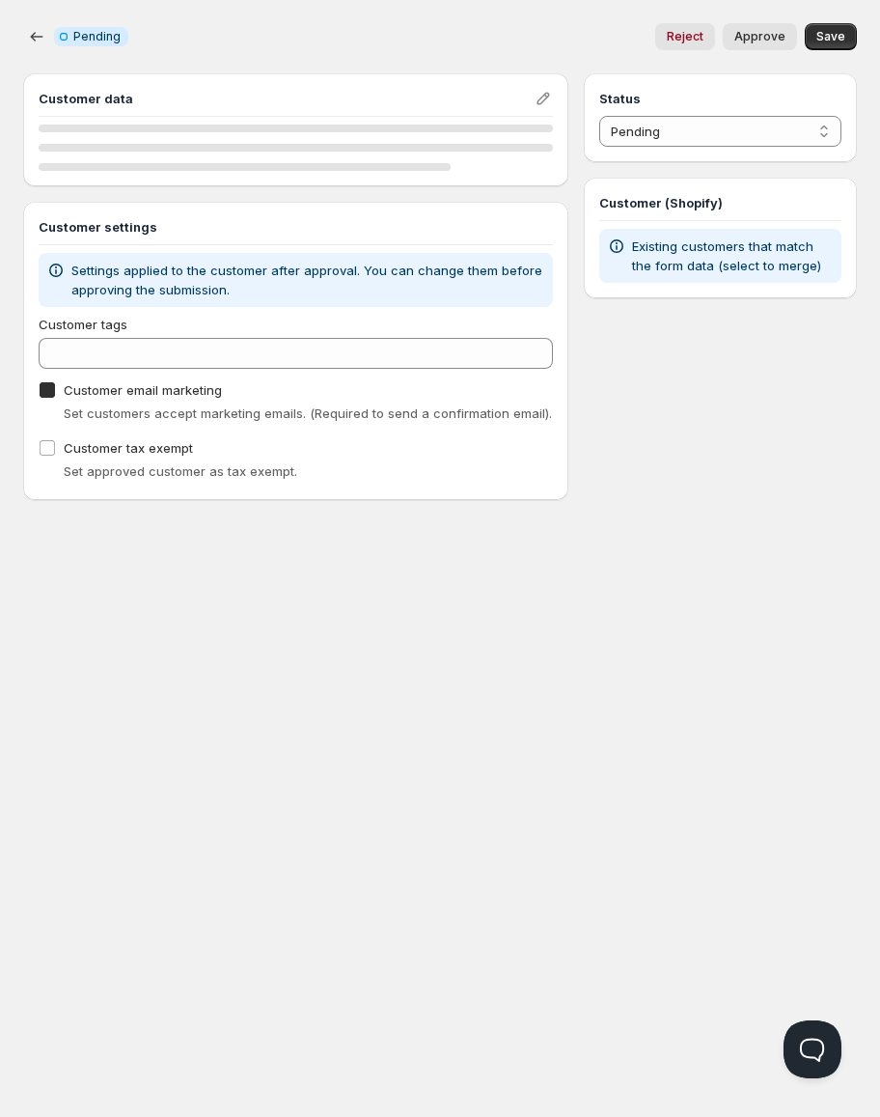
checkbox input "true"
select select "1"
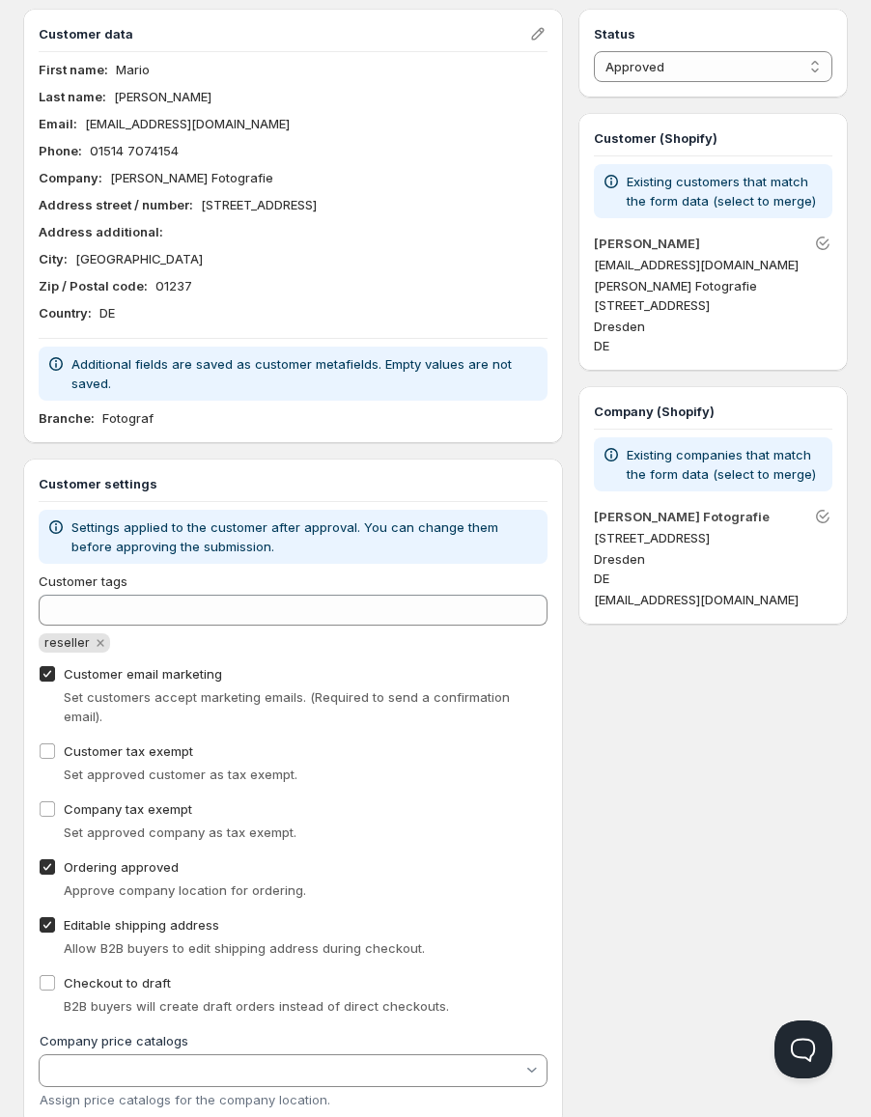
scroll to position [103, 0]
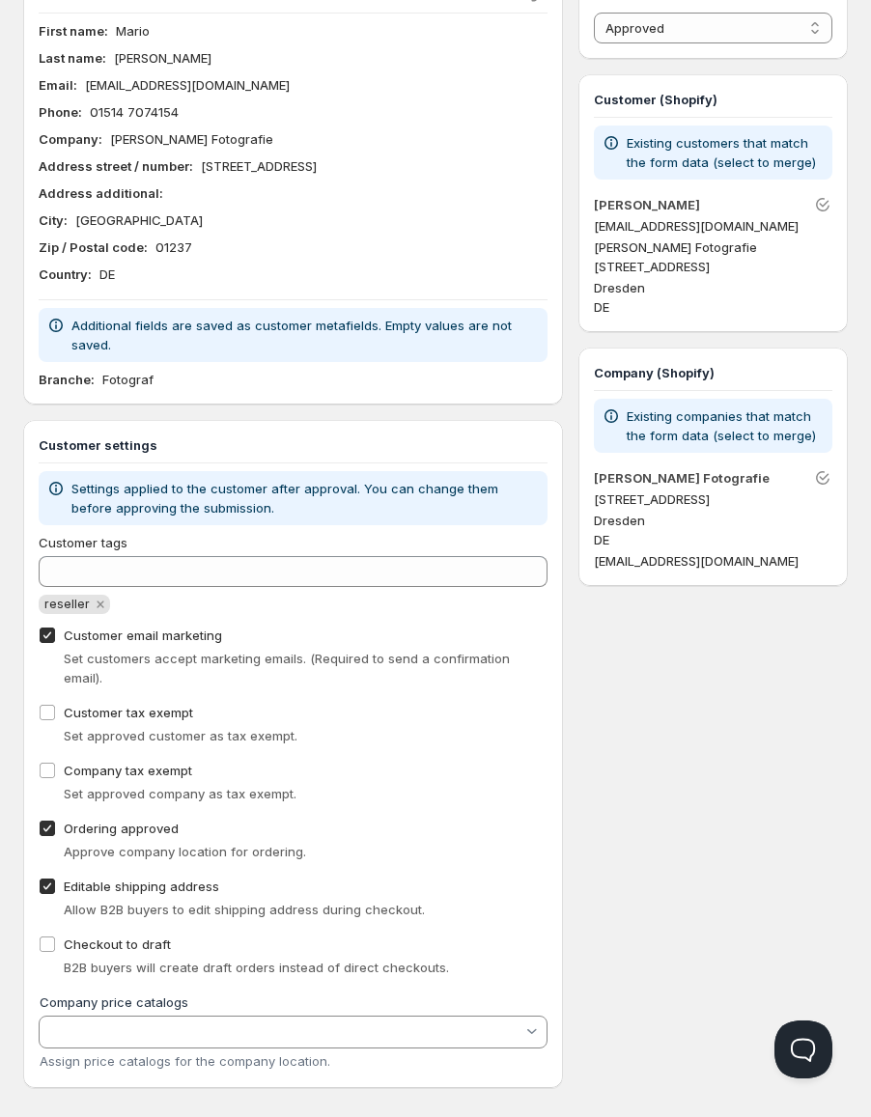
click at [683, 698] on div "Status Pending Approved Rejected Ignored Spam Approved Customer (Shopify) Exist…" at bounding box center [712, 529] width 269 height 1118
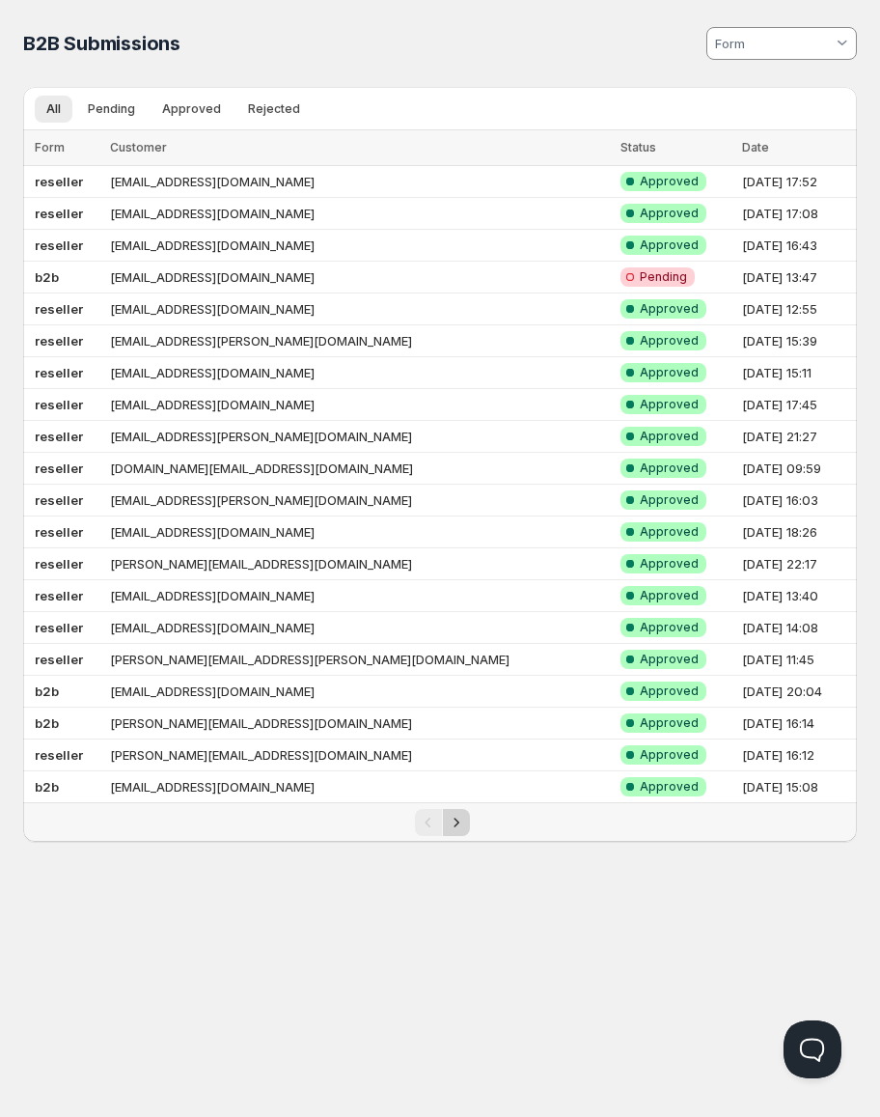
click at [452, 824] on icon "Next" at bounding box center [456, 822] width 19 height 19
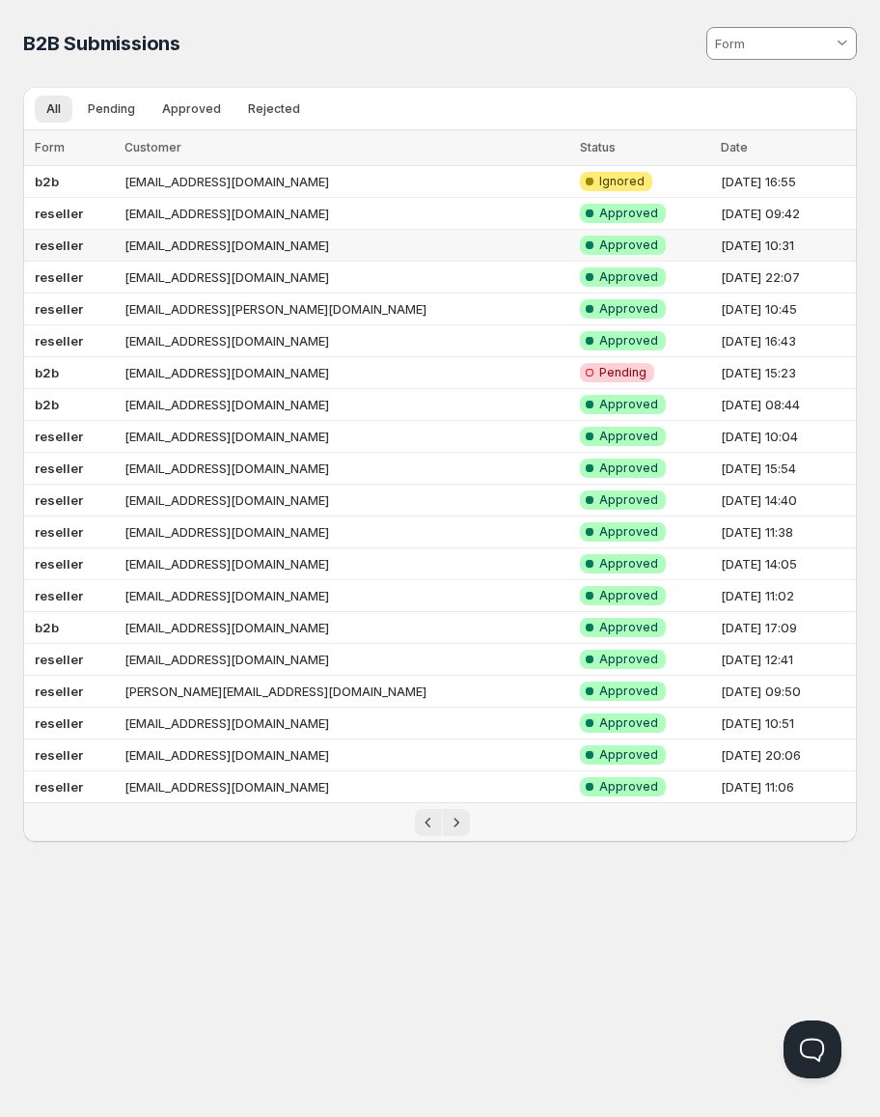
click at [224, 250] on td "[EMAIL_ADDRESS][DOMAIN_NAME]" at bounding box center [347, 246] width 456 height 32
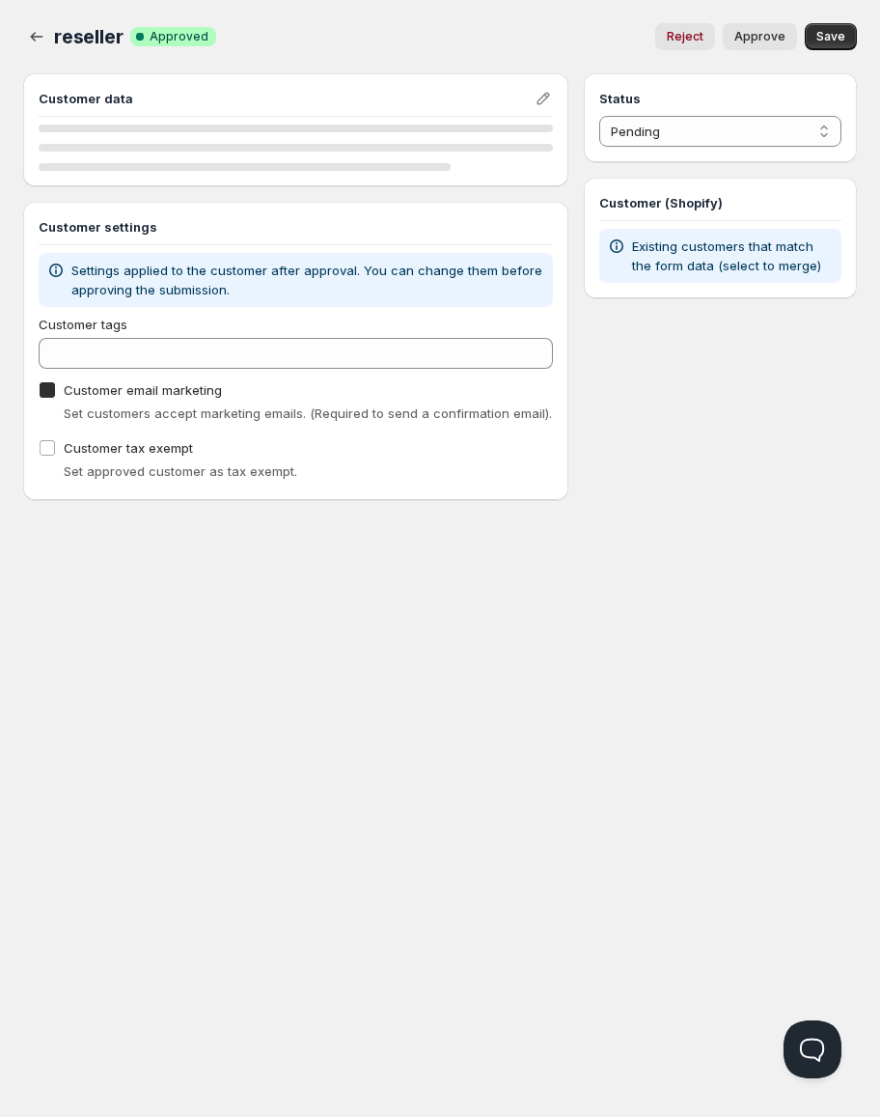
checkbox input "true"
select select "1"
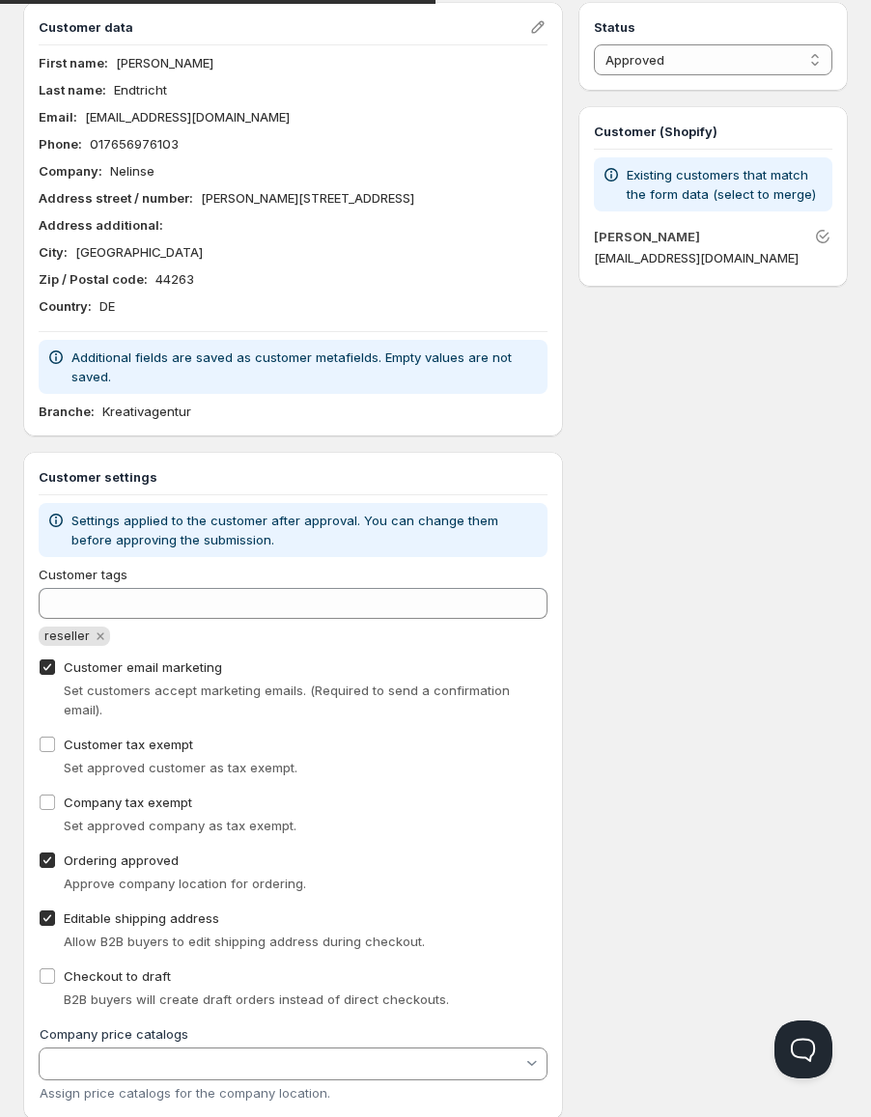
scroll to position [103, 0]
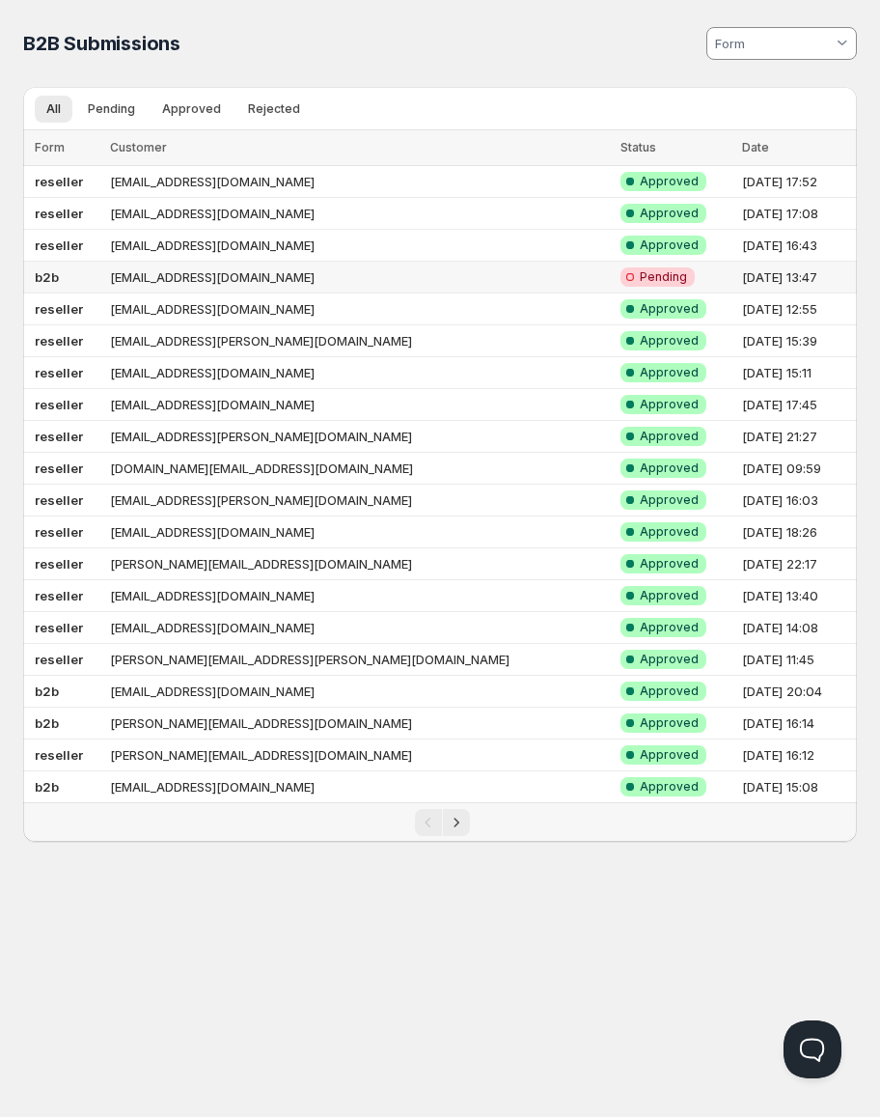
click at [288, 269] on td "[EMAIL_ADDRESS][DOMAIN_NAME]" at bounding box center [359, 278] width 511 height 32
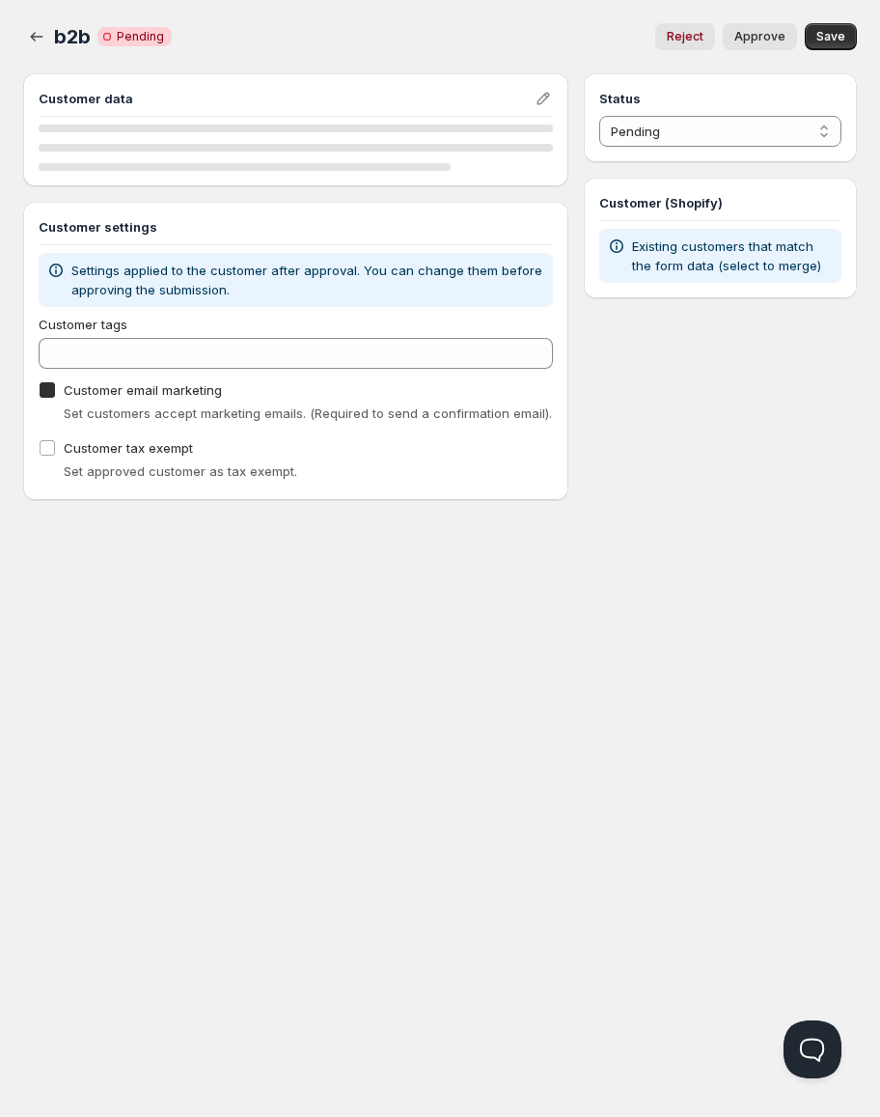
checkbox input "true"
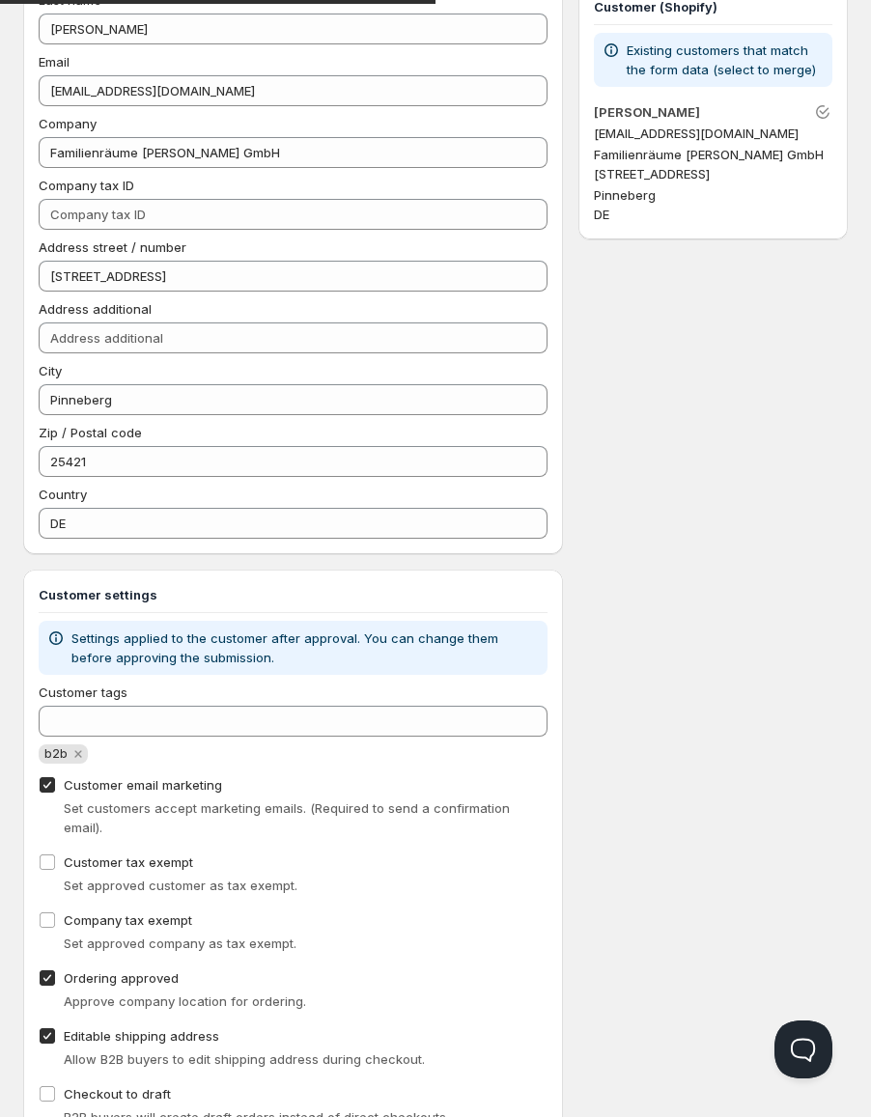
scroll to position [346, 0]
